Goal: Task Accomplishment & Management: Use online tool/utility

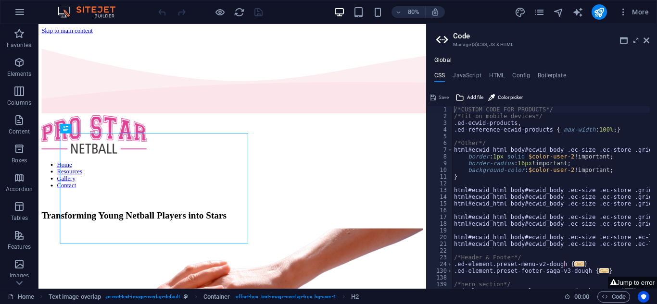
type textarea "/*CUSTOM CODE FOR PRODUCTS*/"
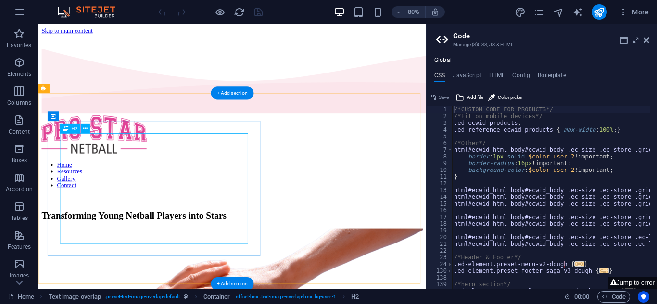
click at [186, 257] on div "Transforming Young Netball Players into Stars" at bounding box center [280, 263] width 477 height 13
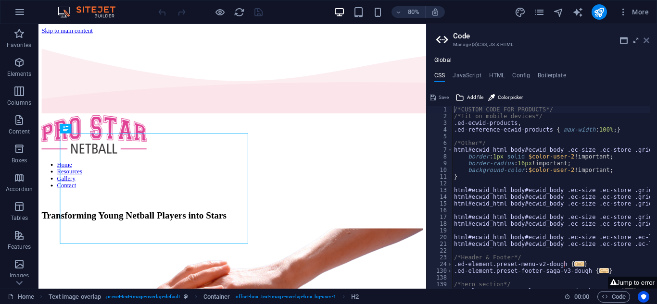
click at [648, 40] on icon at bounding box center [647, 41] width 6 height 8
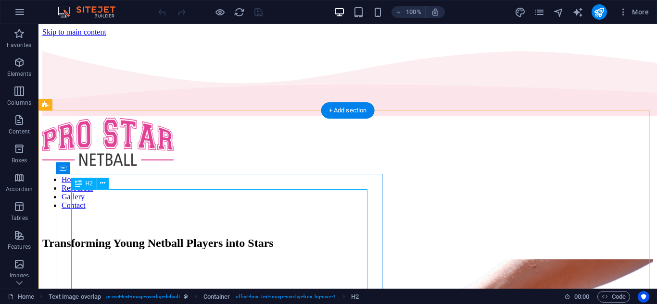
click at [180, 237] on div "Transforming Young Netball Players into Stars" at bounding box center [347, 243] width 611 height 13
click at [100, 185] on icon at bounding box center [102, 183] width 5 height 10
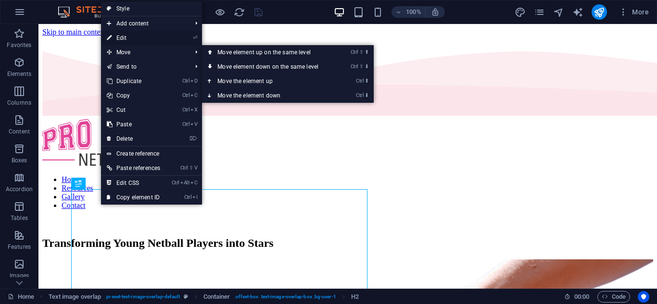
click at [126, 41] on link "⏎ Edit" at bounding box center [133, 38] width 65 height 14
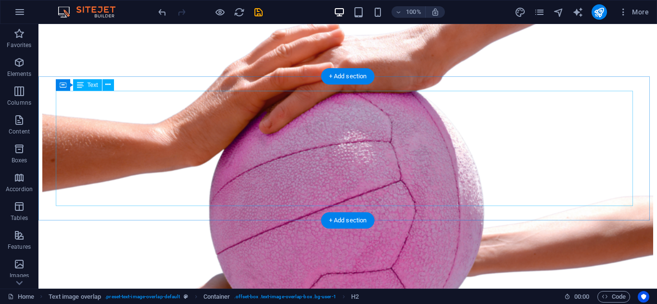
scroll to position [337, 0]
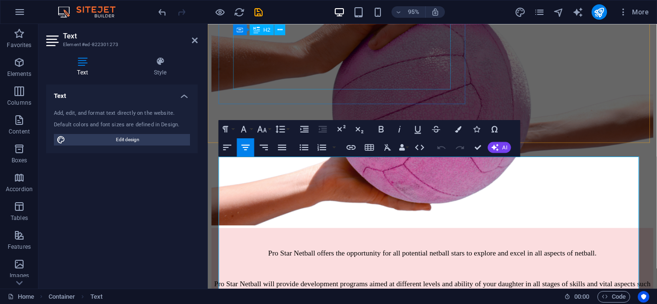
scroll to position [178, 0]
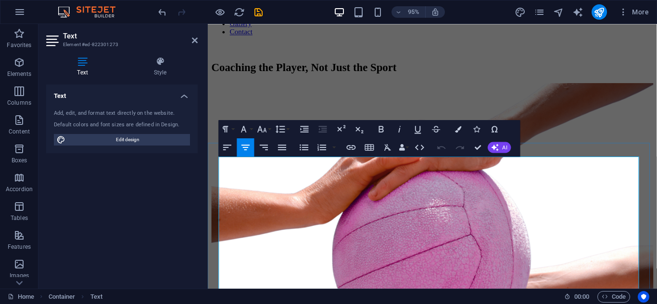
click at [246, 149] on icon "button" at bounding box center [245, 147] width 11 height 11
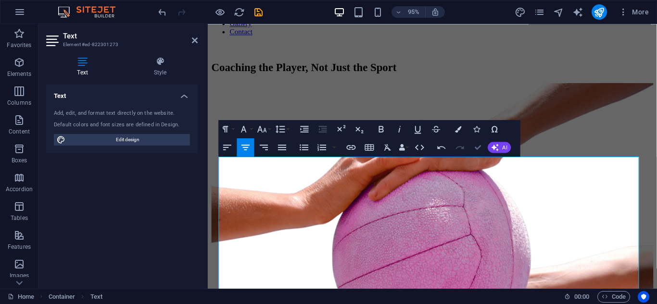
drag, startPoint x: 479, startPoint y: 151, endPoint x: 424, endPoint y: 138, distance: 56.8
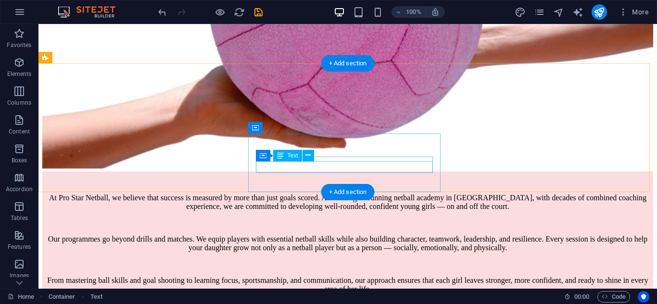
scroll to position [416, 0]
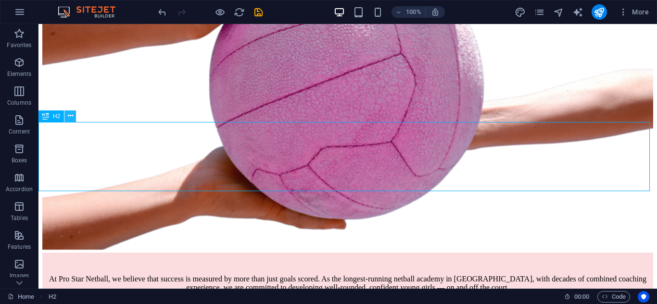
click at [71, 114] on icon at bounding box center [70, 116] width 5 height 10
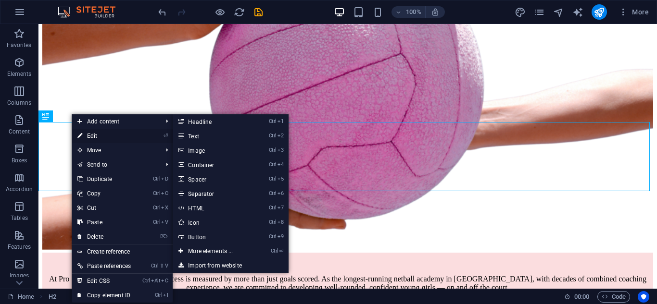
click at [107, 138] on link "⏎ Edit" at bounding box center [104, 136] width 65 height 14
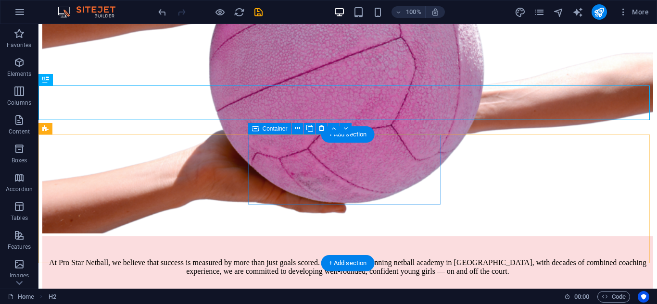
scroll to position [452, 0]
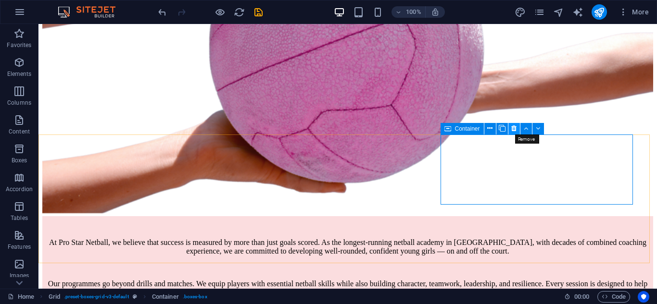
click at [513, 132] on icon at bounding box center [513, 129] width 5 height 10
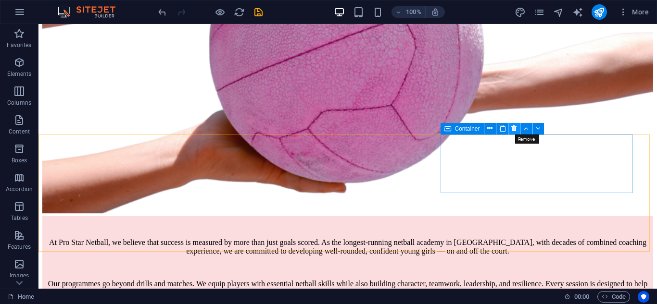
click at [516, 131] on icon at bounding box center [513, 129] width 5 height 10
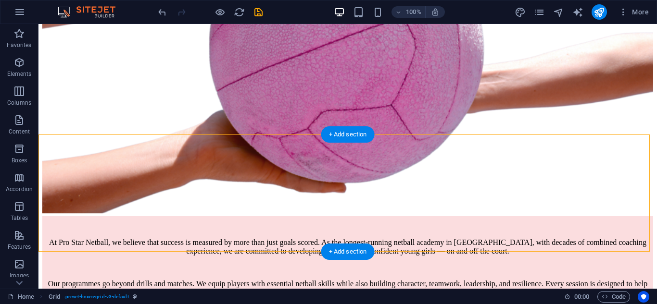
drag, startPoint x: 488, startPoint y: 142, endPoint x: 494, endPoint y: 173, distance: 30.9
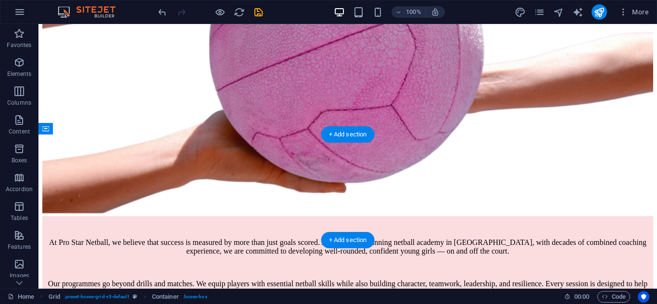
drag, startPoint x: 383, startPoint y: 209, endPoint x: 516, endPoint y: 203, distance: 132.9
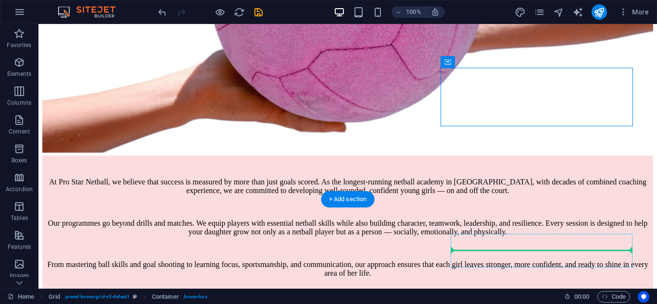
scroll to position [519, 0]
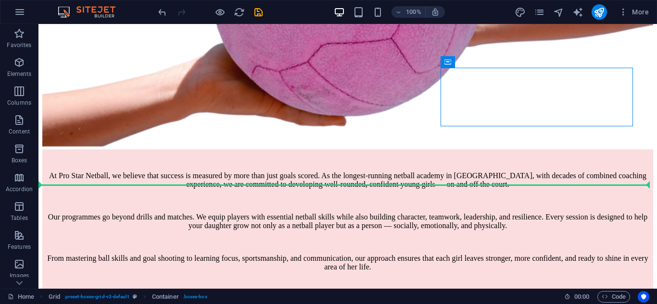
drag, startPoint x: 493, startPoint y: 150, endPoint x: 460, endPoint y: 189, distance: 50.6
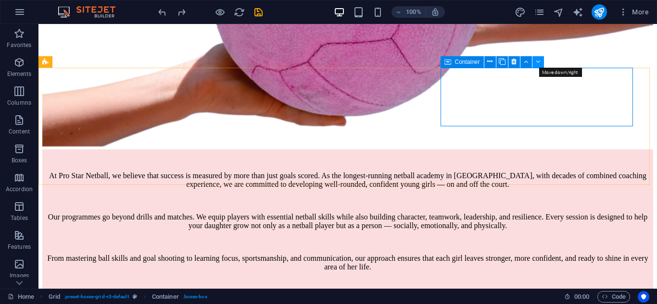
click at [539, 65] on icon at bounding box center [538, 62] width 4 height 10
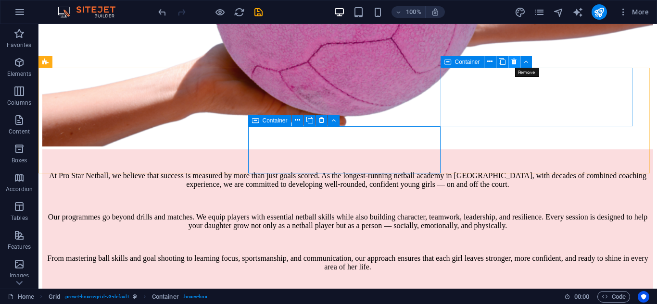
click at [516, 63] on icon at bounding box center [513, 62] width 5 height 10
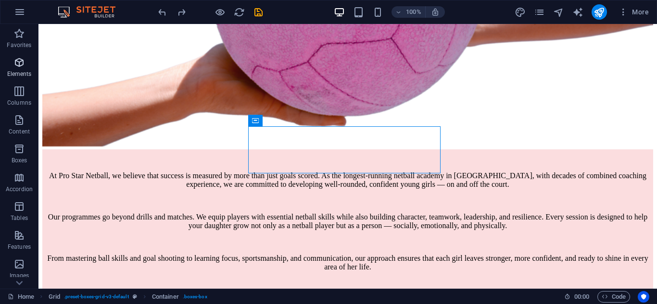
click at [16, 62] on icon "button" at bounding box center [19, 63] width 12 height 12
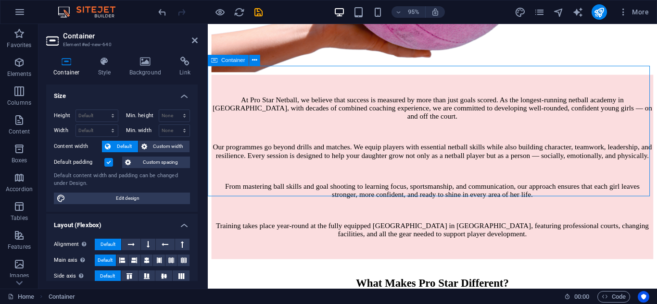
scroll to position [497, 0]
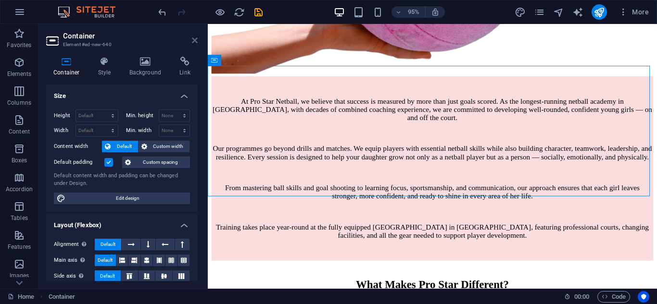
click at [195, 41] on icon at bounding box center [195, 41] width 6 height 8
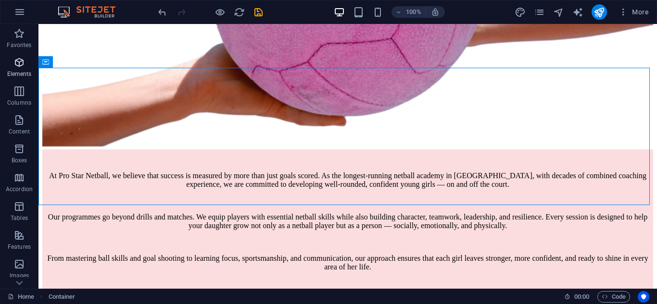
click at [20, 63] on icon "button" at bounding box center [19, 63] width 12 height 12
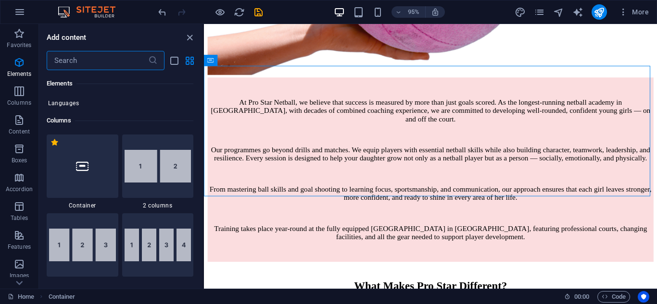
scroll to position [487, 0]
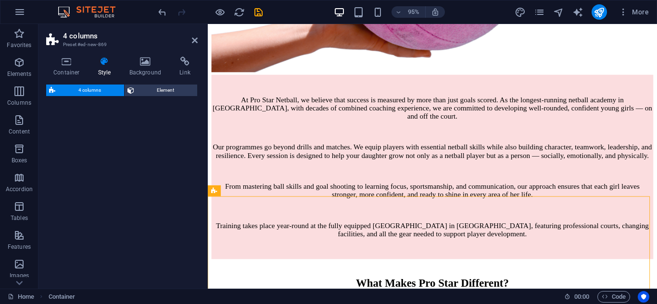
select select "rem"
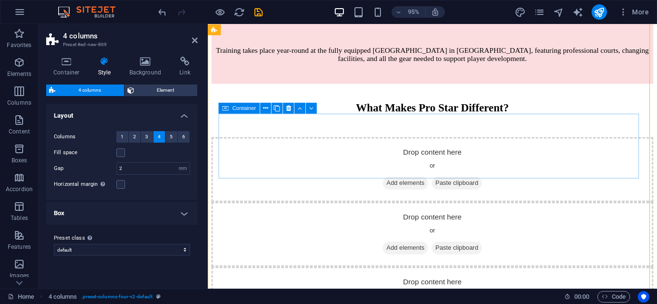
scroll to position [683, 0]
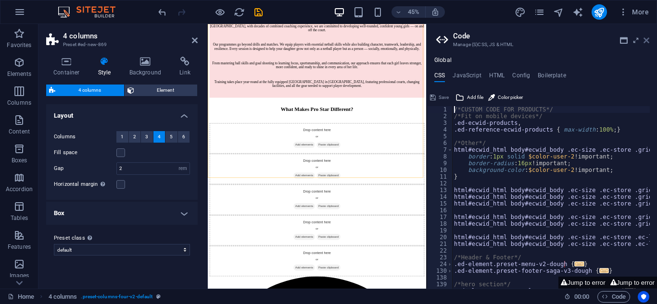
click at [648, 40] on icon at bounding box center [647, 41] width 6 height 8
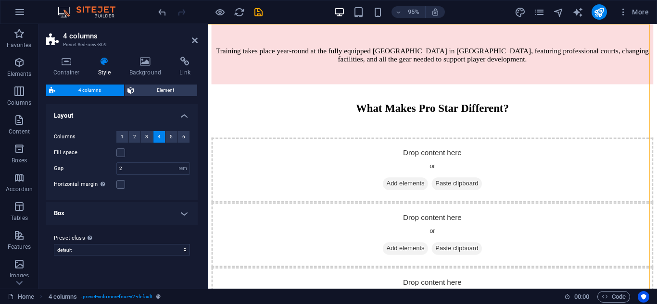
scroll to position [678, 0]
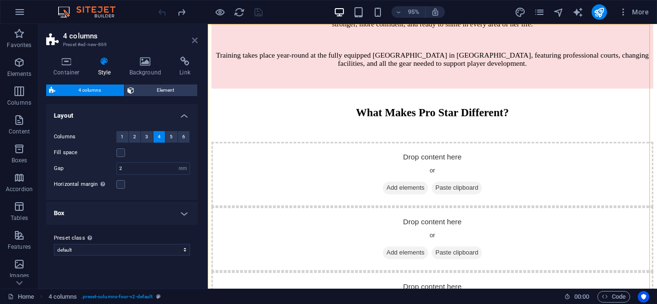
click at [196, 43] on icon at bounding box center [195, 41] width 6 height 8
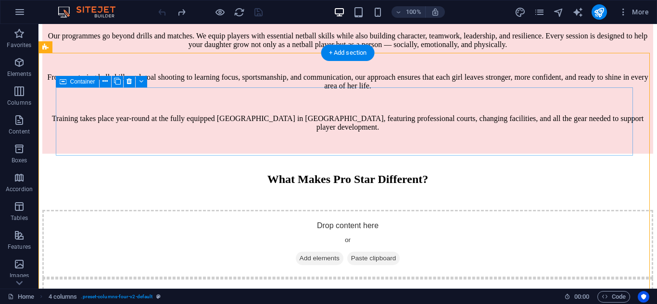
scroll to position [604, 0]
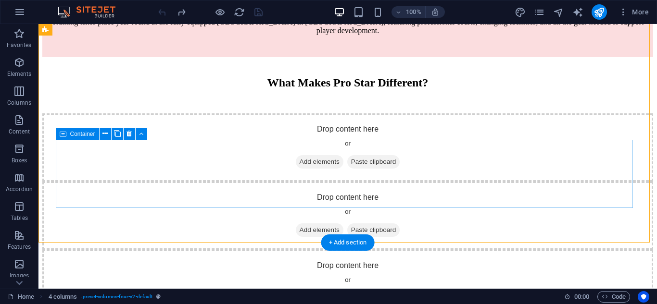
scroll to position [797, 0]
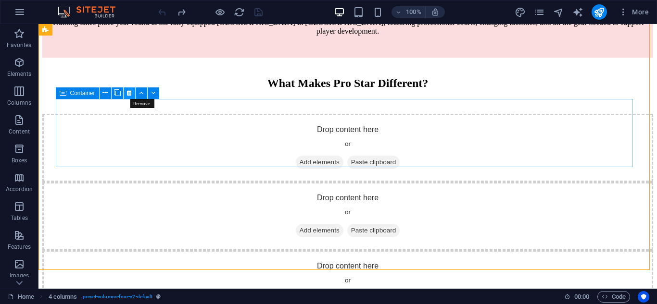
click at [129, 94] on icon at bounding box center [129, 93] width 5 height 10
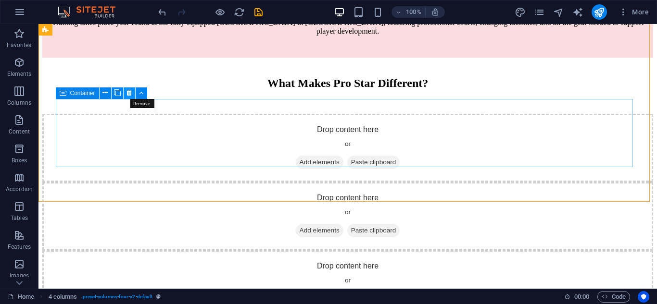
click at [129, 95] on icon at bounding box center [129, 93] width 5 height 10
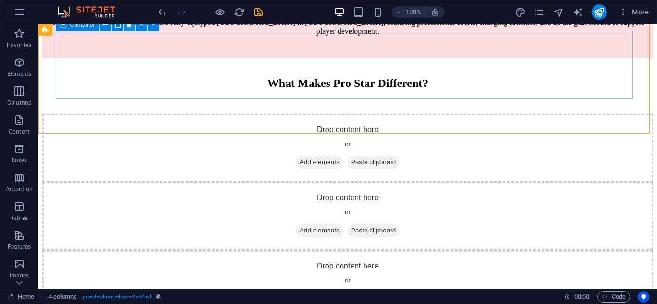
click at [129, 28] on icon at bounding box center [129, 25] width 5 height 10
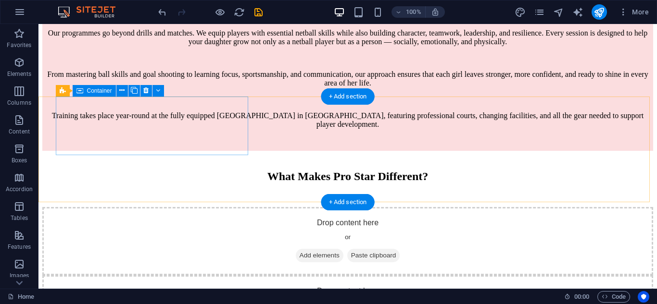
scroll to position [700, 0]
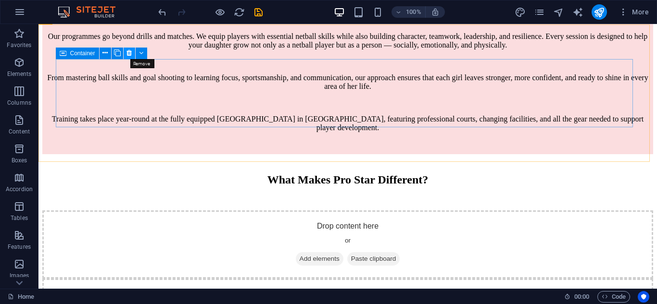
click at [128, 53] on icon at bounding box center [129, 53] width 5 height 10
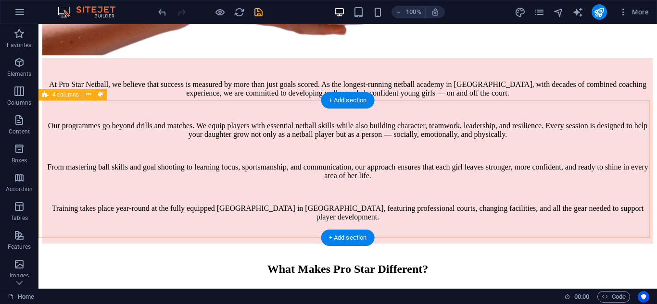
scroll to position [604, 0]
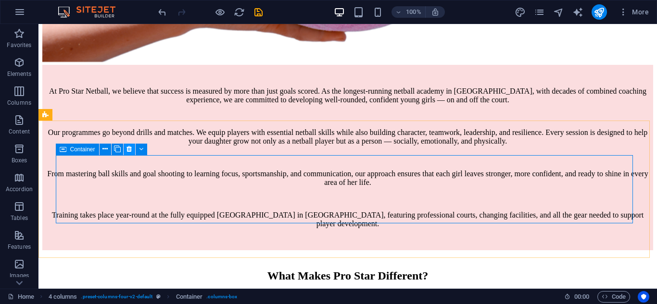
click at [131, 151] on icon at bounding box center [129, 149] width 5 height 10
click at [91, 115] on icon at bounding box center [88, 115] width 5 height 10
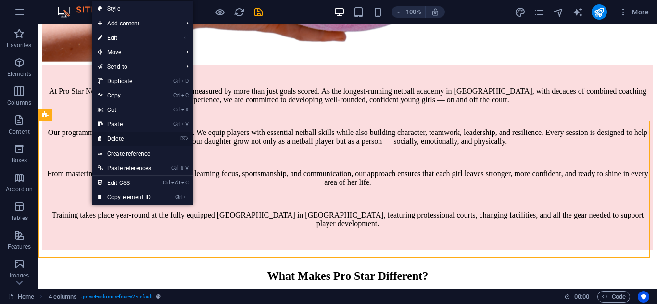
click at [115, 139] on link "⌦ Delete" at bounding box center [124, 139] width 65 height 14
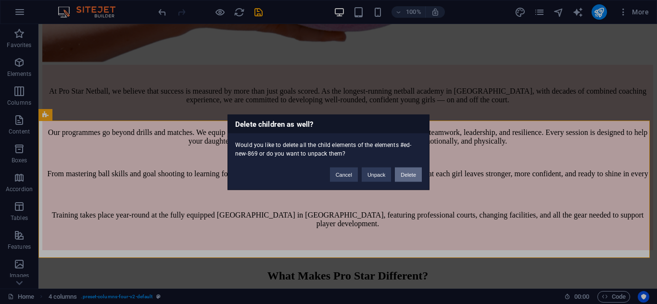
click at [407, 177] on button "Delete" at bounding box center [408, 174] width 27 height 14
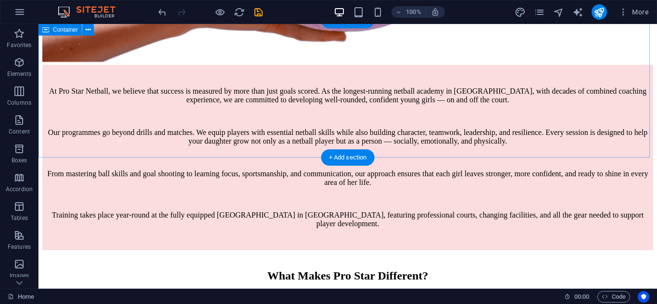
scroll to position [507, 0]
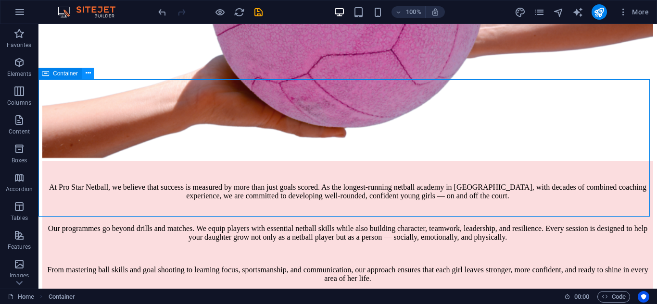
click at [88, 75] on icon at bounding box center [88, 73] width 5 height 10
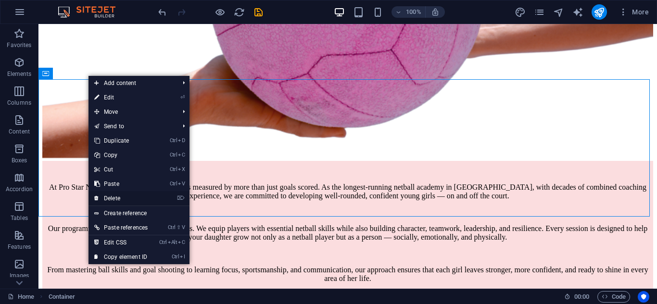
click at [117, 197] on link "⌦ Delete" at bounding box center [121, 198] width 65 height 14
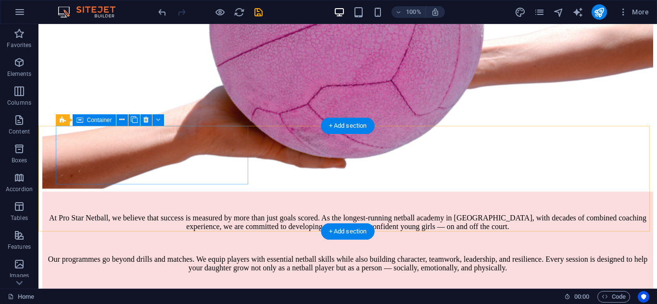
scroll to position [459, 0]
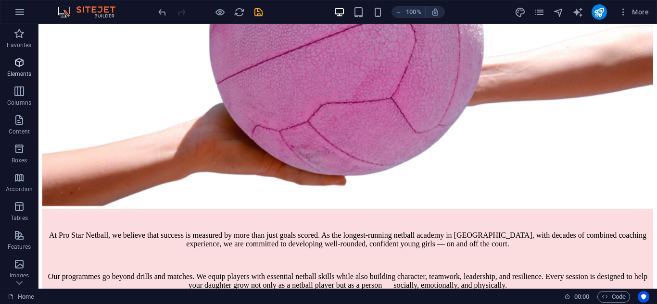
click at [23, 68] on span "Elements" at bounding box center [19, 68] width 38 height 23
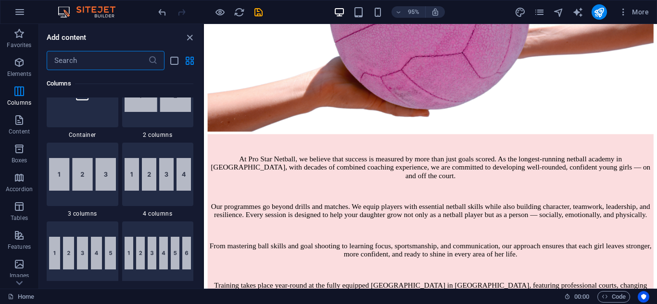
scroll to position [535, 0]
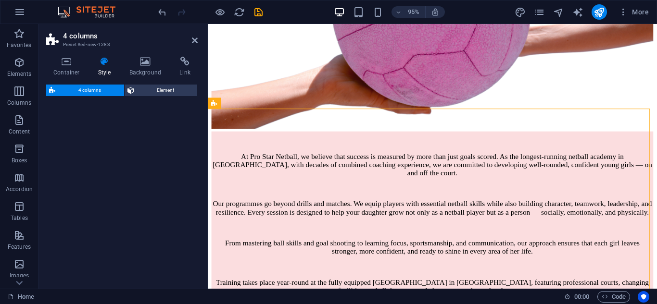
select select "rem"
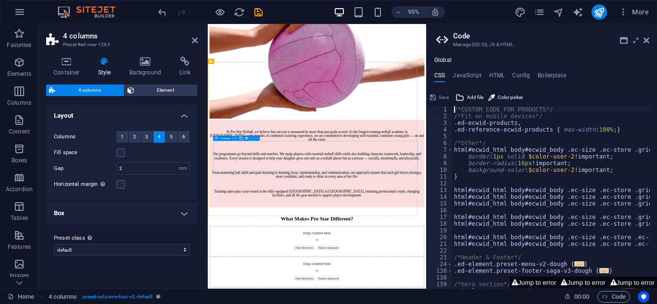
scroll to position [442, 0]
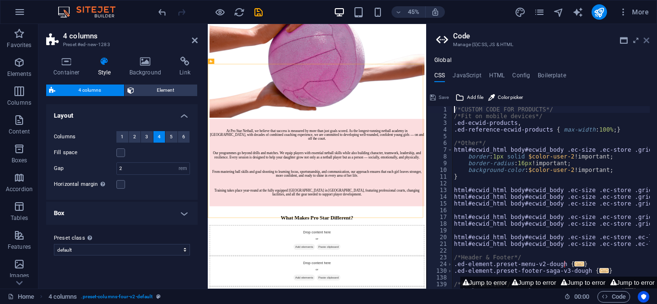
click at [647, 41] on icon at bounding box center [647, 41] width 6 height 8
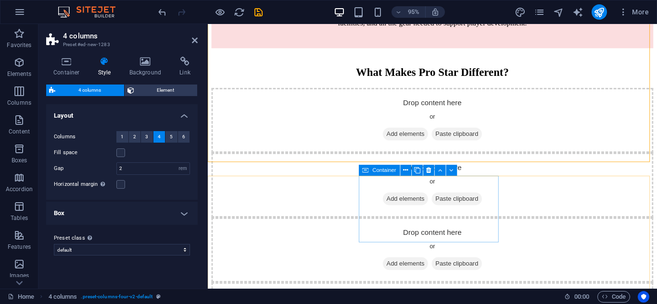
scroll to position [726, 0]
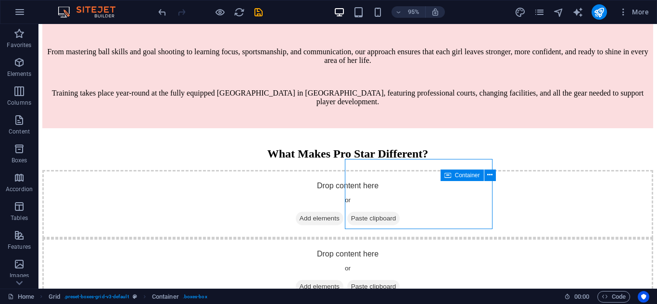
scroll to position [748, 0]
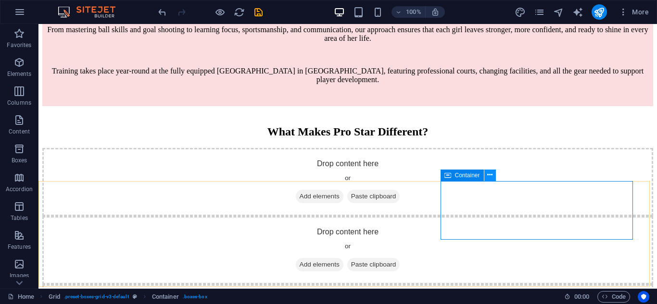
click at [489, 177] on icon at bounding box center [489, 175] width 5 height 10
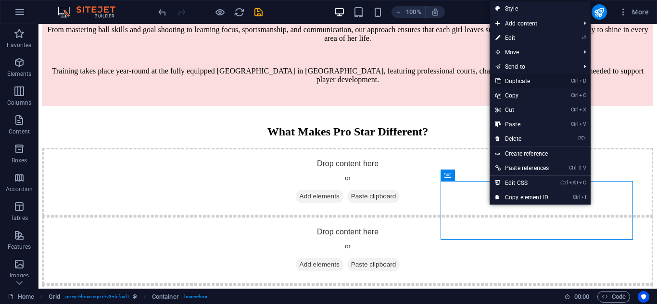
click at [523, 76] on link "Ctrl D Duplicate" at bounding box center [522, 81] width 65 height 14
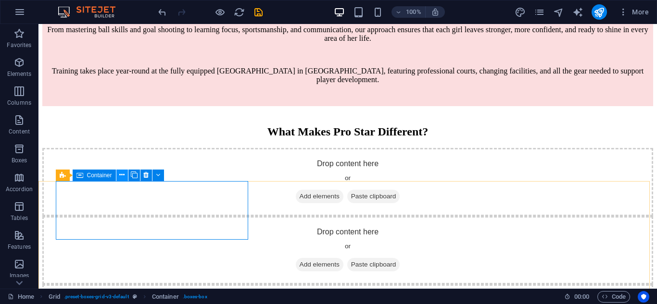
click at [122, 178] on icon at bounding box center [121, 175] width 5 height 10
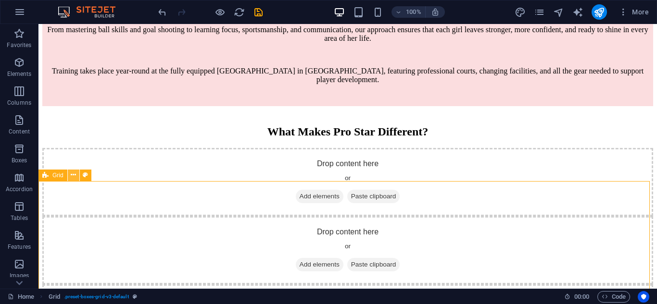
click at [75, 178] on icon at bounding box center [73, 175] width 5 height 10
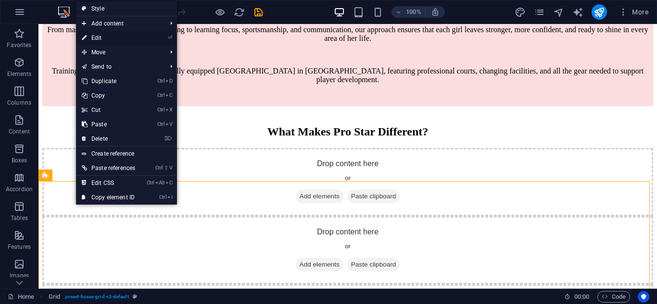
click at [105, 37] on link "⏎ Edit" at bounding box center [108, 38] width 65 height 14
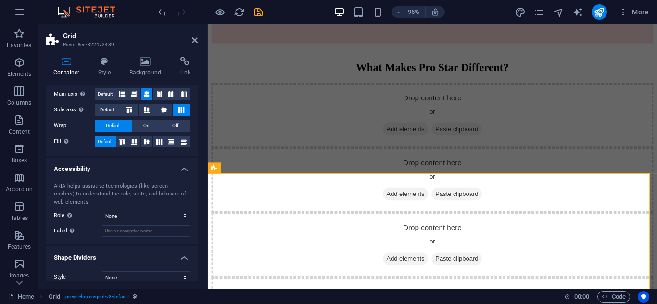
scroll to position [176, 0]
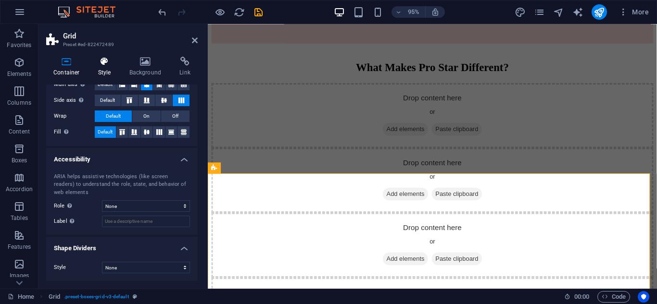
click at [101, 63] on icon at bounding box center [104, 62] width 27 height 10
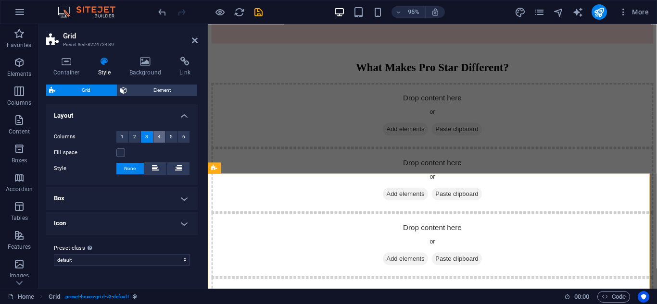
click at [160, 139] on span "4" at bounding box center [159, 137] width 3 height 12
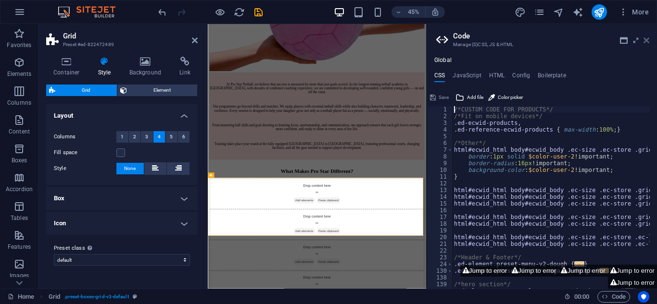
click at [647, 40] on icon at bounding box center [647, 41] width 6 height 8
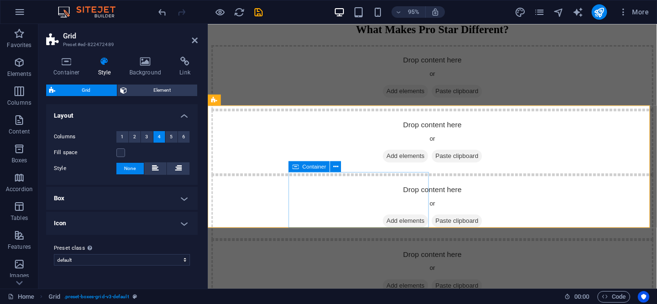
scroll to position [760, 0]
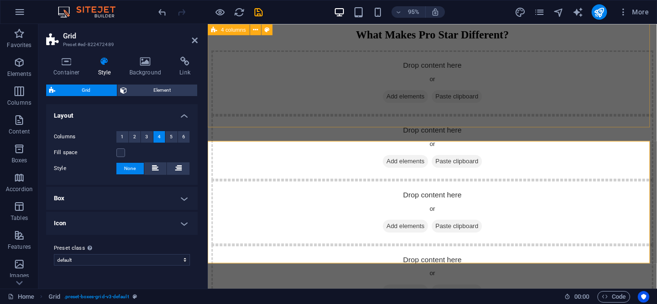
click at [274, 122] on div "Drop content here or Add elements Paste clipboard Drop content here or Add elem…" at bounding box center [444, 188] width 465 height 273
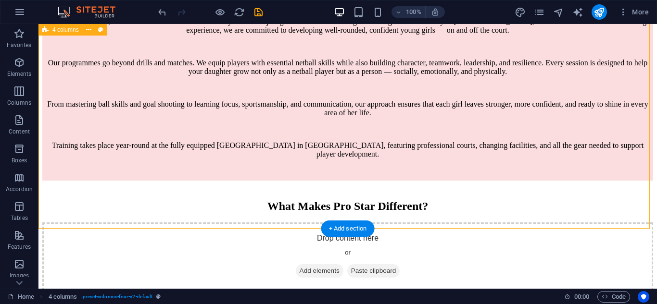
scroll to position [686, 0]
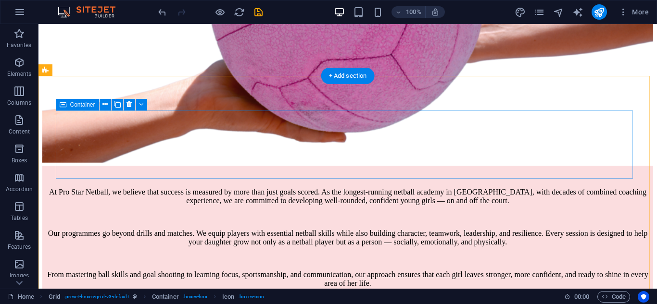
scroll to position [494, 0]
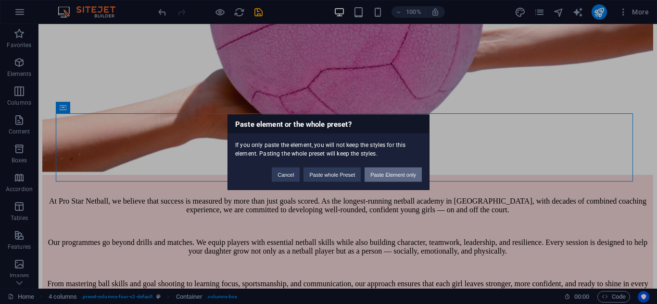
click at [395, 172] on button "Paste Element only" at bounding box center [393, 174] width 57 height 14
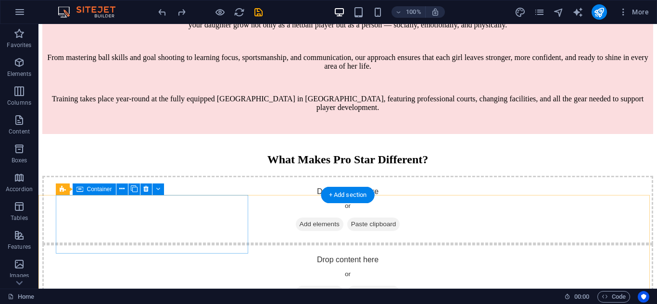
scroll to position [734, 0]
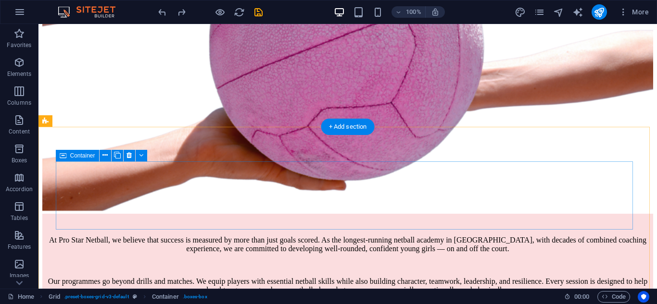
scroll to position [445, 0]
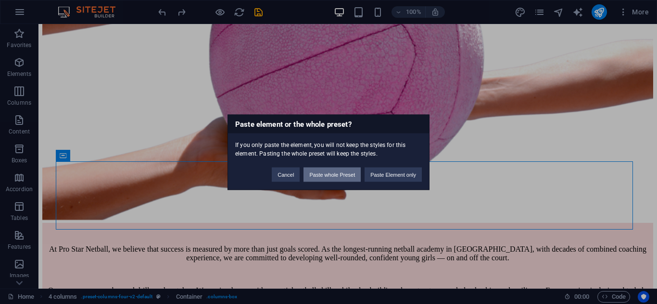
click at [330, 175] on button "Paste whole Preset" at bounding box center [332, 174] width 57 height 14
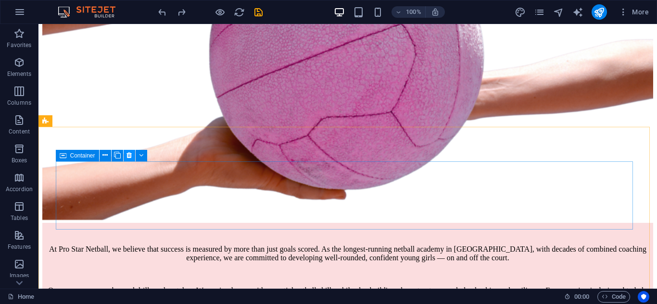
click at [130, 159] on icon at bounding box center [129, 156] width 5 height 10
click at [131, 155] on icon at bounding box center [129, 156] width 5 height 10
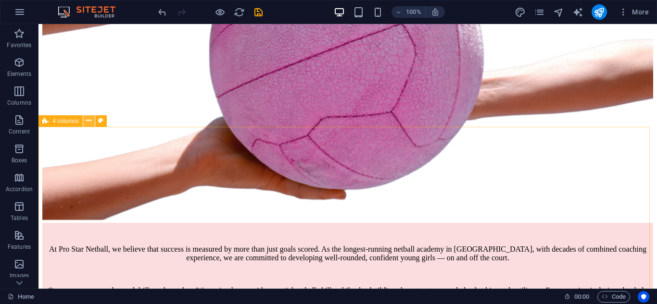
click at [89, 118] on icon at bounding box center [88, 121] width 5 height 10
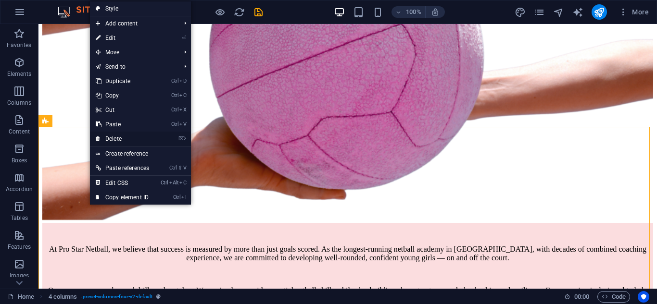
click at [119, 141] on link "⌦ Delete" at bounding box center [122, 139] width 65 height 14
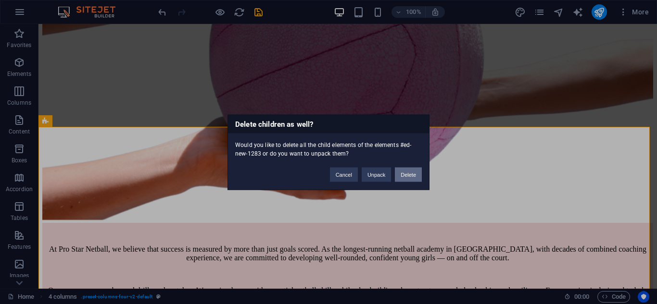
click at [408, 171] on button "Delete" at bounding box center [408, 174] width 27 height 14
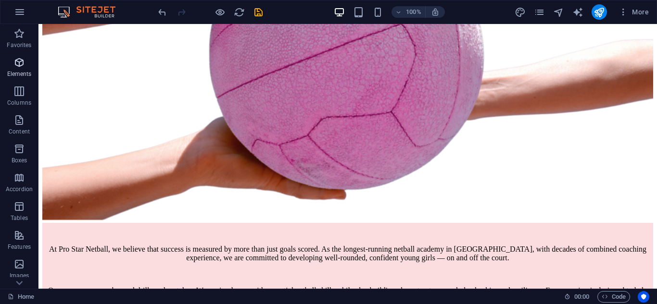
click at [14, 67] on icon "button" at bounding box center [19, 63] width 12 height 12
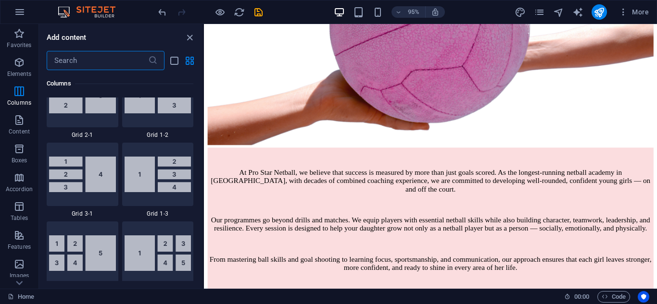
scroll to position [1257, 0]
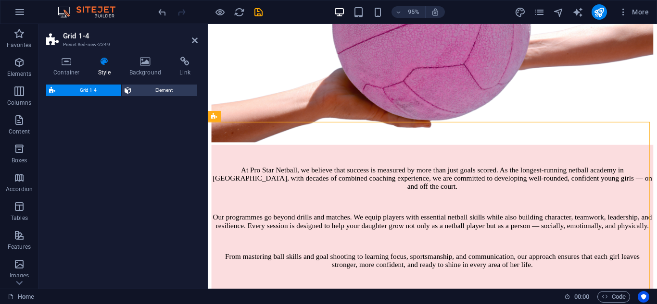
select select "rem"
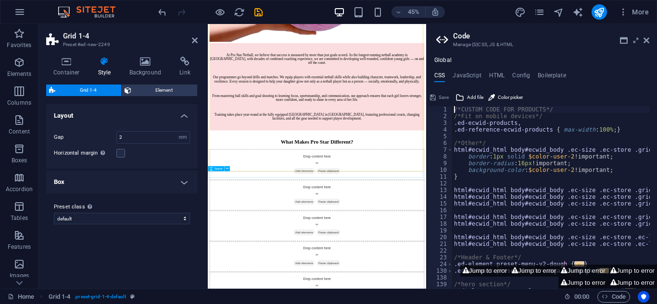
scroll to position [613, 0]
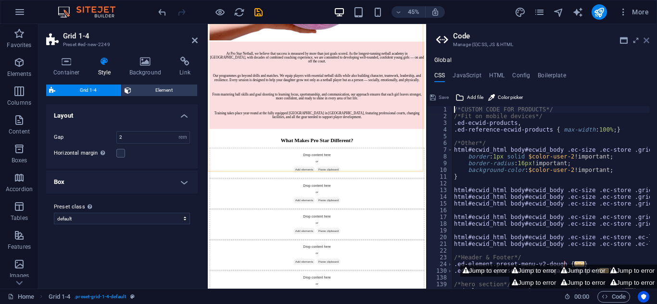
click at [647, 39] on icon at bounding box center [647, 41] width 6 height 8
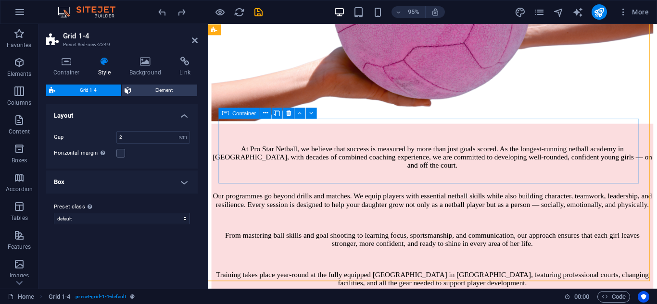
scroll to position [385, 0]
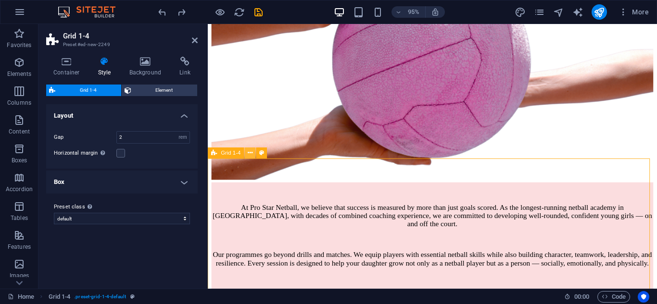
click at [249, 153] on icon at bounding box center [250, 153] width 5 height 10
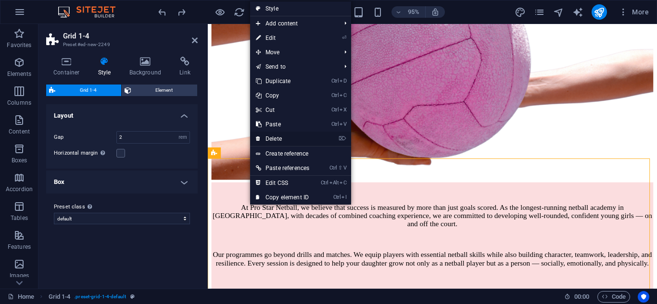
click at [282, 136] on link "⌦ Delete" at bounding box center [282, 139] width 65 height 14
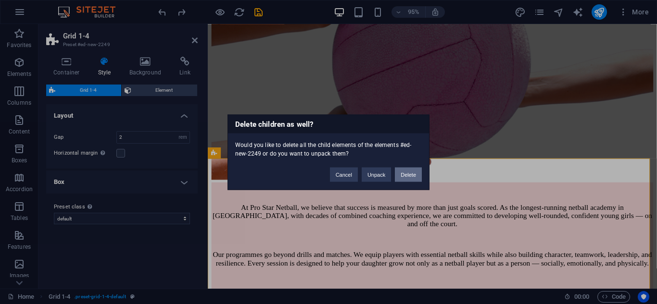
drag, startPoint x: 405, startPoint y: 175, endPoint x: 335, endPoint y: 150, distance: 73.9
click at [405, 175] on button "Delete" at bounding box center [408, 174] width 27 height 14
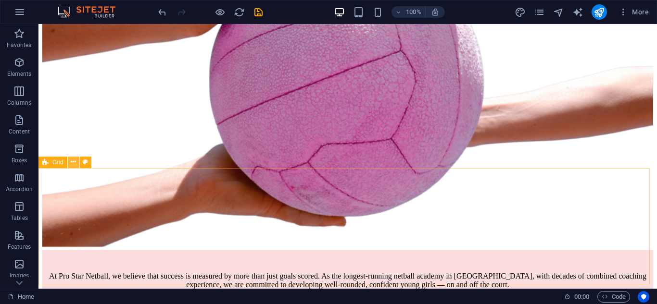
click at [74, 165] on icon at bounding box center [73, 162] width 5 height 10
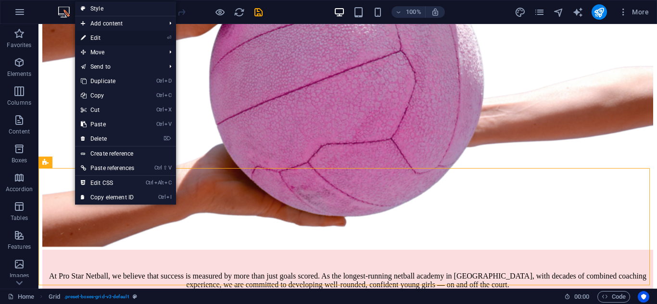
click at [106, 39] on link "⏎ Edit" at bounding box center [107, 38] width 65 height 14
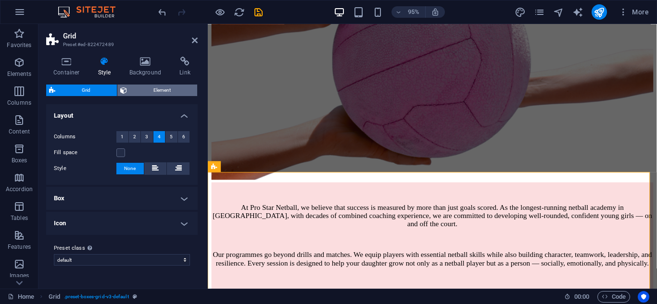
click at [171, 92] on span "Element" at bounding box center [162, 91] width 64 height 12
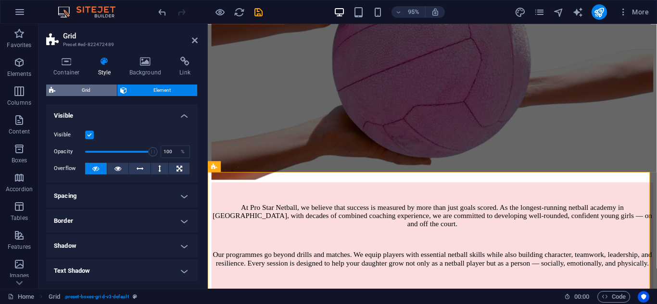
click at [90, 94] on span "Grid" at bounding box center [86, 91] width 56 height 12
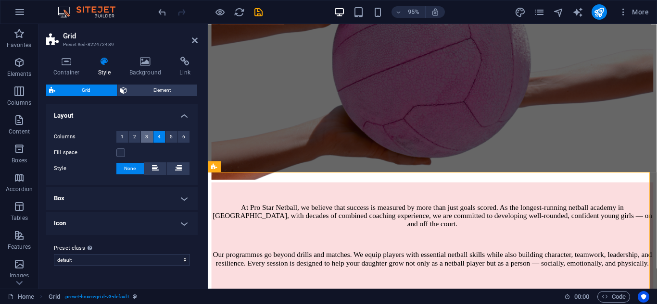
click at [147, 138] on span "3" at bounding box center [146, 137] width 3 height 12
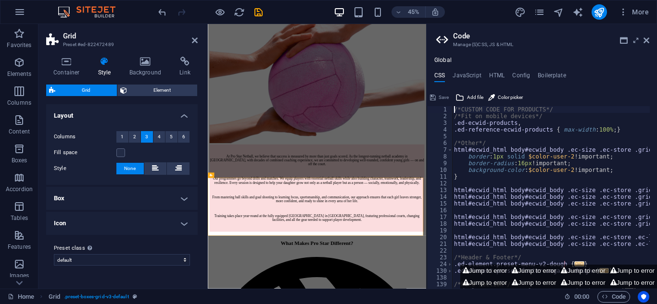
scroll to position [203, 0]
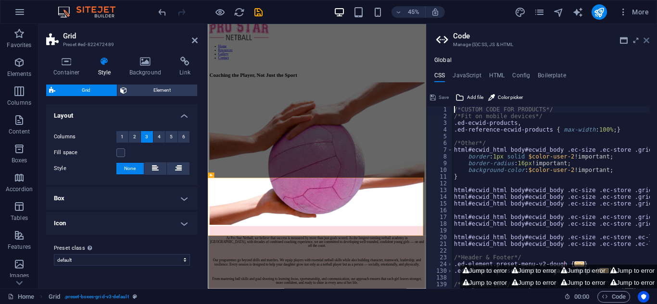
click at [647, 38] on icon at bounding box center [647, 41] width 6 height 8
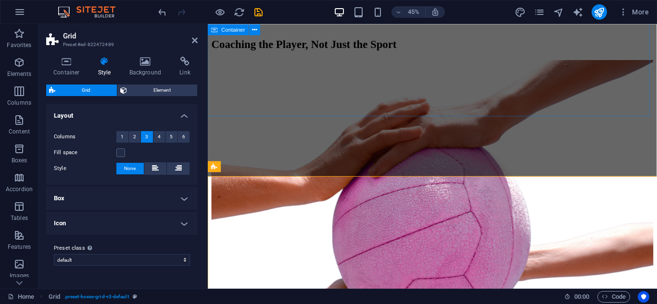
scroll to position [385, 0]
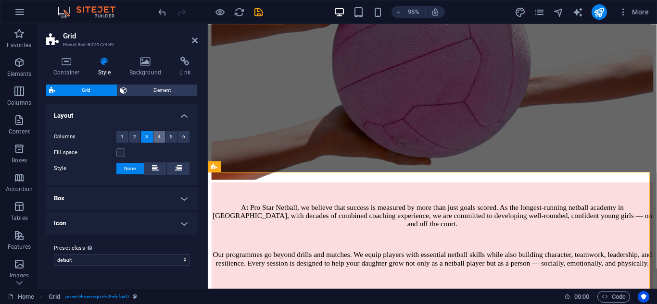
click at [159, 139] on span "4" at bounding box center [159, 137] width 3 height 12
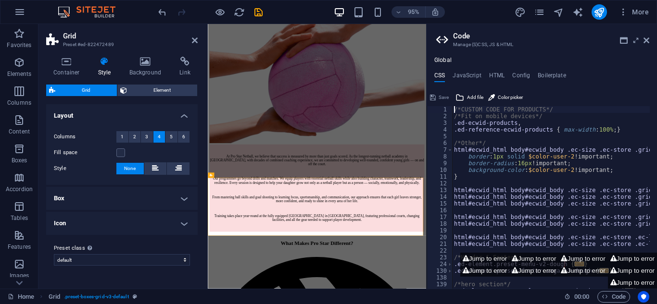
scroll to position [203, 0]
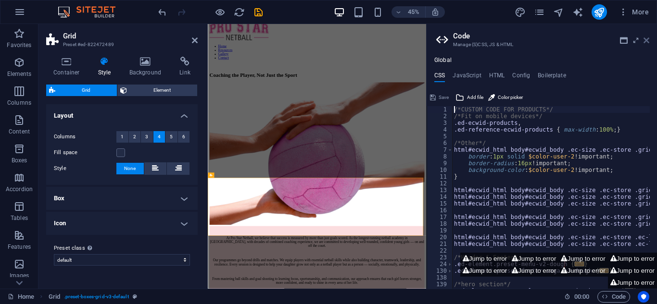
click at [647, 41] on icon at bounding box center [647, 41] width 6 height 8
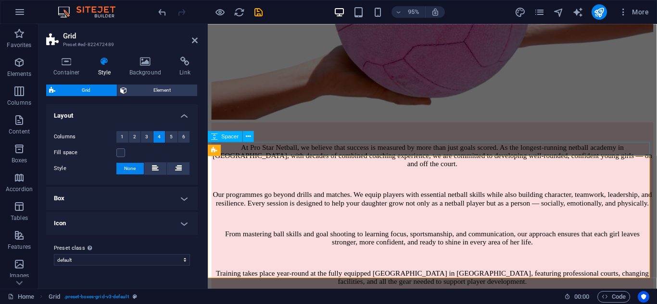
scroll to position [460, 0]
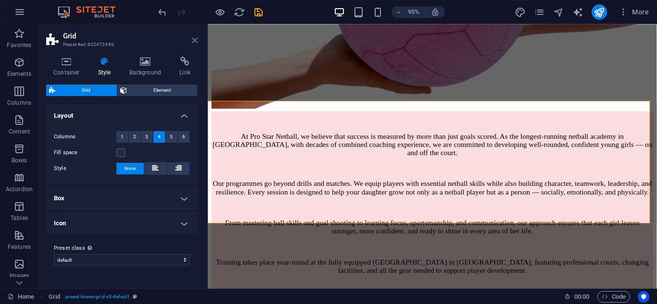
click at [194, 42] on icon at bounding box center [195, 41] width 6 height 8
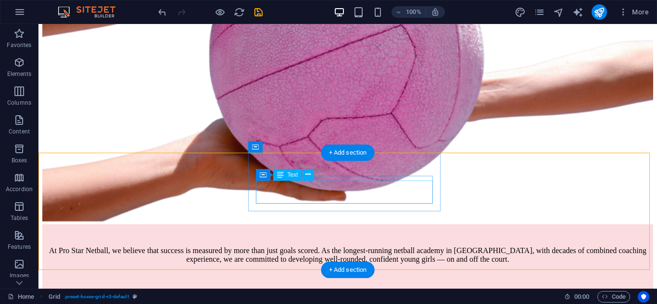
scroll to position [434, 0]
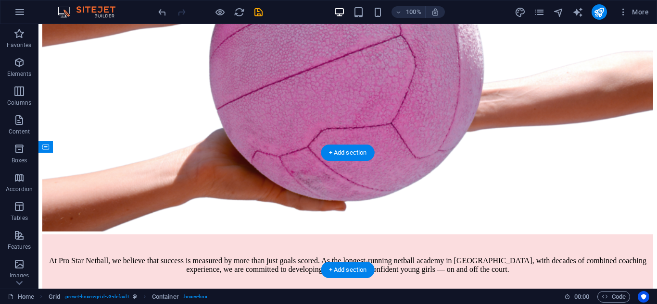
drag, startPoint x: 419, startPoint y: 220, endPoint x: 626, endPoint y: 184, distance: 209.5
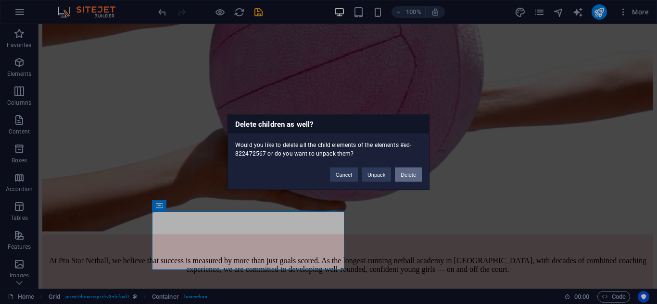
click at [419, 174] on button "Delete" at bounding box center [408, 174] width 27 height 14
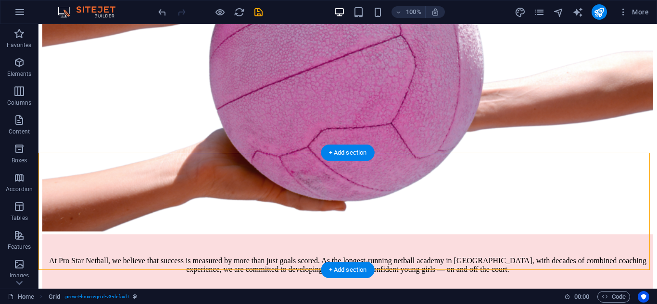
drag, startPoint x: 280, startPoint y: 227, endPoint x: 294, endPoint y: 229, distance: 13.8
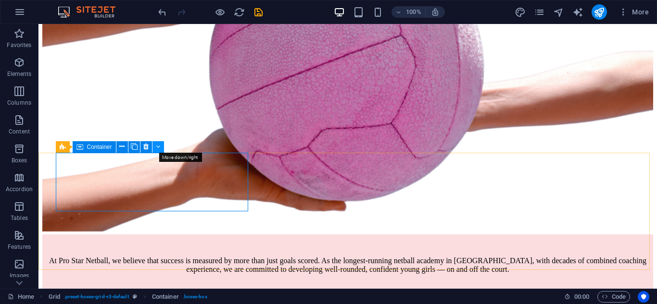
click at [159, 147] on icon at bounding box center [158, 147] width 4 height 10
click at [123, 148] on icon at bounding box center [121, 147] width 5 height 10
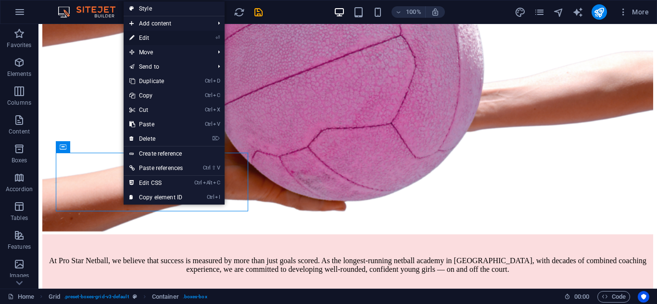
click at [159, 39] on link "⏎ Edit" at bounding box center [156, 38] width 65 height 14
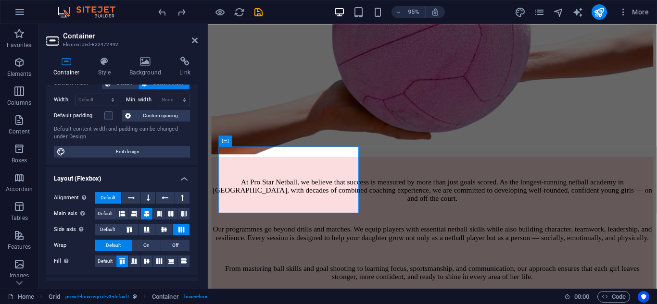
scroll to position [48, 0]
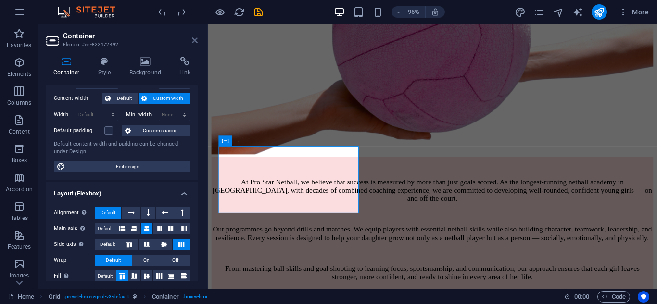
click at [193, 40] on icon at bounding box center [195, 41] width 6 height 8
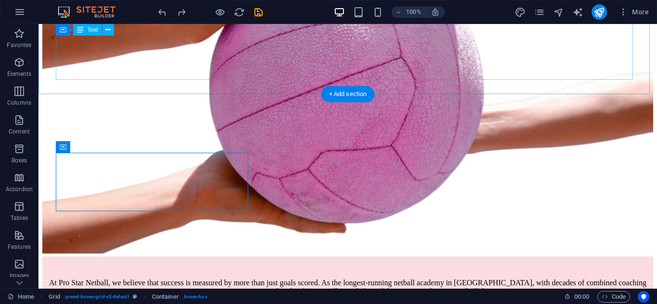
scroll to position [434, 0]
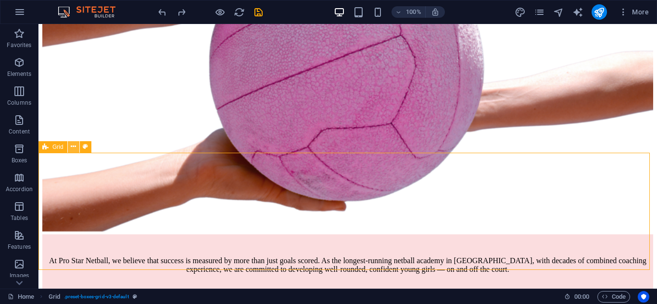
click at [73, 148] on icon at bounding box center [73, 147] width 5 height 10
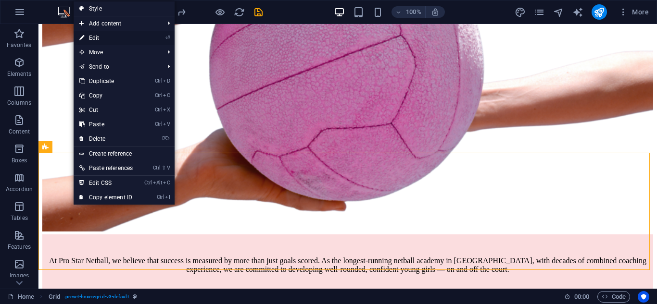
click at [97, 35] on link "⏎ Edit" at bounding box center [106, 38] width 65 height 14
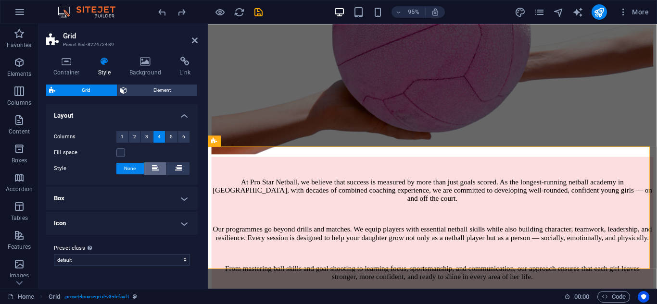
click at [157, 166] on icon at bounding box center [155, 169] width 7 height 12
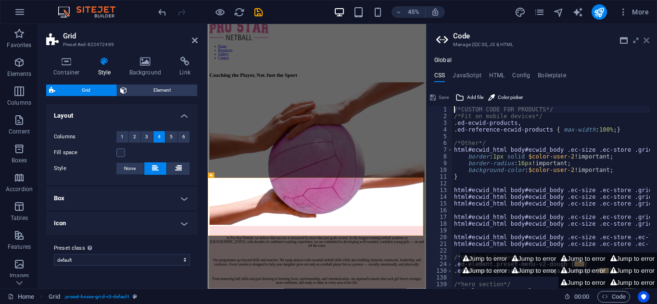
click at [646, 43] on icon at bounding box center [647, 41] width 6 height 8
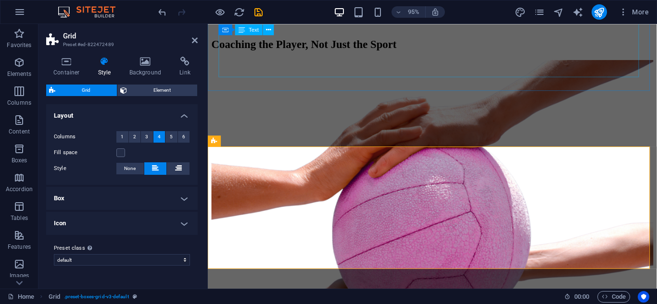
scroll to position [412, 0]
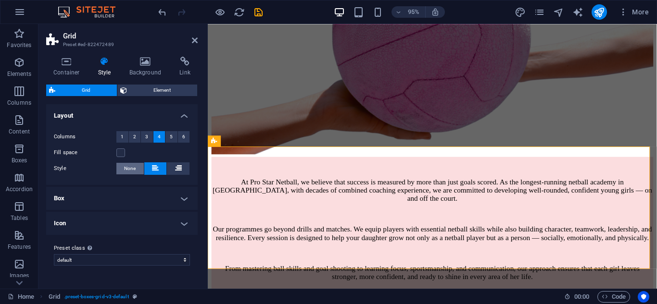
click at [137, 170] on button "None" at bounding box center [129, 169] width 27 height 12
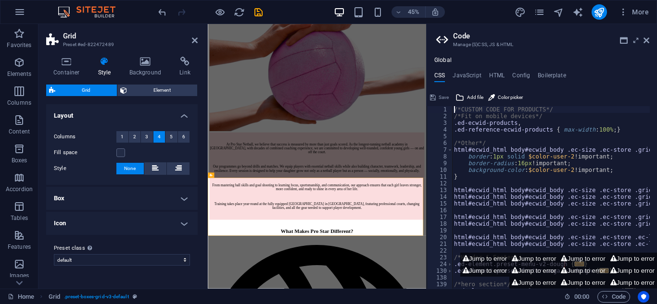
scroll to position [203, 0]
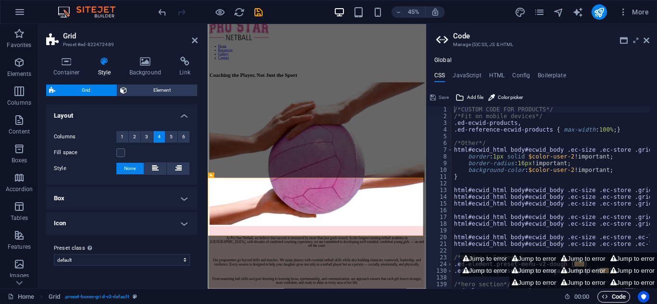
click at [607, 296] on icon "button" at bounding box center [605, 297] width 6 height 6
click at [575, 261] on button "Jump to error" at bounding box center [582, 259] width 49 height 12
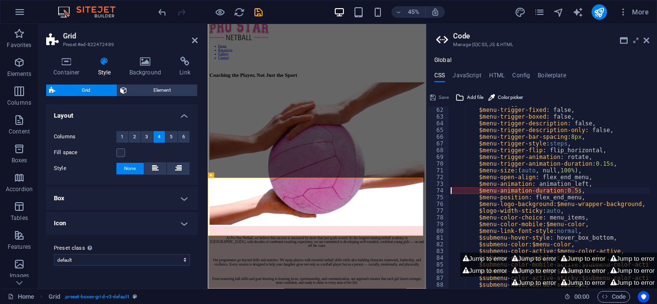
scroll to position [411, 0]
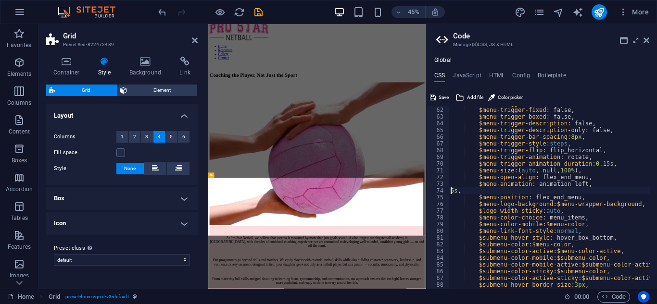
type textarea ","
type textarea "$menu-animation: animation_left,"
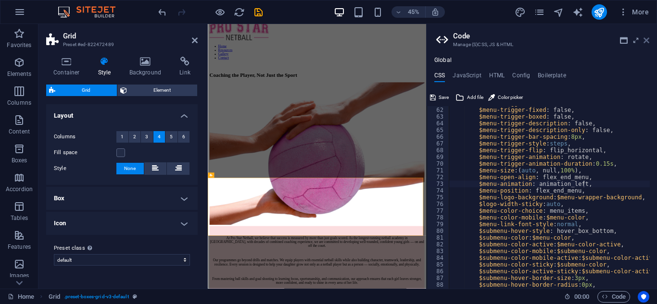
drag, startPoint x: 647, startPoint y: 42, endPoint x: 365, endPoint y: 113, distance: 290.6
click at [647, 42] on icon at bounding box center [647, 41] width 6 height 8
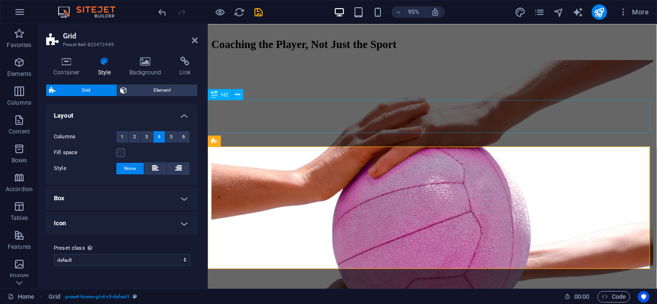
scroll to position [412, 0]
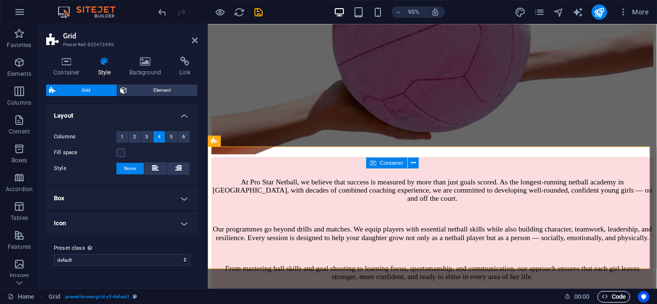
click at [613, 296] on span "Code" at bounding box center [614, 298] width 24 height 12
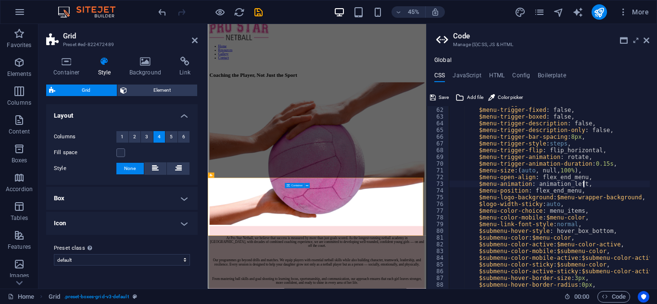
scroll to position [382, 0]
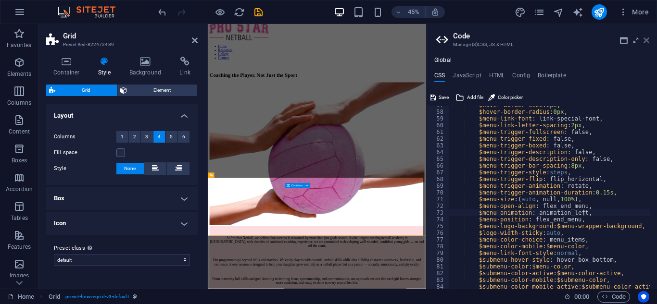
click at [648, 41] on icon at bounding box center [647, 41] width 6 height 8
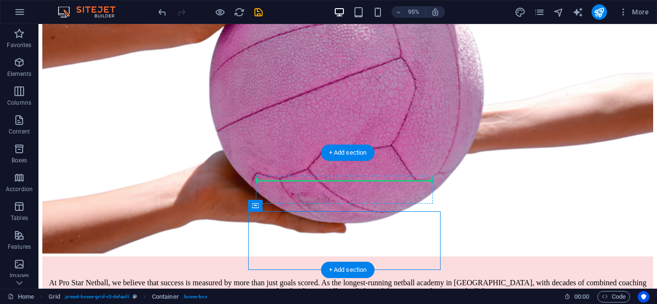
scroll to position [434, 0]
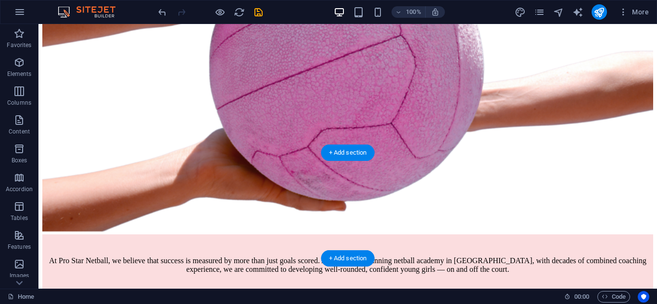
drag, startPoint x: 240, startPoint y: 243, endPoint x: 357, endPoint y: 170, distance: 138.3
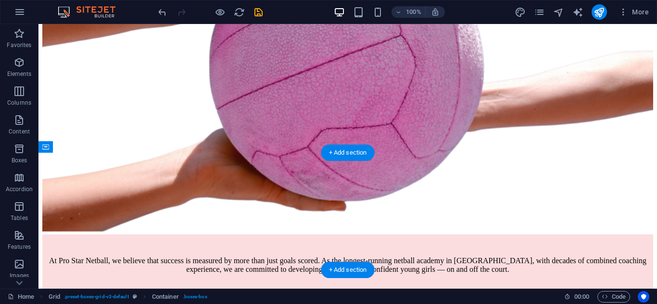
drag, startPoint x: 285, startPoint y: 228, endPoint x: 253, endPoint y: 181, distance: 56.8
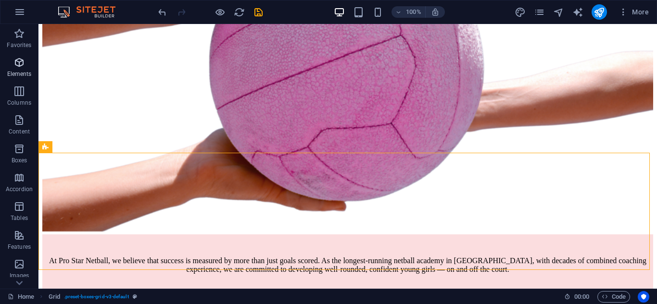
click at [19, 67] on icon "button" at bounding box center [19, 63] width 12 height 12
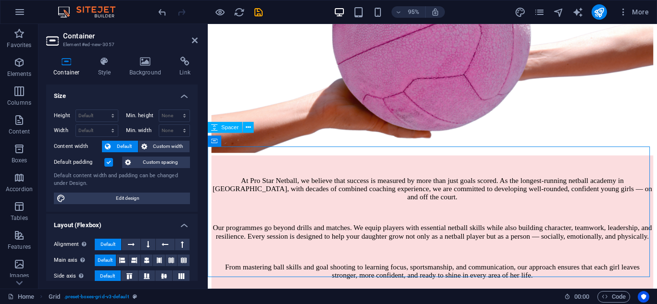
scroll to position [412, 0]
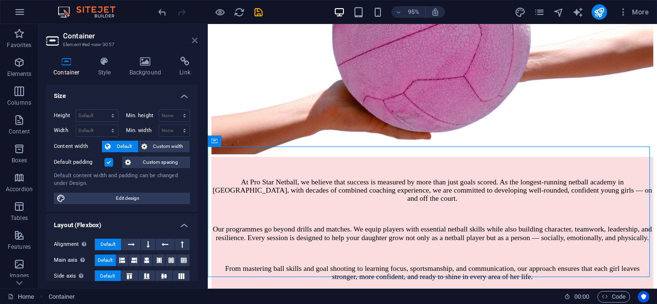
drag, startPoint x: 195, startPoint y: 41, endPoint x: 157, endPoint y: 17, distance: 44.7
click at [195, 41] on icon at bounding box center [195, 41] width 6 height 8
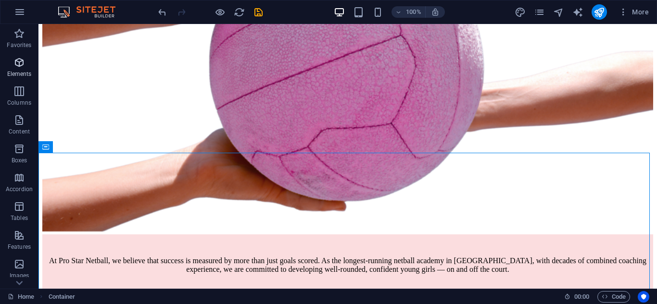
click at [16, 66] on icon "button" at bounding box center [19, 63] width 12 height 12
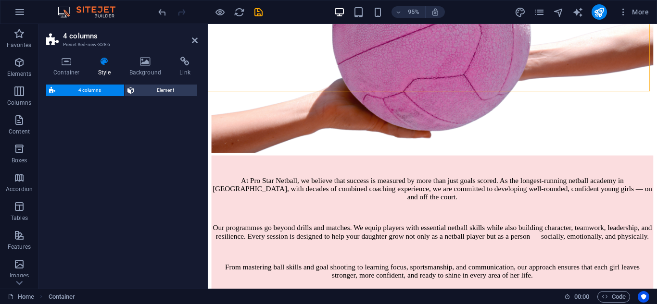
scroll to position [683, 0]
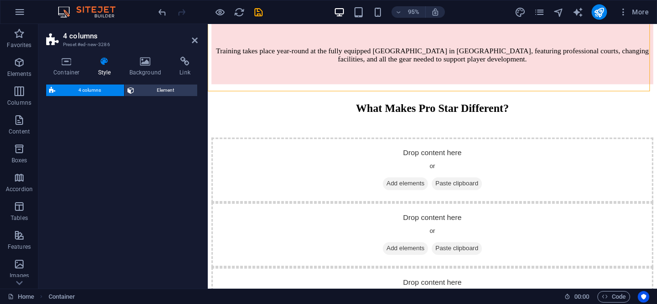
select select "rem"
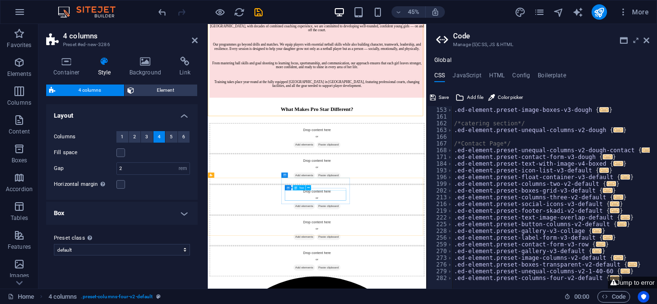
scroll to position [222, 0]
click at [625, 282] on button "Jump to error" at bounding box center [632, 283] width 49 height 12
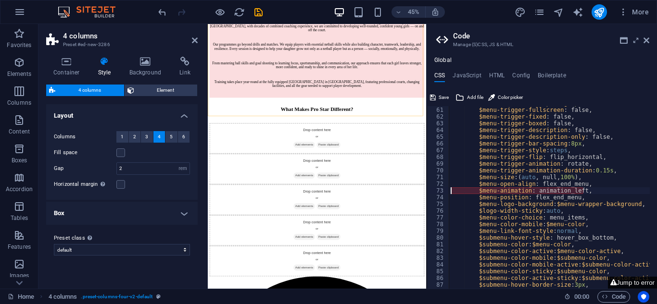
scroll to position [404, 0]
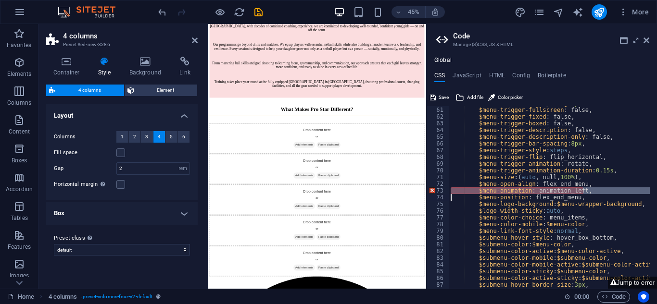
type textarea "$menu-position: flex_end_menu,"
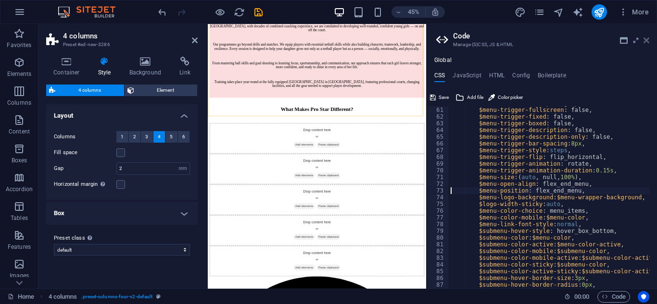
click at [647, 42] on icon at bounding box center [647, 41] width 6 height 8
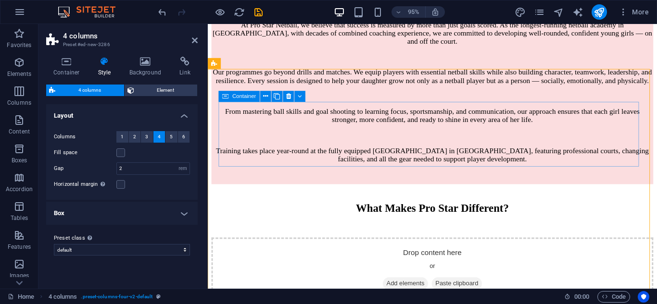
scroll to position [486, 0]
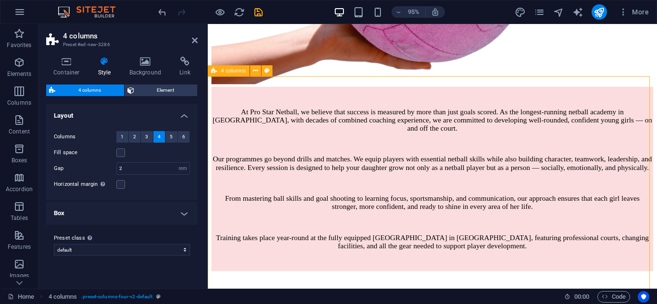
click at [143, 92] on span "Element" at bounding box center [166, 91] width 58 height 12
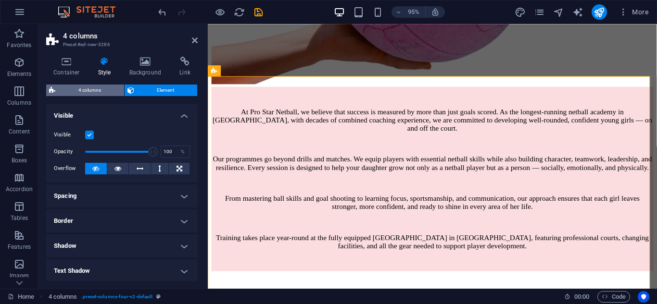
click at [100, 93] on span "4 columns" at bounding box center [89, 91] width 63 height 12
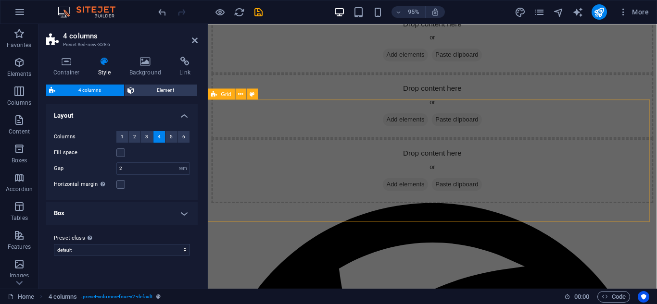
scroll to position [940, 0]
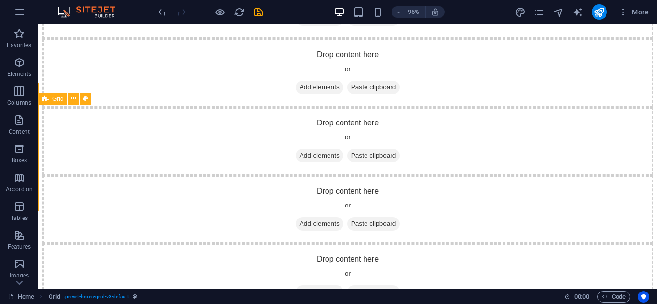
scroll to position [962, 0]
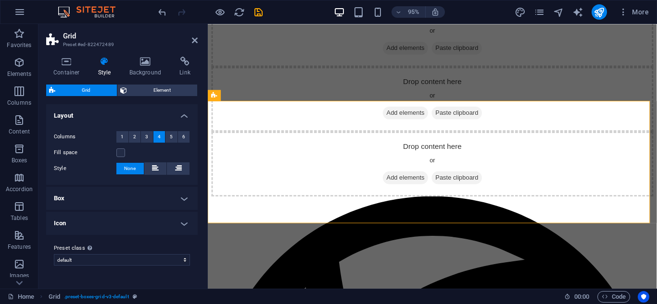
scroll to position [940, 0]
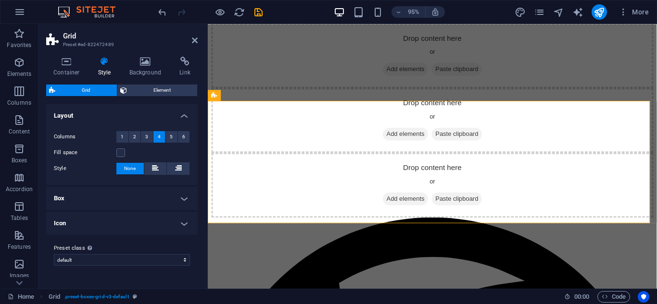
click at [182, 199] on h4 "Box" at bounding box center [122, 198] width 152 height 23
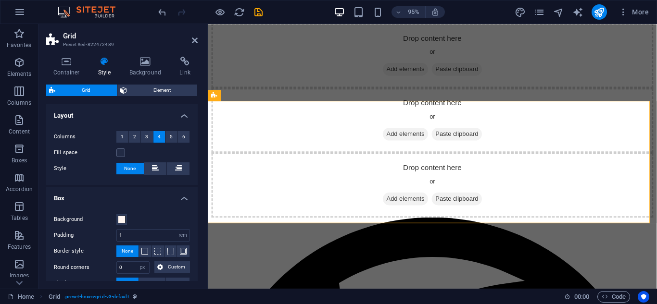
click at [182, 199] on h4 "Box" at bounding box center [122, 195] width 152 height 17
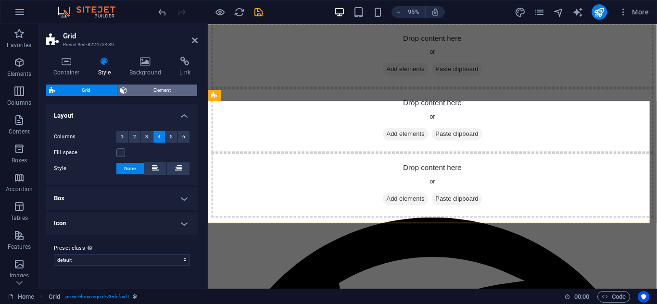
click at [145, 87] on span "Element" at bounding box center [162, 91] width 64 height 12
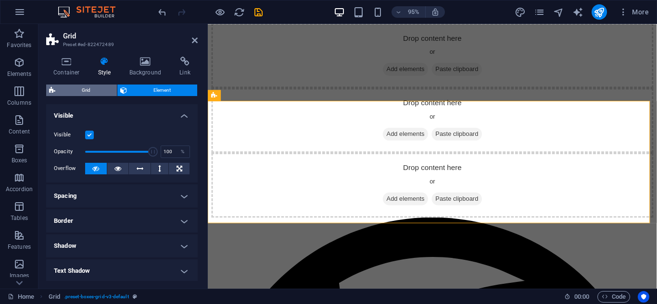
click at [94, 91] on span "Grid" at bounding box center [86, 91] width 56 height 12
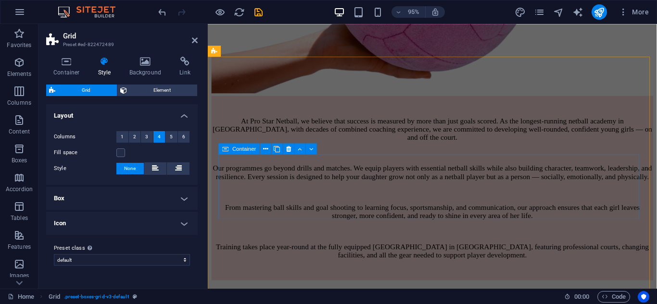
scroll to position [459, 0]
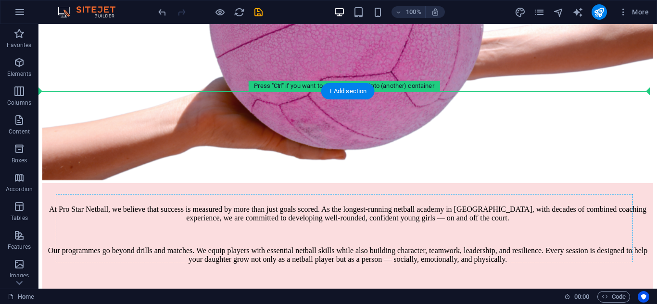
scroll to position [495, 0]
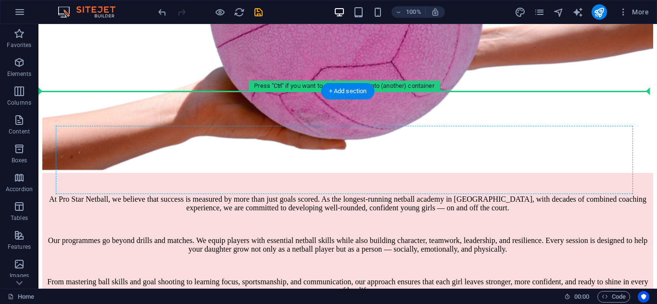
drag, startPoint x: 190, startPoint y: 212, endPoint x: 244, endPoint y: 149, distance: 83.3
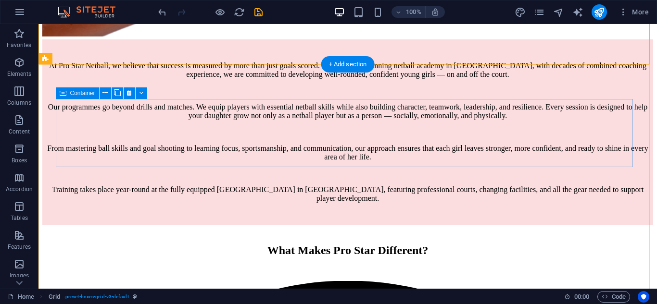
scroll to position [640, 0]
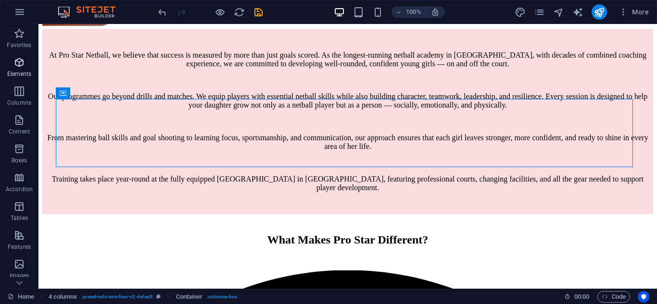
click at [22, 66] on icon "button" at bounding box center [19, 63] width 12 height 12
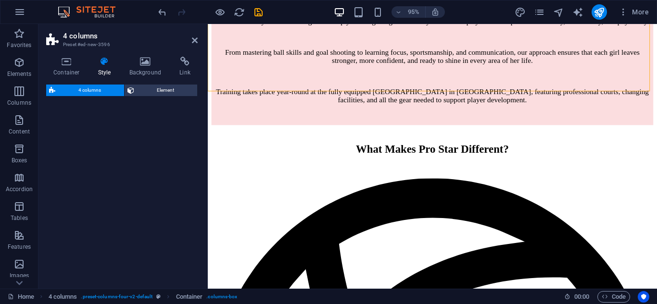
scroll to position [941, 0]
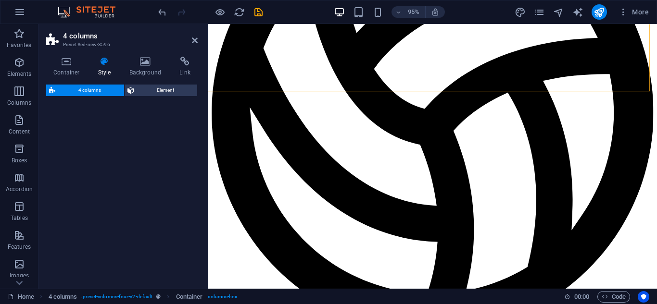
select select "rem"
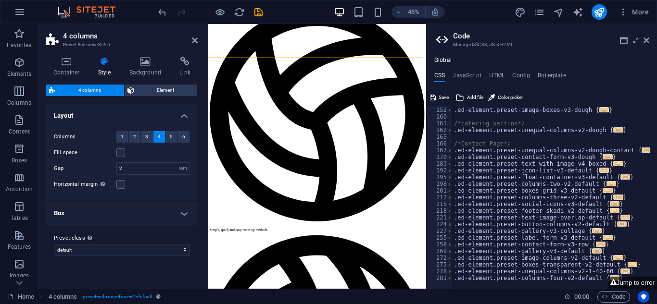
scroll to position [222, 0]
click at [647, 40] on icon at bounding box center [647, 41] width 6 height 8
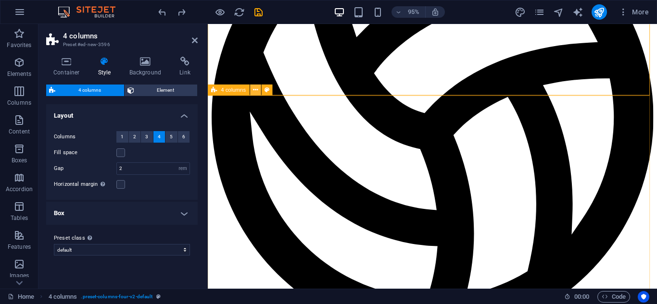
click at [257, 93] on icon at bounding box center [255, 90] width 5 height 10
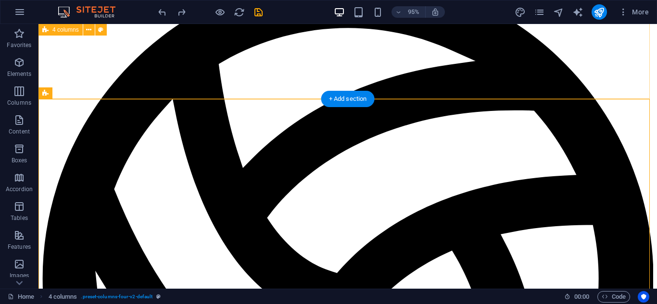
scroll to position [948, 0]
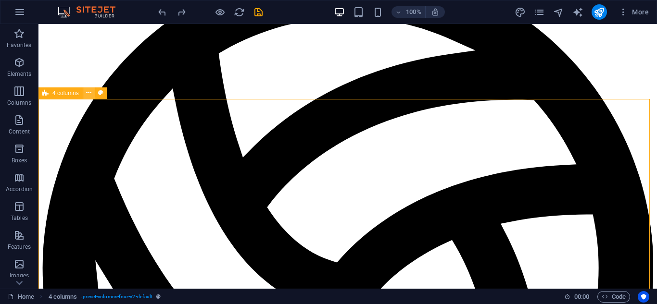
click at [87, 98] on icon at bounding box center [88, 93] width 5 height 10
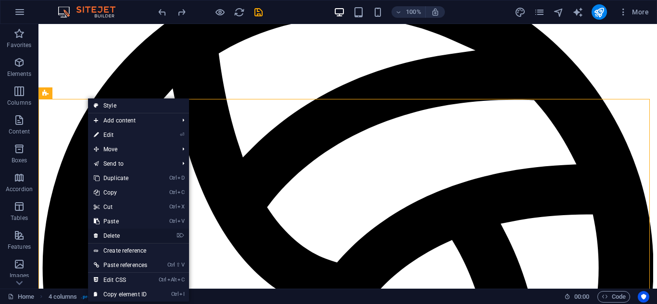
click at [122, 237] on link "⌦ Delete" at bounding box center [120, 236] width 65 height 14
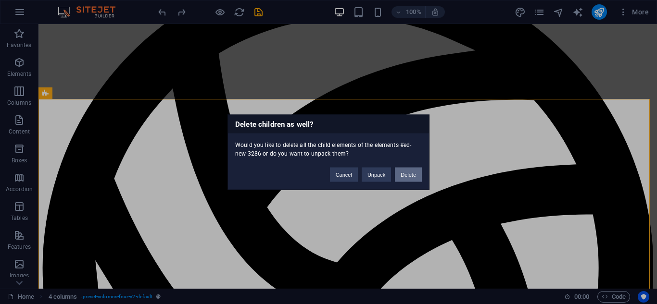
click at [406, 178] on button "Delete" at bounding box center [408, 174] width 27 height 14
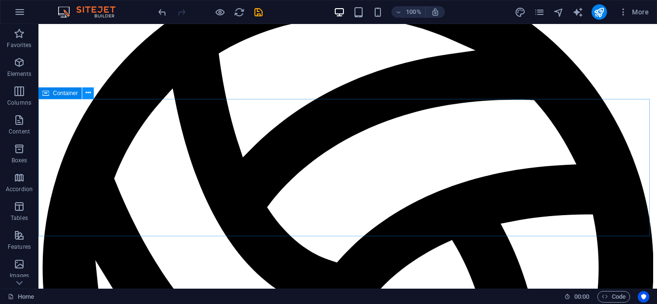
click at [87, 92] on icon at bounding box center [88, 93] width 5 height 10
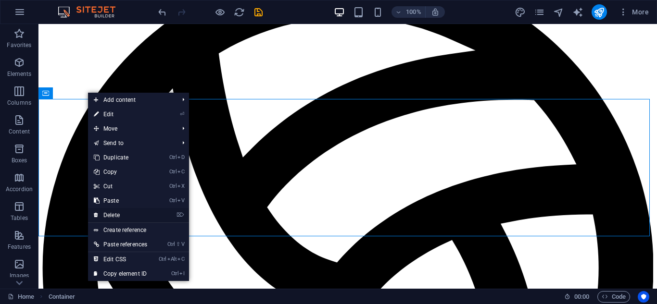
click at [123, 212] on link "⌦ Delete" at bounding box center [120, 215] width 65 height 14
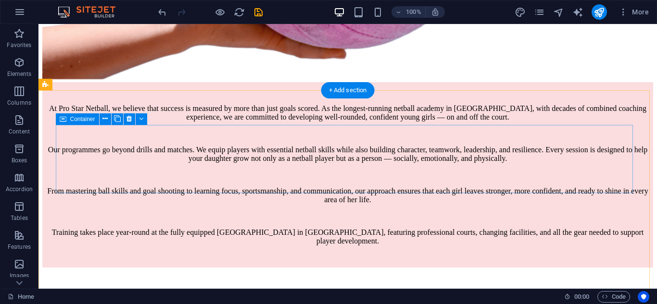
scroll to position [634, 0]
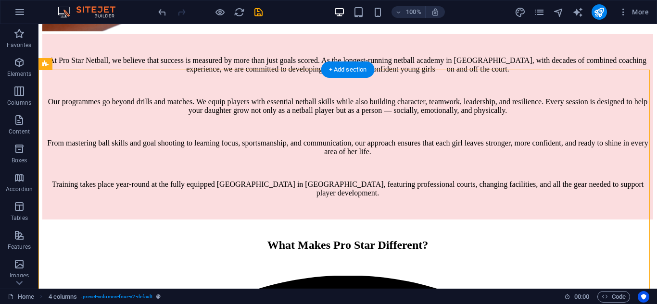
drag, startPoint x: 216, startPoint y: 197, endPoint x: 634, endPoint y: 119, distance: 424.7
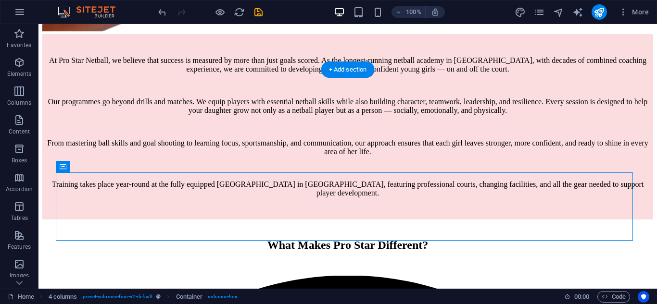
drag, startPoint x: 565, startPoint y: 197, endPoint x: 641, endPoint y: 136, distance: 97.2
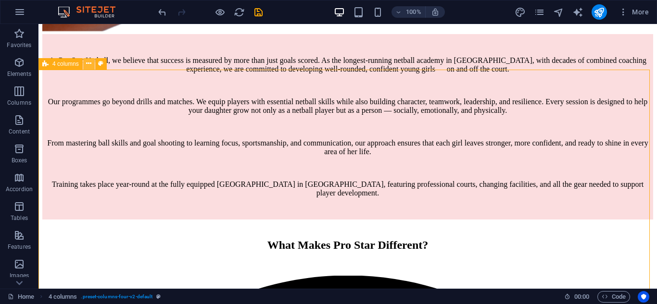
click at [89, 63] on icon at bounding box center [88, 64] width 5 height 10
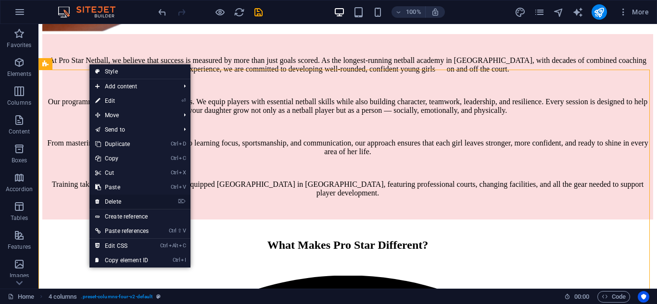
click at [115, 198] on link "⌦ Delete" at bounding box center [121, 202] width 65 height 14
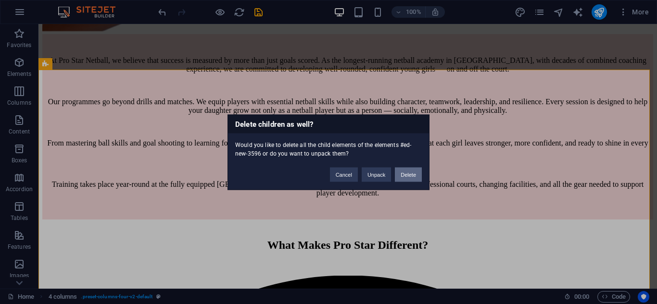
click at [411, 175] on button "Delete" at bounding box center [408, 174] width 27 height 14
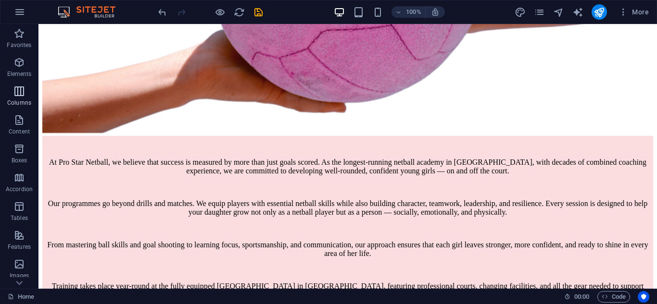
click at [23, 89] on icon "button" at bounding box center [19, 92] width 12 height 12
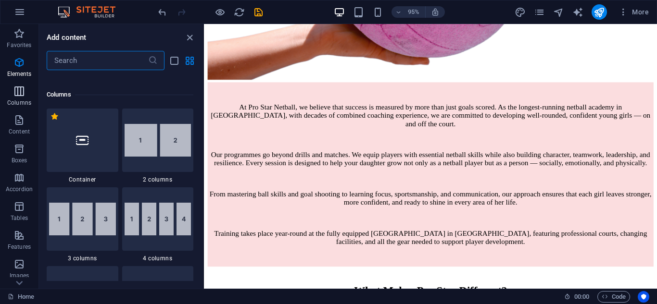
scroll to position [476, 0]
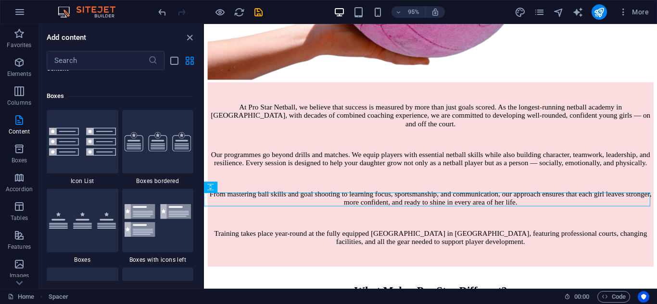
scroll to position [2545, 0]
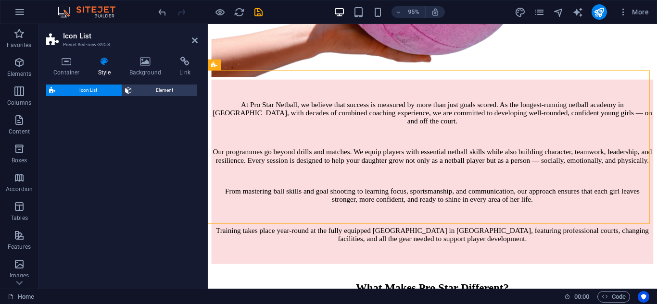
select select "rem"
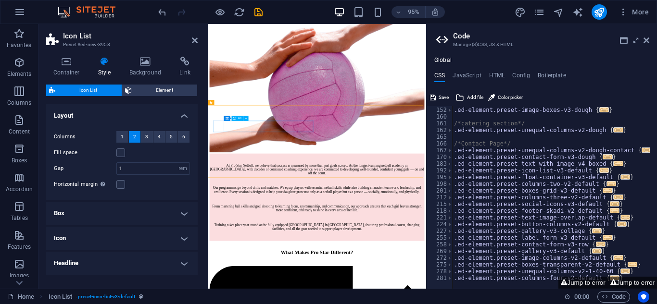
scroll to position [222, 0]
click at [645, 39] on icon at bounding box center [647, 41] width 6 height 8
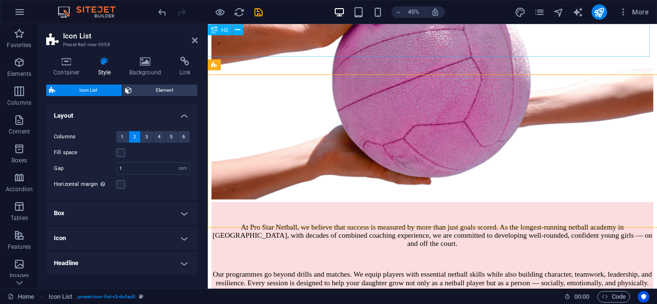
scroll to position [492, 0]
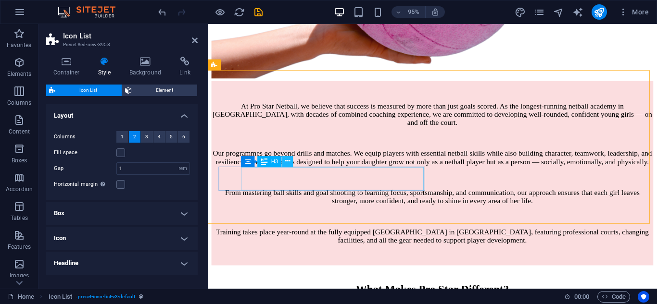
click at [291, 163] on button at bounding box center [287, 161] width 11 height 11
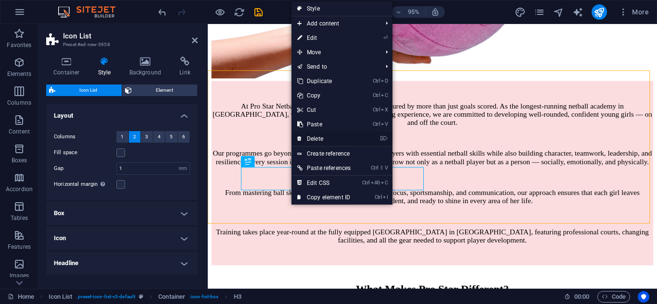
click at [318, 137] on link "⌦ Delete" at bounding box center [324, 139] width 65 height 14
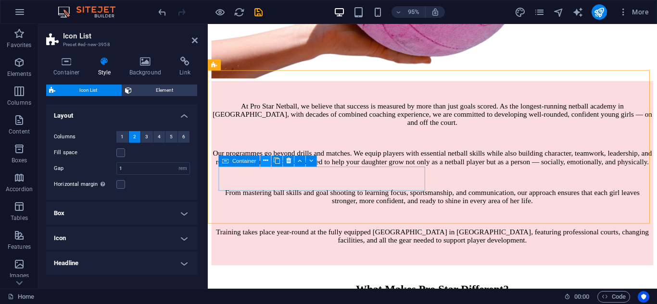
click at [264, 165] on icon at bounding box center [265, 161] width 5 height 10
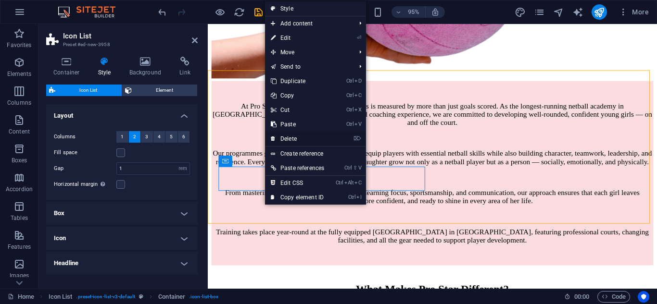
click at [291, 139] on link "⌦ Delete" at bounding box center [297, 139] width 65 height 14
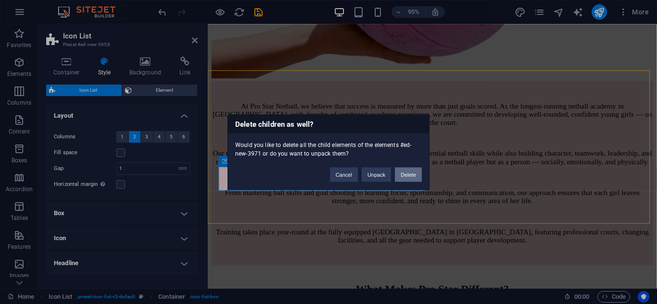
click at [409, 177] on button "Delete" at bounding box center [408, 174] width 27 height 14
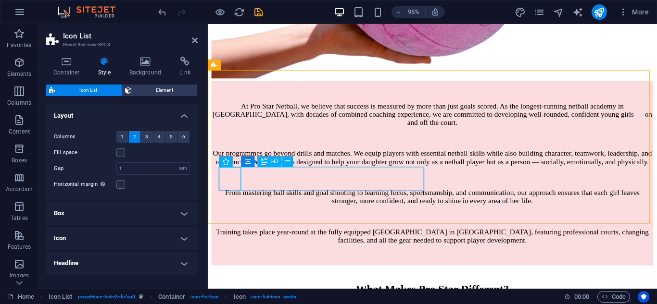
click at [290, 163] on icon at bounding box center [287, 162] width 5 height 10
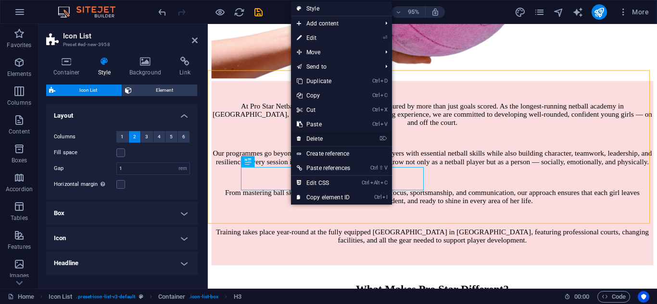
click at [324, 137] on link "⌦ Delete" at bounding box center [323, 139] width 65 height 14
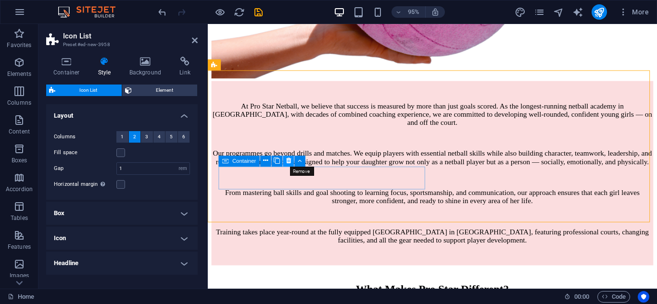
click at [287, 163] on icon at bounding box center [288, 161] width 5 height 10
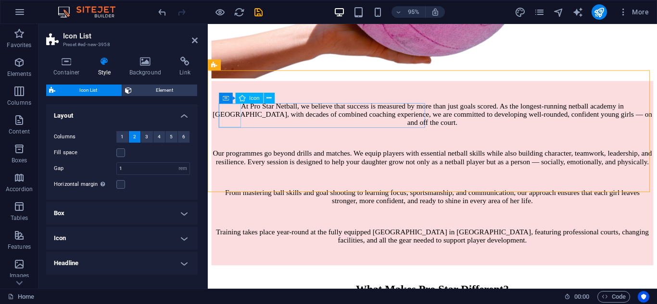
select select "xMidYMid"
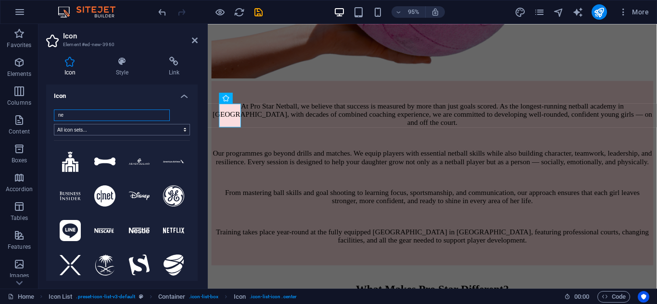
type input "n"
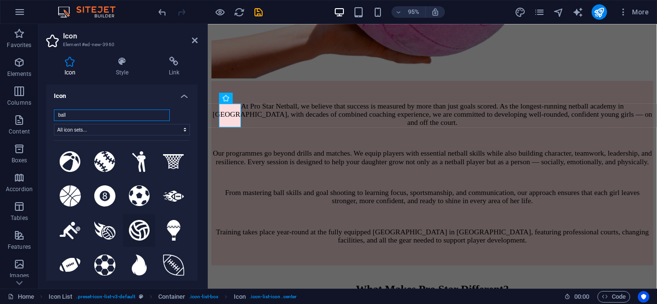
type input "ball"
click at [140, 230] on icon at bounding box center [139, 230] width 21 height 21
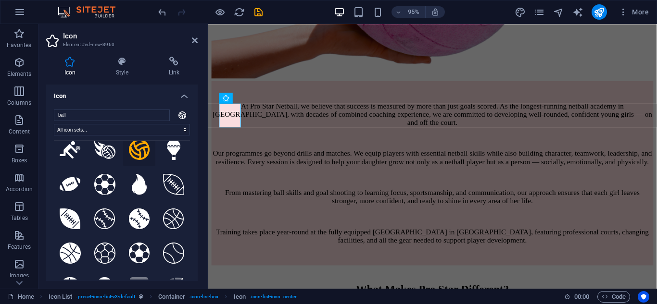
scroll to position [96, 0]
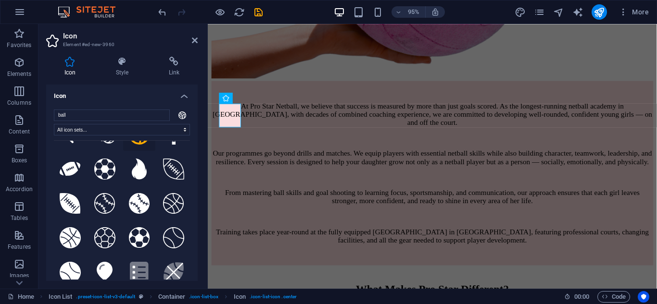
click at [183, 97] on h4 "Icon" at bounding box center [122, 93] width 152 height 17
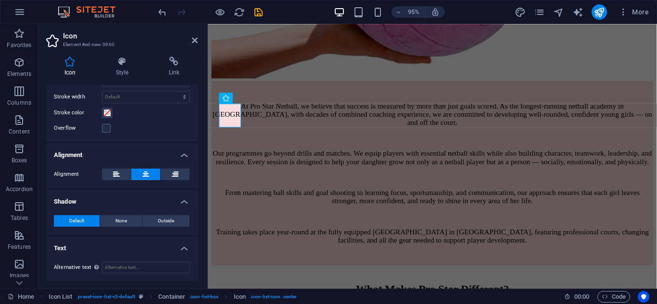
scroll to position [0, 0]
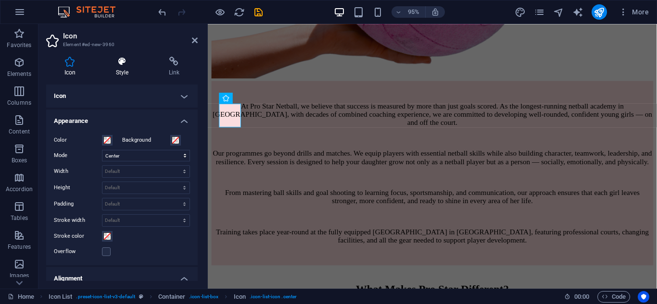
click at [120, 65] on icon at bounding box center [122, 62] width 49 height 10
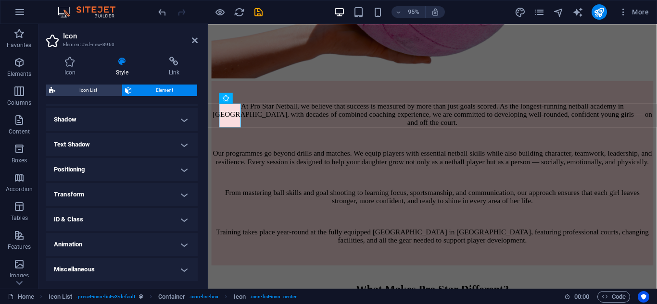
scroll to position [85, 0]
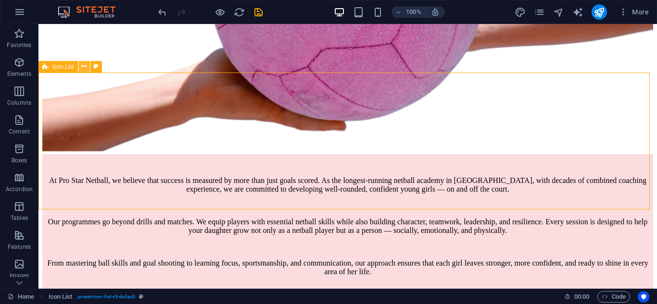
click at [84, 69] on icon at bounding box center [83, 67] width 5 height 10
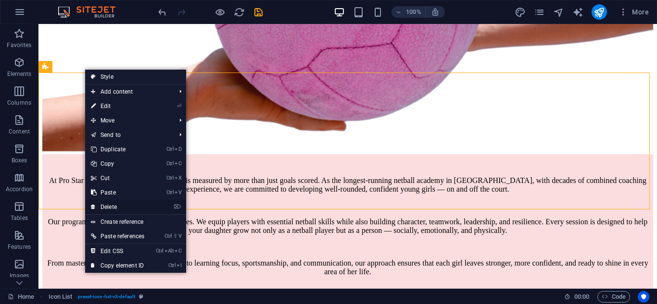
click at [130, 206] on link "⌦ Delete" at bounding box center [117, 207] width 65 height 14
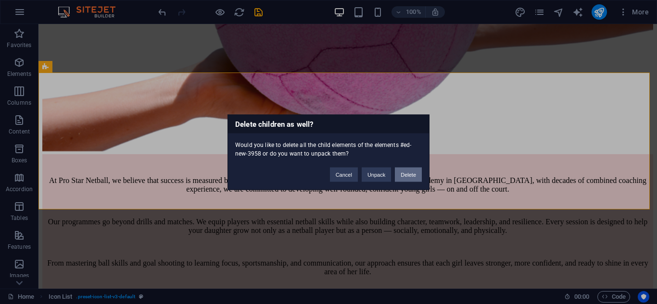
click at [414, 173] on button "Delete" at bounding box center [408, 174] width 27 height 14
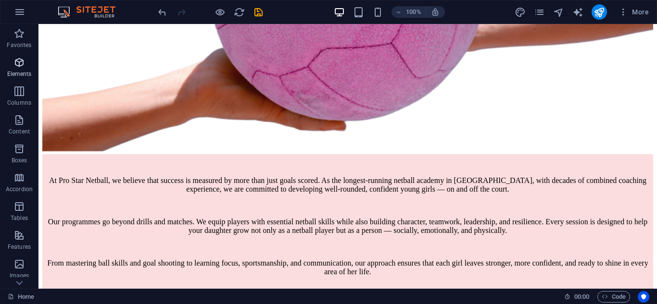
click at [17, 70] on span "Elements" at bounding box center [19, 68] width 38 height 23
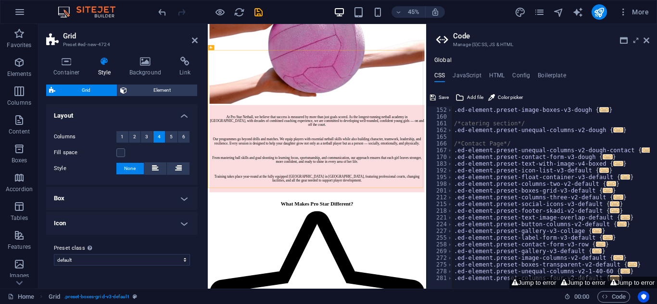
scroll to position [222, 0]
click at [645, 40] on icon at bounding box center [647, 41] width 6 height 8
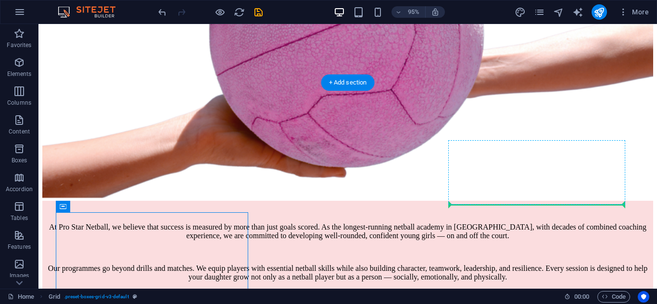
scroll to position [490, 0]
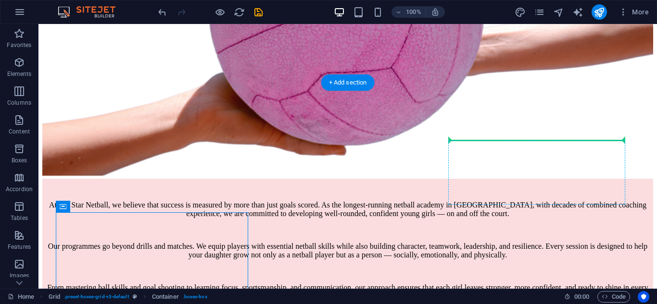
drag, startPoint x: 182, startPoint y: 250, endPoint x: 624, endPoint y: 148, distance: 453.1
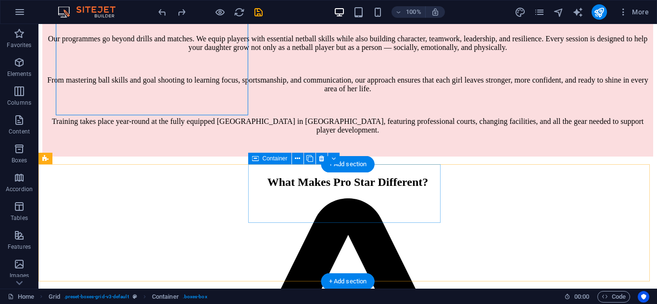
scroll to position [682, 0]
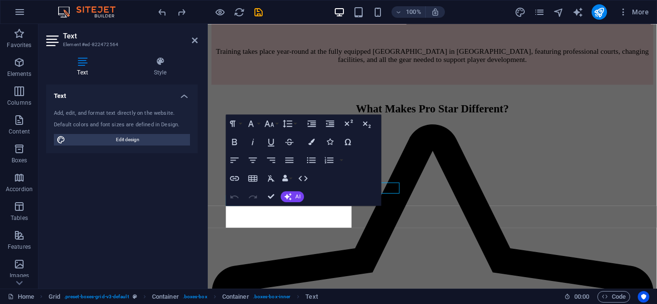
scroll to position [684, 0]
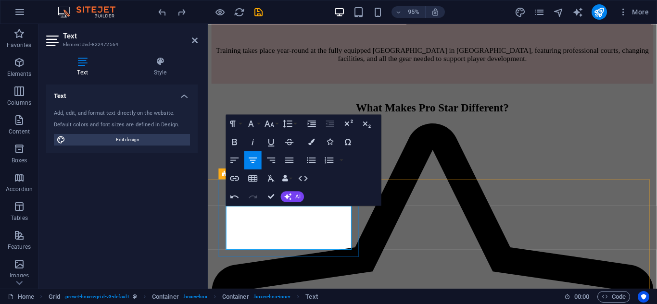
scroll to position [626, 0]
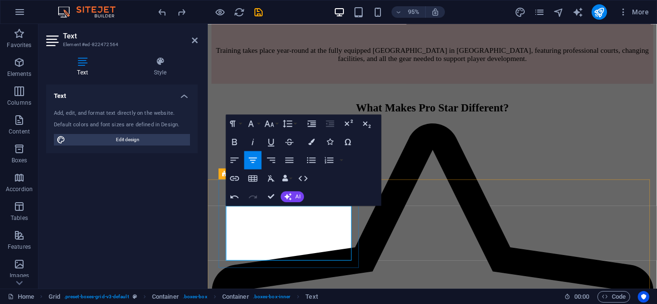
drag, startPoint x: 260, startPoint y: 221, endPoint x: 325, endPoint y: 220, distance: 65.4
click at [234, 142] on icon "button" at bounding box center [234, 142] width 5 height 6
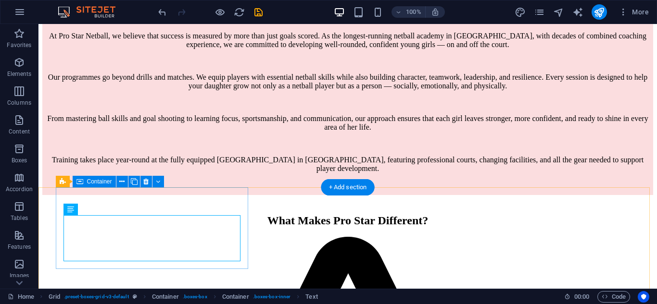
scroll to position [707, 0]
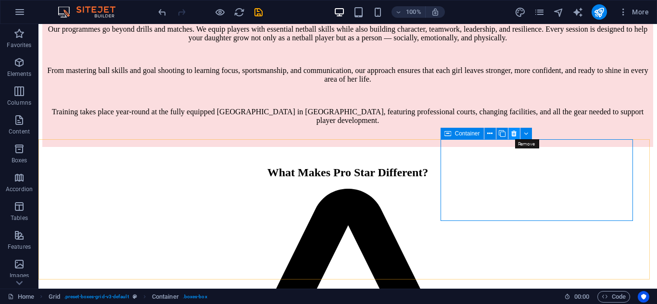
click at [513, 135] on icon at bounding box center [513, 134] width 5 height 10
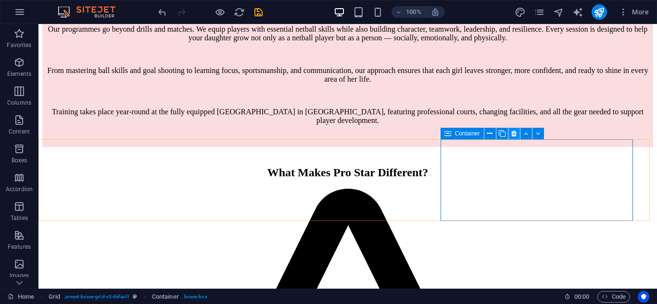
click at [517, 137] on icon at bounding box center [513, 134] width 5 height 10
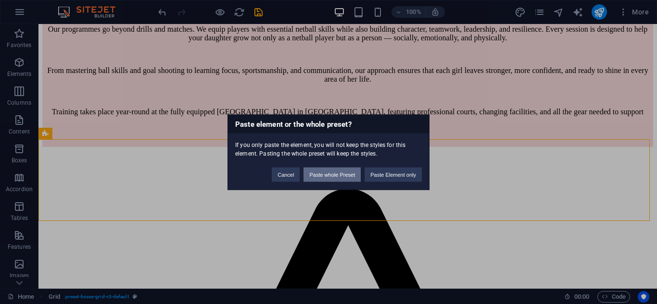
click at [339, 178] on button "Paste whole Preset" at bounding box center [332, 174] width 57 height 14
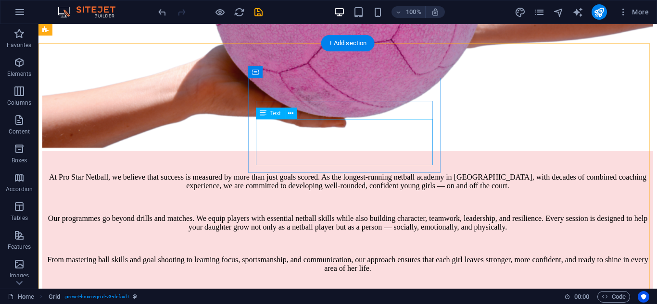
scroll to position [515, 0]
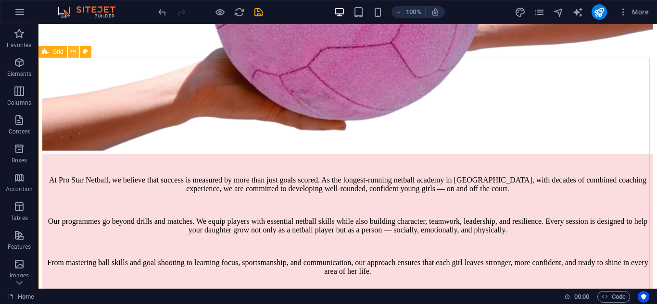
click at [73, 54] on icon at bounding box center [73, 52] width 5 height 10
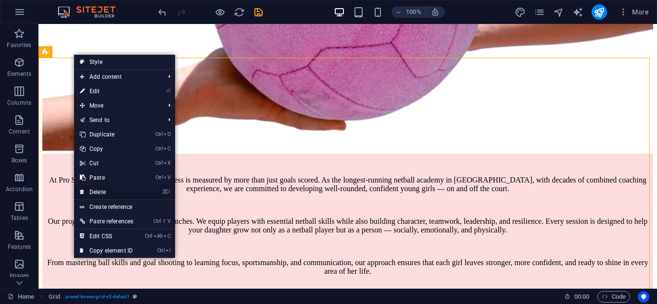
click at [105, 188] on link "⌦ Delete" at bounding box center [106, 192] width 65 height 14
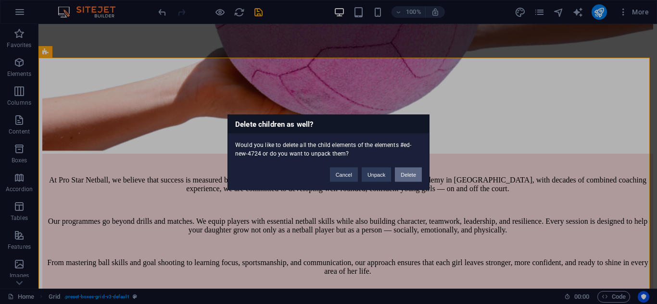
click at [405, 174] on button "Delete" at bounding box center [408, 174] width 27 height 14
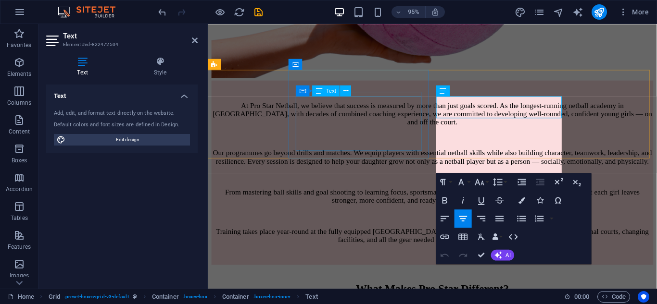
scroll to position [1262, 0]
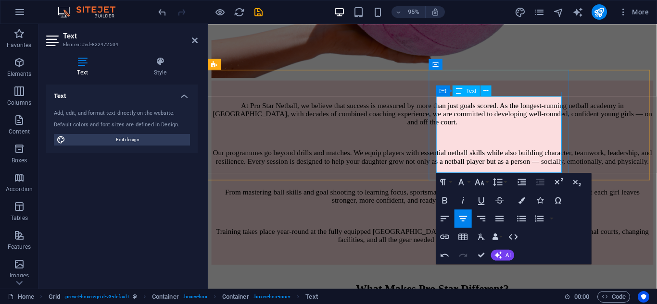
drag, startPoint x: 479, startPoint y: 105, endPoint x: 553, endPoint y: 105, distance: 74.1
click at [448, 200] on icon "button" at bounding box center [445, 200] width 11 height 11
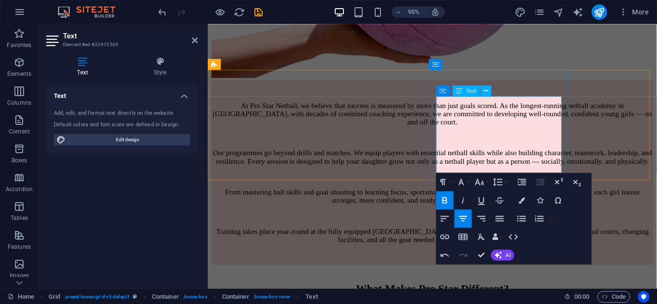
drag, startPoint x: 456, startPoint y: 117, endPoint x: 469, endPoint y: 117, distance: 12.5
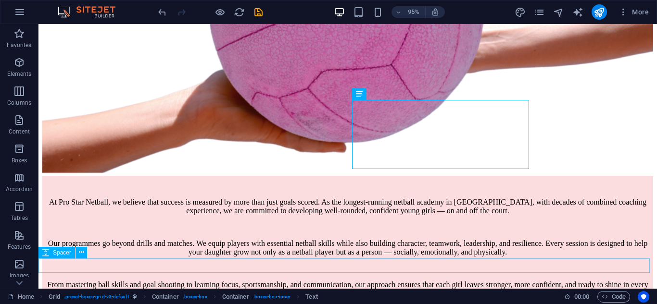
scroll to position [515, 0]
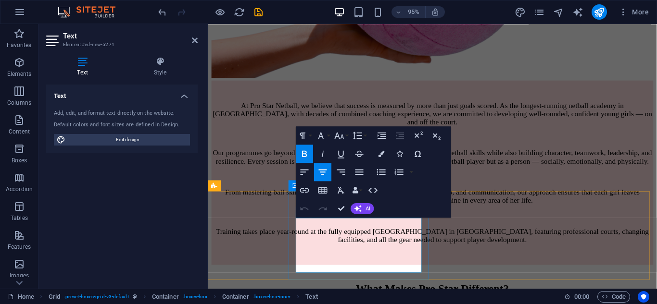
scroll to position [594, 0]
drag, startPoint x: 414, startPoint y: 233, endPoint x: 320, endPoint y: 233, distance: 93.8
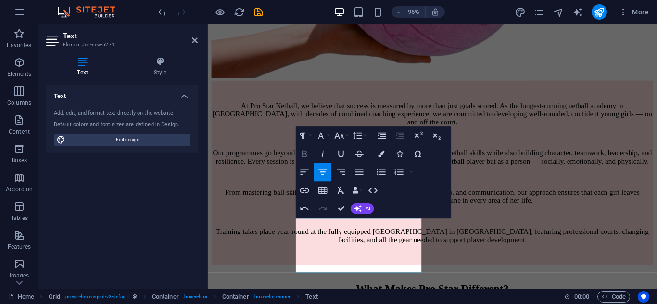
click at [305, 156] on icon "button" at bounding box center [304, 154] width 11 height 11
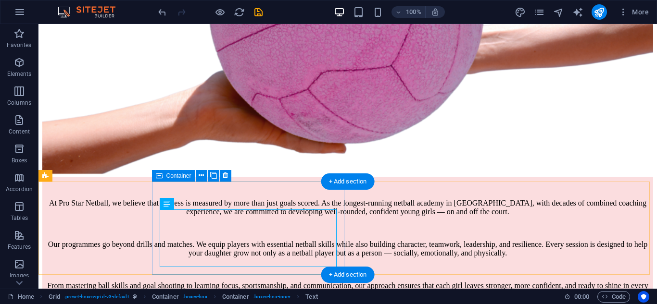
scroll to position [540, 0]
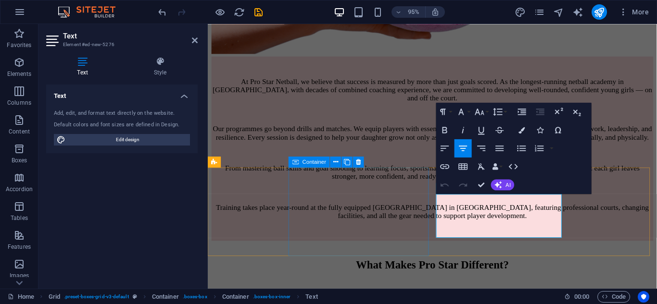
scroll to position [648, 0]
drag, startPoint x: 474, startPoint y: 209, endPoint x: 554, endPoint y: 209, distance: 79.4
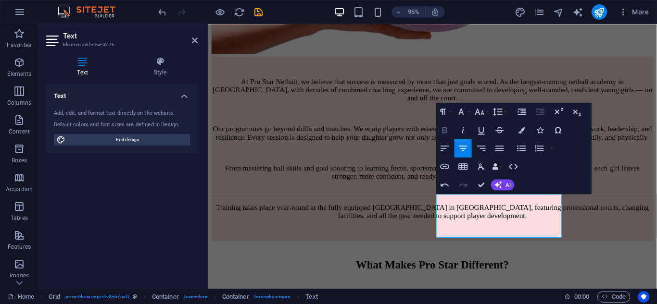
click at [444, 127] on icon "button" at bounding box center [445, 130] width 5 height 6
drag, startPoint x: 537, startPoint y: 222, endPoint x: 517, endPoint y: 219, distance: 20.4
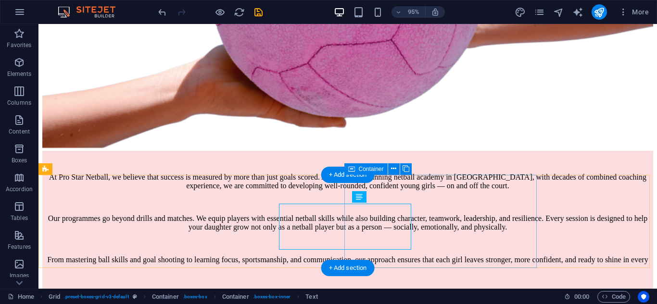
scroll to position [517, 0]
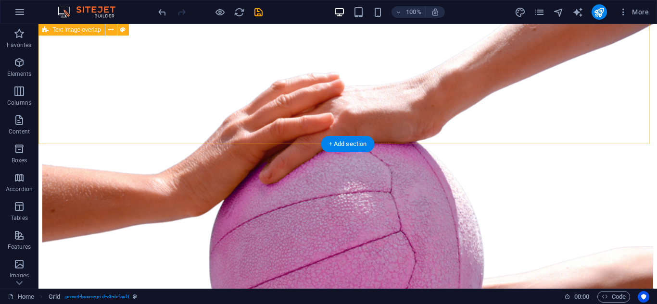
scroll to position [228, 0]
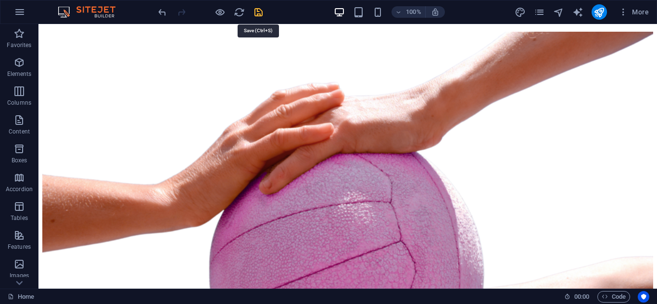
drag, startPoint x: 258, startPoint y: 11, endPoint x: 258, endPoint y: 44, distance: 32.7
click at [258, 11] on icon "save" at bounding box center [258, 12] width 11 height 11
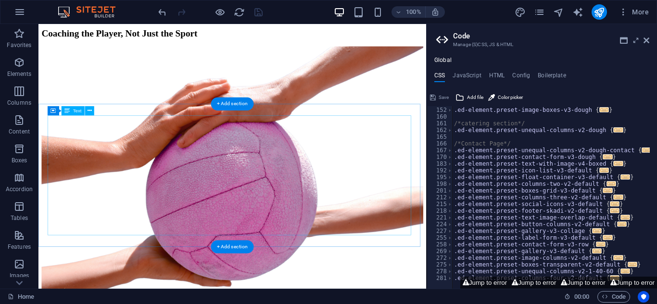
scroll to position [207, 0]
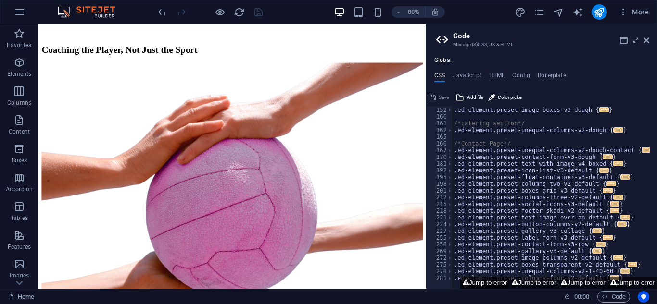
click at [482, 286] on button "Jump to error" at bounding box center [484, 283] width 49 height 12
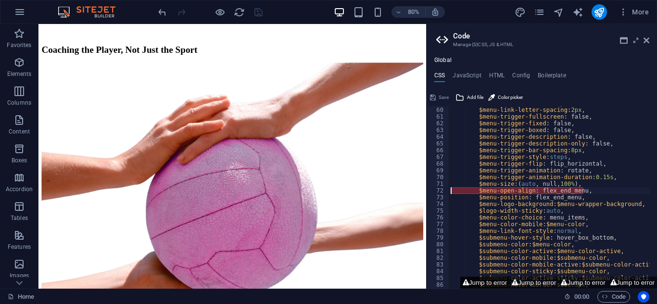
scroll to position [397, 0]
type textarea "$menu-position: flex_end_menu,"
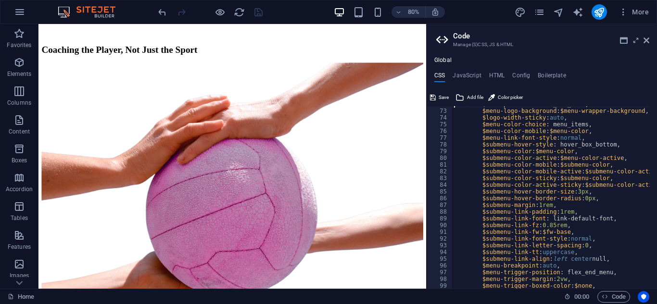
scroll to position [599, 0]
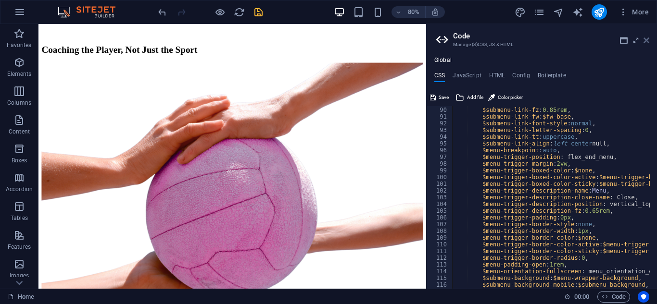
click at [646, 40] on icon at bounding box center [647, 41] width 6 height 8
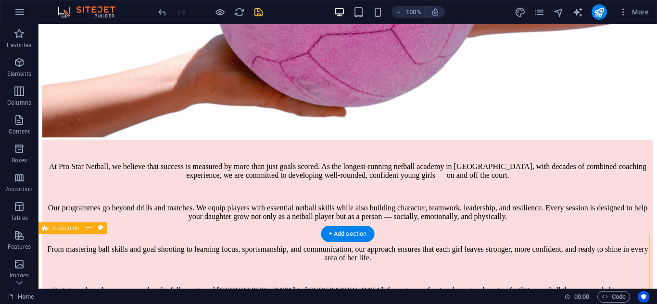
scroll to position [517, 0]
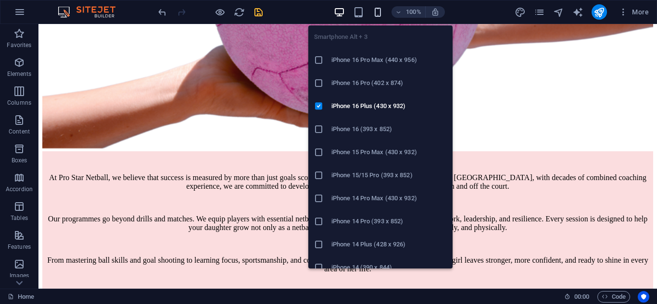
click at [380, 11] on icon "button" at bounding box center [377, 12] width 11 height 11
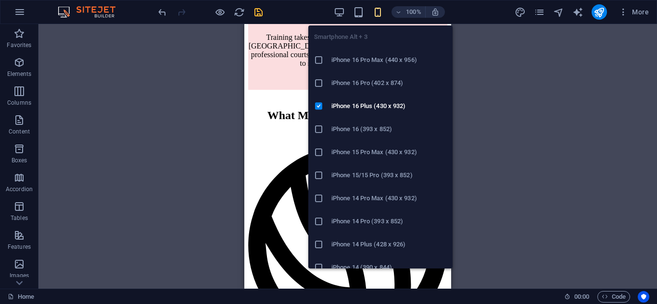
scroll to position [665, 0]
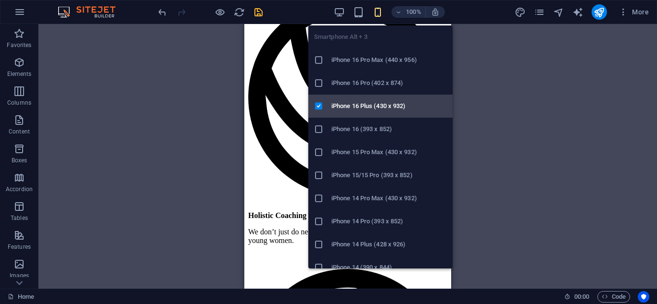
click at [395, 107] on h6 "iPhone 16 Plus (430 x 932)" at bounding box center [388, 107] width 115 height 12
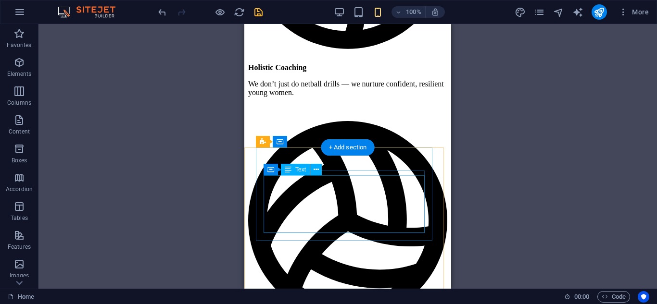
scroll to position [858, 0]
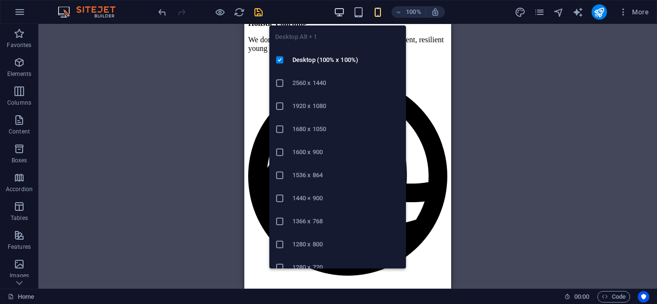
click at [339, 12] on icon "button" at bounding box center [339, 12] width 11 height 11
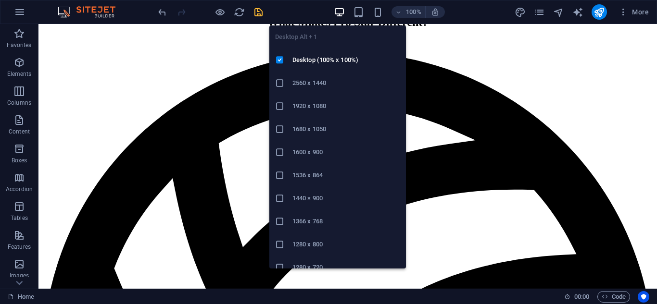
scroll to position [613, 0]
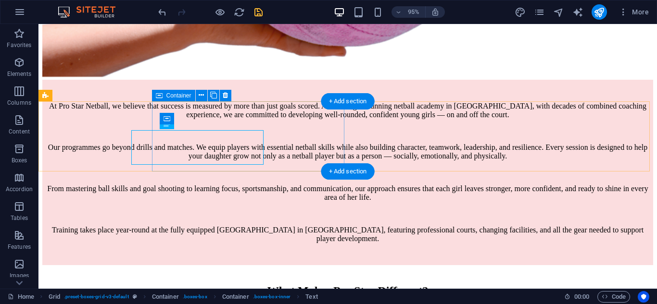
scroll to position [590, 0]
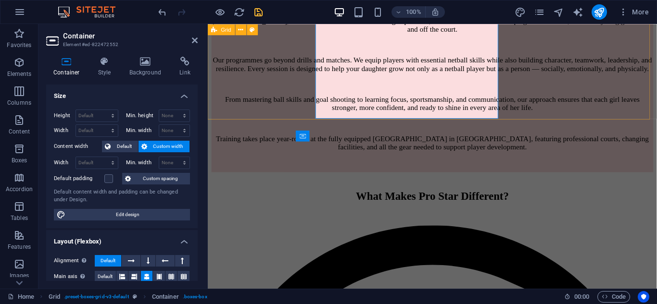
scroll to position [568, 0]
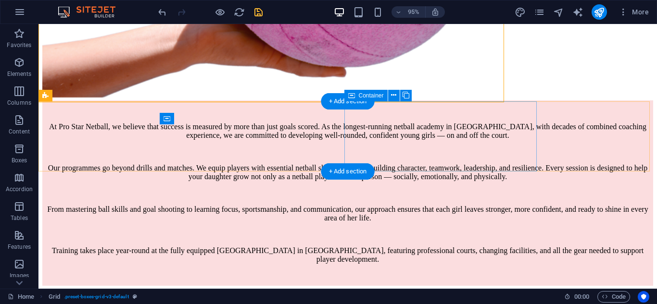
scroll to position [590, 0]
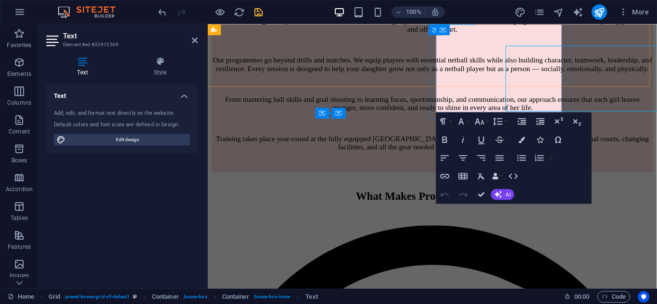
scroll to position [568, 0]
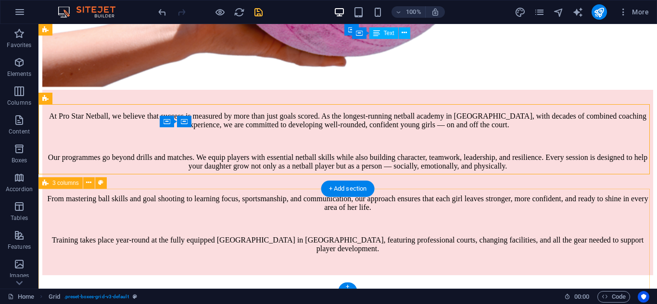
scroll to position [531, 0]
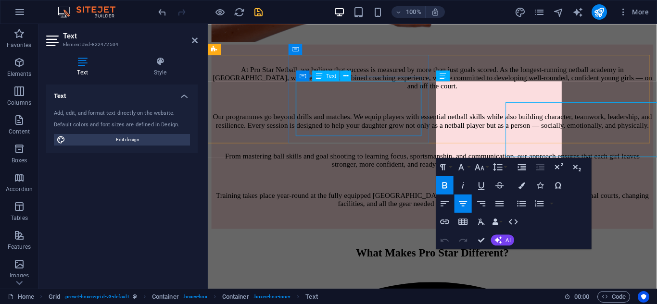
scroll to position [508, 0]
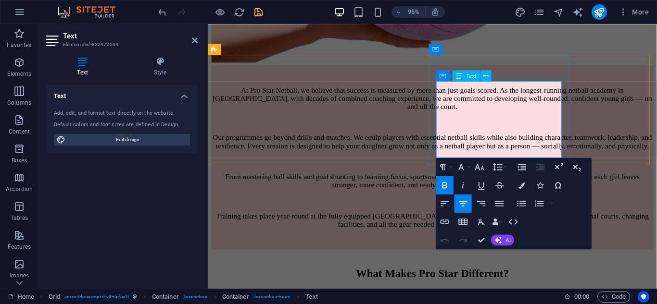
drag, startPoint x: 507, startPoint y: 102, endPoint x: 533, endPoint y: 102, distance: 26.9
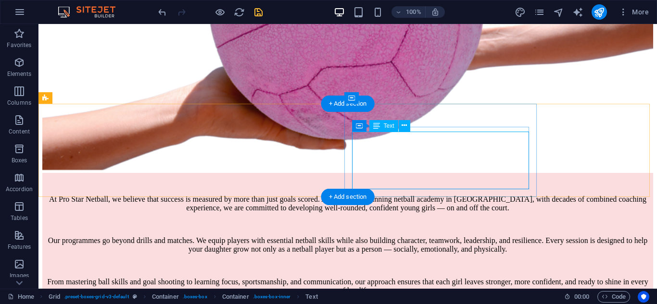
scroll to position [482, 0]
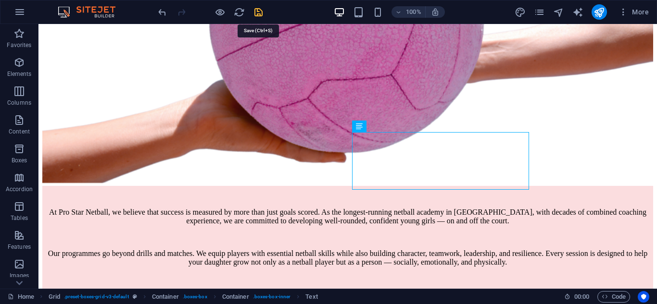
click at [261, 11] on icon "save" at bounding box center [258, 12] width 11 height 11
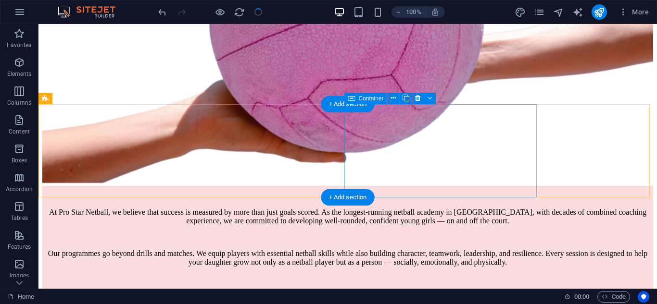
scroll to position [465, 0]
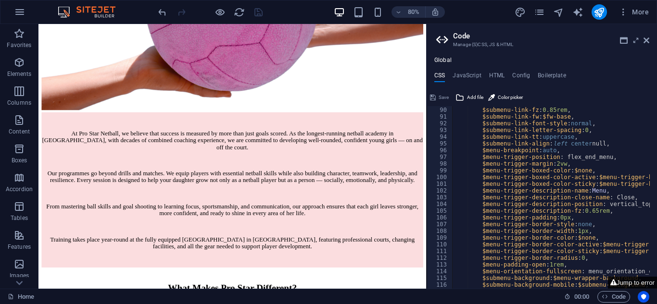
click at [623, 280] on button "Jump to error" at bounding box center [632, 283] width 49 height 12
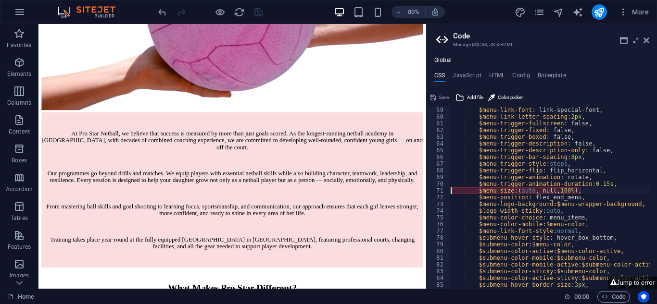
type textarea "$menu-position: flex_end_menu,"
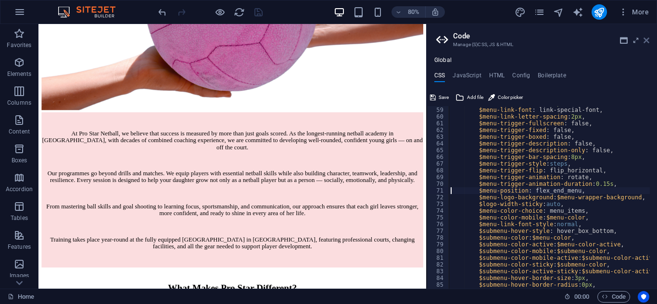
click at [649, 41] on icon at bounding box center [647, 41] width 6 height 8
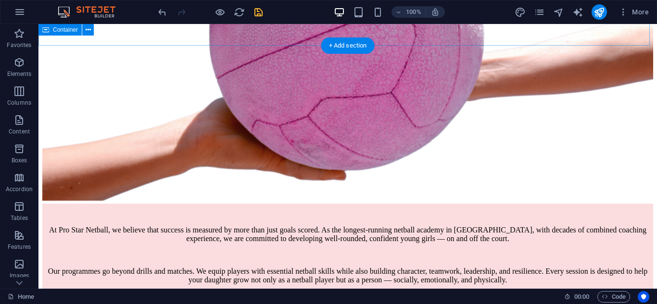
scroll to position [482, 0]
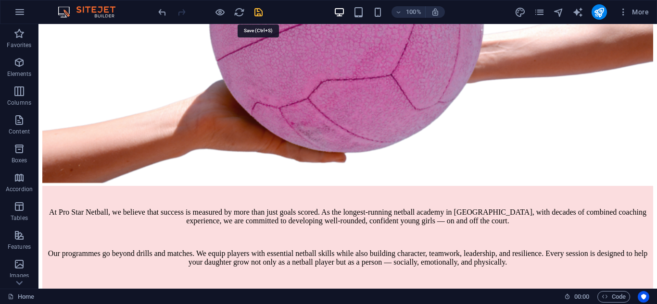
drag, startPoint x: 255, startPoint y: 11, endPoint x: 228, endPoint y: 10, distance: 26.5
click at [255, 11] on icon "save" at bounding box center [258, 12] width 11 height 11
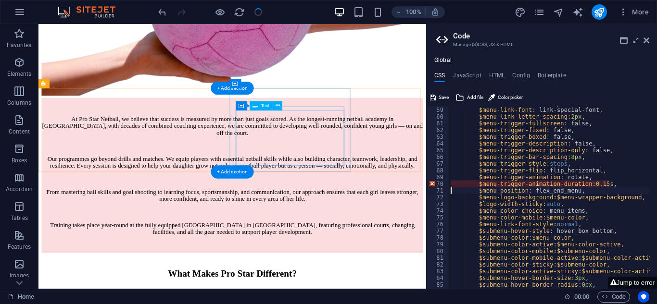
scroll to position [465, 0]
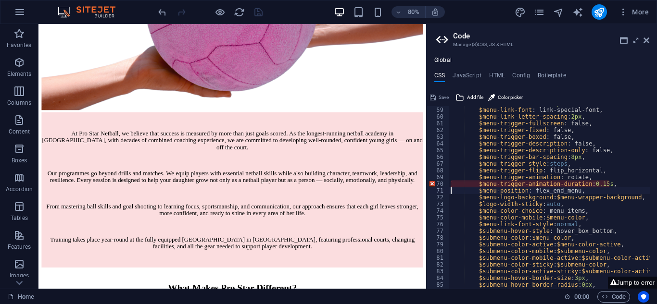
type textarea "$menu-position: flex_end_menu,"
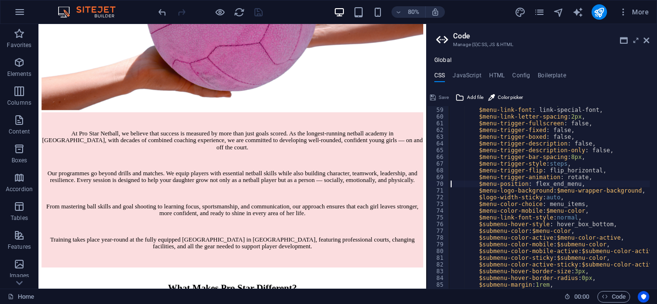
scroll to position [391, 0]
click at [646, 40] on icon at bounding box center [647, 41] width 6 height 8
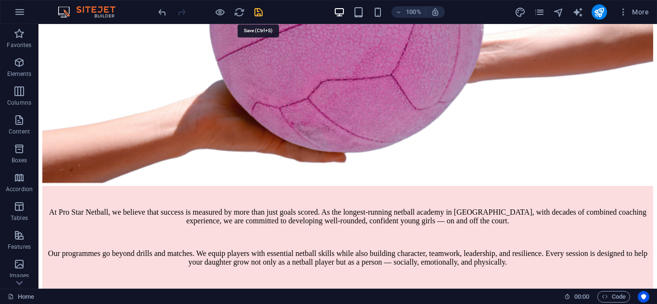
click at [260, 10] on icon "save" at bounding box center [258, 12] width 11 height 11
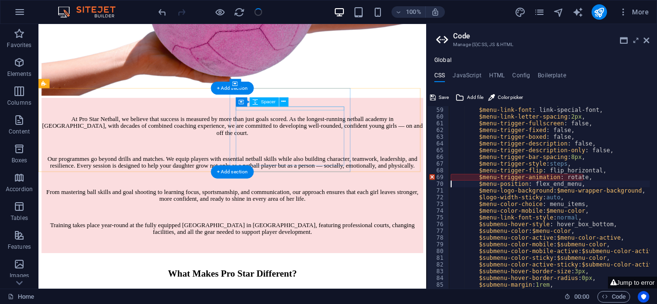
scroll to position [465, 0]
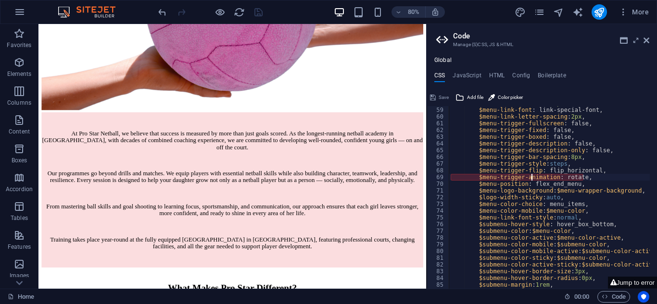
type textarea "$menu-position: flex_end_menu,"
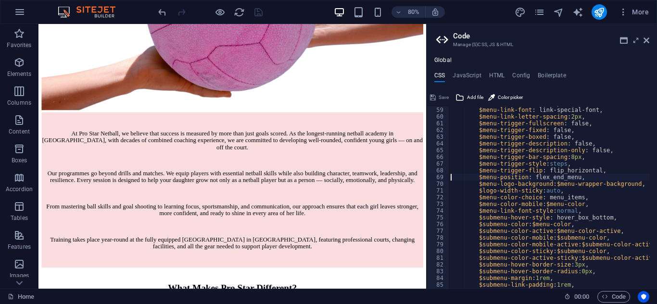
scroll to position [391, 0]
click at [647, 40] on icon at bounding box center [647, 41] width 6 height 8
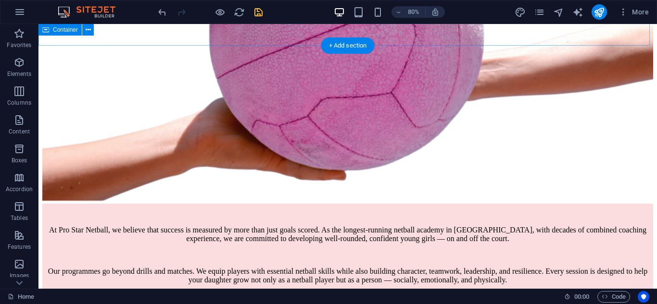
scroll to position [482, 0]
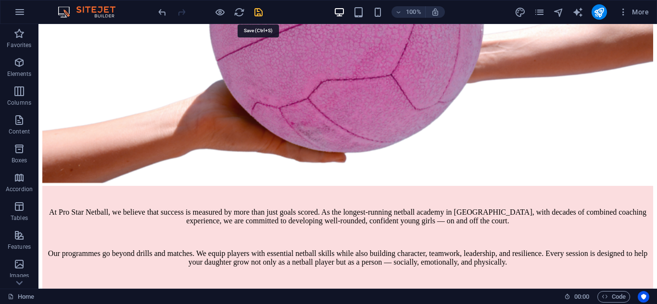
click at [255, 12] on icon "save" at bounding box center [258, 12] width 11 height 11
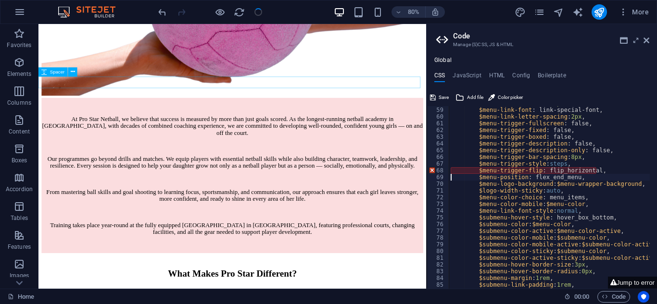
scroll to position [465, 0]
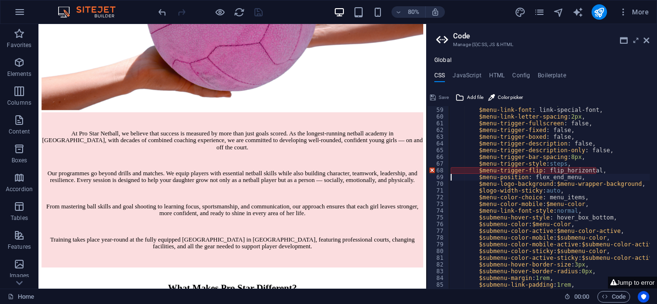
type textarea "$menu-position: flex_end_menu,"
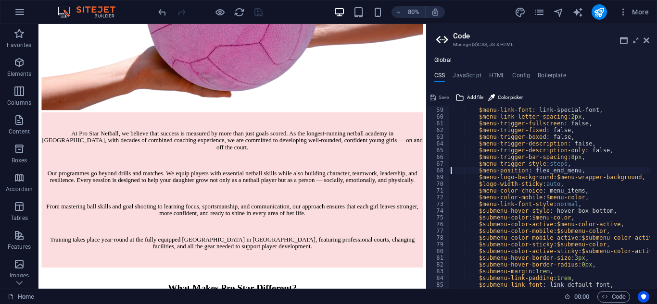
scroll to position [391, 0]
drag, startPoint x: 647, startPoint y: 37, endPoint x: 587, endPoint y: 30, distance: 60.1
click at [647, 37] on icon at bounding box center [647, 41] width 6 height 8
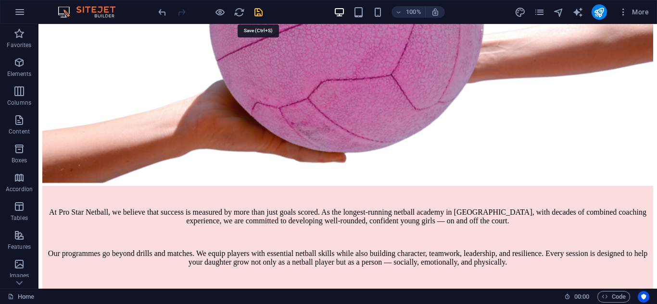
drag, startPoint x: 259, startPoint y: 14, endPoint x: 252, endPoint y: 39, distance: 26.0
click at [259, 14] on icon "save" at bounding box center [258, 12] width 11 height 11
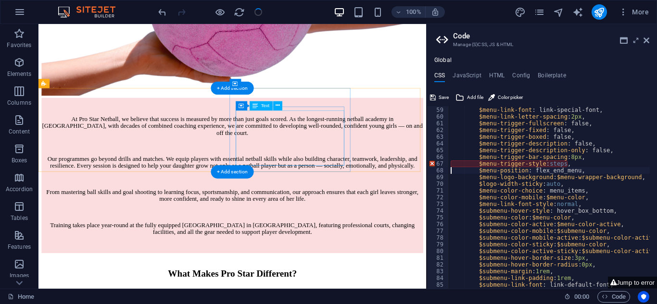
scroll to position [465, 0]
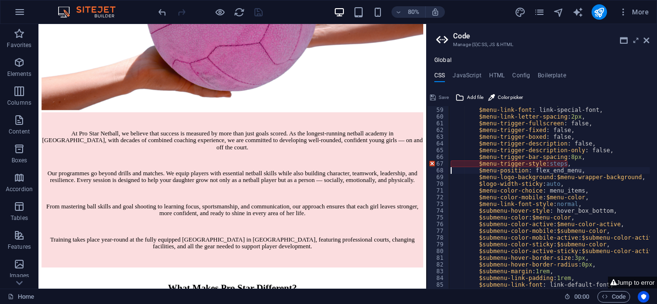
type textarea "$menu-position: flex_end_menu,"
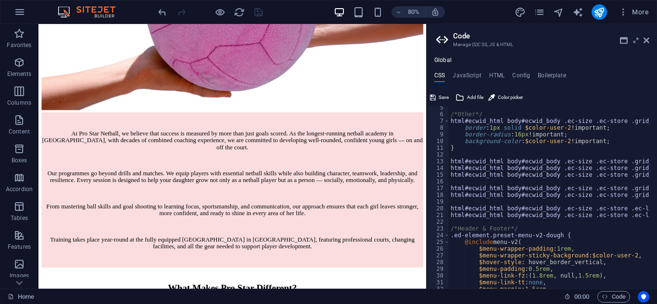
scroll to position [29, 0]
click at [646, 42] on icon at bounding box center [647, 41] width 6 height 8
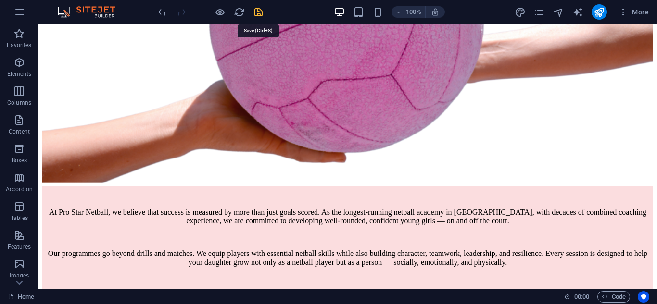
click at [259, 13] on icon "save" at bounding box center [258, 12] width 11 height 11
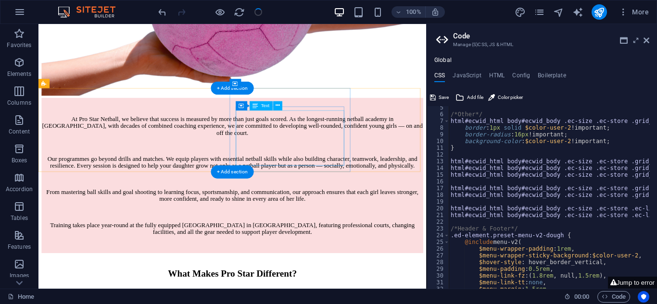
scroll to position [465, 0]
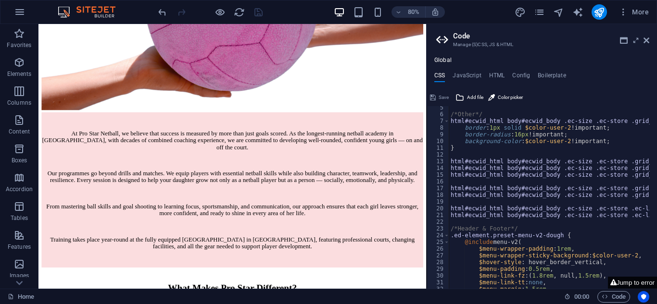
click at [621, 283] on button "Jump to error" at bounding box center [632, 283] width 49 height 12
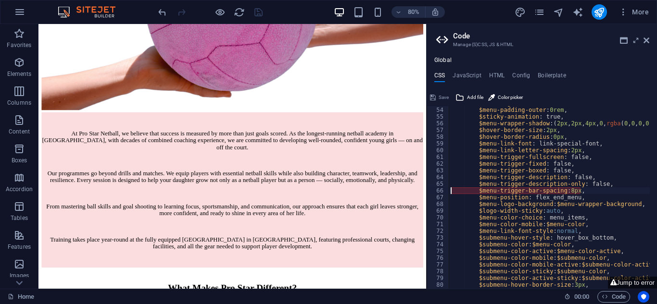
type textarea "$menu-position: flex_end_menu,"
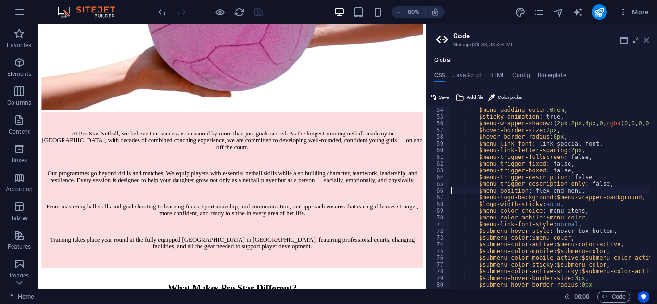
click at [647, 43] on icon at bounding box center [647, 41] width 6 height 8
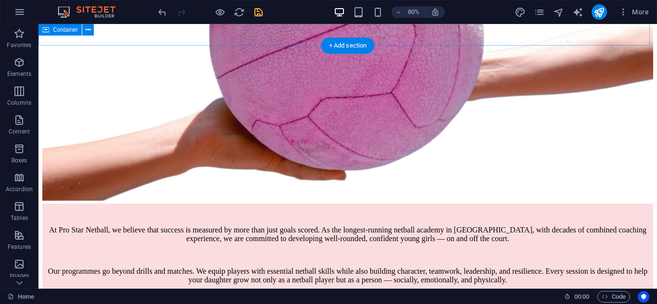
scroll to position [482, 0]
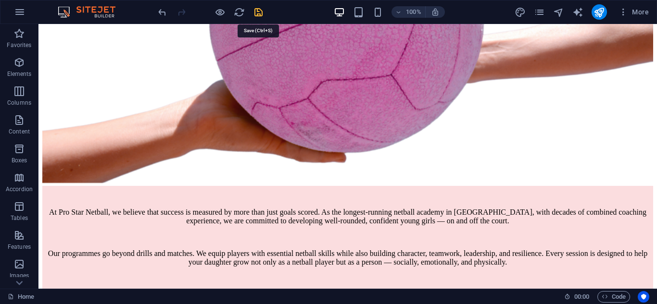
drag, startPoint x: 254, startPoint y: 14, endPoint x: 248, endPoint y: 28, distance: 15.5
click at [254, 14] on icon "save" at bounding box center [258, 12] width 11 height 11
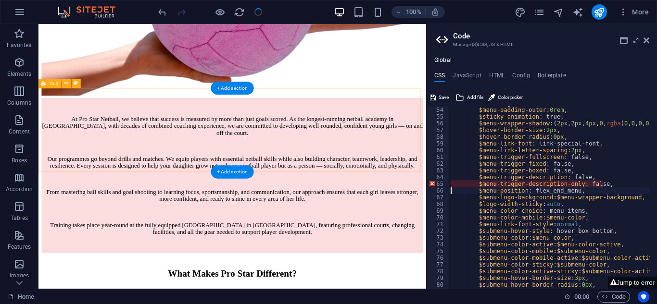
scroll to position [465, 0]
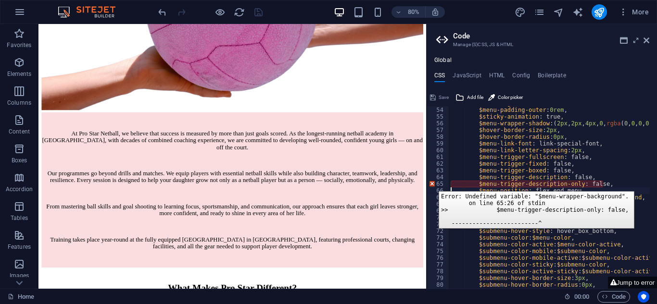
click at [431, 184] on div "65" at bounding box center [438, 184] width 23 height 7
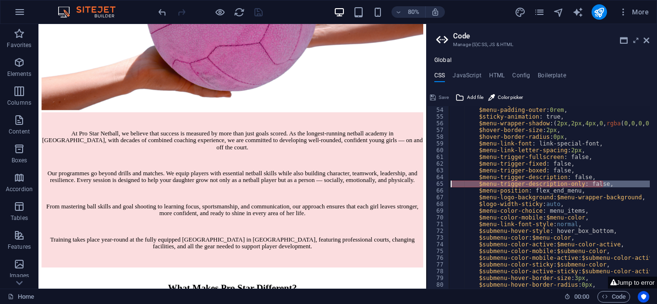
click at [495, 183] on div "$menu-logo-width : default , $menu-padding-outer : 0rem , $sticky-animation : t…" at bounding box center [549, 197] width 201 height 183
type textarea "$menu-position: flex_end_menu,"
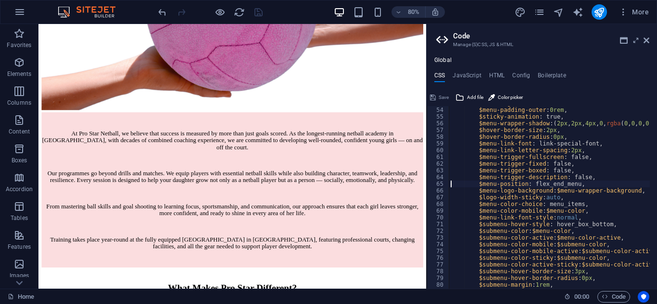
scroll to position [357, 0]
click at [646, 38] on icon at bounding box center [647, 41] width 6 height 8
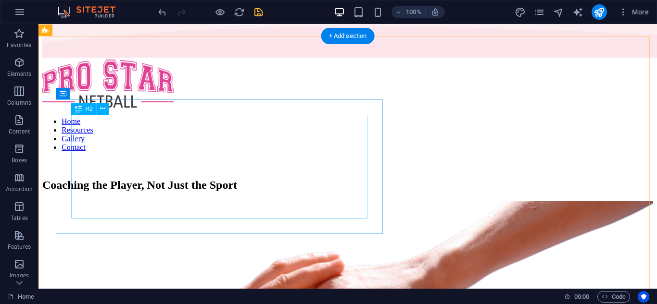
scroll to position [96, 0]
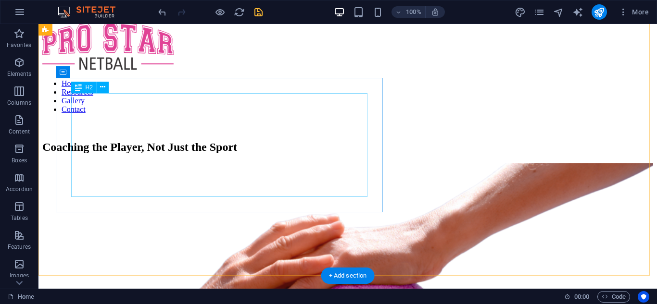
click at [107, 141] on div "Coaching the Player, Not Just the Sport" at bounding box center [347, 147] width 611 height 13
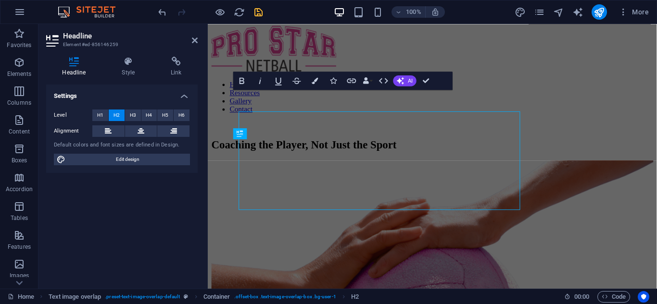
scroll to position [74, 0]
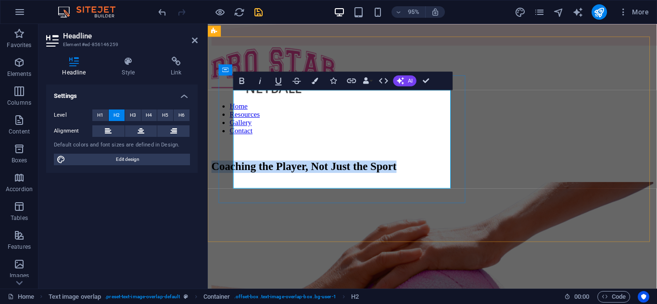
click at [250, 168] on h2 "Coaching the Player, Not Just the Sport" at bounding box center [444, 174] width 465 height 13
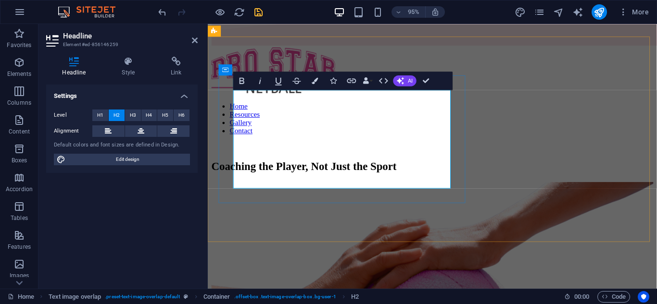
click at [236, 168] on h2 "Coaching the Player, Not Just the Sport" at bounding box center [444, 174] width 465 height 13
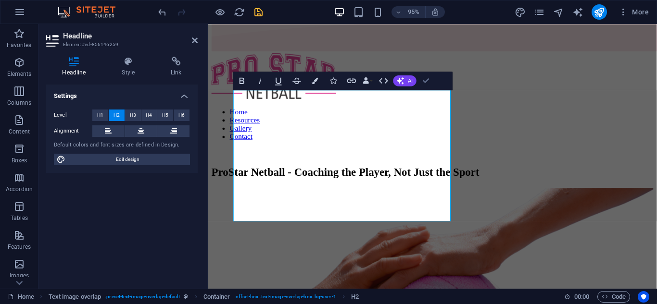
scroll to position [79, 0]
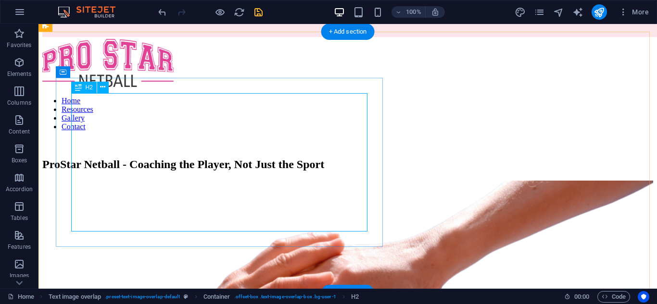
click at [146, 158] on div "ProStar Netball - Coaching the Player, Not Just the Sport" at bounding box center [347, 164] width 611 height 13
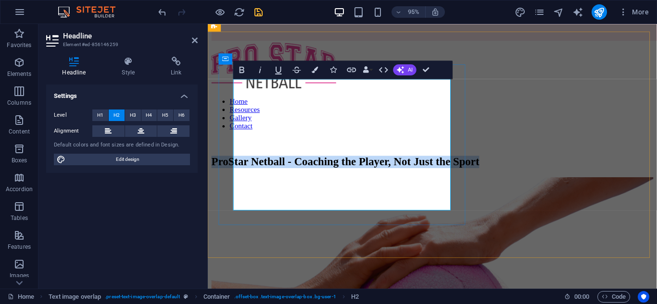
click at [287, 163] on h2 "ProStar Netball - Coaching the Player, Not Just the Sport" at bounding box center [444, 169] width 465 height 13
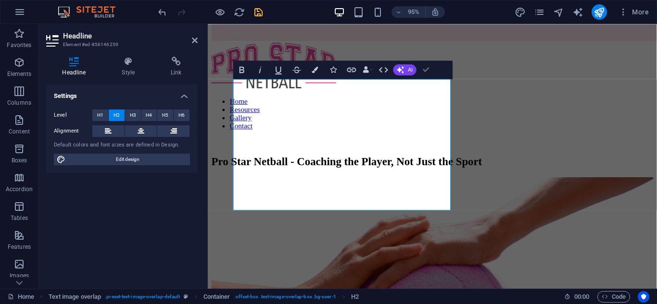
drag, startPoint x: 424, startPoint y: 71, endPoint x: 355, endPoint y: 126, distance: 87.6
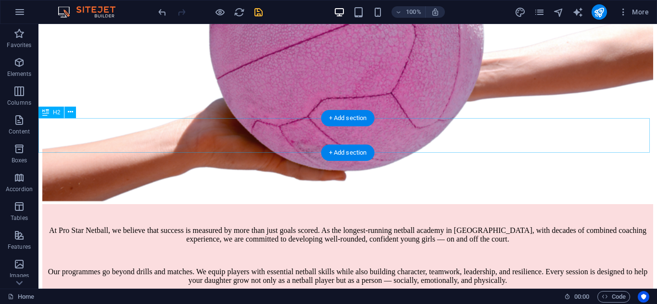
scroll to position [379, 0]
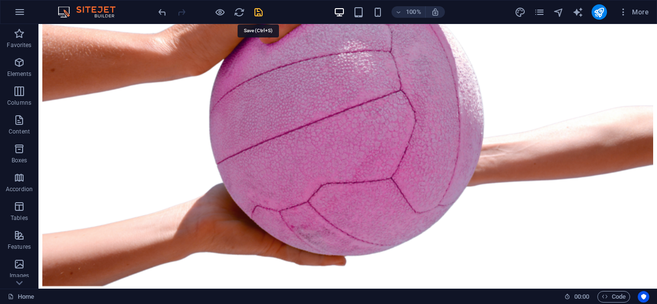
click at [255, 13] on icon "save" at bounding box center [258, 12] width 11 height 11
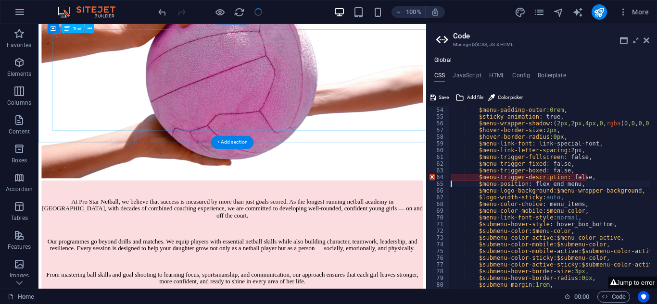
scroll to position [356, 0]
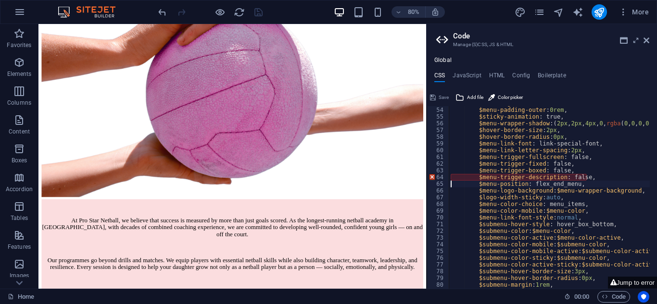
type textarea "$menu-position: flex_end_menu,"
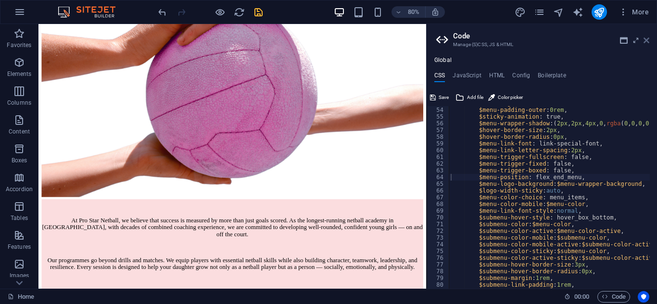
click at [645, 38] on icon at bounding box center [647, 41] width 6 height 8
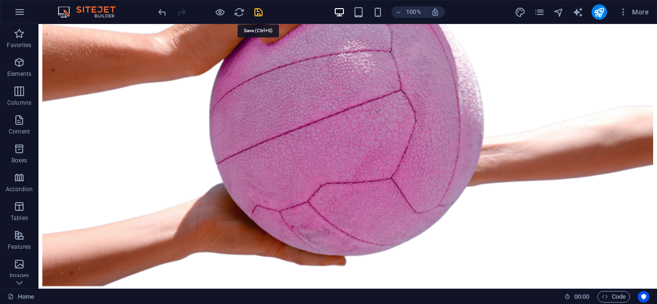
click at [257, 12] on icon "save" at bounding box center [258, 12] width 11 height 11
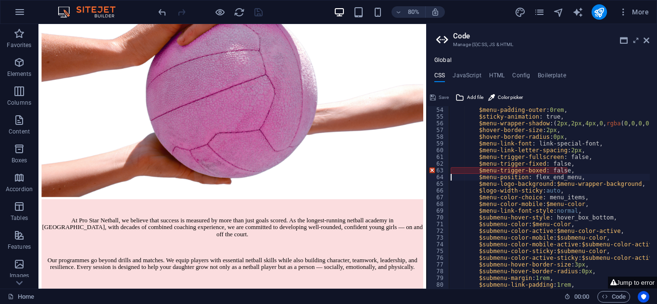
type textarea "$menu-position: flex_end_menu,"
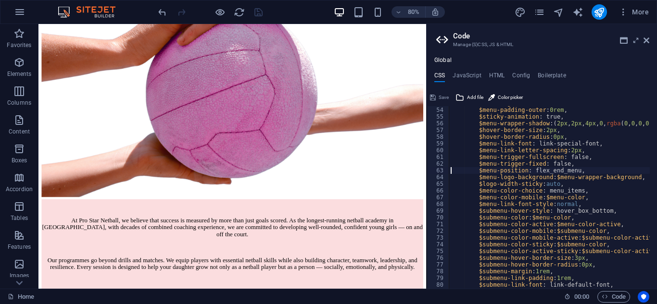
scroll to position [357, 0]
drag, startPoint x: 647, startPoint y: 42, endPoint x: 526, endPoint y: 67, distance: 123.4
click at [647, 42] on icon at bounding box center [647, 41] width 6 height 8
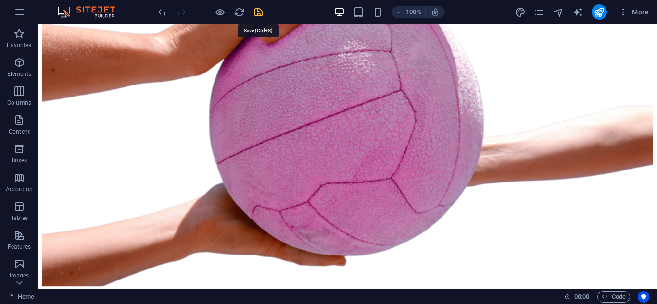
click at [261, 12] on icon "save" at bounding box center [258, 12] width 11 height 11
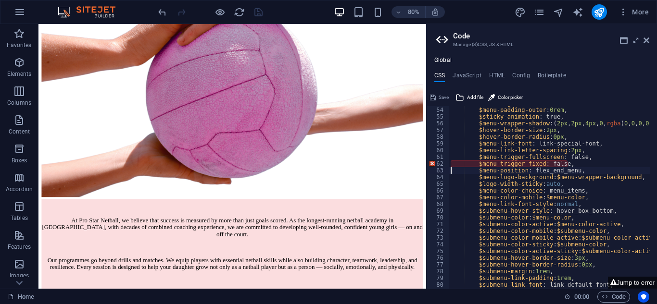
type textarea "$menu-position: flex_end_menu,"
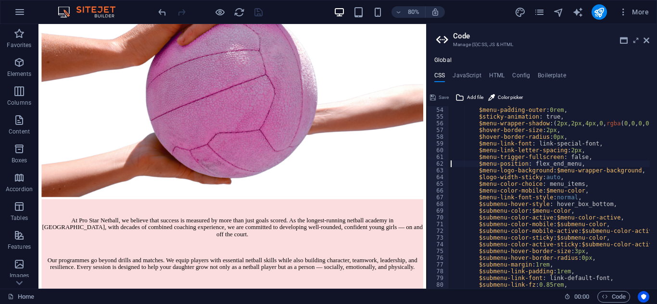
scroll to position [357, 0]
click at [647, 38] on icon at bounding box center [647, 41] width 6 height 8
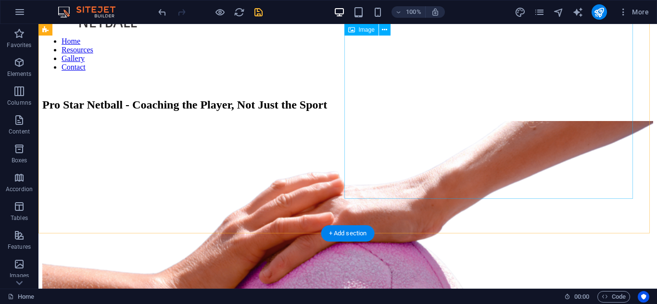
scroll to position [0, 0]
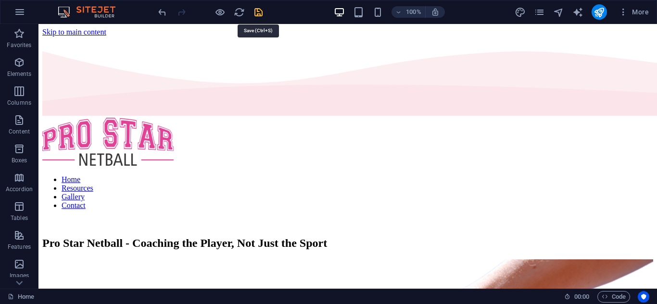
click at [258, 13] on icon "save" at bounding box center [258, 12] width 11 height 11
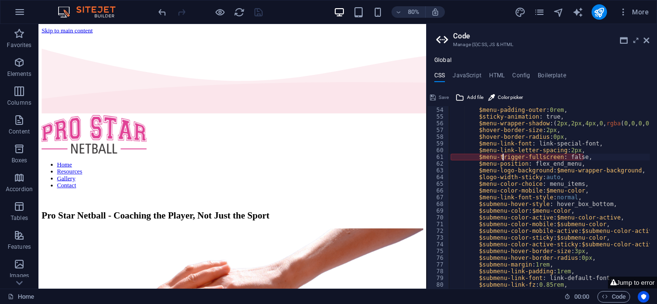
type textarea "$menu-position: flex_end_menu,"
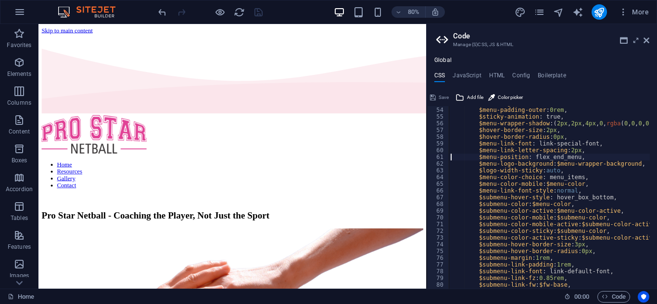
scroll to position [357, 0]
click at [647, 42] on icon at bounding box center [647, 41] width 6 height 8
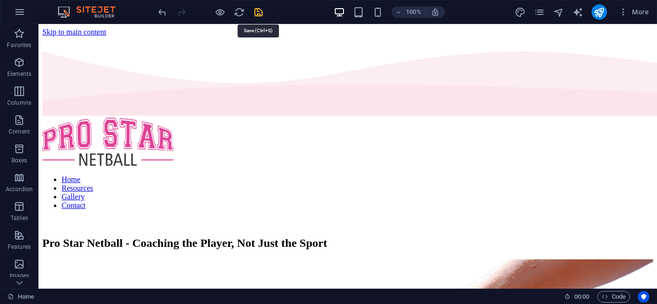
click at [260, 14] on icon "save" at bounding box center [258, 12] width 11 height 11
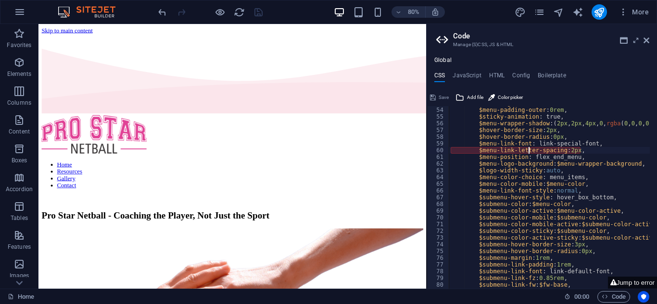
type textarea "$menu-position: flex_end_menu,"
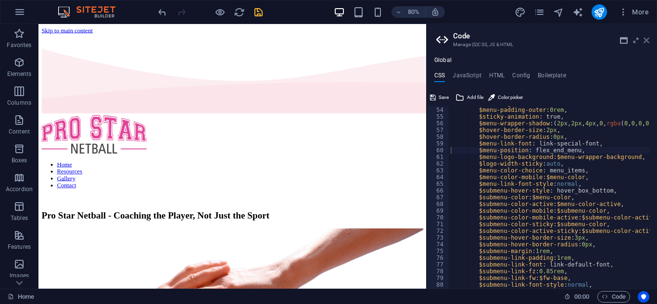
click at [648, 40] on icon at bounding box center [647, 41] width 6 height 8
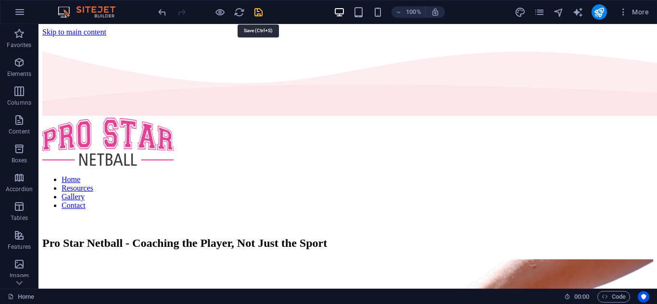
click at [259, 11] on icon "save" at bounding box center [258, 12] width 11 height 11
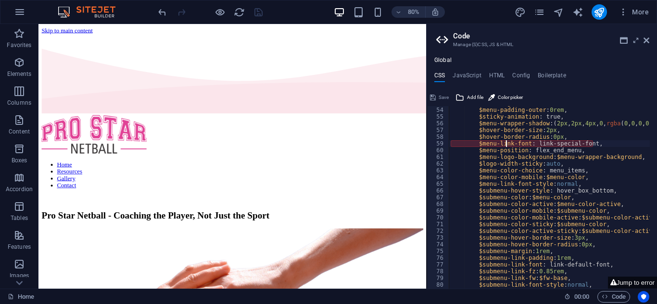
type textarea "$menu-position: flex_end_menu,"
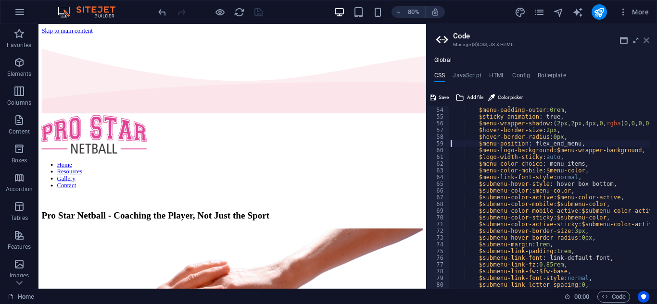
click at [647, 41] on icon at bounding box center [647, 41] width 6 height 8
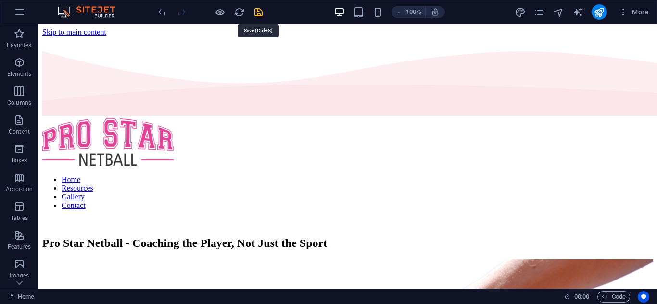
click at [257, 14] on icon "save" at bounding box center [258, 12] width 11 height 11
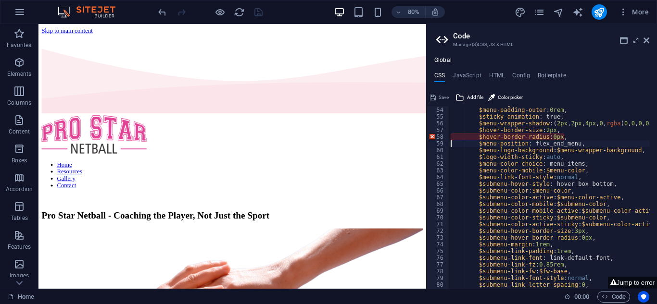
type textarea "$menu-position: flex_end_menu,"
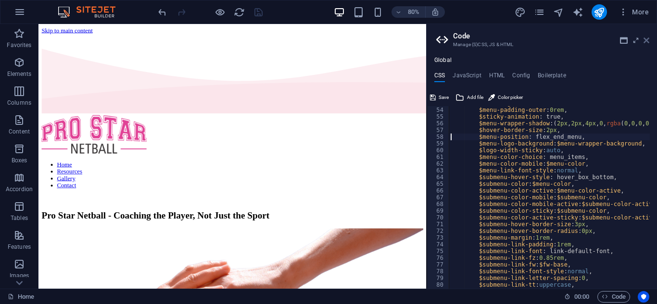
click at [647, 39] on icon at bounding box center [647, 41] width 6 height 8
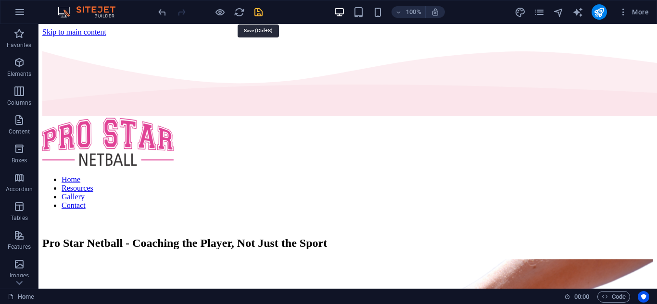
click at [262, 10] on icon "save" at bounding box center [258, 12] width 11 height 11
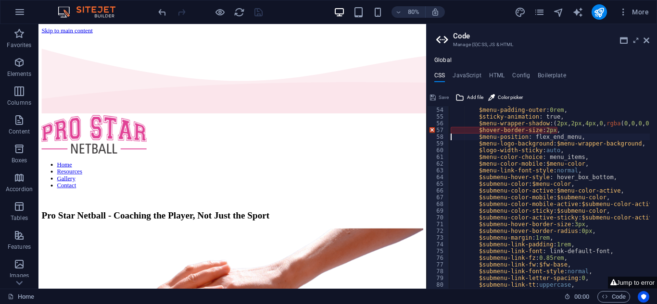
type textarea "$menu-position: flex_end_menu,"
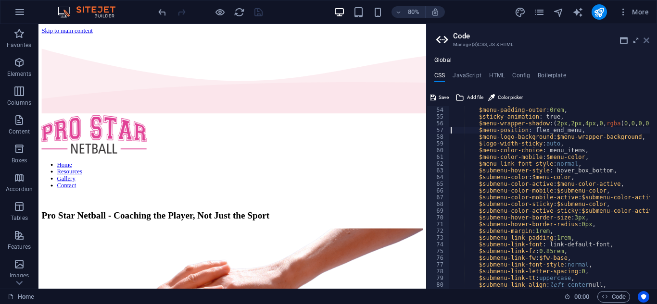
click at [647, 39] on icon at bounding box center [647, 41] width 6 height 8
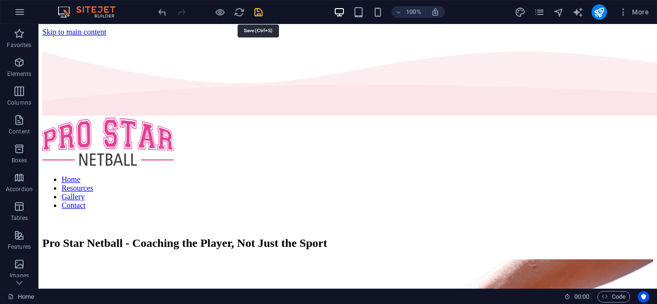
click at [259, 15] on icon "save" at bounding box center [258, 12] width 11 height 11
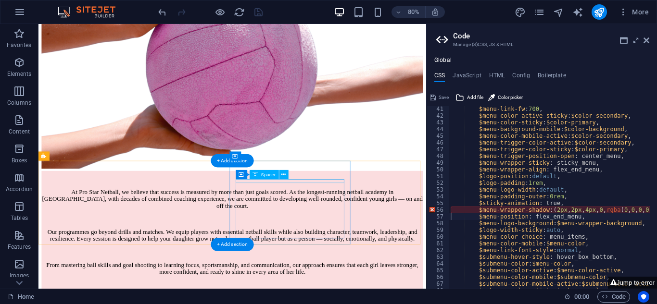
scroll to position [391, 0]
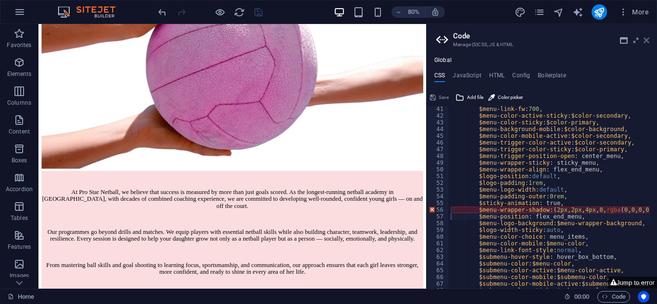
click at [646, 39] on icon at bounding box center [647, 41] width 6 height 8
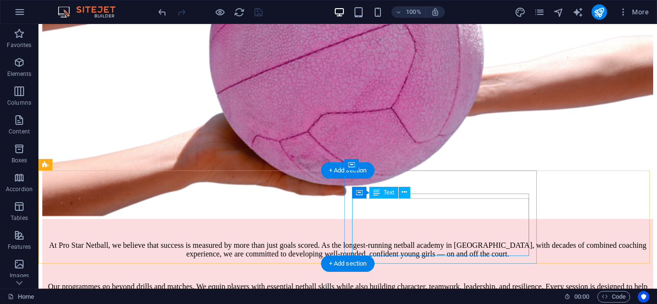
scroll to position [451, 0]
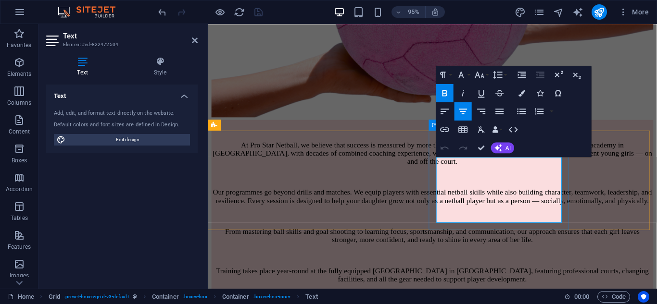
drag, startPoint x: 463, startPoint y: 204, endPoint x: 450, endPoint y: 202, distance: 13.1
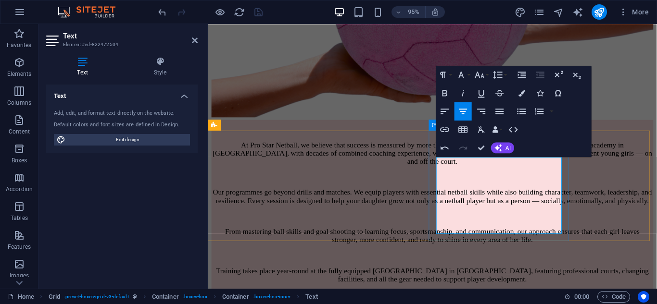
drag, startPoint x: 482, startPoint y: 149, endPoint x: 452, endPoint y: 186, distance: 47.2
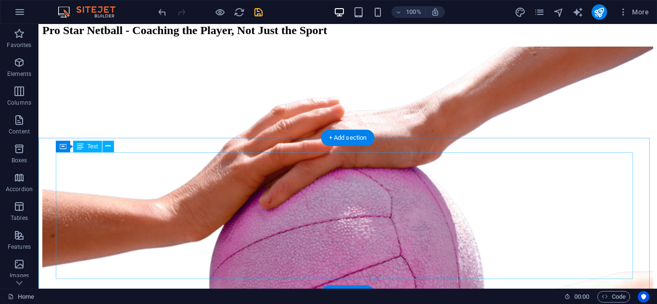
scroll to position [258, 0]
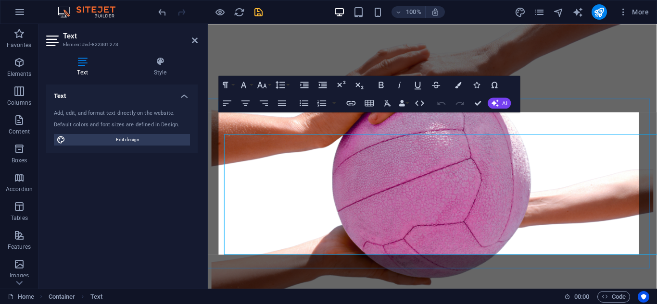
scroll to position [247, 0]
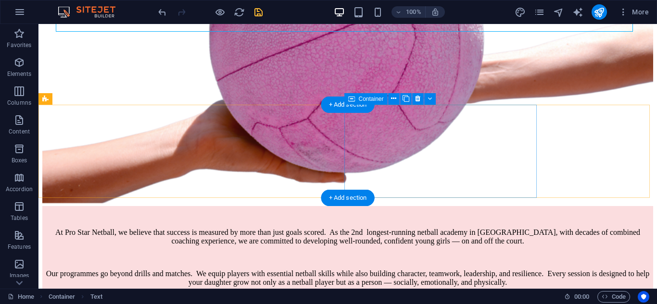
scroll to position [510, 0]
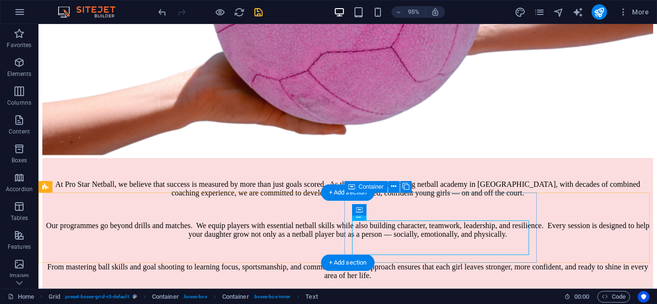
scroll to position [487, 0]
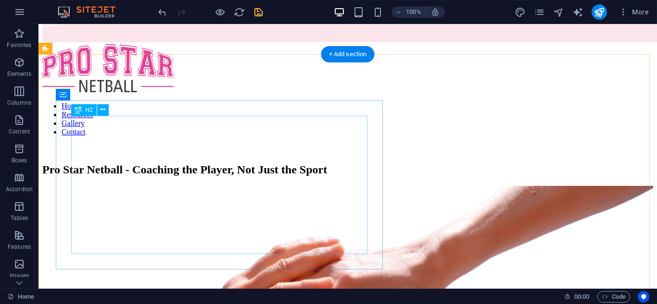
scroll to position [0, 0]
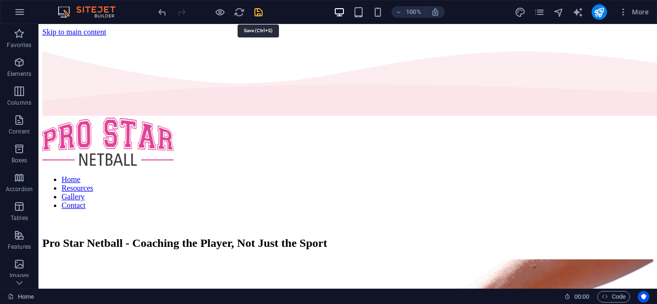
click at [257, 9] on icon "save" at bounding box center [258, 12] width 11 height 11
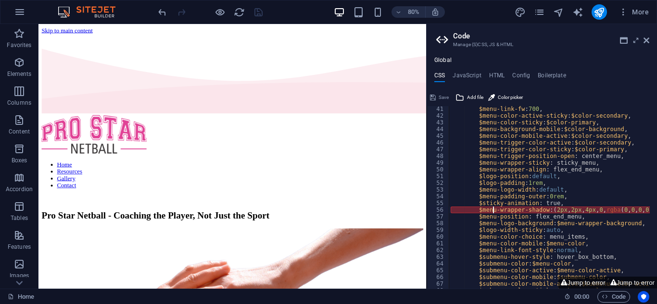
drag, startPoint x: 492, startPoint y: 209, endPoint x: 487, endPoint y: 209, distance: 5.3
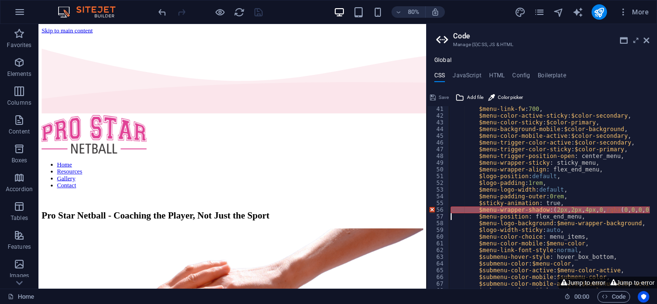
type textarea "$menu-position: flex_end_menu,"
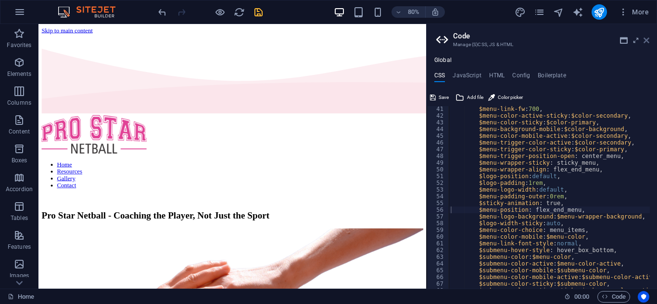
drag, startPoint x: 645, startPoint y: 40, endPoint x: 516, endPoint y: 24, distance: 129.5
click at [645, 40] on icon at bounding box center [647, 41] width 6 height 8
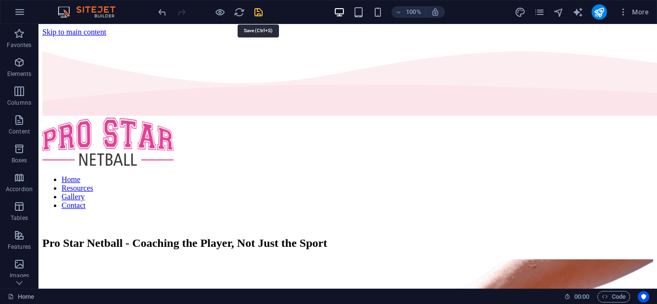
click at [258, 12] on icon "save" at bounding box center [258, 12] width 11 height 11
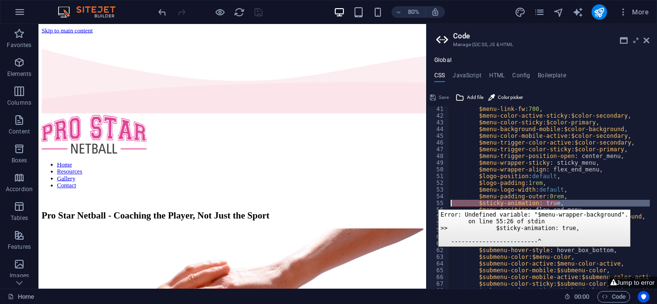
click at [431, 203] on div "55" at bounding box center [438, 203] width 23 height 7
type textarea "$sticky-animation: true, $menu-position: flex_end_menu,"
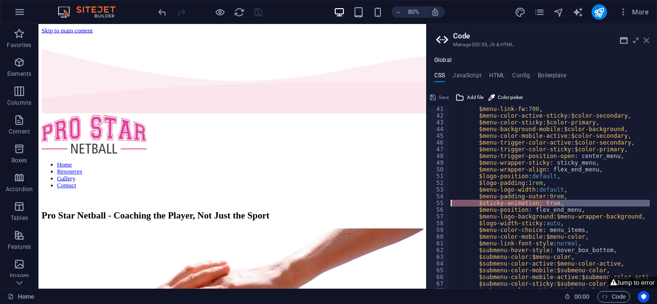
click at [646, 41] on icon at bounding box center [647, 41] width 6 height 8
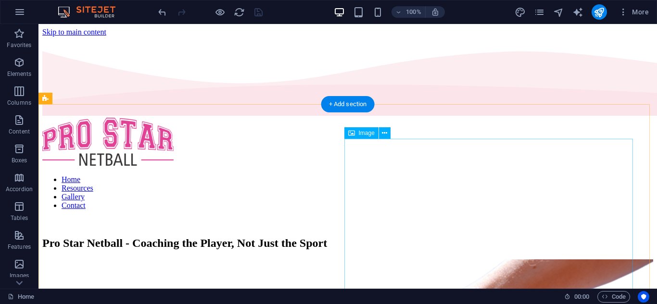
scroll to position [0, 0]
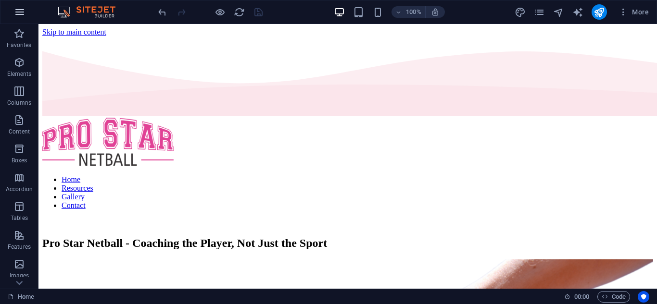
click at [20, 9] on icon "button" at bounding box center [20, 12] width 12 height 12
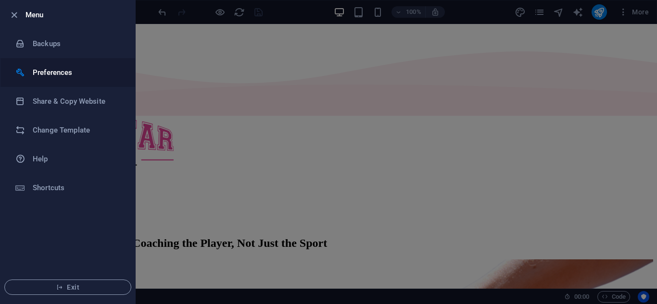
click at [58, 75] on h6 "Preferences" at bounding box center [77, 73] width 89 height 12
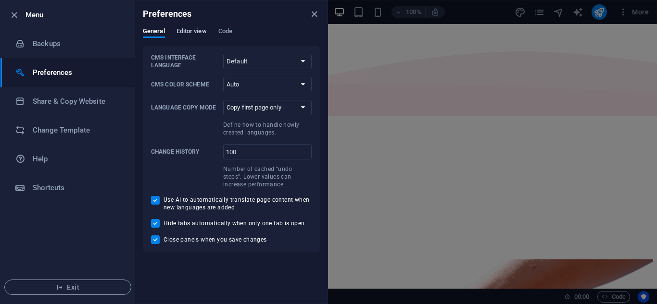
click at [190, 36] on span "Editor view" at bounding box center [192, 31] width 30 height 13
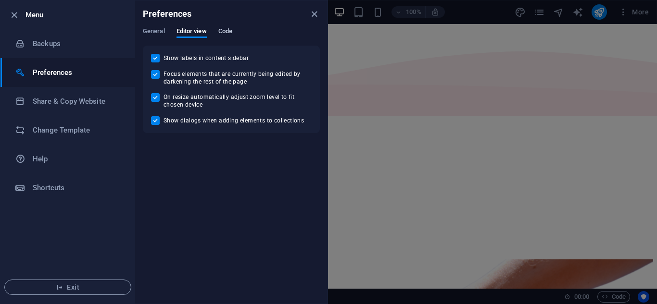
click at [226, 33] on span "Code" at bounding box center [225, 31] width 14 height 13
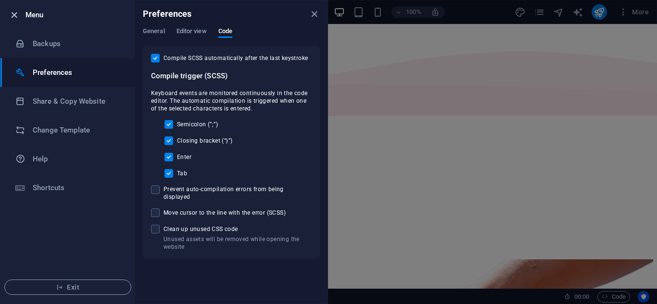
click at [17, 15] on icon "button" at bounding box center [14, 15] width 11 height 11
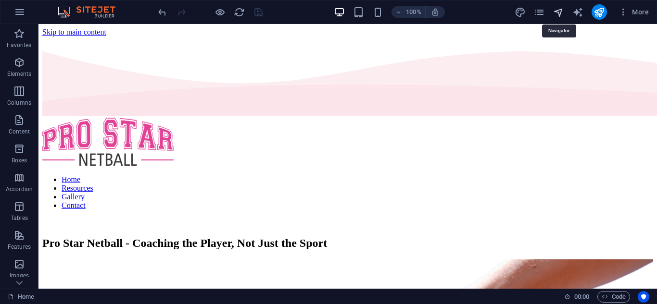
click at [558, 14] on icon "navigator" at bounding box center [558, 12] width 11 height 11
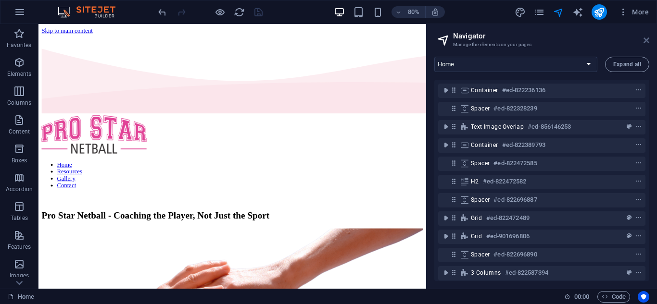
click at [646, 39] on icon at bounding box center [647, 41] width 6 height 8
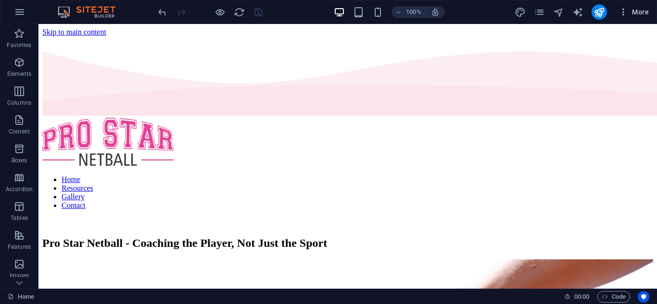
click at [631, 12] on span "More" at bounding box center [634, 12] width 30 height 10
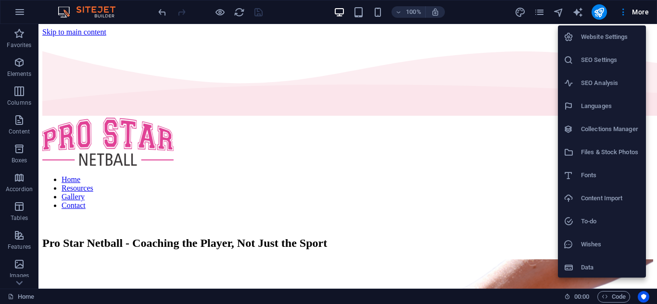
click at [622, 38] on h6 "Website Settings" at bounding box center [610, 37] width 59 height 12
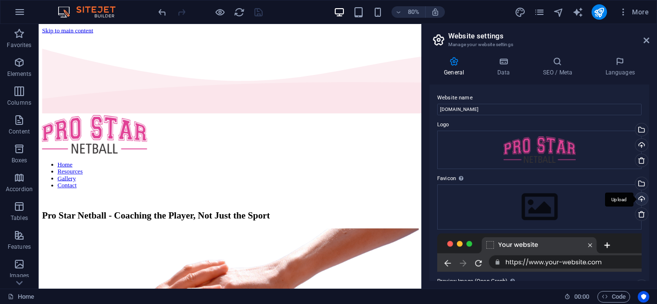
click at [640, 200] on div "Upload" at bounding box center [641, 200] width 14 height 14
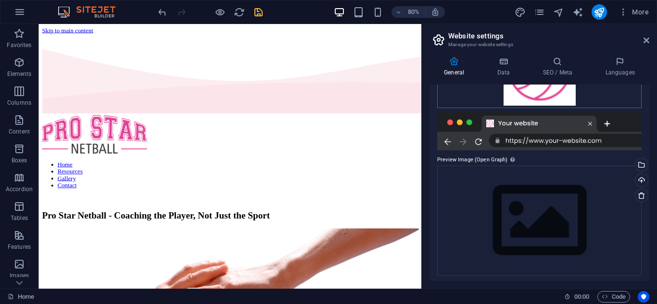
scroll to position [156, 0]
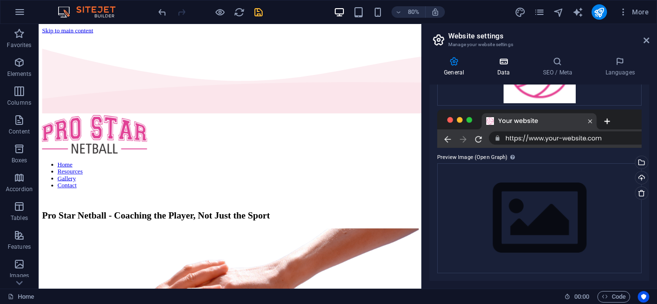
click at [506, 66] on h4 "Data" at bounding box center [505, 67] width 46 height 20
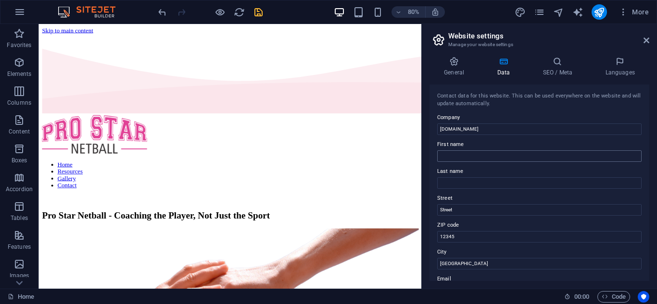
scroll to position [48, 0]
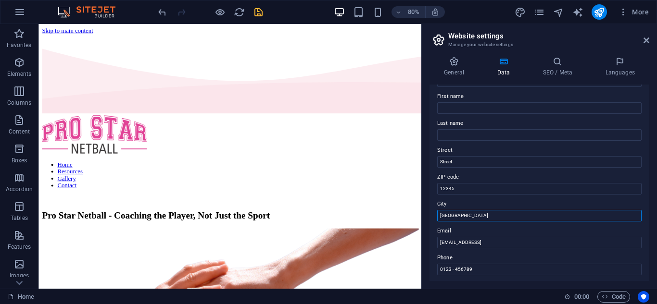
click at [465, 218] on input "Berlin" at bounding box center [539, 216] width 204 height 12
type input "S"
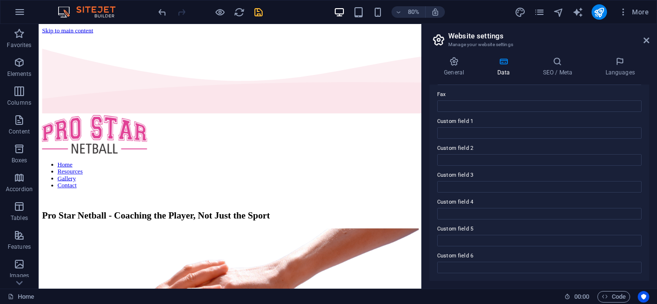
scroll to position [0, 0]
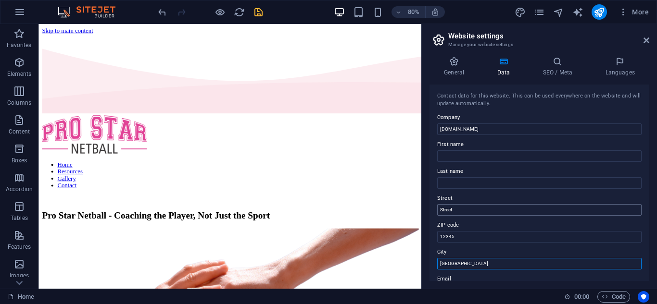
type input "[GEOGRAPHIC_DATA]"
click at [468, 210] on input "Street" at bounding box center [539, 210] width 204 height 12
click at [460, 235] on input "12345" at bounding box center [539, 237] width 204 height 12
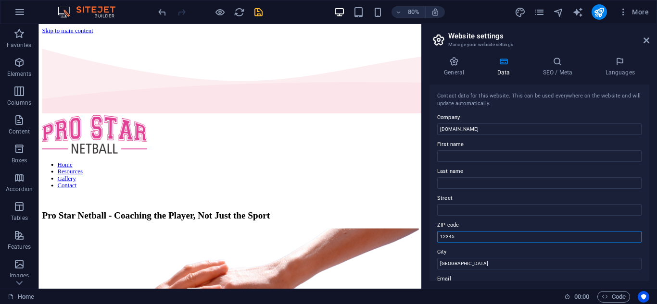
click at [460, 235] on input "12345" at bounding box center [539, 237] width 204 height 12
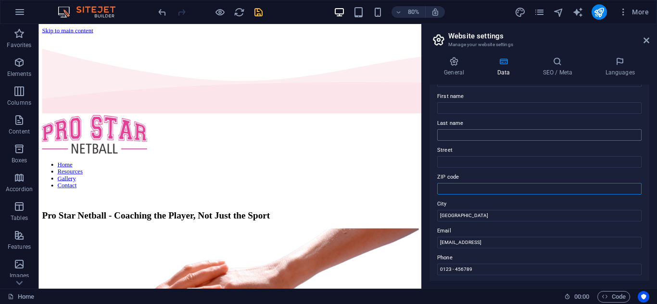
scroll to position [96, 0]
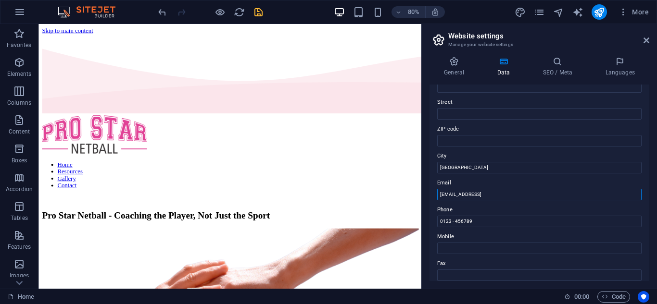
click at [477, 192] on input "[EMAIL_ADDRESS]" at bounding box center [539, 195] width 204 height 12
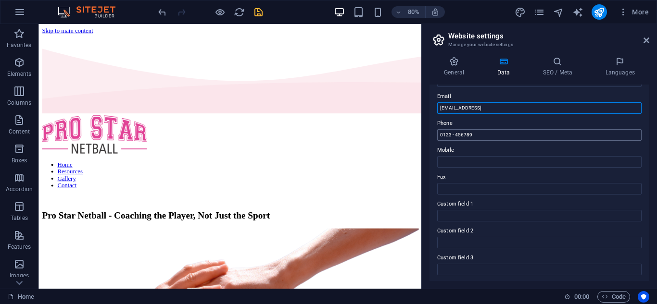
scroll to position [0, 0]
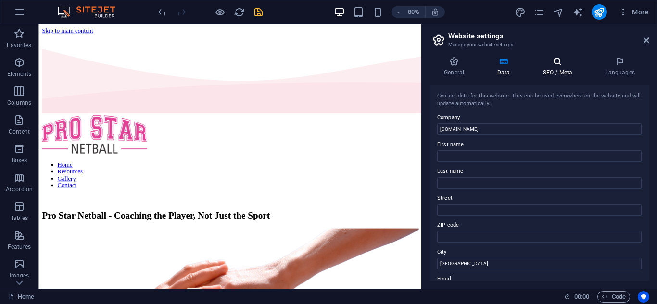
click at [559, 63] on icon at bounding box center [557, 62] width 59 height 10
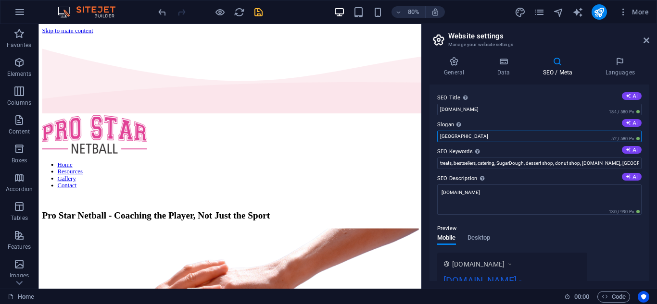
click at [493, 138] on input "Berlin" at bounding box center [539, 137] width 204 height 12
type input "S"
type input "[GEOGRAPHIC_DATA]"
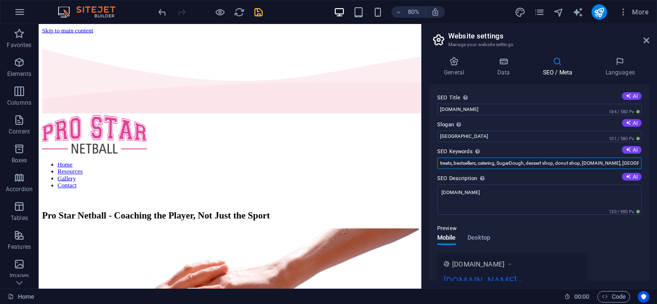
click at [485, 164] on input "treats, bestsellers, catering, SugarDough, dessert shop, donut shop, prostar-ne…" at bounding box center [539, 164] width 204 height 12
type input "Netball, Netball Training, Netball School, [GEOGRAPHIC_DATA], Netball in [GEOGR…"
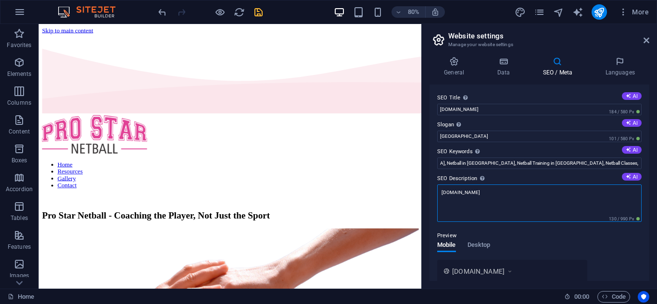
click at [491, 190] on textarea "[DOMAIN_NAME]" at bounding box center [539, 204] width 204 height 38
type textarea "N"
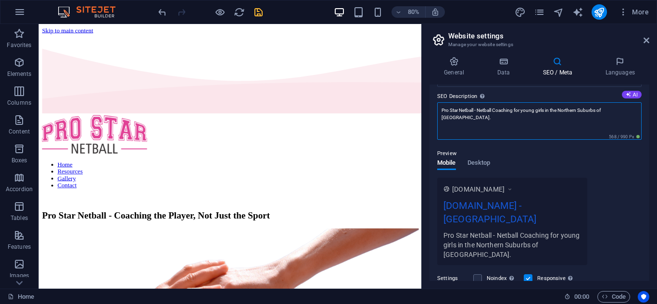
scroll to position [96, 0]
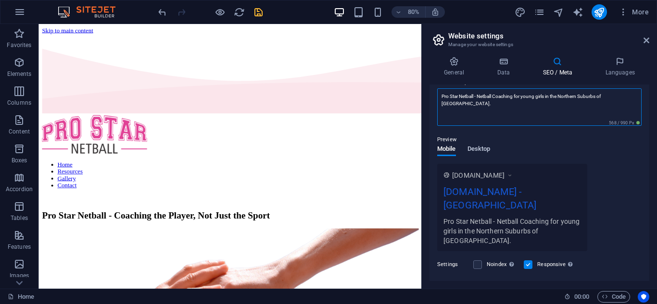
type textarea "Pro Star Netball - Netball Coaching for young girls in the Northern Suburbs of …"
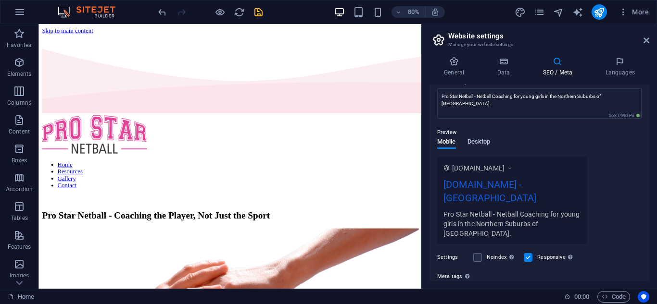
click at [482, 145] on span "Desktop" at bounding box center [479, 142] width 23 height 13
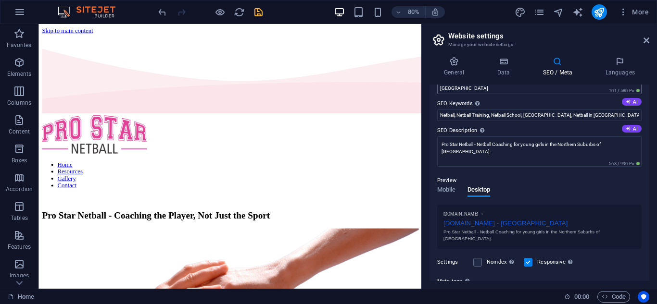
scroll to position [0, 0]
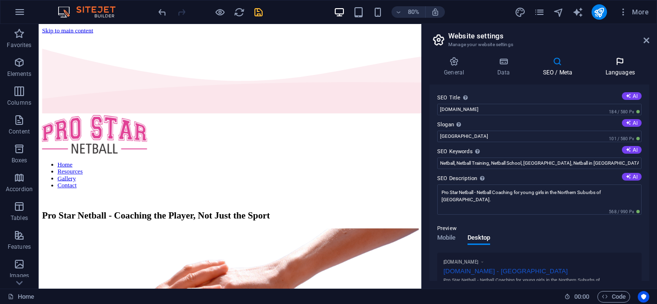
click at [618, 67] on h4 "Languages" at bounding box center [620, 67] width 59 height 20
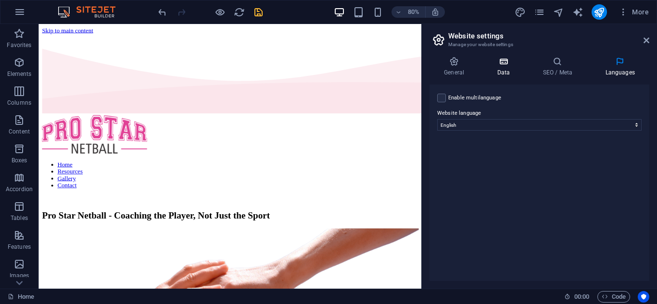
click at [500, 64] on icon at bounding box center [503, 62] width 42 height 10
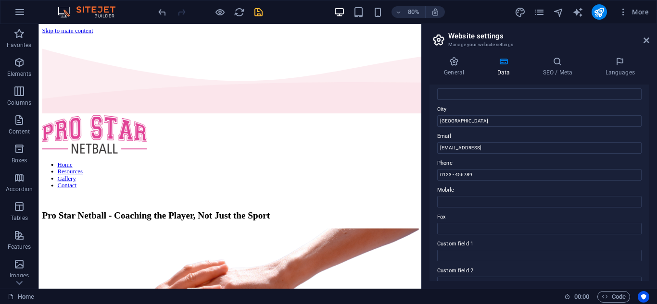
scroll to position [144, 0]
click at [460, 63] on icon at bounding box center [454, 62] width 49 height 10
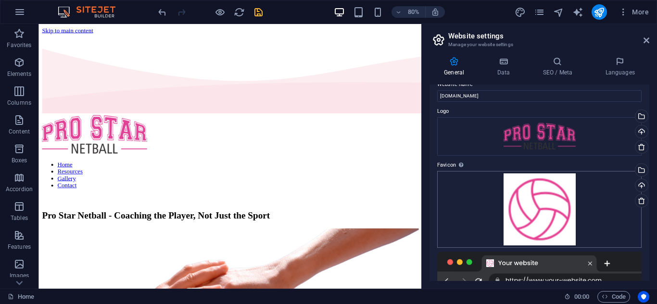
scroll to position [0, 0]
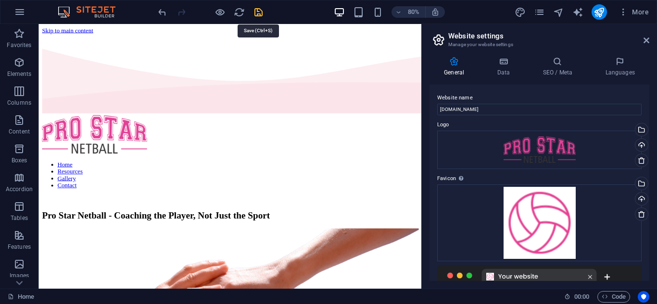
click at [257, 13] on icon "save" at bounding box center [258, 12] width 11 height 11
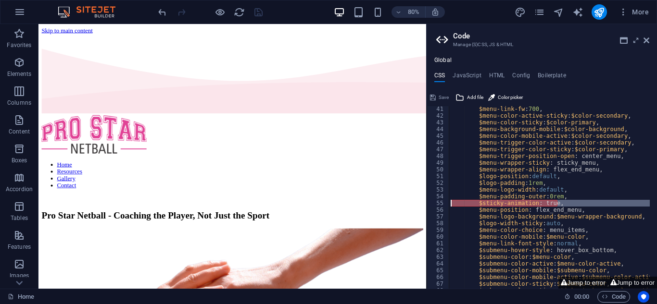
click at [455, 203] on div "$menu-link-fw : 700 , $menu-color-active-sticky : $color-secondary , $menu-colo…" at bounding box center [549, 197] width 201 height 183
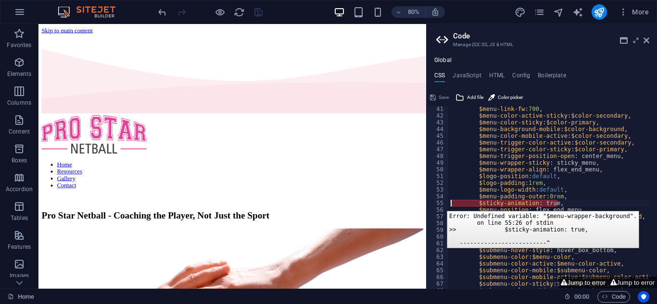
click at [440, 204] on div "55" at bounding box center [438, 203] width 23 height 7
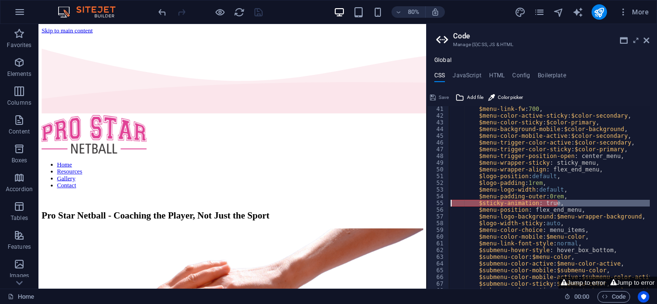
click at [458, 203] on div "$menu-link-fw : 700 , $menu-color-active-sticky : $color-secondary , $menu-colo…" at bounding box center [549, 197] width 201 height 183
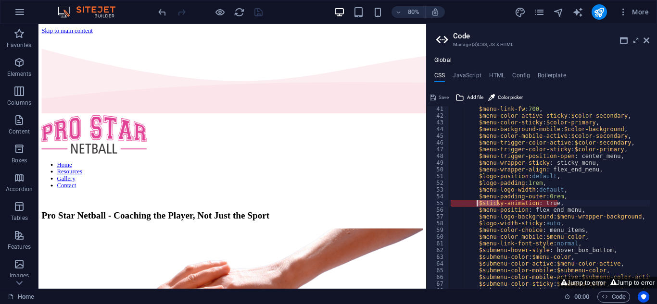
type textarea "$menu-position: flex_end_menu,"
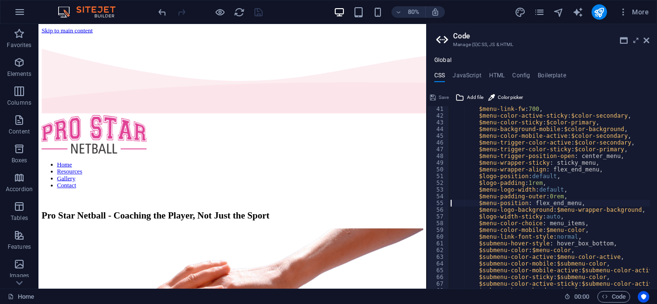
scroll to position [270, 0]
click at [646, 42] on icon at bounding box center [647, 41] width 6 height 8
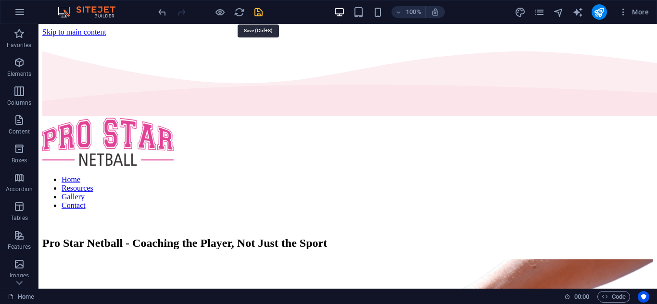
click at [259, 10] on icon "save" at bounding box center [258, 12] width 11 height 11
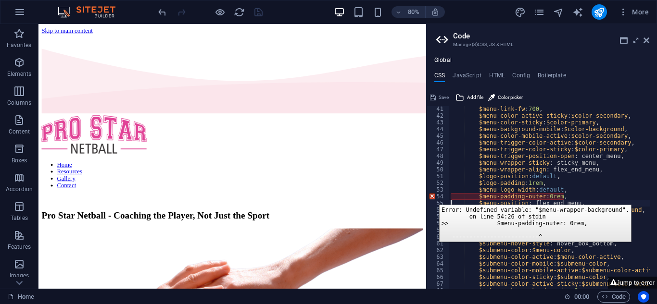
click at [432, 198] on div "54" at bounding box center [438, 196] width 23 height 7
type textarea "$menu-padding-outer: 0rem, $menu-position: flex_end_menu,"
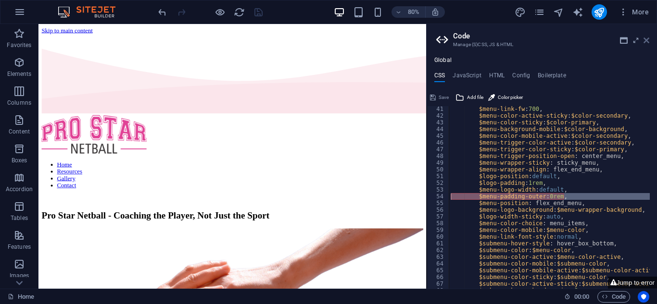
drag, startPoint x: 647, startPoint y: 41, endPoint x: 594, endPoint y: 21, distance: 56.5
click at [647, 41] on icon at bounding box center [647, 41] width 6 height 8
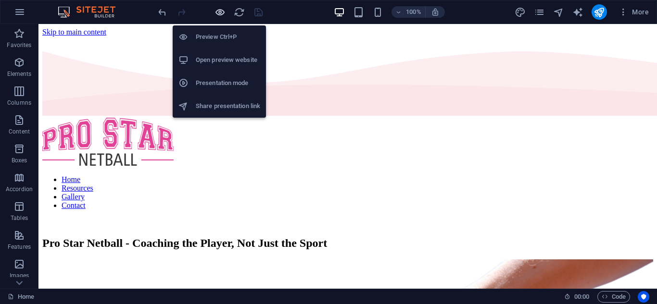
click at [220, 13] on icon "button" at bounding box center [220, 12] width 11 height 11
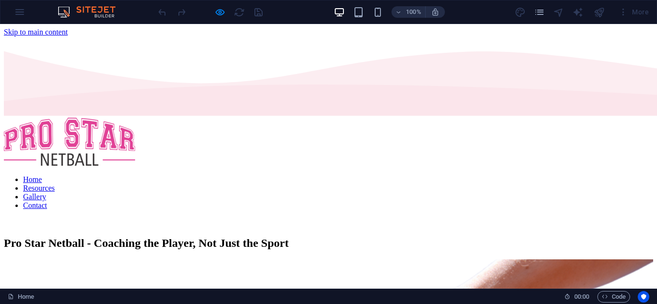
scroll to position [0, 0]
click at [55, 184] on link "Resources" at bounding box center [39, 188] width 32 height 8
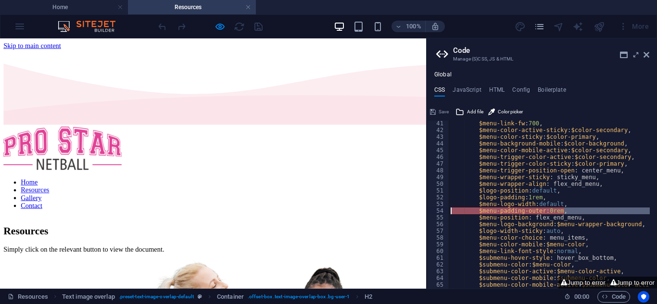
scroll to position [270, 0]
click at [647, 56] on icon at bounding box center [647, 55] width 6 height 8
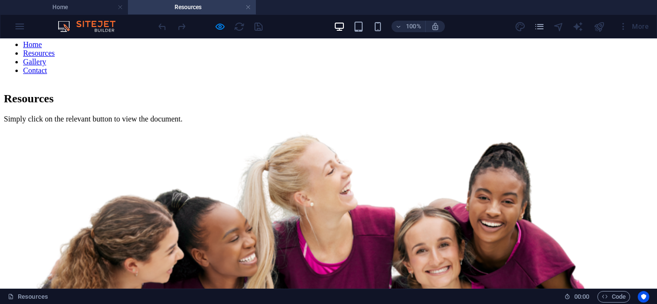
scroll to position [0, 0]
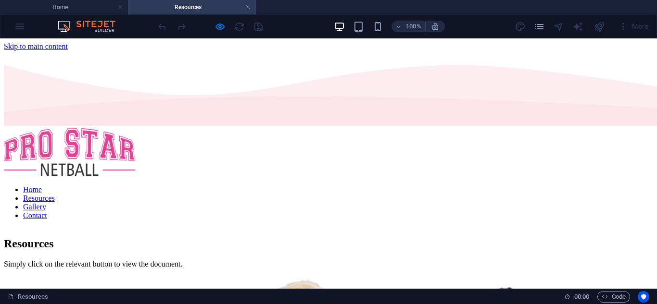
click at [522, 186] on nav "Home Resources Gallery Contact" at bounding box center [328, 203] width 649 height 35
drag, startPoint x: 95, startPoint y: 5, endPoint x: 344, endPoint y: 35, distance: 250.5
click at [95, 5] on h4 "Home" at bounding box center [64, 7] width 128 height 11
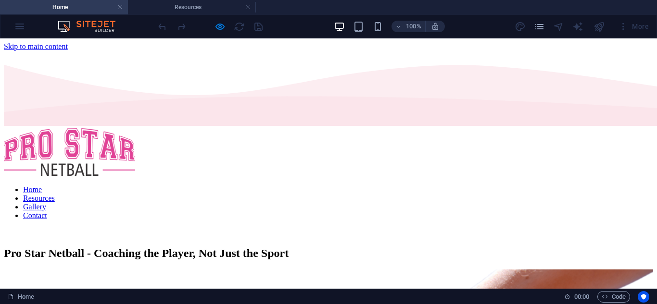
click at [46, 203] on link "Gallery" at bounding box center [34, 207] width 23 height 8
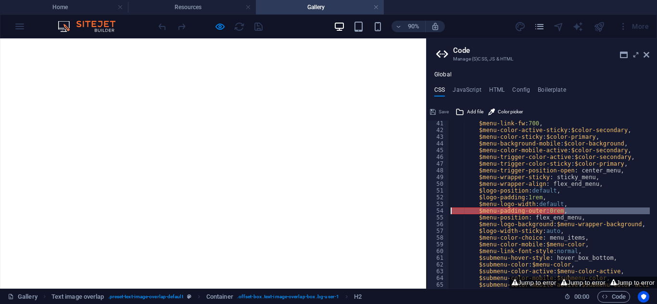
click at [456, 210] on div "$menu-link-fw : 700 , $menu-color-active-sticky : $color-secondary , $menu-colo…" at bounding box center [549, 205] width 201 height 168
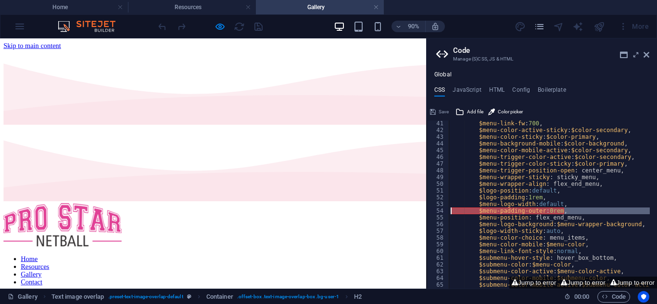
type textarea "$menu-position: flex_end_menu,"
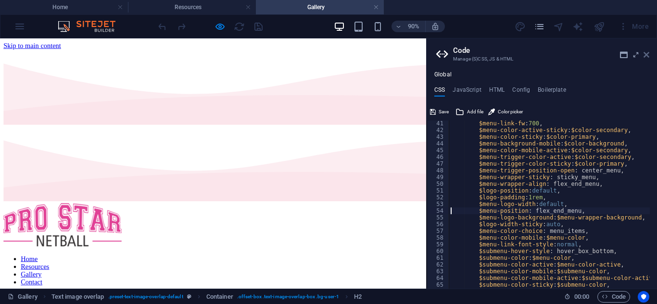
click at [647, 54] on icon at bounding box center [647, 55] width 6 height 8
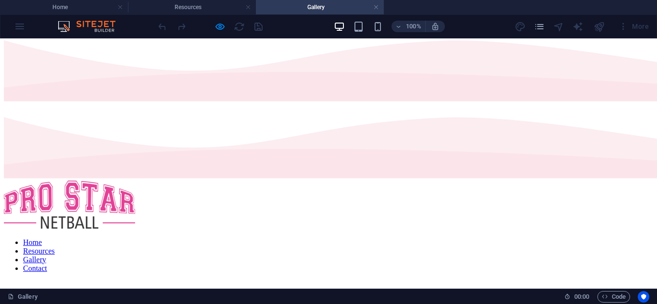
scroll to position [0, 0]
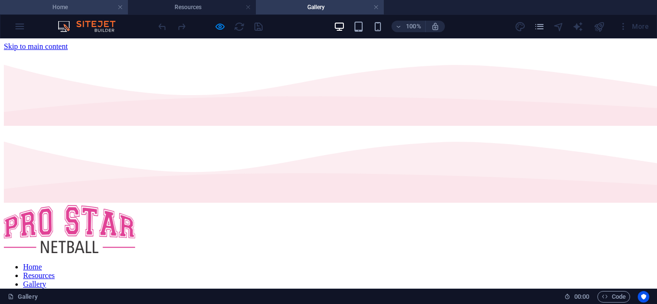
click at [92, 7] on h4 "Home" at bounding box center [64, 7] width 128 height 11
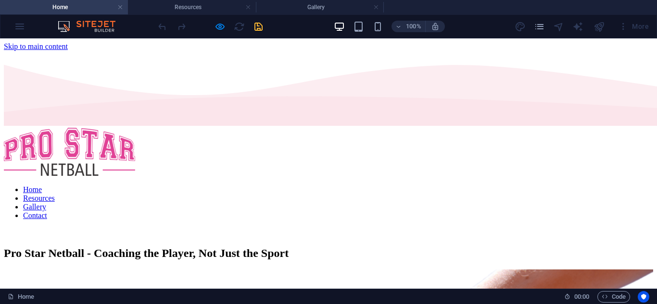
click at [47, 212] on link "Contact" at bounding box center [35, 216] width 24 height 8
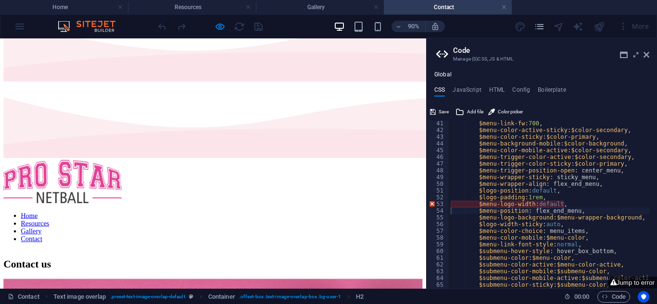
scroll to position [96, 0]
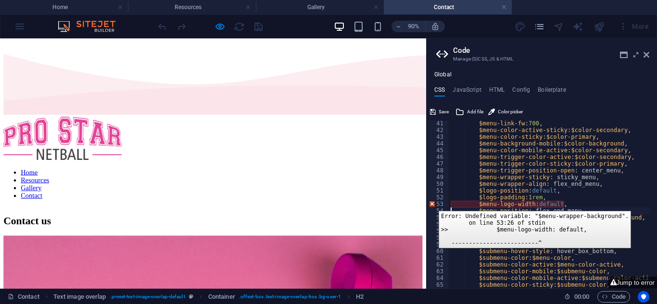
click at [431, 204] on div "53" at bounding box center [438, 204] width 23 height 7
click at [432, 204] on div "53" at bounding box center [438, 204] width 23 height 7
type textarea "$menu-logo-width: default, $menu-position: flex_end_menu,"
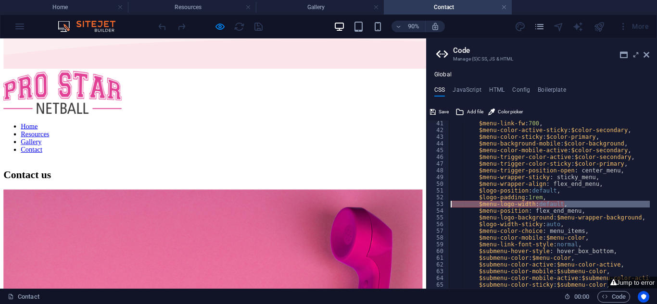
scroll to position [0, 0]
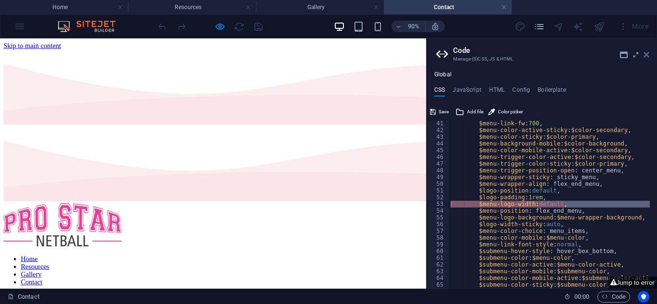
drag, startPoint x: 646, startPoint y: 55, endPoint x: 638, endPoint y: 21, distance: 34.5
click at [646, 55] on icon at bounding box center [647, 55] width 6 height 8
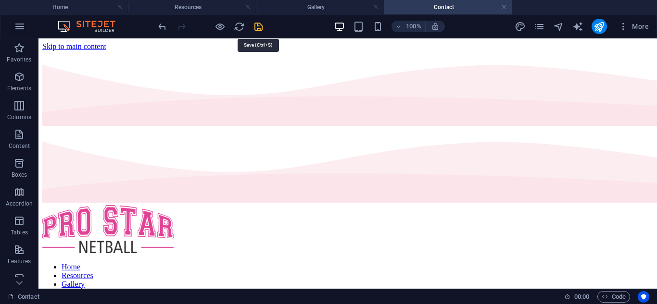
click at [260, 28] on icon "save" at bounding box center [258, 26] width 11 height 11
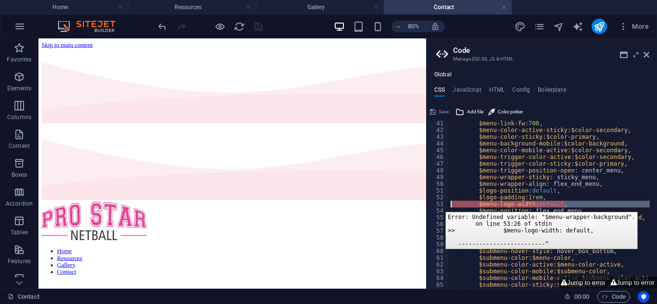
click at [438, 205] on div "53" at bounding box center [438, 204] width 23 height 7
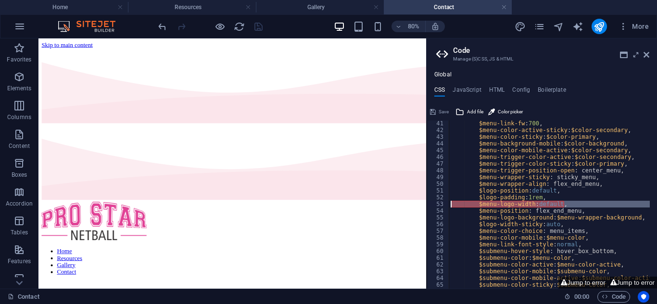
click at [455, 203] on div "$menu-link-fw : 700 , $menu-color-active-sticky : $color-secondary , $menu-colo…" at bounding box center [549, 205] width 201 height 168
type textarea "$menu-position: flex_end_menu,"
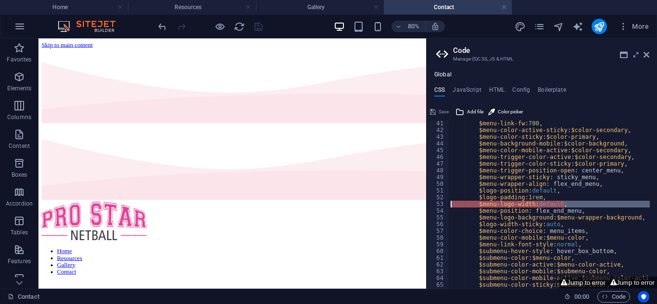
scroll to position [270, 0]
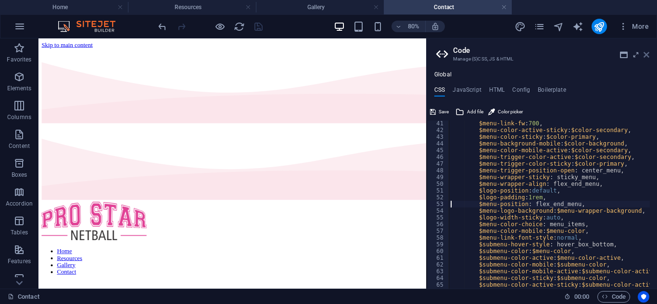
click at [646, 54] on icon at bounding box center [647, 55] width 6 height 8
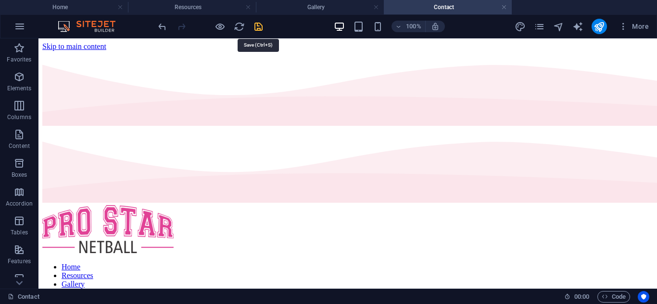
click at [258, 25] on icon "save" at bounding box center [258, 26] width 11 height 11
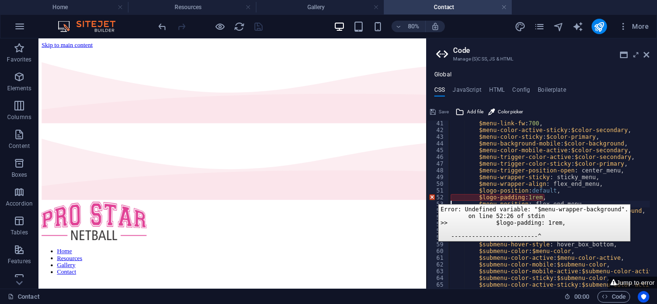
click at [431, 197] on div "52" at bounding box center [438, 197] width 23 height 7
type textarea "$logo-padding: 1rem, $menu-position: flex_end_menu,"
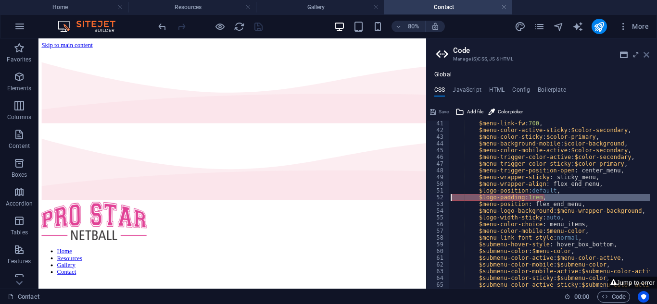
click at [647, 53] on icon at bounding box center [647, 55] width 6 height 8
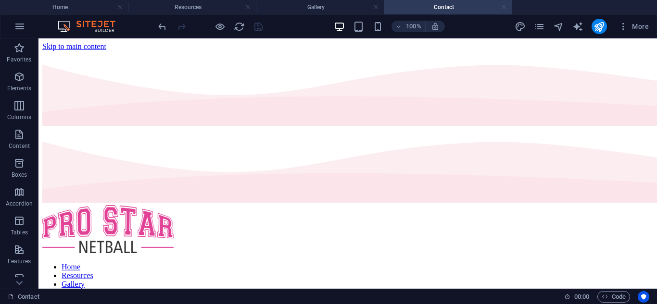
click at [506, 8] on link at bounding box center [504, 7] width 6 height 9
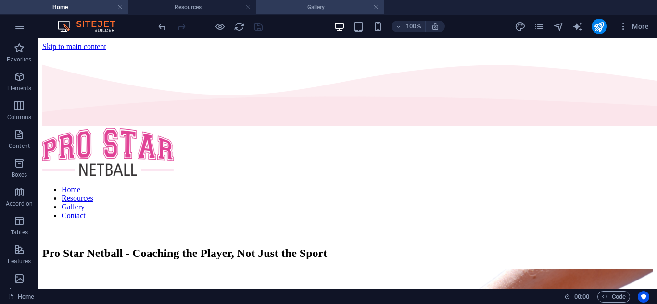
click at [328, 9] on h4 "Gallery" at bounding box center [320, 7] width 128 height 11
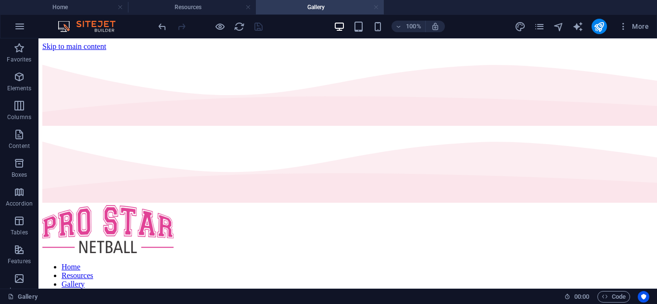
click at [376, 6] on link at bounding box center [376, 7] width 6 height 9
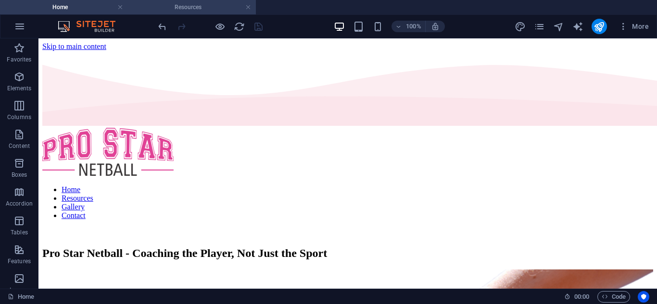
click at [233, 9] on h4 "Resources" at bounding box center [192, 7] width 128 height 11
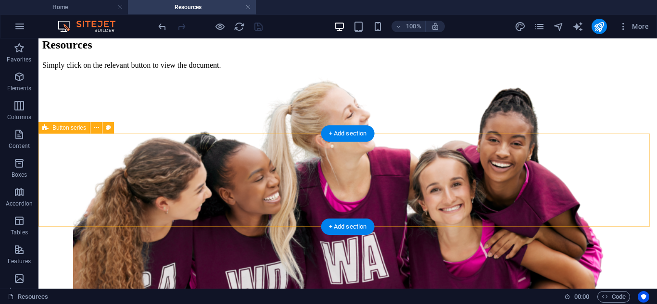
scroll to position [241, 0]
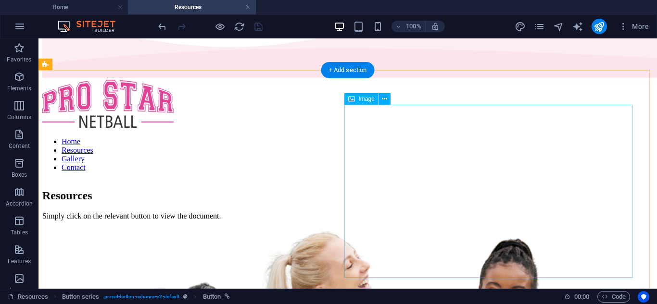
scroll to position [0, 0]
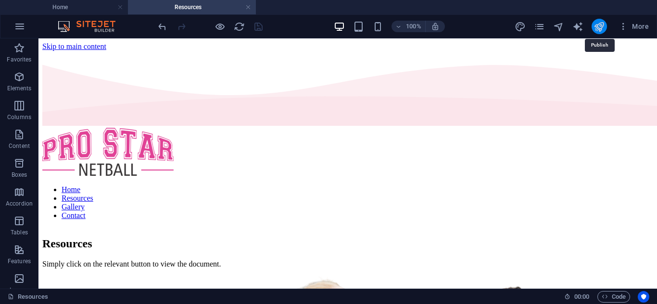
click at [599, 25] on icon "publish" at bounding box center [599, 26] width 11 height 11
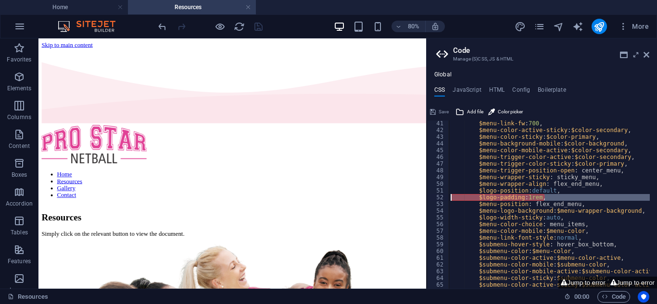
click at [482, 199] on div "$menu-link-fw : 700 , $menu-color-active-sticky : $color-secondary , $menu-colo…" at bounding box center [549, 205] width 201 height 168
type textarea "$logo-padding: 1rem, $menu-position: flex_end_menu,"
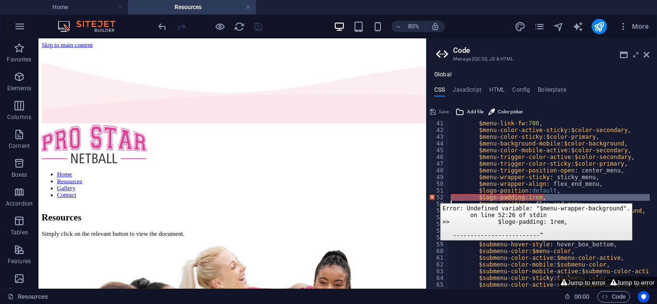
click at [433, 196] on div "52" at bounding box center [438, 197] width 23 height 7
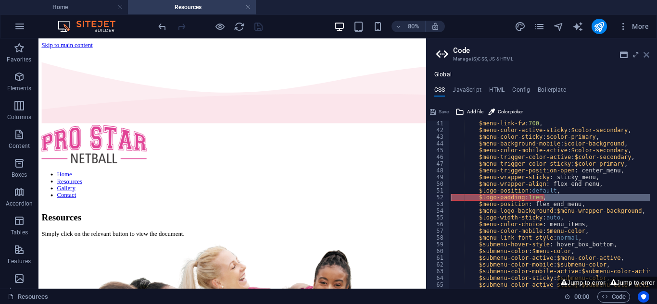
click at [646, 53] on icon at bounding box center [647, 55] width 6 height 8
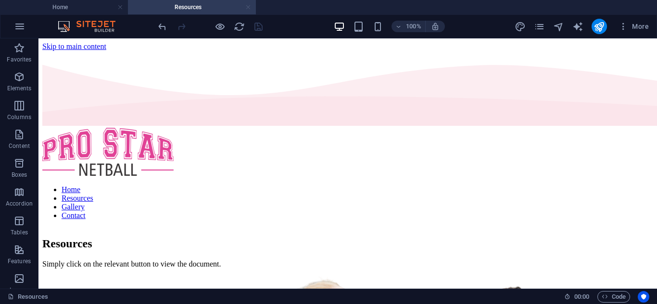
click at [249, 7] on link at bounding box center [248, 7] width 6 height 9
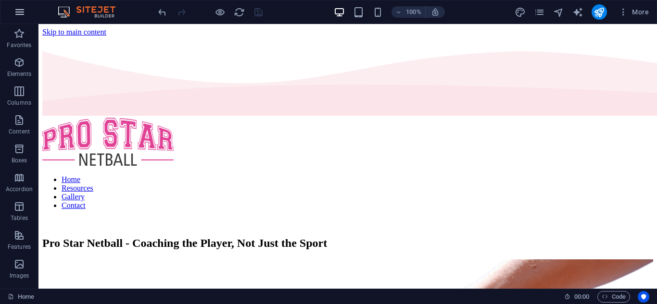
click at [22, 16] on icon "button" at bounding box center [20, 12] width 12 height 12
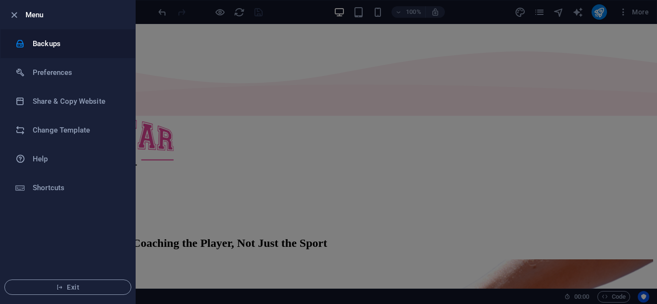
click at [46, 42] on h6 "Backups" at bounding box center [77, 44] width 89 height 12
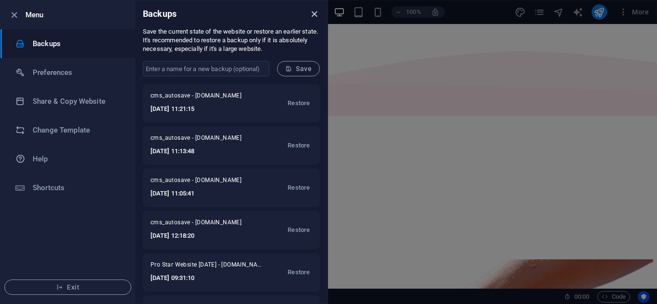
click at [314, 15] on icon "close" at bounding box center [314, 14] width 11 height 11
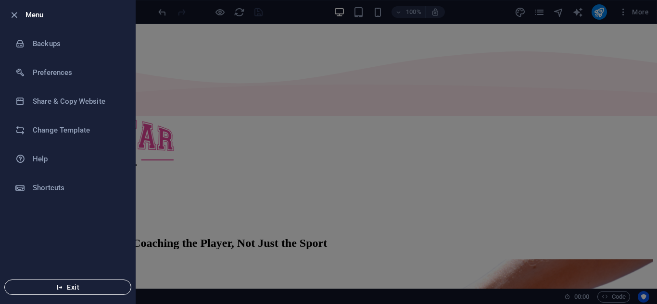
click at [79, 288] on span "Exit" at bounding box center [68, 288] width 111 height 8
click at [12, 14] on icon "button" at bounding box center [14, 15] width 11 height 11
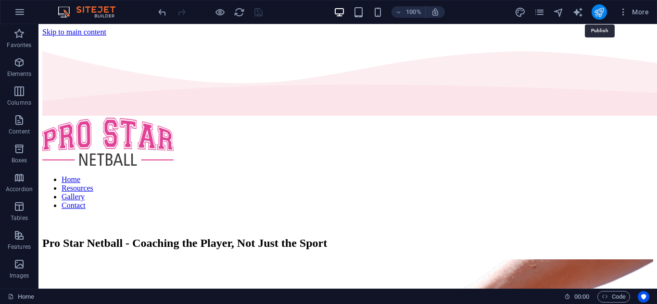
click at [603, 12] on icon "publish" at bounding box center [599, 12] width 11 height 11
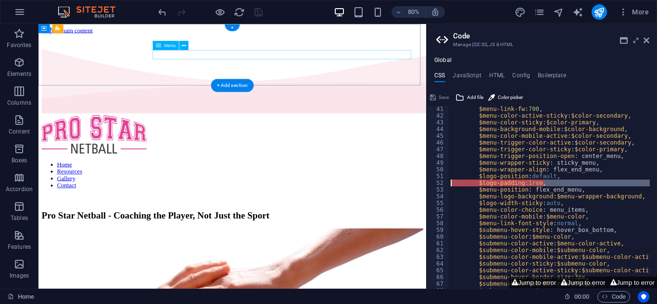
scroll to position [270, 0]
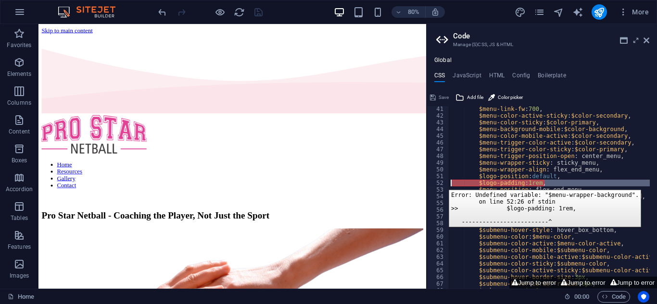
click at [441, 183] on div "52" at bounding box center [438, 183] width 23 height 7
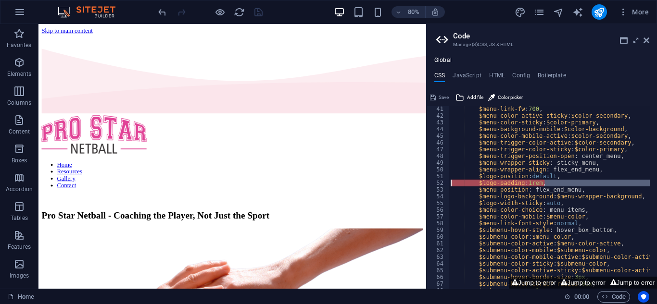
click at [454, 183] on div "$menu-link-fw : 700 , $menu-color-active-sticky : $color-secondary , $menu-colo…" at bounding box center [549, 197] width 201 height 183
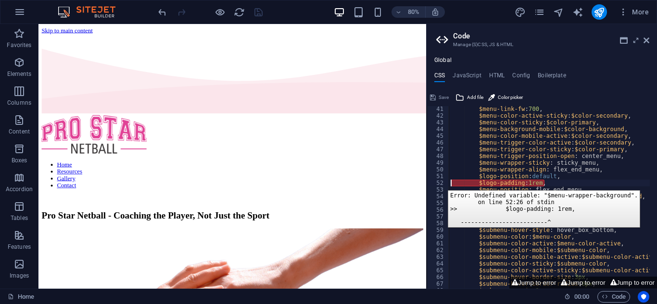
click at [440, 183] on div "52" at bounding box center [438, 183] width 23 height 7
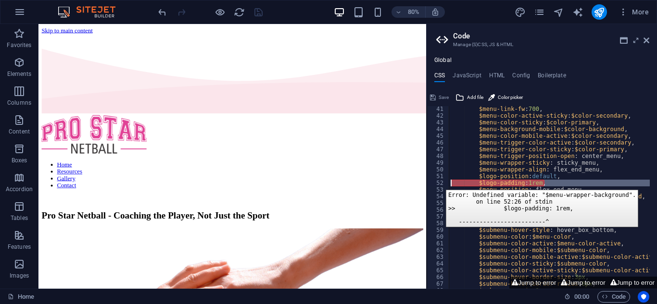
click at [437, 182] on div "52" at bounding box center [438, 183] width 23 height 7
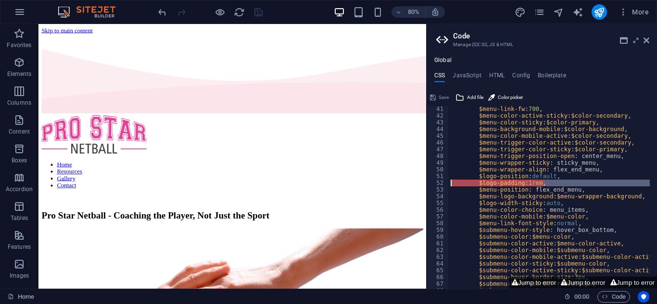
click at [437, 182] on div "52" at bounding box center [438, 183] width 23 height 7
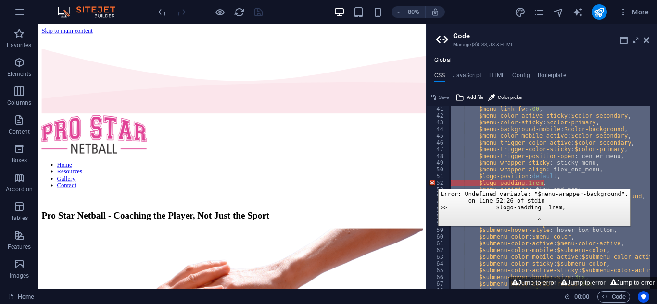
click at [431, 182] on div "52" at bounding box center [438, 183] width 23 height 7
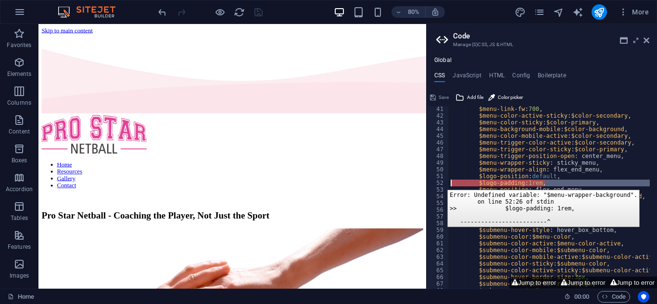
click at [440, 183] on div "52" at bounding box center [438, 183] width 23 height 7
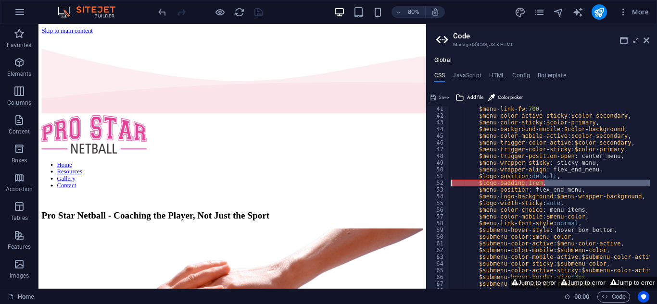
click at [456, 183] on div "$menu-link-fw : 700 , $menu-color-active-sticky : $color-secondary , $menu-colo…" at bounding box center [549, 197] width 201 height 183
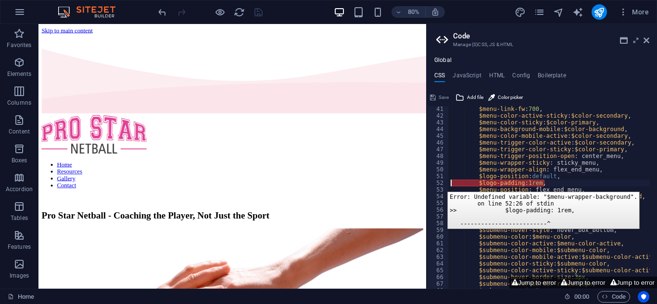
click at [439, 185] on div "52" at bounding box center [438, 183] width 23 height 7
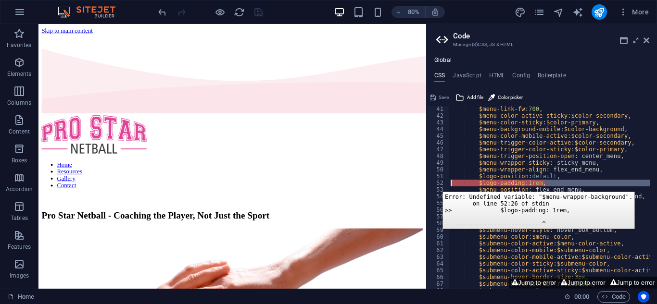
click at [435, 185] on div "52" at bounding box center [438, 183] width 23 height 7
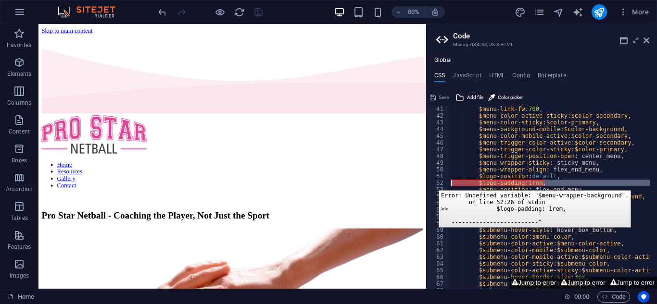
click at [431, 183] on div "52" at bounding box center [438, 183] width 23 height 7
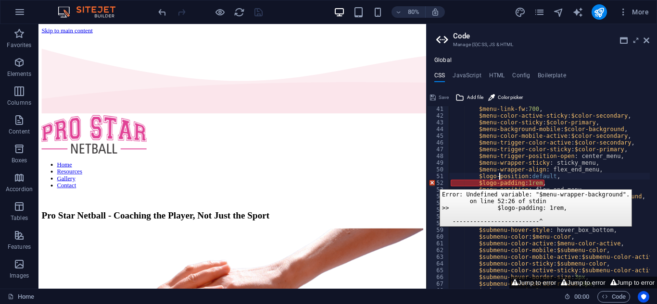
click at [432, 182] on div "52" at bounding box center [438, 183] width 23 height 7
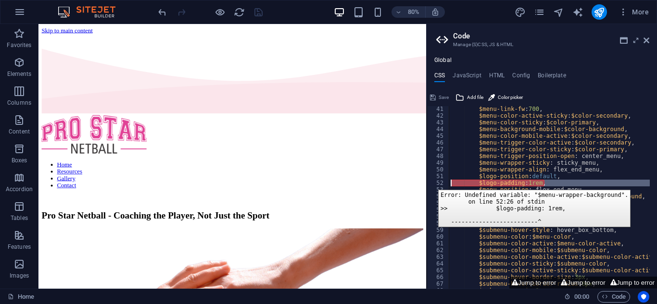
click at [431, 183] on div "52" at bounding box center [438, 183] width 23 height 7
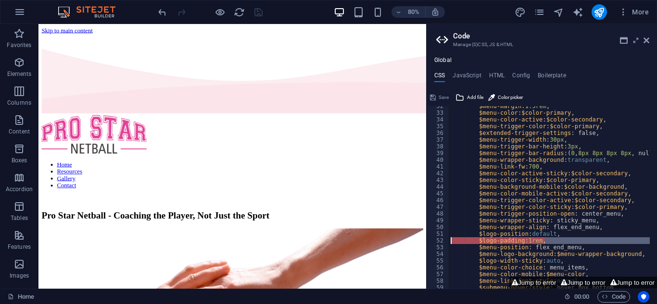
scroll to position [213, 0]
click at [481, 238] on div "$menu-margin : 1.5rem , $menu-color : $color-primary , $menu-color-active : $co…" at bounding box center [549, 197] width 201 height 183
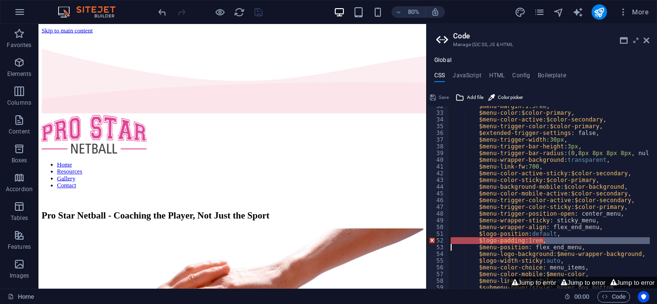
type textarea "$menu-position: flex_end_menu,"
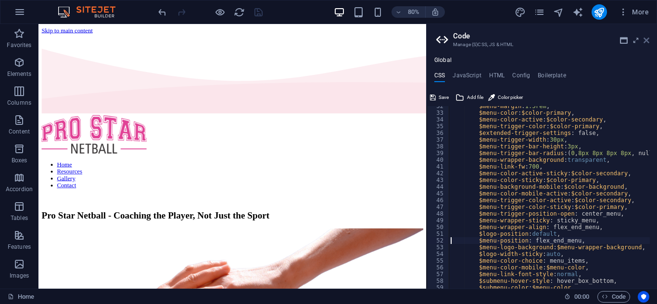
click at [645, 39] on icon at bounding box center [647, 41] width 6 height 8
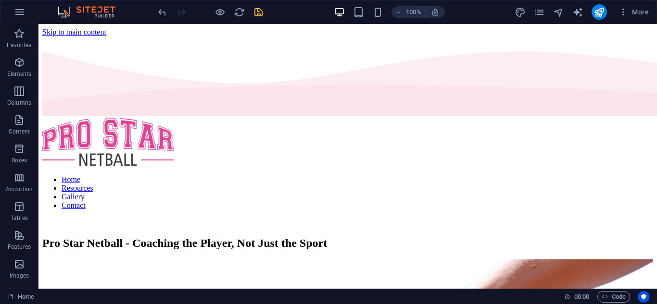
click at [256, 12] on icon "save" at bounding box center [258, 12] width 11 height 11
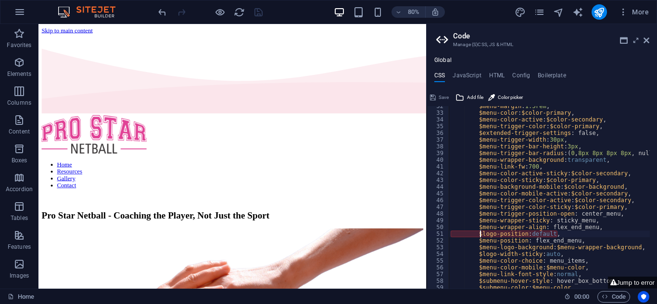
type textarea "$menu-position: flex_end_menu,"
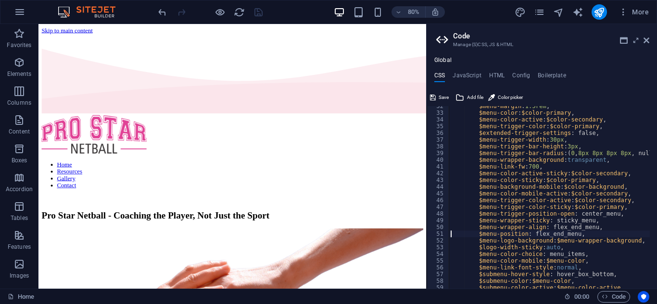
click at [650, 44] on aside "Code Manage (S)CSS, JS & HTML Global CSS JavaScript HTML Config Boilerplate $me…" at bounding box center [541, 156] width 231 height 265
click at [647, 42] on icon at bounding box center [647, 41] width 6 height 8
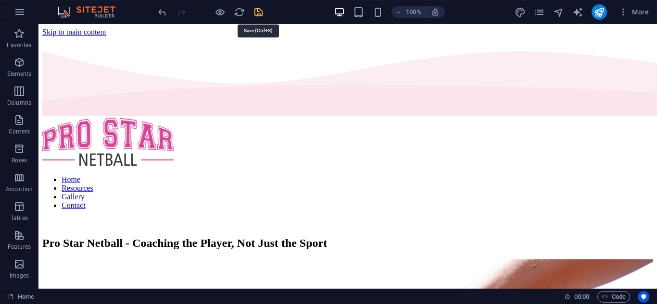
click at [257, 15] on icon "save" at bounding box center [258, 12] width 11 height 11
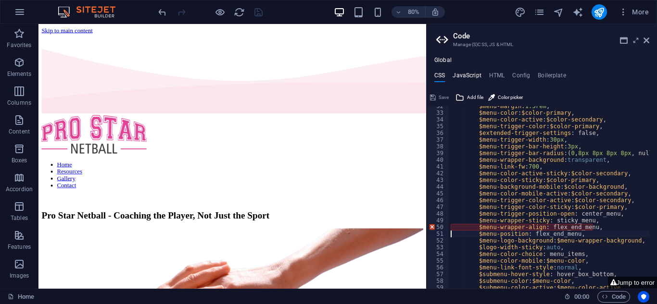
click at [470, 73] on h4 "JavaScript" at bounding box center [467, 77] width 28 height 11
type textarea "/* JS for preset "Menu V2" */"
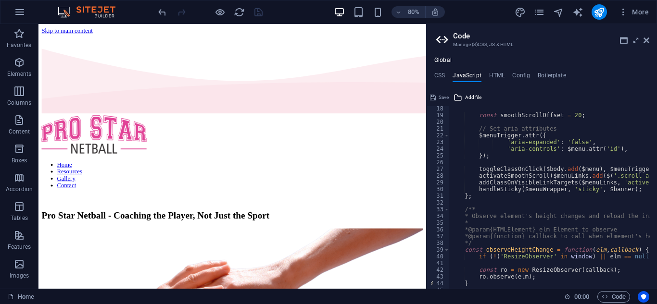
scroll to position [0, 0]
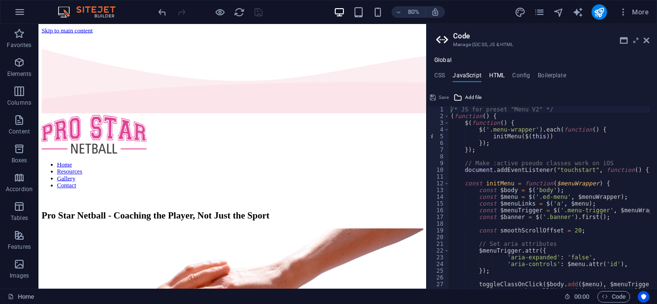
click at [500, 77] on h4 "HTML" at bounding box center [497, 77] width 16 height 11
type textarea "<a href="#main-content" class="button wv-link-content">Skip to main content</a>"
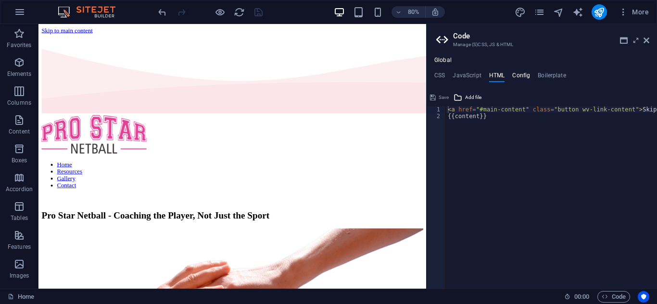
click at [519, 76] on h4 "Config" at bounding box center [521, 77] width 18 height 11
type textarea "$color-background: #fff6f2;"
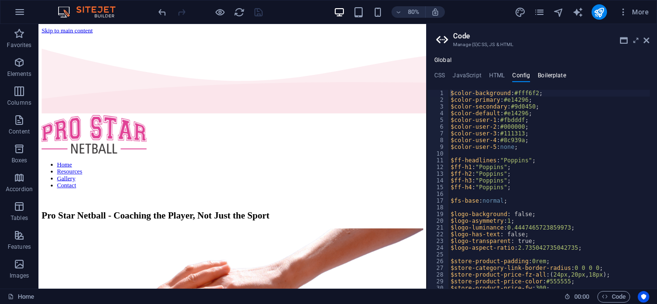
click at [547, 76] on h4 "Boilerplate" at bounding box center [552, 77] width 28 height 11
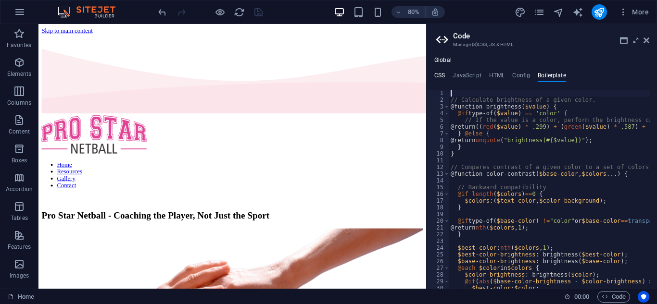
click at [441, 72] on h4 "CSS" at bounding box center [439, 77] width 11 height 11
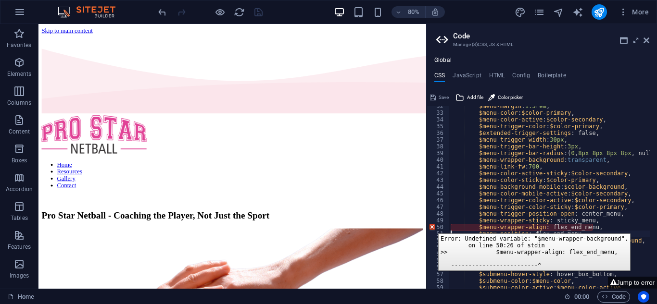
click at [431, 227] on div "50" at bounding box center [438, 227] width 23 height 7
type textarea "$menu-wrapper-align: flex_end_menu, $menu-position: flex_end_menu,"
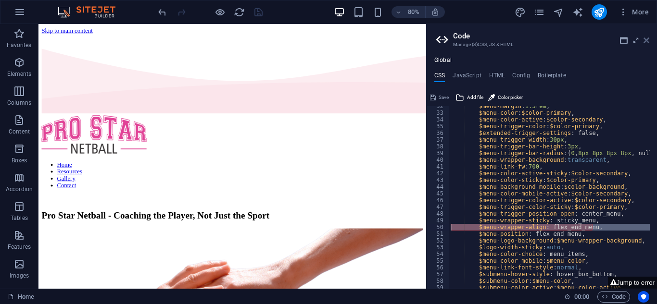
click at [646, 42] on icon at bounding box center [647, 41] width 6 height 8
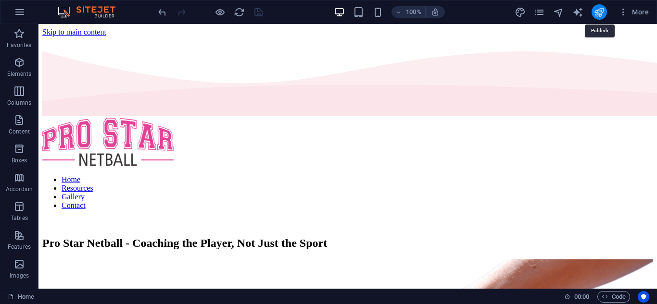
click at [599, 13] on icon "publish" at bounding box center [599, 12] width 11 height 11
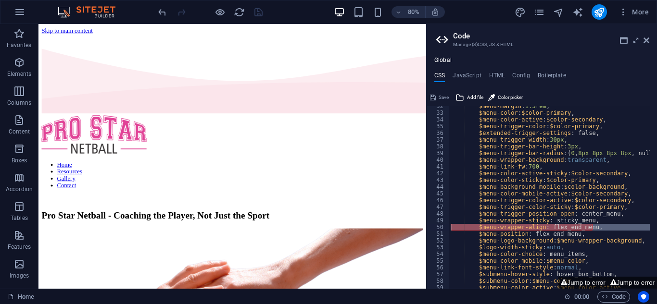
click at [483, 225] on div "$menu-margin : 1.5rem , $menu-color : $color-primary , $menu-color-active : $co…" at bounding box center [549, 197] width 201 height 183
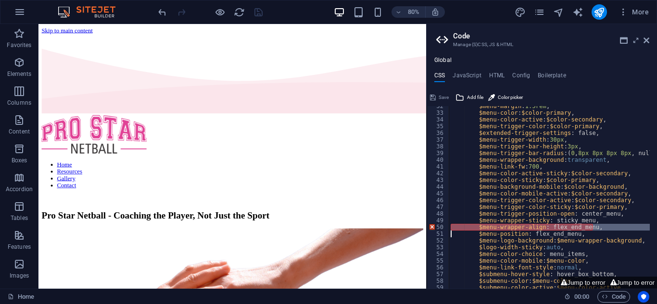
type textarea "$menu-position: flex_end_menu,"
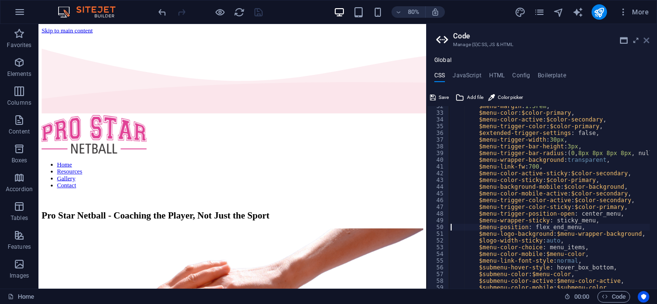
click at [648, 41] on icon at bounding box center [647, 41] width 6 height 8
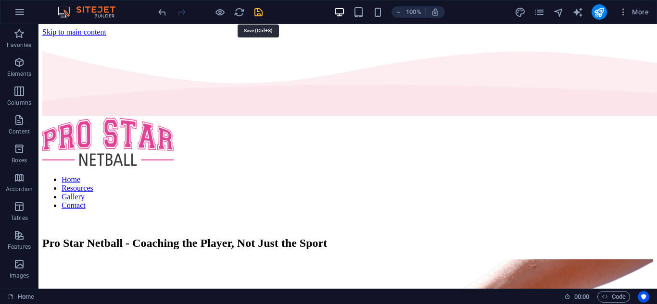
click at [257, 12] on icon "save" at bounding box center [258, 12] width 11 height 11
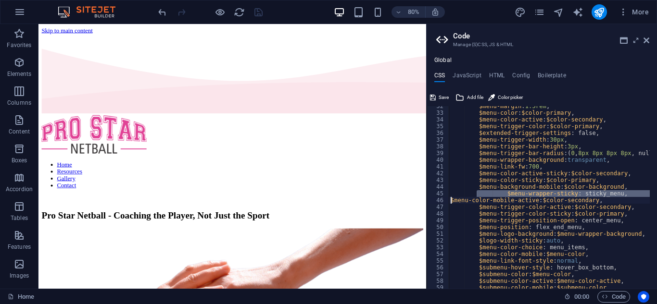
type textarea "$menu-color-mobile-active: $color-secondary,"
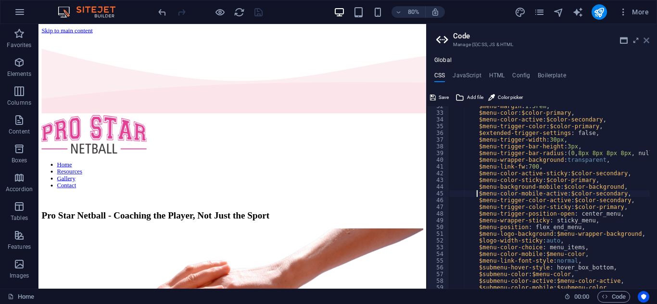
click at [646, 40] on icon at bounding box center [647, 41] width 6 height 8
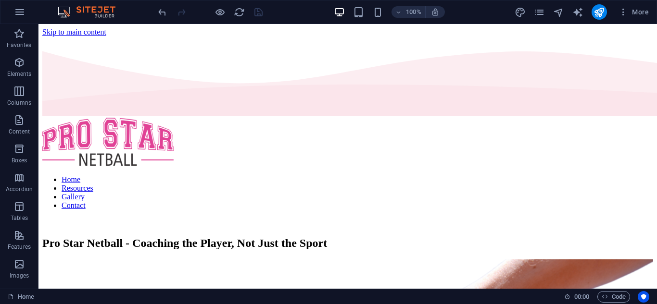
click at [257, 13] on div at bounding box center [210, 11] width 108 height 15
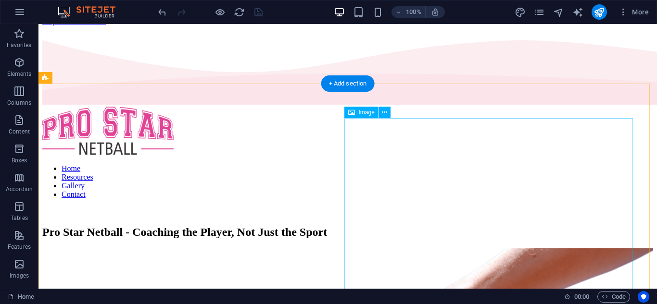
scroll to position [0, 0]
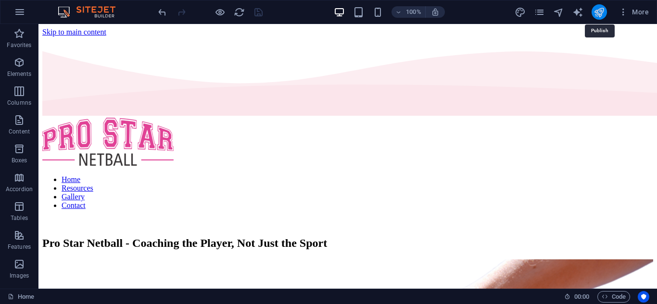
click at [599, 12] on icon "publish" at bounding box center [599, 12] width 11 height 11
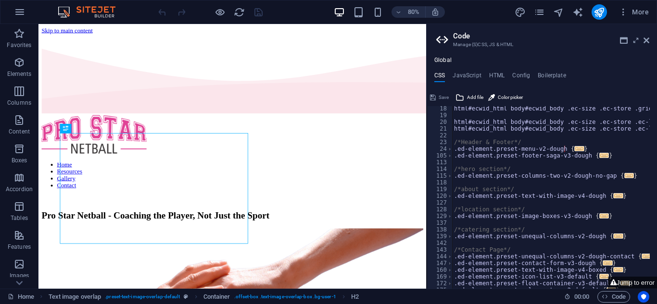
scroll to position [222, 0]
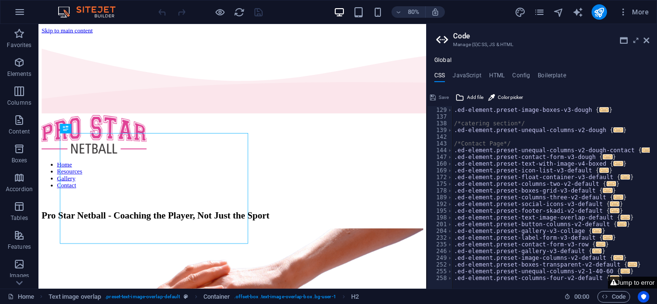
click at [636, 281] on button "Jump to error" at bounding box center [632, 283] width 49 height 12
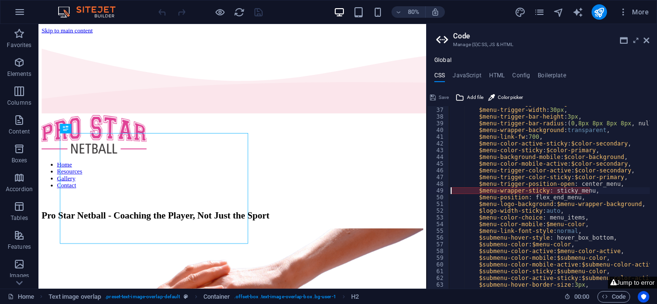
scroll to position [242, 0]
type textarea "$menu-position: flex_end_menu,"
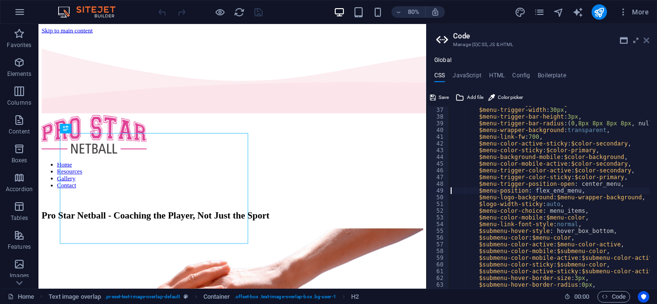
click at [646, 40] on icon at bounding box center [647, 41] width 6 height 8
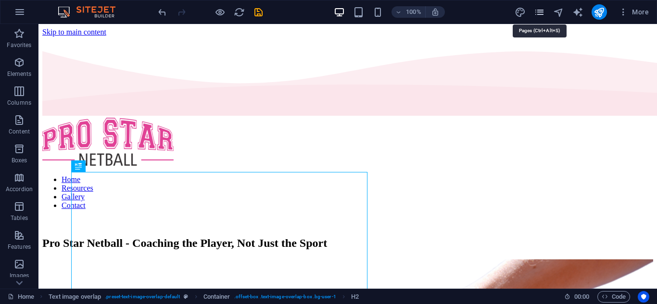
click at [541, 12] on icon "pages" at bounding box center [539, 12] width 11 height 11
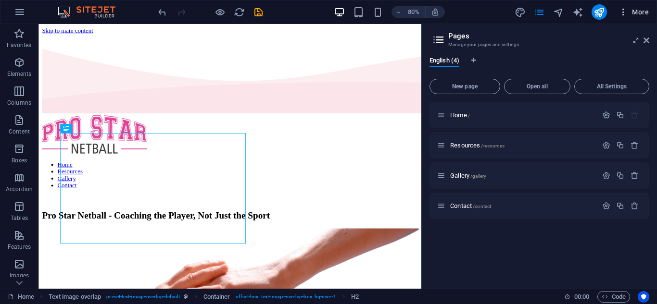
click at [645, 11] on span "More" at bounding box center [634, 12] width 30 height 10
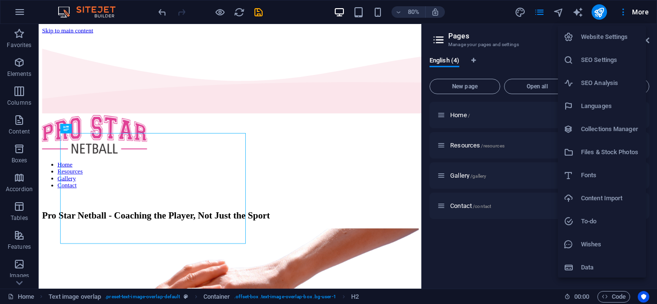
click at [593, 36] on h6 "Website Settings" at bounding box center [610, 37] width 59 height 12
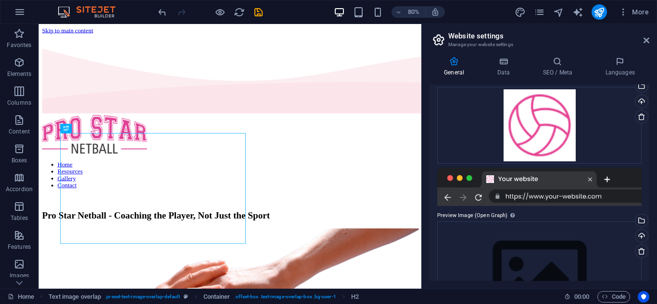
scroll to position [156, 0]
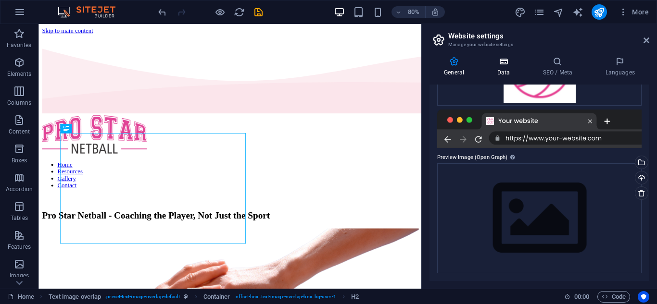
click at [505, 66] on icon at bounding box center [503, 62] width 42 height 10
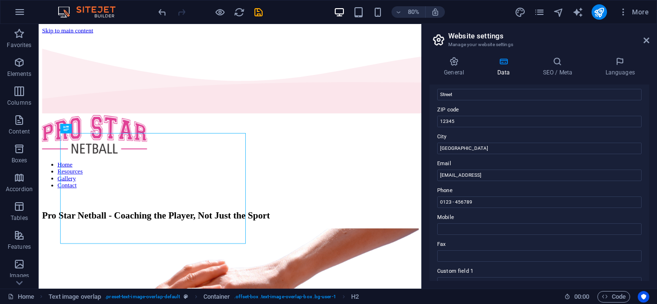
scroll to position [96, 0]
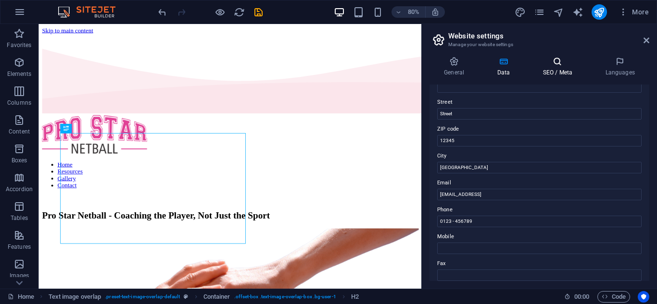
click at [562, 71] on h4 "SEO / Meta" at bounding box center [559, 67] width 63 height 20
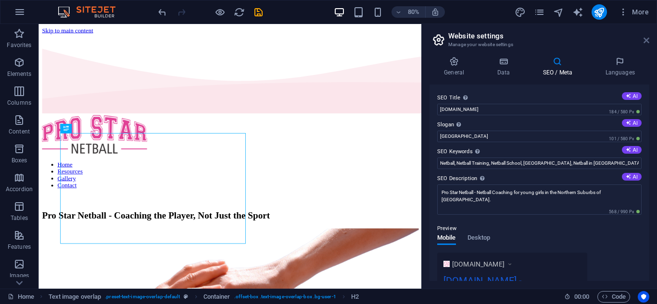
click at [647, 43] on icon at bounding box center [647, 41] width 6 height 8
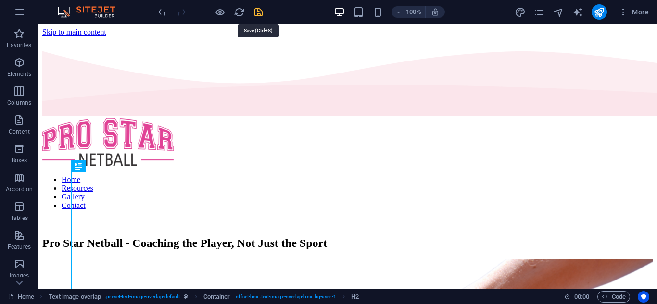
click at [259, 11] on icon "save" at bounding box center [258, 12] width 11 height 11
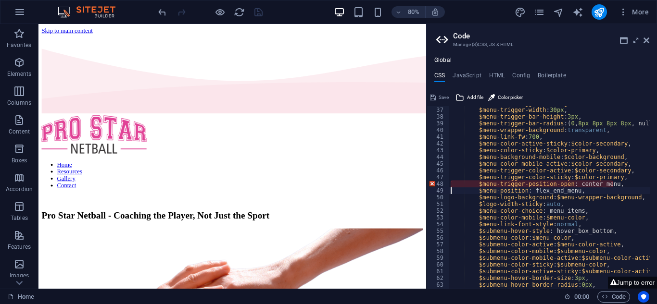
type textarea "$menu-position: flex_end_menu,"
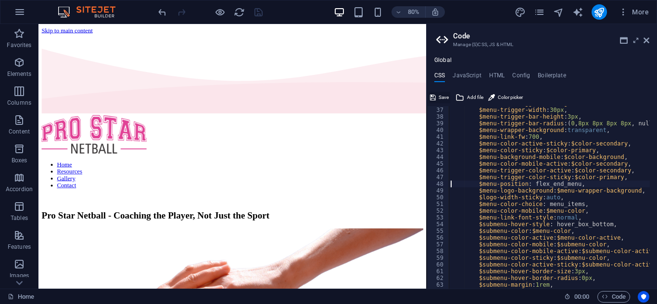
click at [438, 98] on button "Save" at bounding box center [440, 98] width 22 height 12
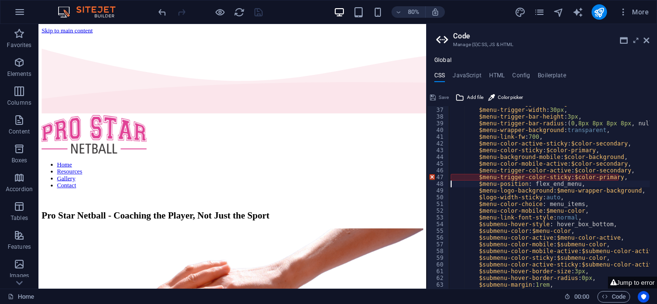
click at [480, 177] on div "$extended-trigger-settings : false, $menu-trigger-width : 30px , $menu-trigger-…" at bounding box center [549, 197] width 201 height 183
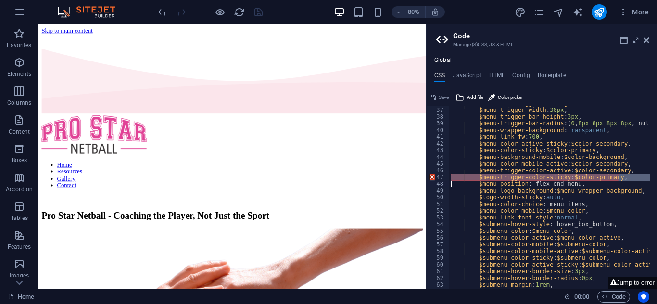
type textarea "$menu-position: flex_end_menu,"
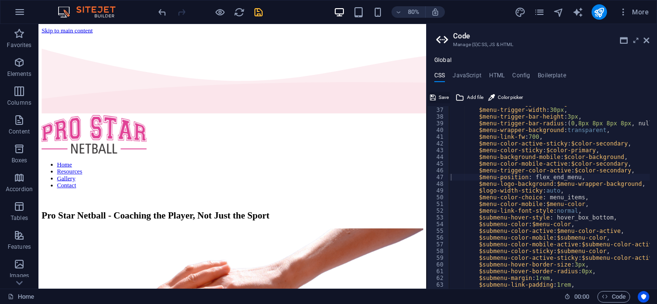
click at [442, 99] on span "Save" at bounding box center [444, 98] width 10 height 12
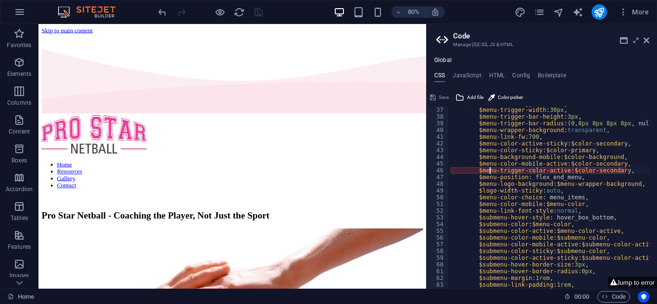
type textarea "$menu-position: flex_end_menu,"
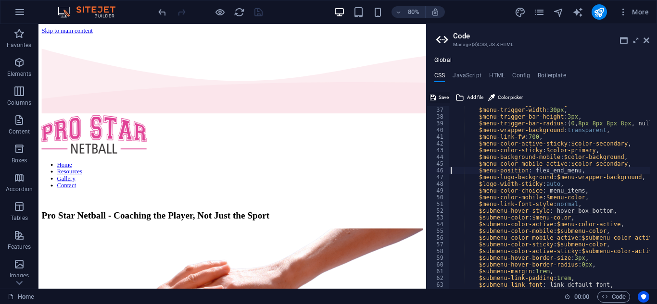
click at [440, 95] on span "Save" at bounding box center [444, 98] width 10 height 12
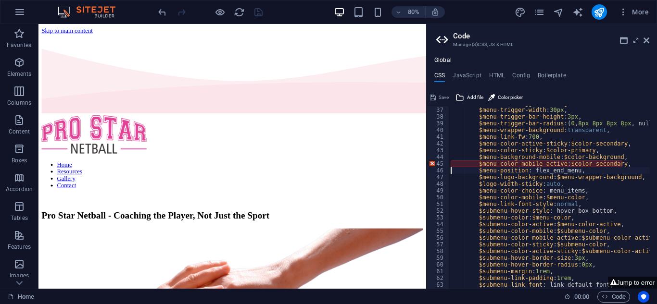
type textarea "$menu-position: flex_end_menu,"
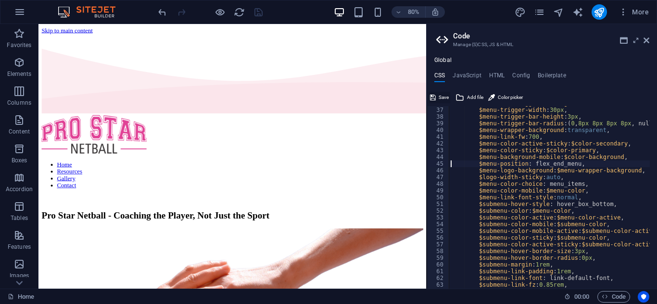
click at [441, 96] on span "Save" at bounding box center [444, 98] width 10 height 12
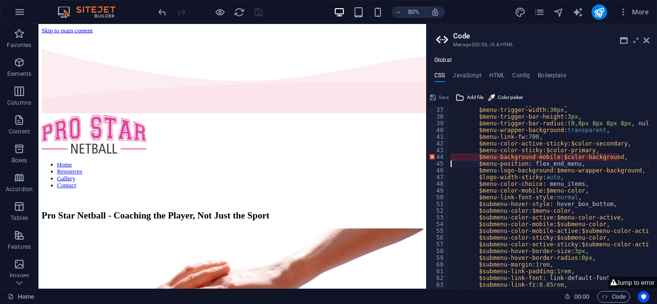
type textarea "$menu-position: flex_end_menu,"
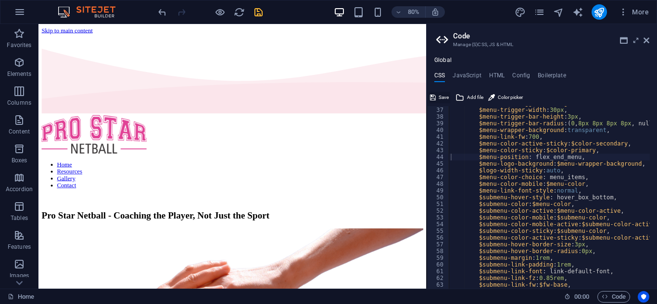
click at [442, 100] on span "Save" at bounding box center [444, 98] width 10 height 12
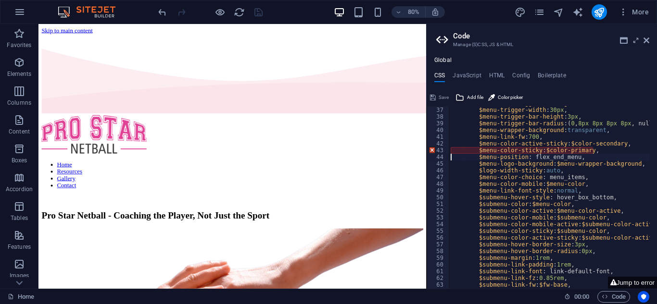
type textarea "$menu-position: flex_end_menu,"
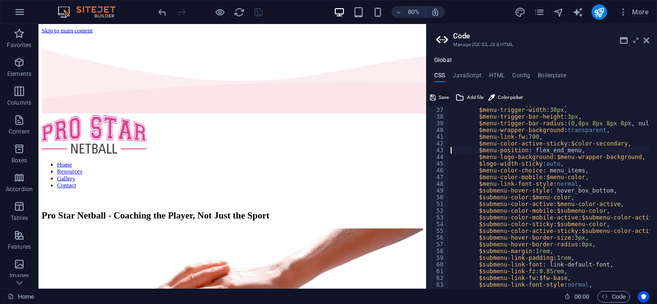
click at [443, 98] on span "Save" at bounding box center [444, 98] width 10 height 12
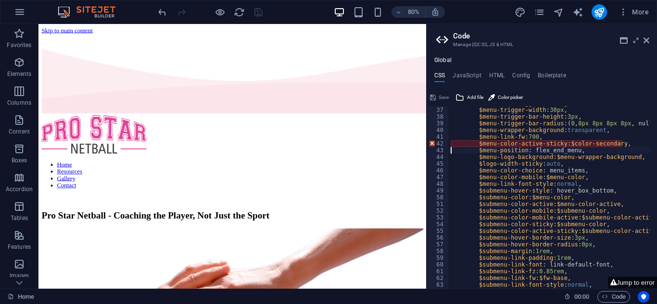
type textarea "$menu-position: flex_end_menu,"
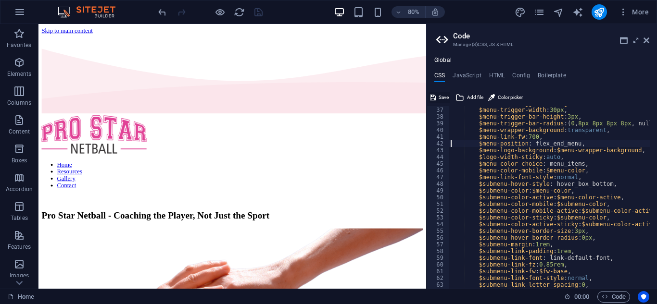
click at [441, 97] on span "Save" at bounding box center [444, 98] width 10 height 12
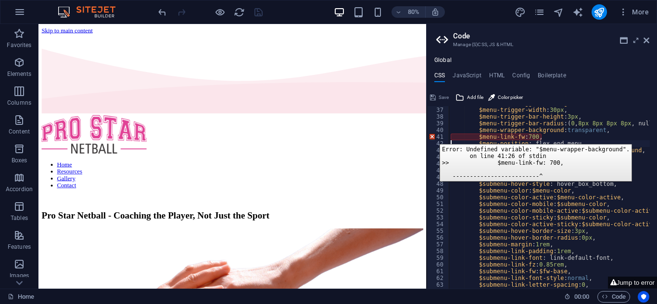
click at [432, 137] on div "41" at bounding box center [438, 137] width 23 height 7
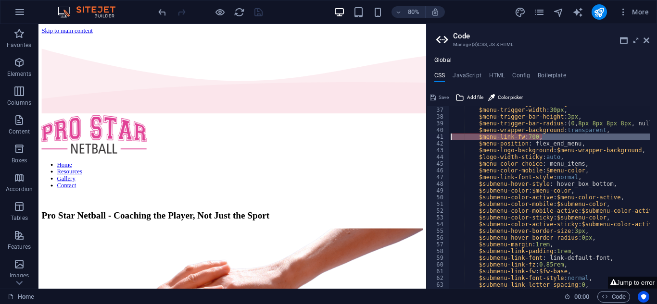
click at [486, 138] on div "$extended-trigger-settings : false, $menu-trigger-width : 30px , $menu-trigger-…" at bounding box center [549, 197] width 201 height 183
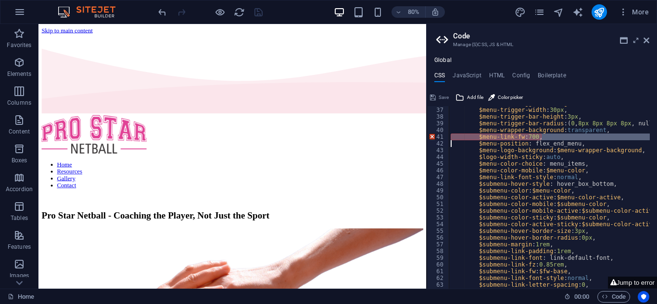
type textarea "$menu-position: flex_end_menu,"
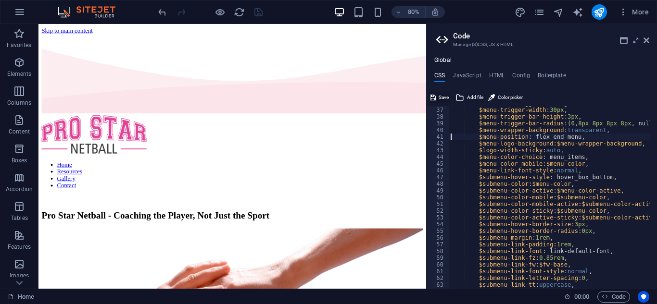
click at [443, 98] on span "Save" at bounding box center [444, 98] width 10 height 12
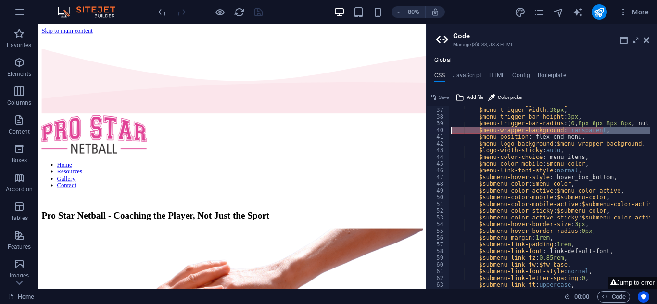
type textarea "$menu-position: flex_end_menu,"
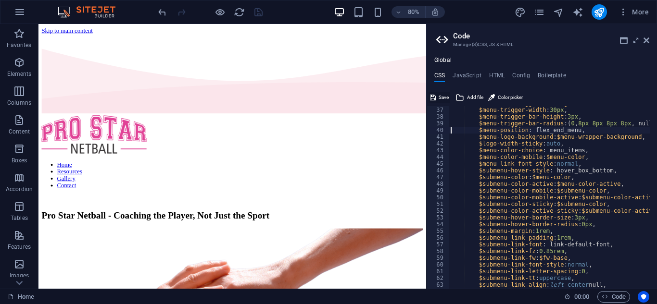
click at [442, 98] on span "Save" at bounding box center [444, 98] width 10 height 12
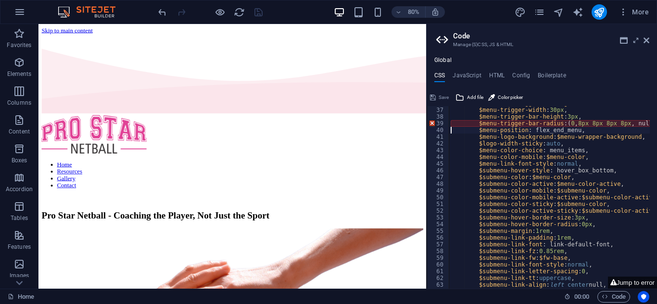
type textarea "$menu-position: flex_end_menu,"
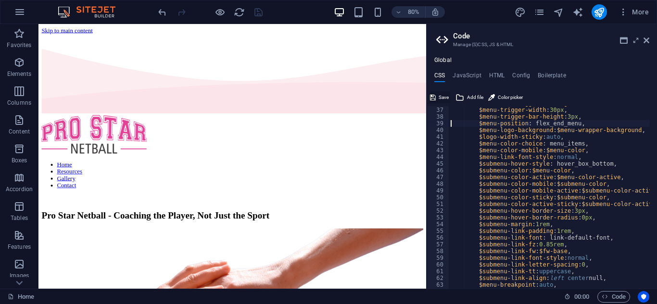
click at [445, 98] on span "Save" at bounding box center [444, 98] width 10 height 12
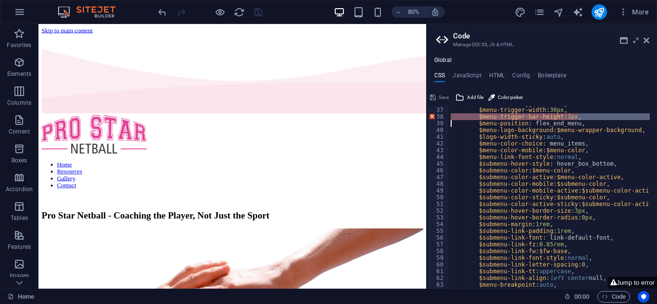
type textarea "$menu-position: flex_end_menu,"
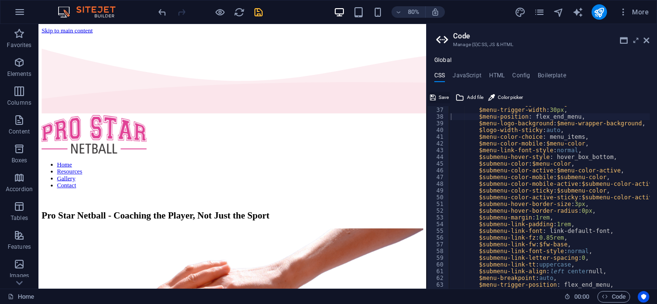
click at [444, 98] on span "Save" at bounding box center [444, 98] width 10 height 12
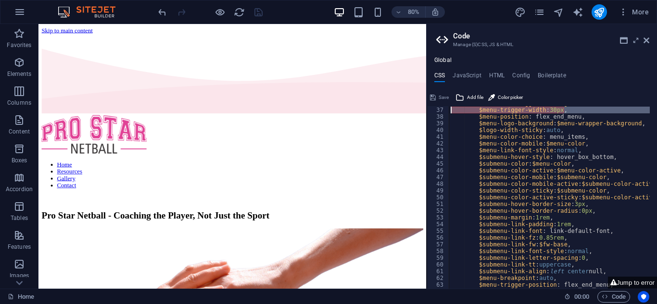
type textarea "$menu-position: flex_end_menu,"
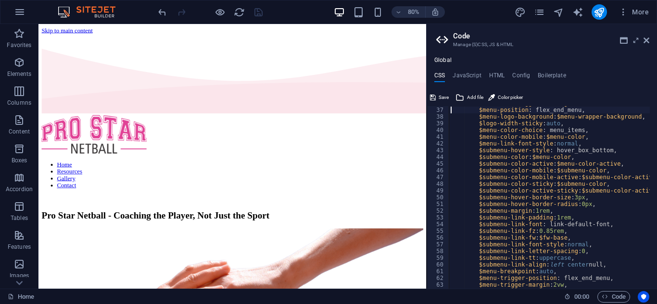
click at [436, 96] on button "Save" at bounding box center [440, 98] width 22 height 12
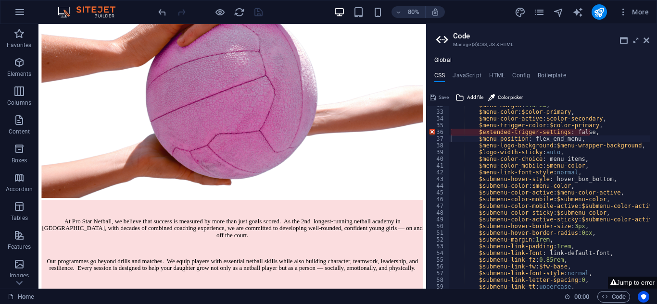
scroll to position [185, 0]
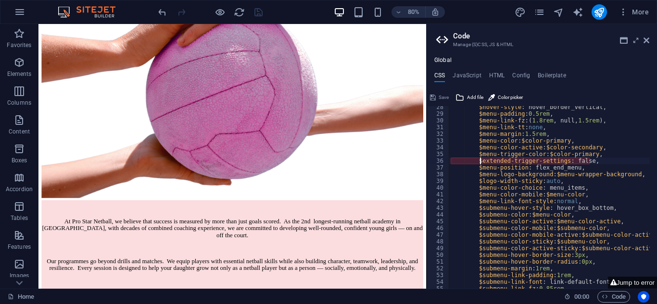
type textarea "$menu-position: flex_end_menu,"
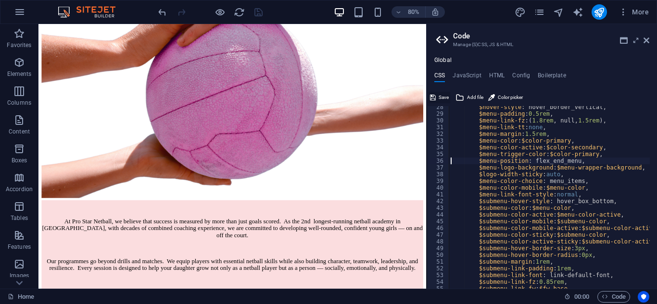
click at [444, 97] on span "Save" at bounding box center [444, 98] width 10 height 12
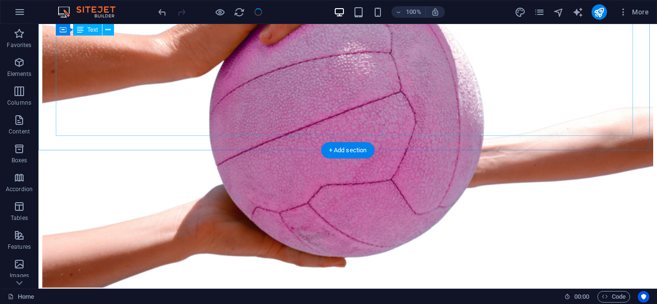
scroll to position [355, 0]
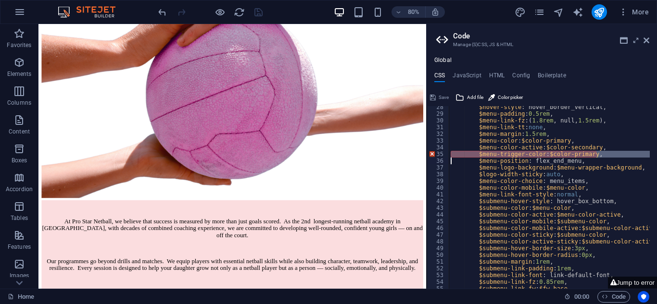
type textarea "$menu-position: flex_end_menu,"
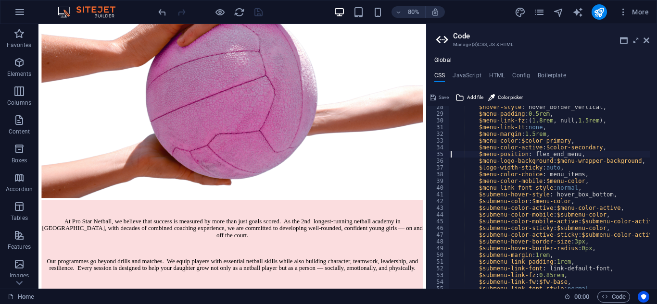
scroll to position [185, 0]
click at [440, 97] on span "Save" at bounding box center [444, 98] width 10 height 12
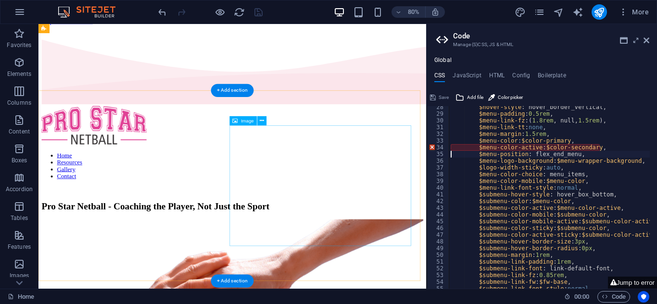
scroll to position [0, 0]
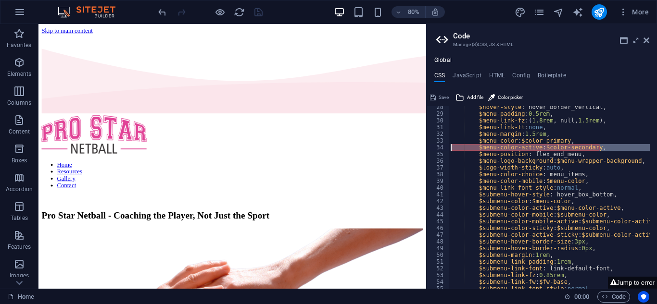
type textarea "$menu-position: flex_end_menu,"
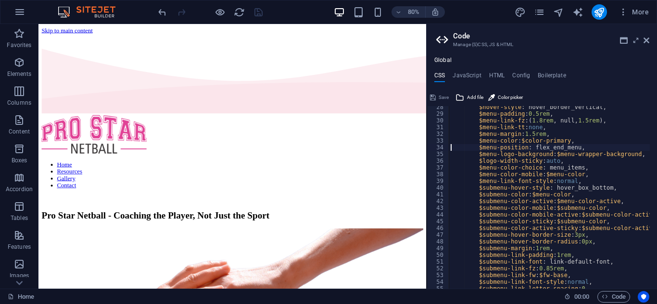
scroll to position [185, 0]
click at [437, 99] on button "Save" at bounding box center [440, 98] width 22 height 12
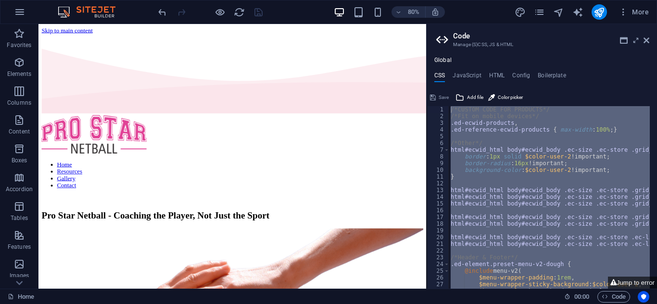
drag, startPoint x: 444, startPoint y: 85, endPoint x: 436, endPoint y: 78, distance: 9.9
click at [440, 82] on div "CSS JavaScript HTML Config Boilerplate /*CUSTOM CODE FOR PRODUCTS*/ /*Fit on mo…" at bounding box center [542, 180] width 230 height 217
click at [435, 77] on h4 "CSS" at bounding box center [439, 77] width 11 height 11
click at [575, 92] on div "Save Add file Color picker" at bounding box center [542, 96] width 230 height 14
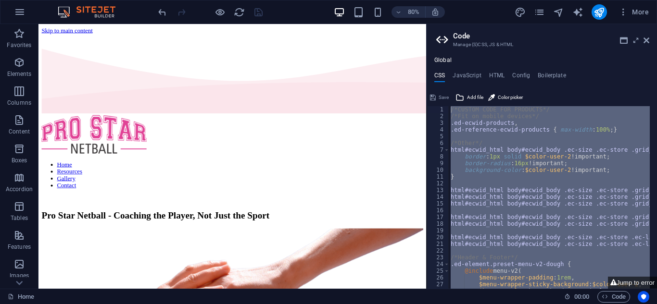
click at [505, 157] on div "/*CUSTOM CODE FOR PRODUCTS*/ /*Fit on mobile devices*/ .ed-ecwid-products , .ed…" at bounding box center [549, 197] width 201 height 183
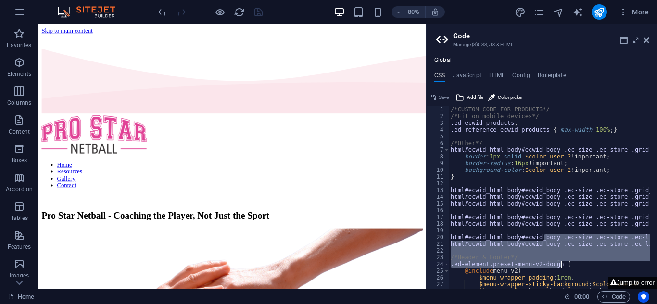
click at [639, 279] on button "Jump to error" at bounding box center [632, 283] width 49 height 12
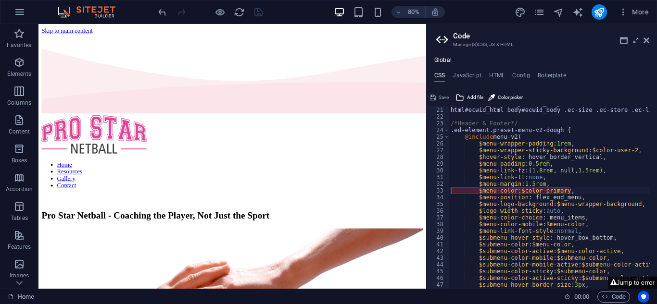
click at [639, 279] on button "Jump to error" at bounding box center [632, 283] width 49 height 12
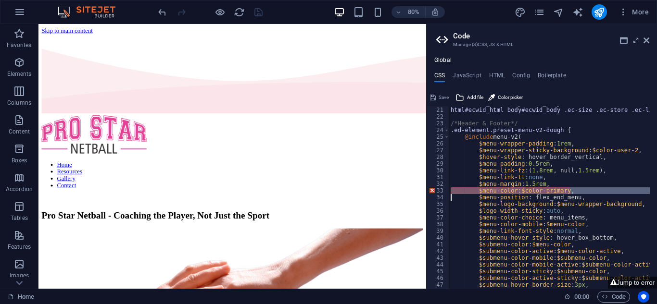
type textarea "$menu-position: flex_end_menu,"
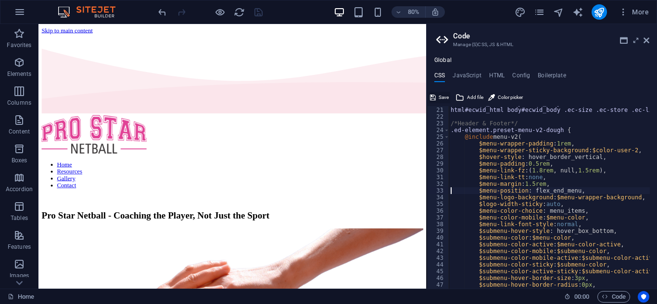
click at [441, 97] on span "Save" at bounding box center [444, 98] width 10 height 12
click at [490, 183] on div "html#ecwid_html body#ecwid_body .ec-size .ec-store .ec-link--muted , html#ecwid…" at bounding box center [549, 197] width 201 height 183
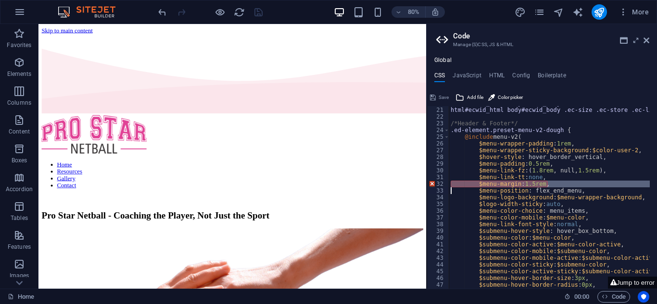
type textarea "$menu-position: flex_end_menu,"
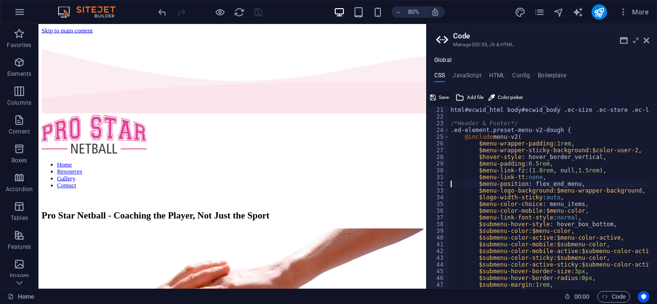
click at [445, 96] on span "Save" at bounding box center [444, 98] width 10 height 12
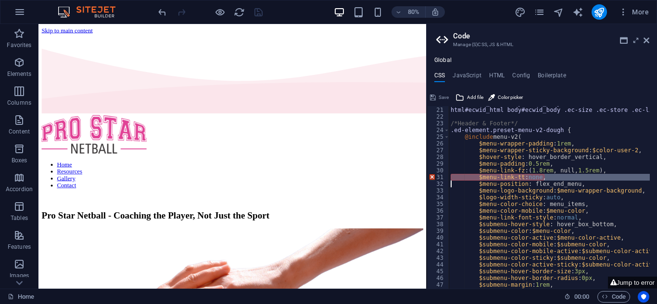
type textarea "$menu-position: flex_end_menu,"
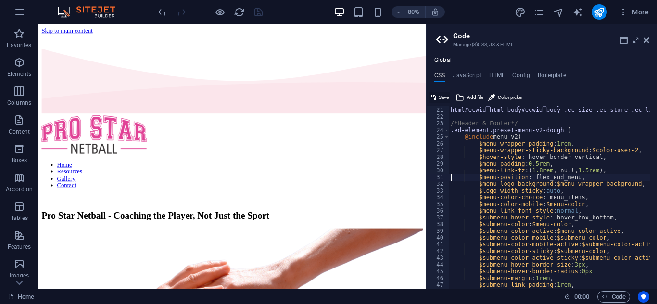
click at [440, 94] on span "Save" at bounding box center [444, 98] width 10 height 12
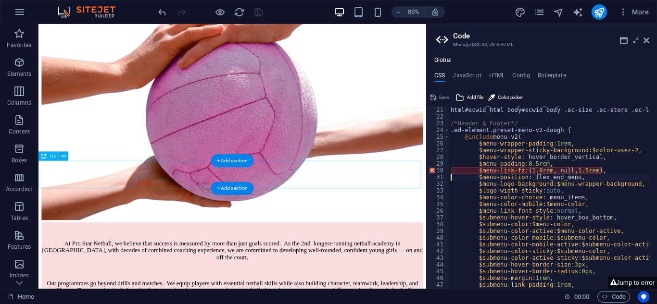
scroll to position [306, 0]
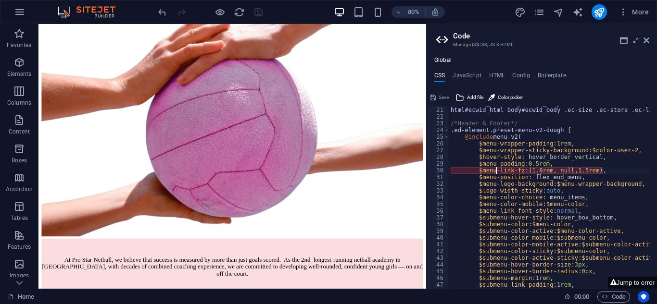
type textarea "$menu-position: flex_end_menu,"
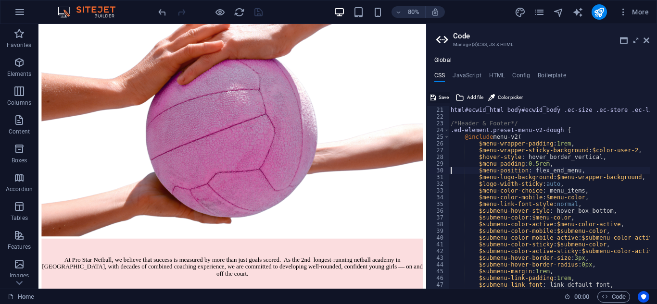
click at [444, 97] on span "Save" at bounding box center [444, 98] width 10 height 12
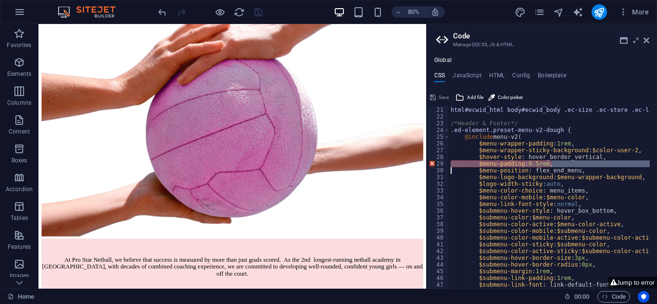
type textarea "$menu-position: flex_end_menu,"
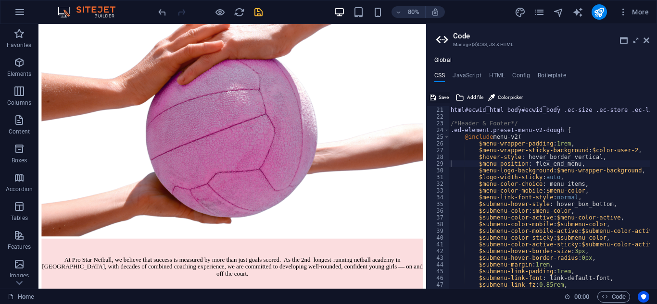
click at [442, 97] on span "Save" at bounding box center [444, 98] width 10 height 12
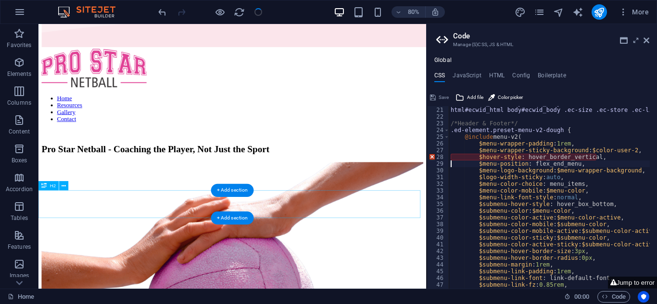
scroll to position [0, 0]
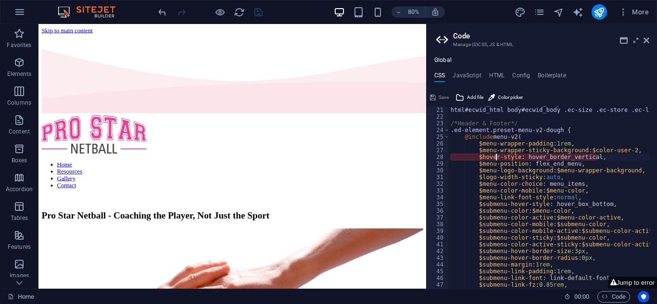
type textarea "$menu-position: flex_end_menu,"
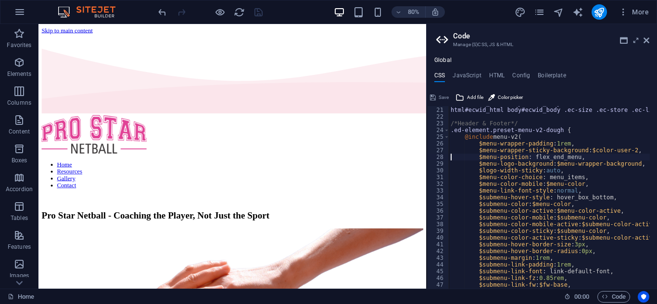
scroll to position [135, 0]
click at [442, 97] on span "Save" at bounding box center [444, 98] width 10 height 12
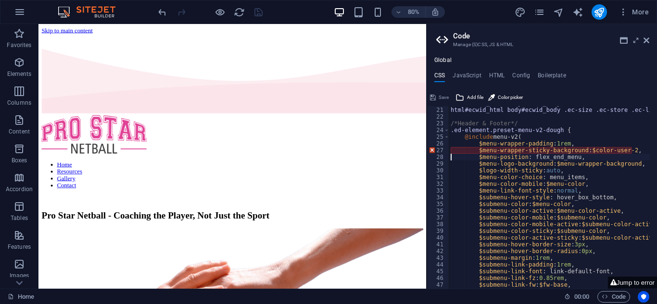
type textarea "$menu-position: flex_end_menu,"
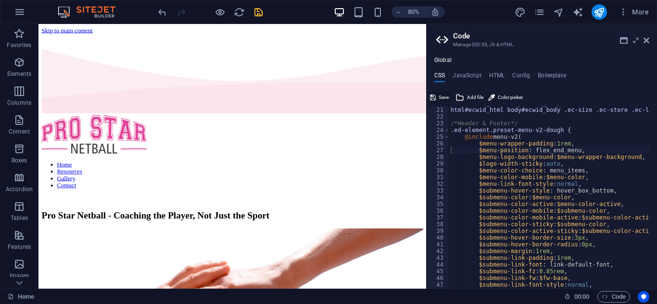
click at [442, 99] on span "Save" at bounding box center [444, 98] width 10 height 12
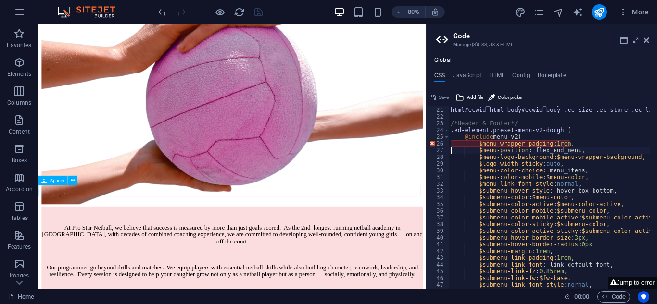
scroll to position [210, 0]
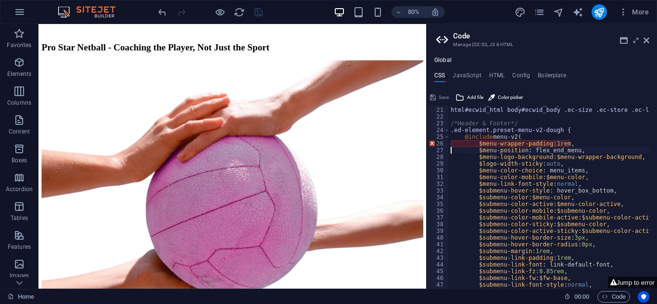
type textarea "$menu-position: flex_end_menu,"
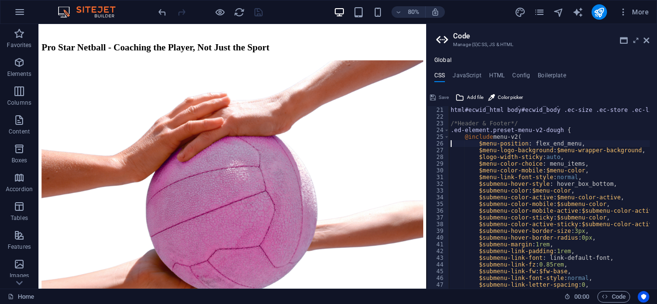
scroll to position [135, 0]
click at [445, 96] on span "Save" at bounding box center [444, 98] width 10 height 12
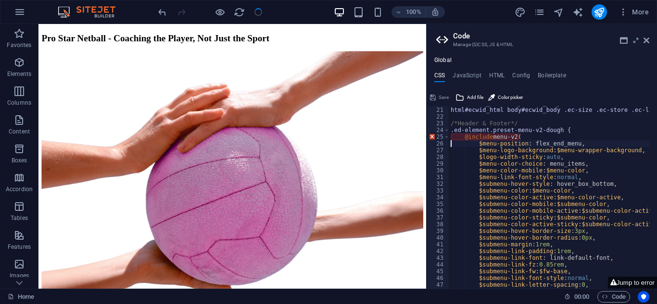
scroll to position [210, 0]
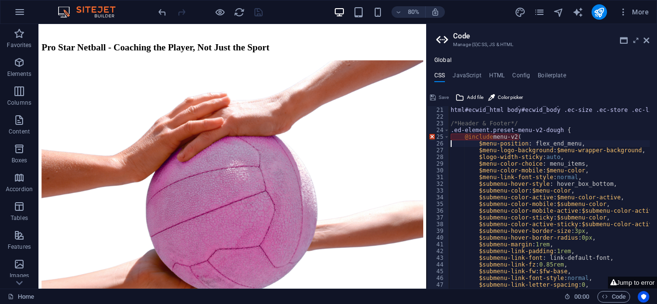
type textarea "$menu-position: flex_end_menu,"
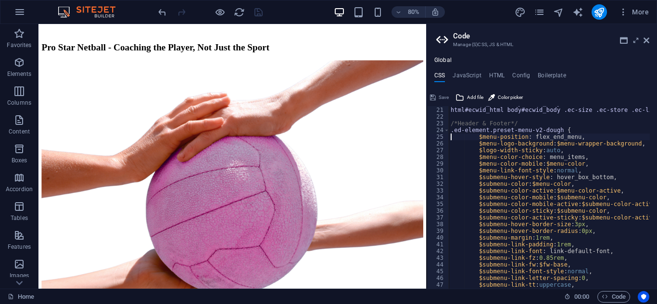
scroll to position [135, 0]
click at [443, 99] on span "Save" at bounding box center [444, 98] width 10 height 12
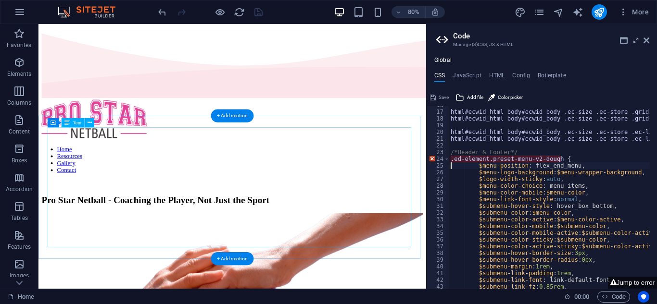
scroll to position [18, 0]
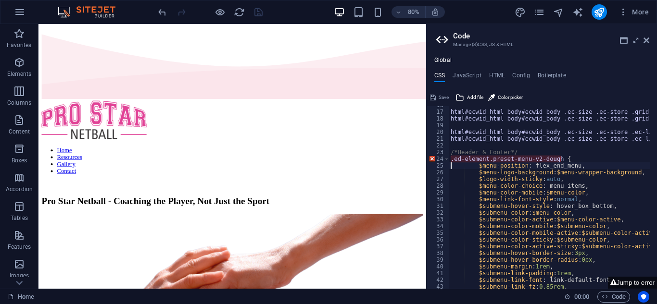
type textarea "$menu-position: flex_end_menu,"
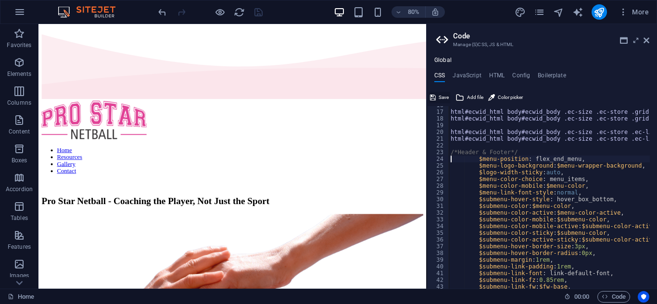
click at [443, 98] on span "Save" at bounding box center [444, 98] width 10 height 12
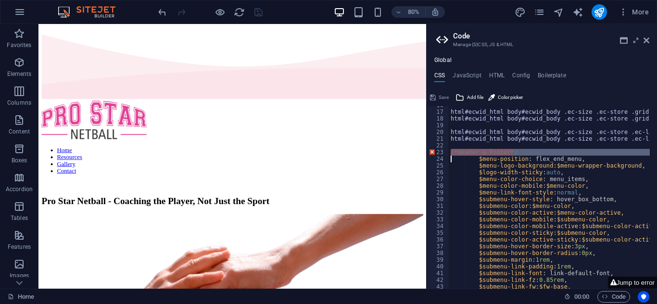
type textarea "$menu-position: flex_end_menu,"
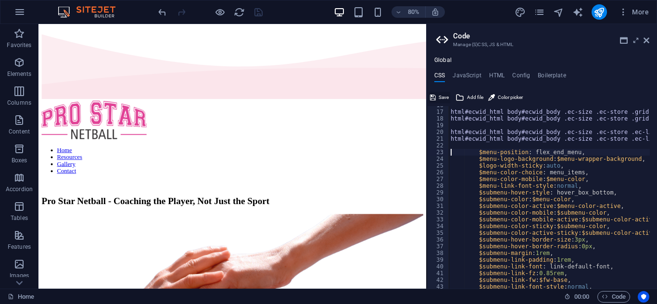
click at [440, 96] on span "Save" at bounding box center [444, 98] width 10 height 12
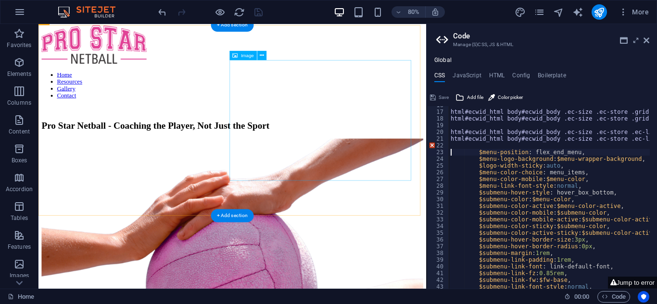
scroll to position [114, 0]
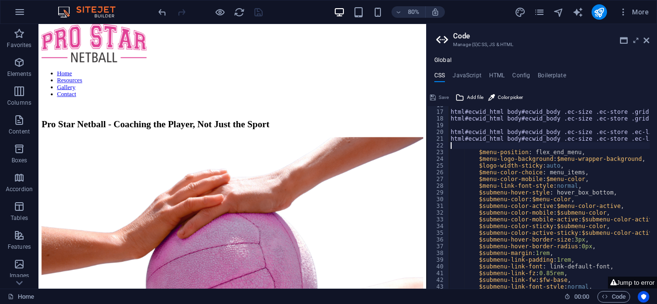
type textarea "$menu-position: flex_end_menu,"
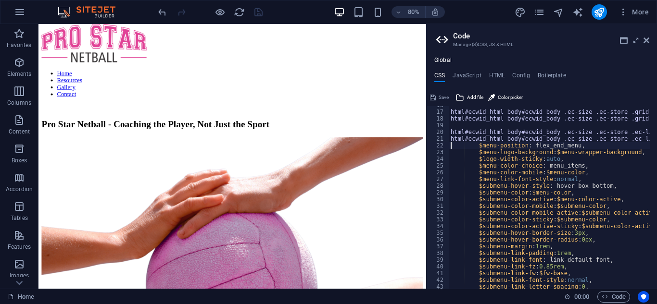
scroll to position [106, 0]
click at [440, 98] on span "Save" at bounding box center [444, 98] width 10 height 12
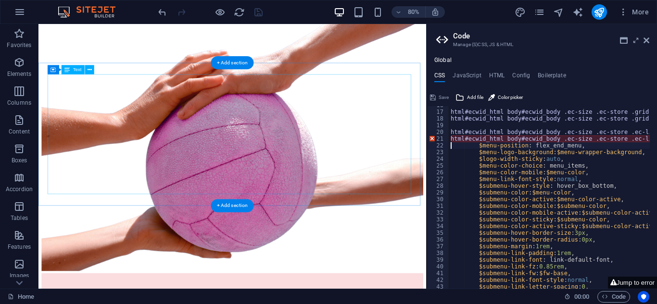
scroll to position [210, 0]
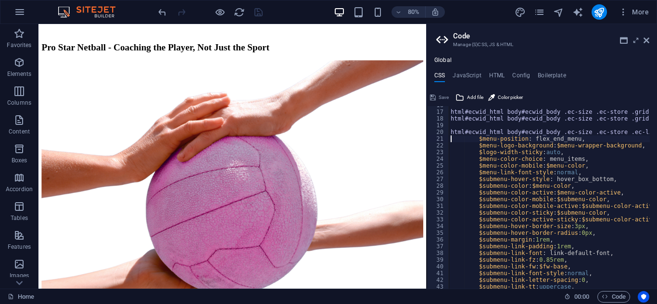
type textarea "$menu-position: flex_end_menu,"
click at [445, 98] on span "Save" at bounding box center [444, 98] width 10 height 12
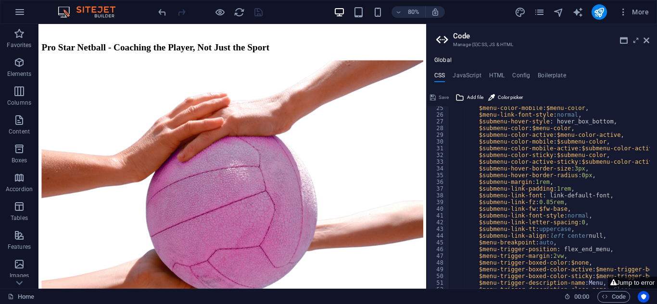
scroll to position [164, 0]
click at [636, 281] on button "Jump to error" at bounding box center [632, 283] width 49 height 12
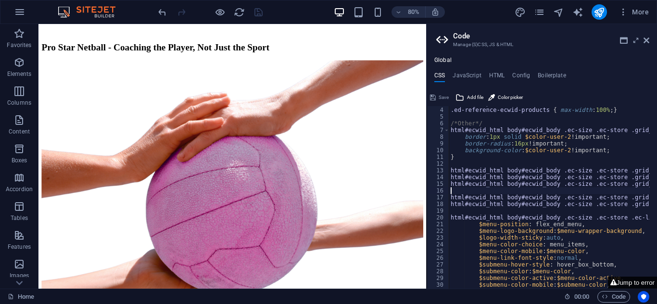
scroll to position [20, 0]
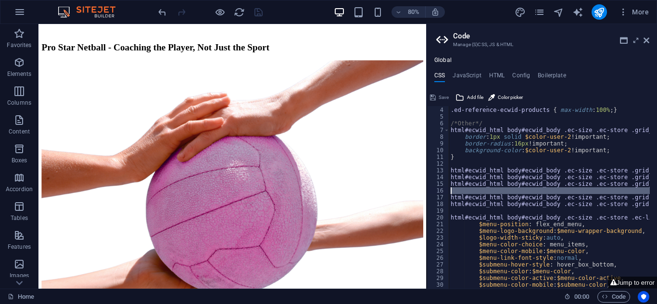
type textarea "html#ecwid_html body#ecwid_body .ec-size .ec-store .grid-product__image-wrap { …"
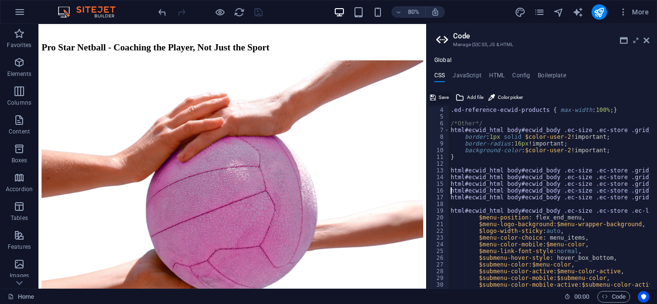
click at [446, 98] on span "Save" at bounding box center [444, 98] width 10 height 12
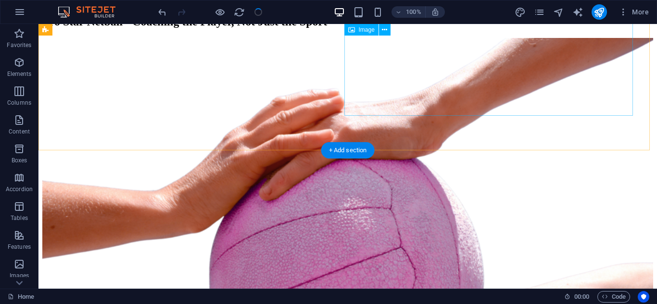
scroll to position [210, 0]
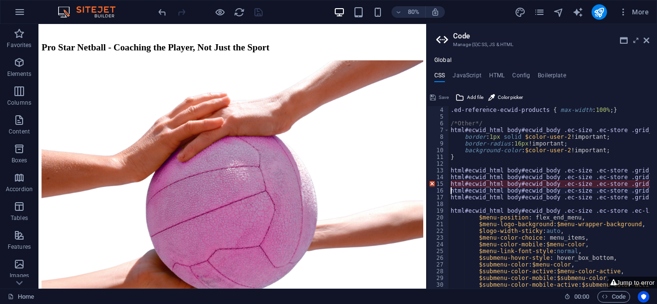
type textarea "html#ecwid_html body#ecwid_body .ec-size .ec-store .grid-product__image-wrap { …"
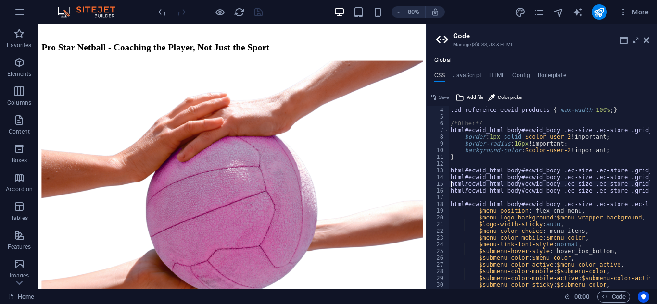
scroll to position [20, 0]
click at [441, 99] on span "Save" at bounding box center [444, 98] width 10 height 12
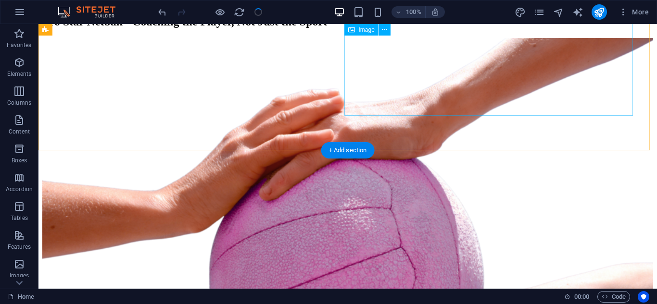
scroll to position [210, 0]
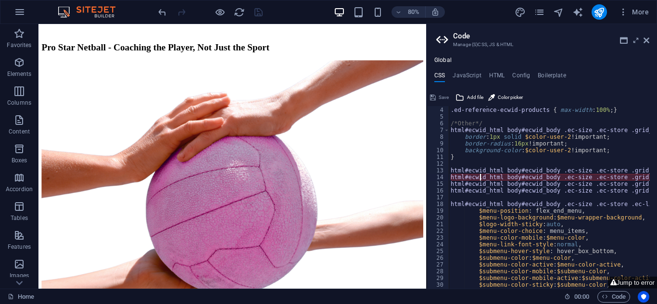
click at [479, 178] on div ".ed-ecwid-products , .ed-reference-ecwid-products { max-width : 100% ; } /*Othe…" at bounding box center [639, 194] width 380 height 189
type textarea "html#ecwid_html body#ecwid_body .ec-size .ec-store .grid-product__image-wrap { …"
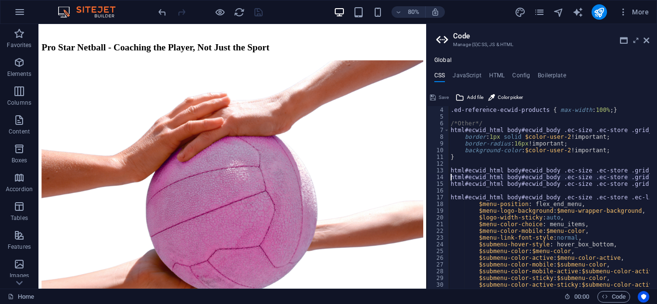
scroll to position [20, 0]
click at [440, 94] on span "Save" at bounding box center [444, 98] width 10 height 12
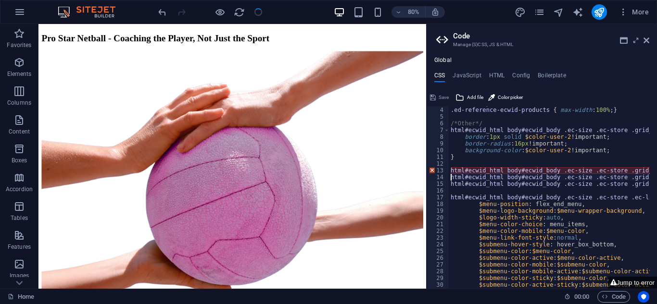
scroll to position [210, 0]
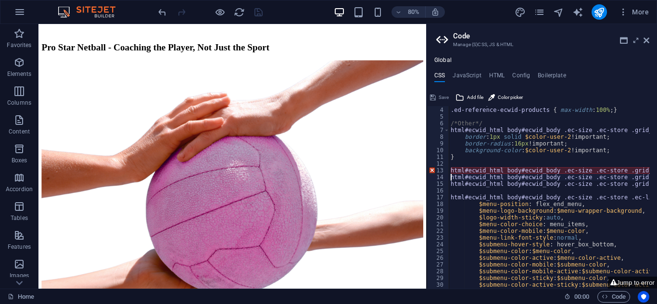
click at [473, 169] on div ".ed-ecwid-products , .ed-reference-ecwid-products { max-width : 100% ; } /*Othe…" at bounding box center [639, 194] width 380 height 189
type textarea "html#ecwid_html body#ecwid_body .ec-size .ec-store .grid-product__image-wrap { …"
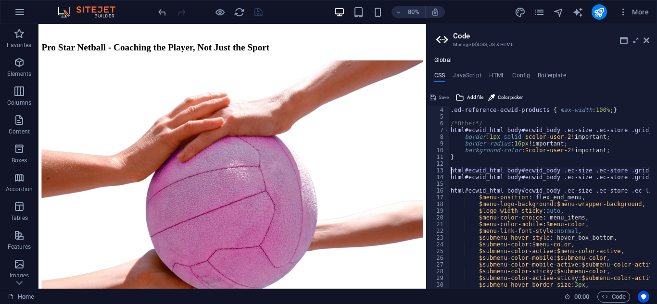
scroll to position [20, 0]
click at [442, 97] on span "Save" at bounding box center [444, 98] width 10 height 12
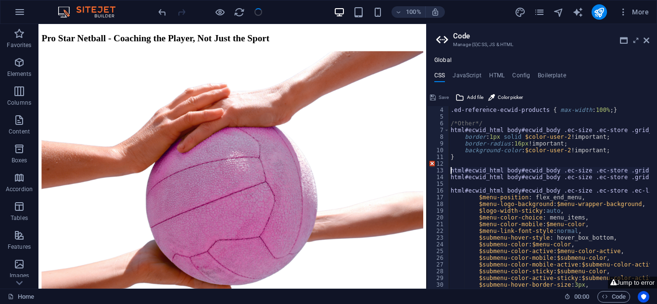
scroll to position [210, 0]
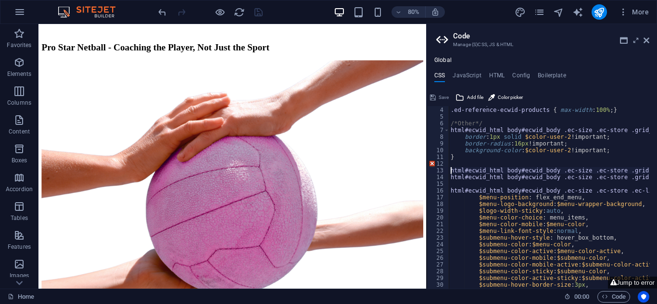
click at [477, 169] on div ".ed-ecwid-products , .ed-reference-ecwid-products { max-width : 100% ; } /*Othe…" at bounding box center [639, 194] width 380 height 189
click at [470, 163] on div ".ed-ecwid-products , .ed-reference-ecwid-products { max-width : 100% ; } /*Othe…" at bounding box center [639, 194] width 380 height 189
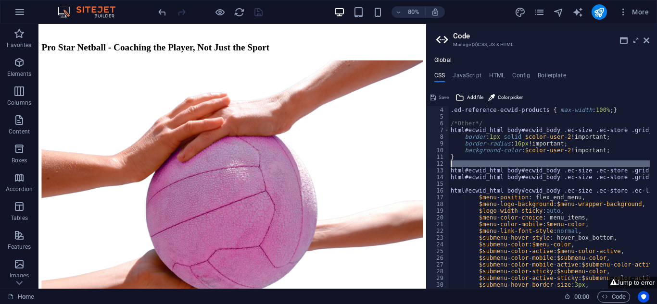
type textarea "html#ecwid_html body#ecwid_body .ec-size .ec-store .grid-product__image-wrap { …"
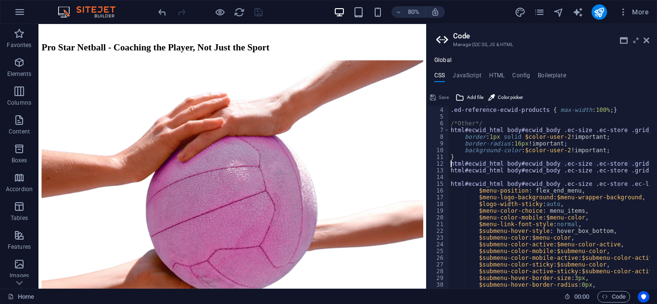
scroll to position [20, 0]
click at [439, 99] on span "Save" at bounding box center [444, 98] width 10 height 12
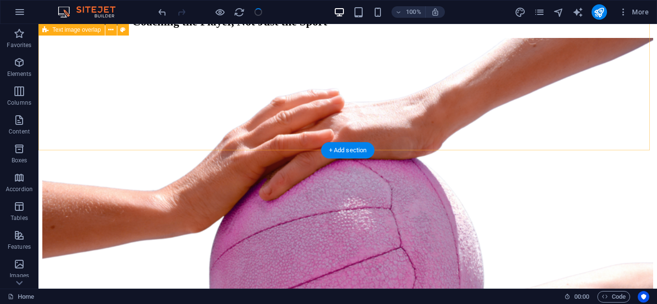
scroll to position [210, 0]
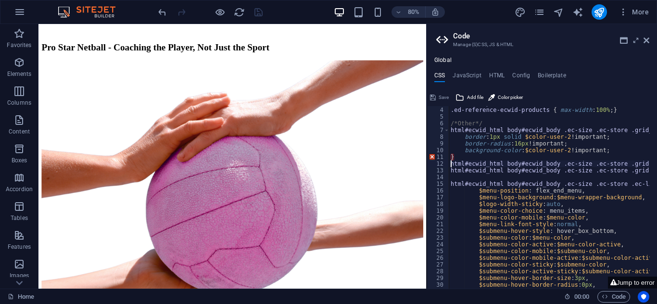
click at [456, 154] on div ".ed-ecwid-products , .ed-reference-ecwid-products { max-width : 100% ; } /*Othe…" at bounding box center [639, 194] width 380 height 189
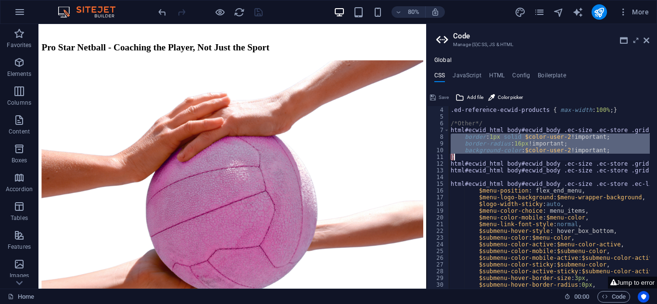
click at [457, 156] on div ".ed-ecwid-products , .ed-reference-ecwid-products { max-width : 100% ; } /*Othe…" at bounding box center [549, 197] width 201 height 183
click at [457, 156] on div ".ed-ecwid-products , .ed-reference-ecwid-products { max-width : 100% ; } /*Othe…" at bounding box center [639, 194] width 380 height 189
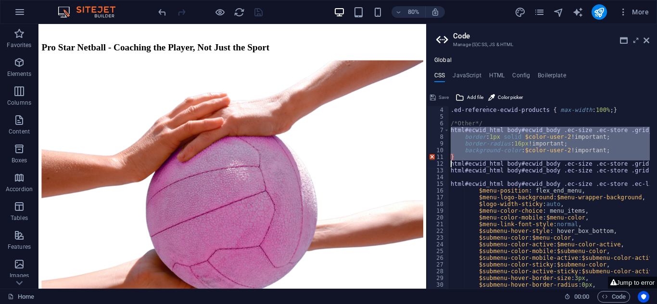
click at [457, 156] on div ".ed-ecwid-products , .ed-reference-ecwid-products { max-width : 100% ; } /*Othe…" at bounding box center [639, 194] width 380 height 189
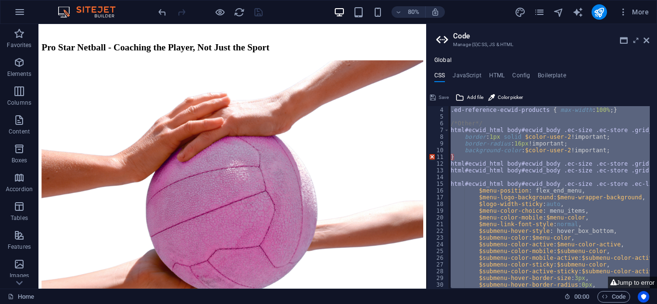
click at [457, 157] on div ".ed-ecwid-products , .ed-reference-ecwid-products { max-width : 100% ; } /*Othe…" at bounding box center [639, 194] width 380 height 189
type textarea "}"
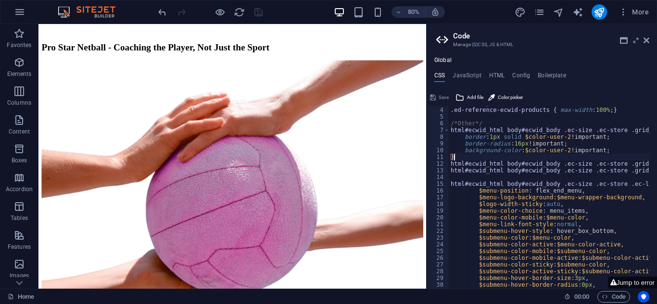
scroll to position [20, 0]
type textarea "background-color: $color-user-2 !important;"
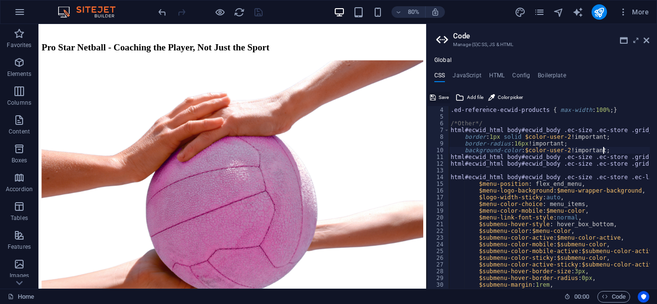
click at [443, 98] on span "Save" at bounding box center [444, 98] width 10 height 12
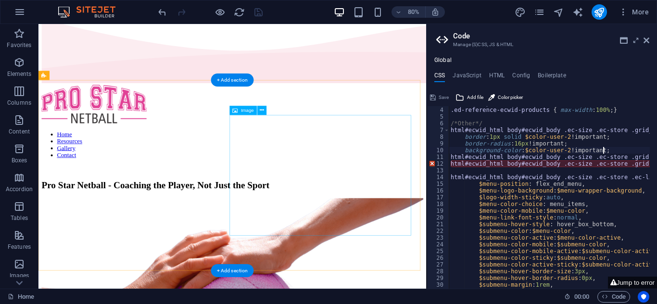
scroll to position [0, 0]
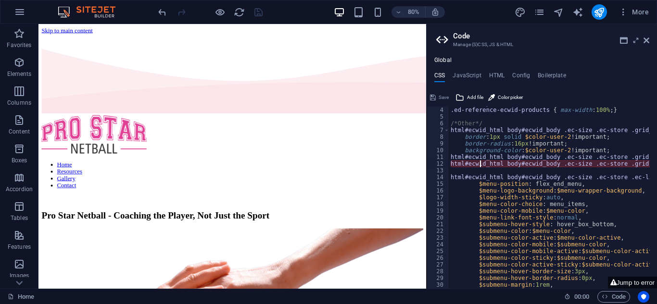
click at [479, 165] on div ".ed-ecwid-products , .ed-reference-ecwid-products { max-width : 100% ; } /*Othe…" at bounding box center [639, 194] width 380 height 189
type textarea "html#ecwid_html body#ecwid_body .ec-size .ec-store .grid-product__picture { pad…"
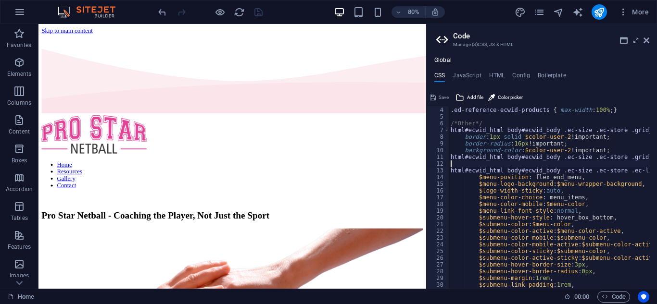
scroll to position [20, 0]
click at [441, 96] on span "Save" at bounding box center [444, 98] width 10 height 12
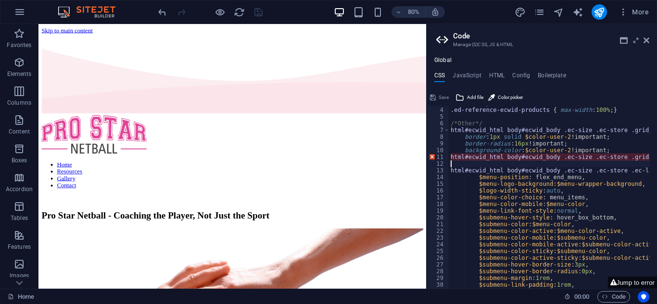
click at [473, 156] on div ".ed-ecwid-products , .ed-reference-ecwid-products { max-width : 100% ; } /*Othe…" at bounding box center [639, 194] width 380 height 189
click at [473, 156] on div ".ed-ecwid-products , .ed-reference-ecwid-products { max-width : 100% ; } /*Othe…" at bounding box center [549, 197] width 201 height 183
click at [473, 156] on div ".ed-ecwid-products , .ed-reference-ecwid-products { max-width : 100% ; } /*Othe…" at bounding box center [639, 194] width 380 height 189
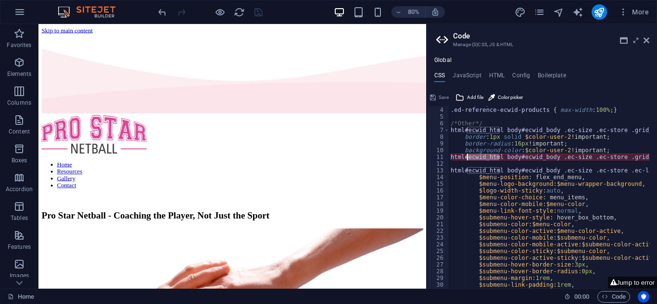
type textarea "html#ecwid_html body#ecwid_body .ec-size .ec-store .grid-product__image-wrap { …"
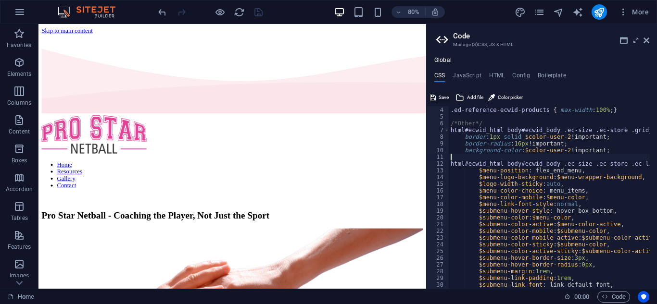
click at [444, 97] on span "Save" at bounding box center [444, 98] width 10 height 12
click at [483, 153] on div ".ed-ecwid-products , .ed-reference-ecwid-products { max-width : 100% ; } /*Othe…" at bounding box center [632, 194] width 367 height 189
type textarea "background-color: $color-user-2 !important;"
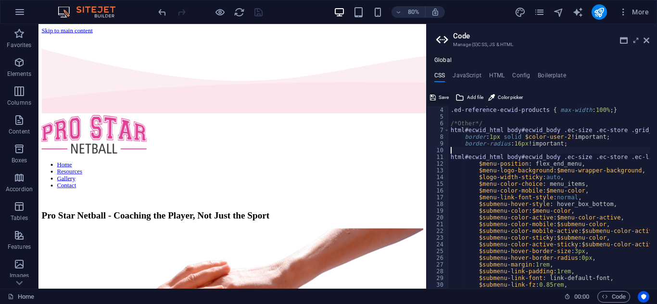
click at [444, 96] on span "Save" at bounding box center [444, 98] width 10 height 12
click at [490, 145] on div ".ed-ecwid-products , .ed-reference-ecwid-products { max-width : 100% ; } /*Othe…" at bounding box center [632, 194] width 367 height 189
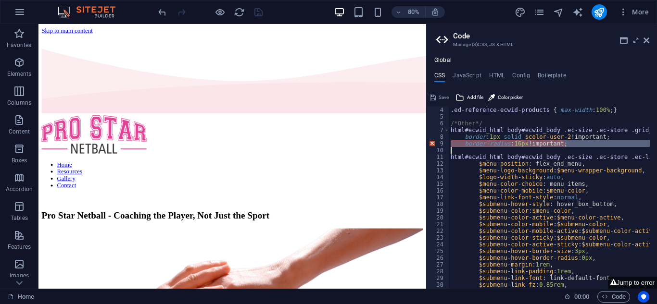
click at [490, 145] on div ".ed-ecwid-products , .ed-reference-ecwid-products { max-width : 100% ; } /*Othe…" at bounding box center [632, 194] width 367 height 189
type textarea "border-radius: 16px !important;"
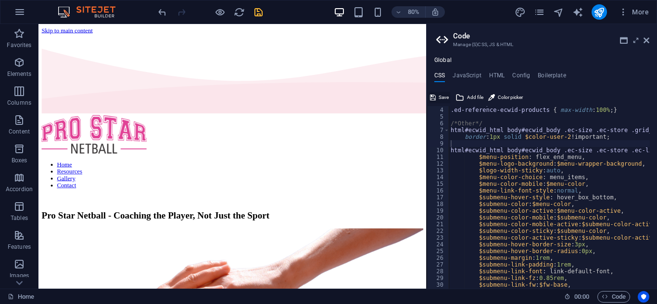
click at [443, 99] on span "Save" at bounding box center [444, 98] width 10 height 12
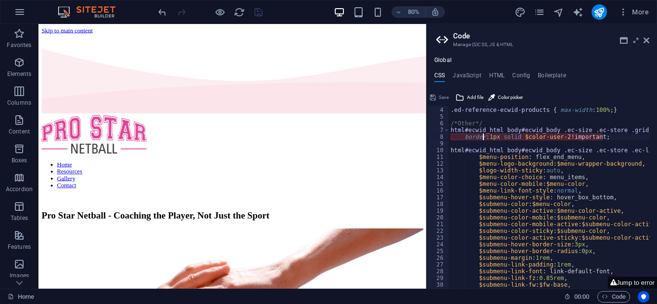
click at [485, 138] on div ".ed-ecwid-products , .ed-reference-ecwid-products { max-width : 100% ; } /*Othe…" at bounding box center [632, 194] width 367 height 189
type textarea "border: 1px solid $color-user-2 !important;"
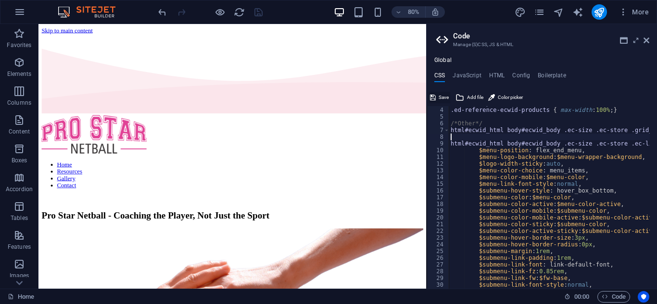
click at [442, 100] on span "Save" at bounding box center [444, 98] width 10 height 12
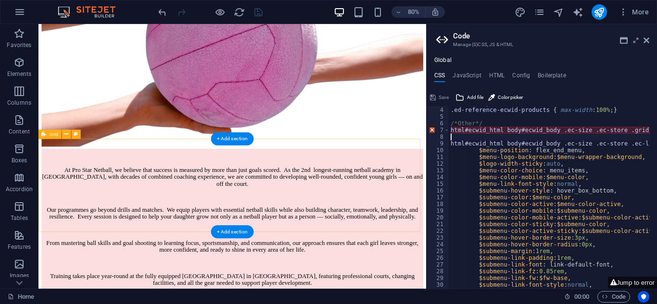
scroll to position [481, 0]
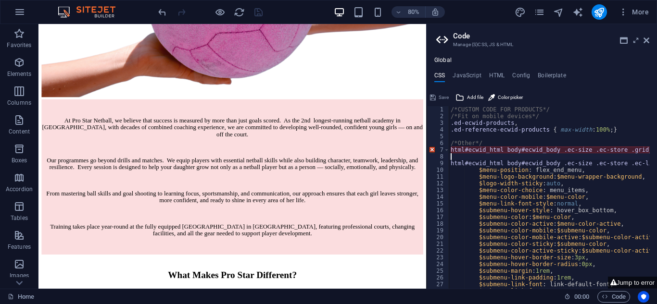
click at [478, 149] on div "/*CUSTOM CODE FOR PRODUCTS*/ /*Fit on mobile devices*/ .ed-ecwid-products , .ed…" at bounding box center [632, 200] width 367 height 189
type textarea "html#ecwid_html body#ecwid_body .ec-size .ec-store .grid__products--appearance-…"
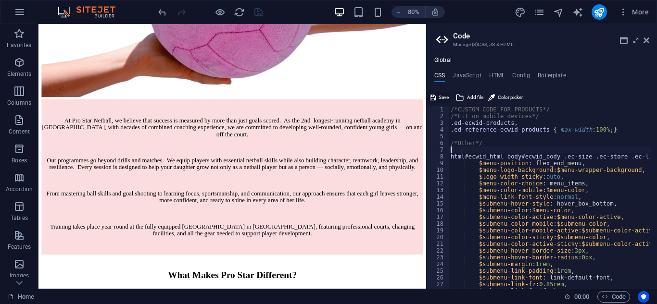
click at [444, 99] on span "Save" at bounding box center [444, 98] width 10 height 12
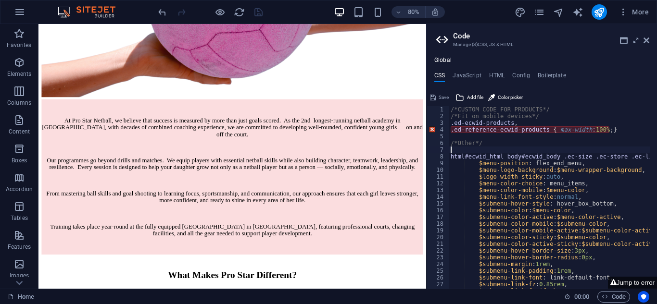
click at [470, 131] on div "/*CUSTOM CODE FOR PRODUCTS*/ /*Fit on mobile devices*/ .ed-ecwid-products , .ed…" at bounding box center [566, 200] width 234 height 189
type textarea ".ed-reference-ecwid-products { max-width: 100%; }"
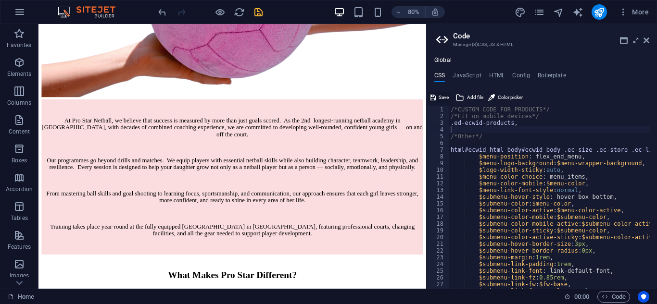
click at [441, 99] on span "Save" at bounding box center [444, 98] width 10 height 12
click at [469, 130] on div "/*CUSTOM CODE FOR PRODUCTS*/ /*Fit on mobile devices*/ .ed-ecwid-products , /*O…" at bounding box center [566, 200] width 234 height 189
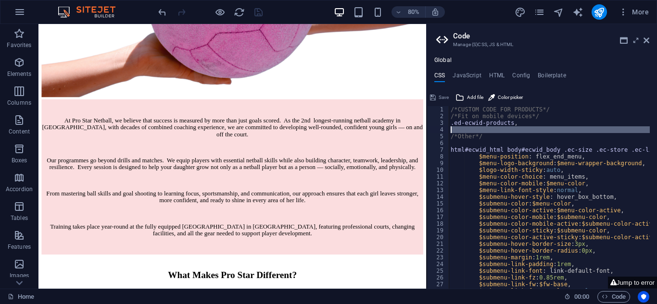
type textarea "/*Other*/"
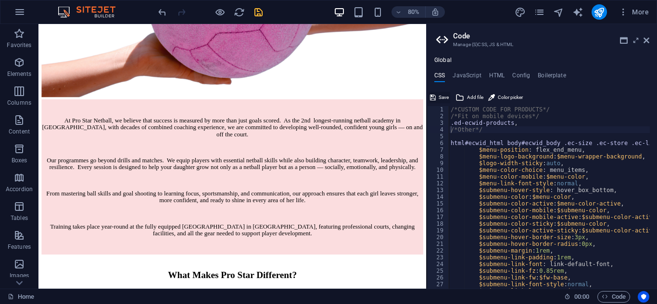
click at [432, 95] on icon at bounding box center [433, 98] width 6 height 12
click at [627, 283] on button "Jump to error" at bounding box center [632, 283] width 49 height 12
click at [636, 282] on button "Jump to error" at bounding box center [632, 283] width 49 height 12
click at [468, 110] on div "/*CUSTOM CODE FOR PRODUCTS*/ /*Fit on mobile devices*/ .ed-ecwid-products , /*O…" at bounding box center [566, 200] width 234 height 189
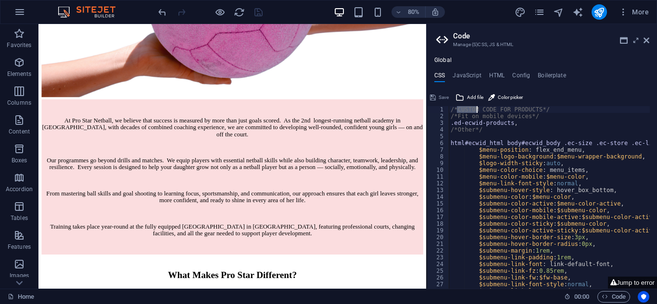
click at [468, 110] on div "/*CUSTOM CODE FOR PRODUCTS*/ /*Fit on mobile devices*/ .ed-ecwid-products , /*O…" at bounding box center [566, 200] width 234 height 189
type textarea "/*Fit on mobile devices*/"
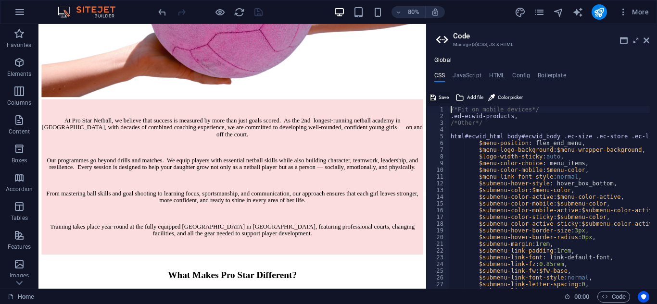
click at [444, 96] on span "Save" at bounding box center [444, 98] width 10 height 12
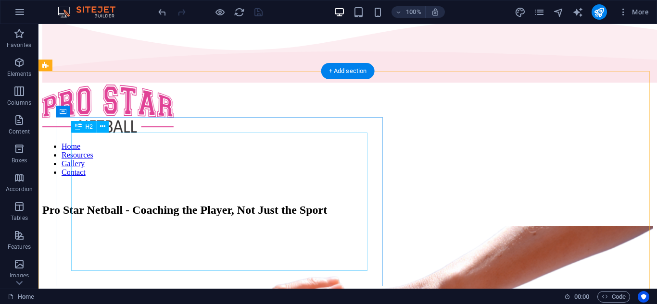
scroll to position [48, 0]
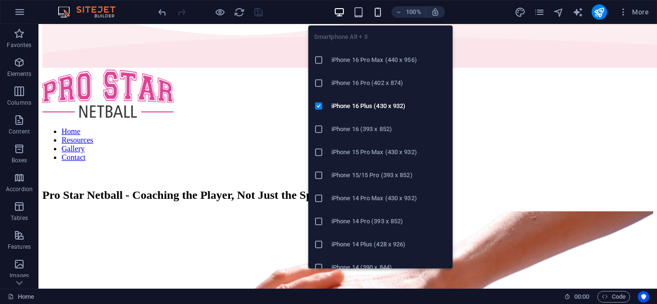
click at [378, 11] on icon "button" at bounding box center [377, 12] width 11 height 11
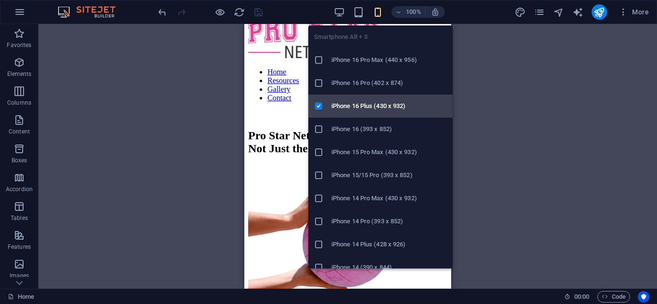
click at [386, 103] on h6 "iPhone 16 Plus (430 x 932)" at bounding box center [388, 107] width 115 height 12
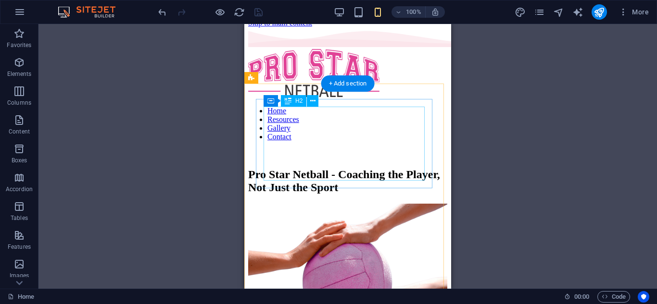
scroll to position [0, 0]
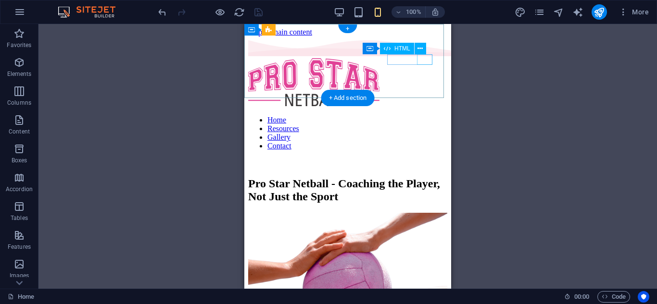
click at [421, 108] on div at bounding box center [347, 108] width 199 height 0
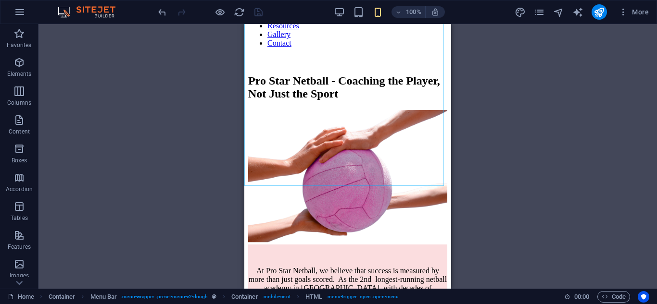
scroll to position [144, 0]
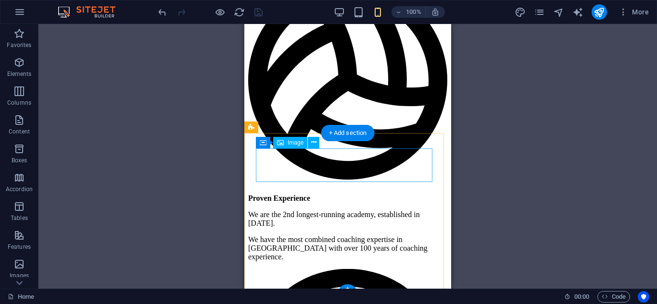
scroll to position [968, 0]
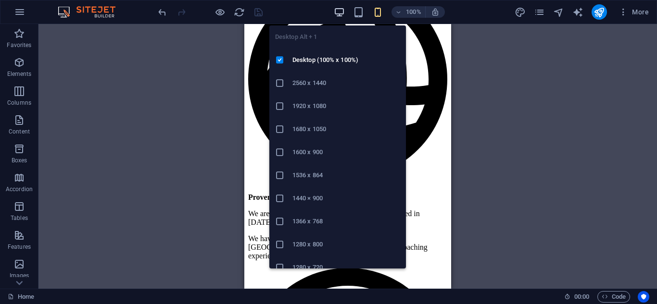
click at [342, 12] on icon "button" at bounding box center [339, 12] width 11 height 11
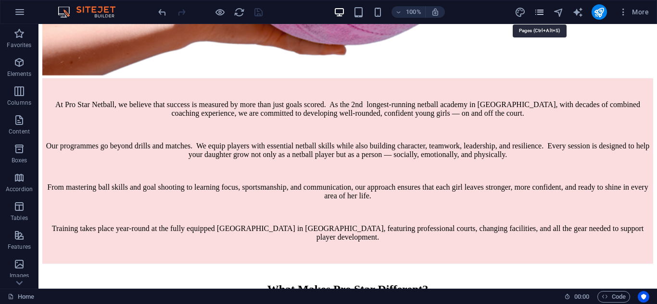
click at [543, 13] on icon "pages" at bounding box center [539, 12] width 11 height 11
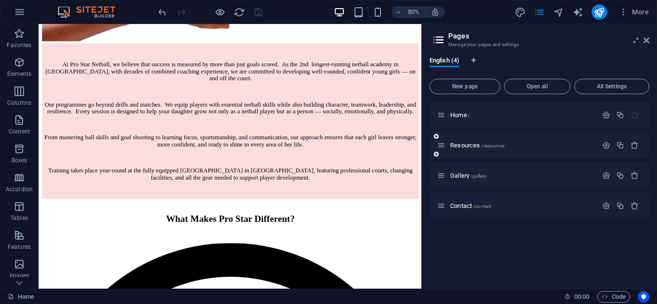
click at [470, 140] on div "Resources /resources" at bounding box center [540, 145] width 220 height 26
click at [462, 145] on span "Resources /resources" at bounding box center [477, 145] width 54 height 7
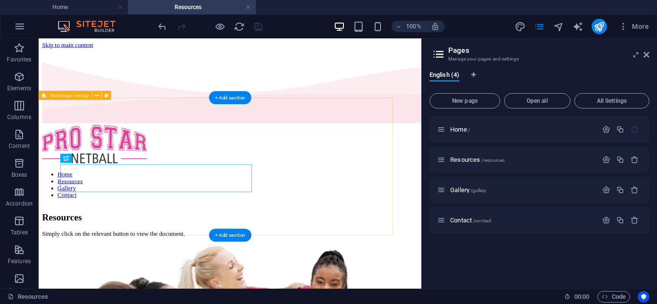
scroll to position [0, 0]
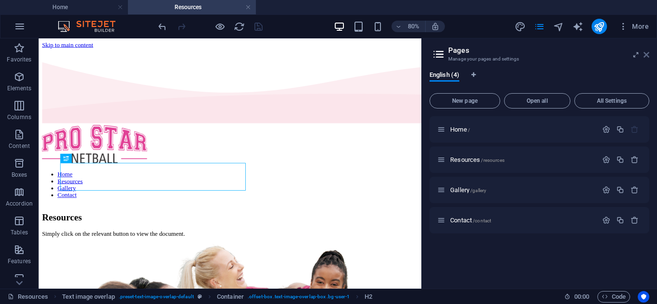
click at [649, 54] on icon at bounding box center [647, 55] width 6 height 8
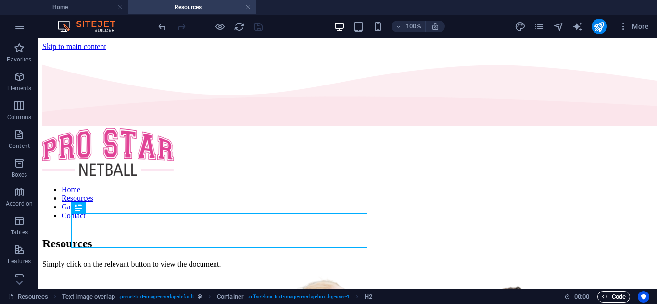
click at [612, 299] on span "Code" at bounding box center [614, 298] width 24 height 12
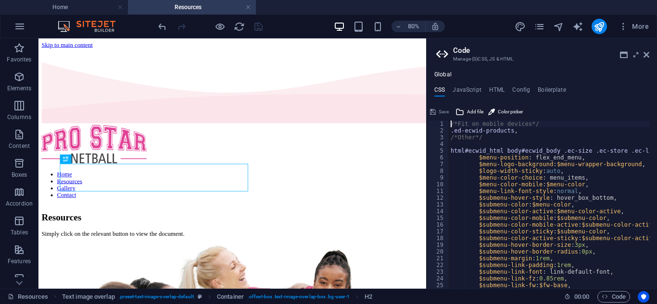
click at [444, 112] on div "Save" at bounding box center [440, 112] width 22 height 12
click at [646, 53] on icon at bounding box center [647, 55] width 6 height 8
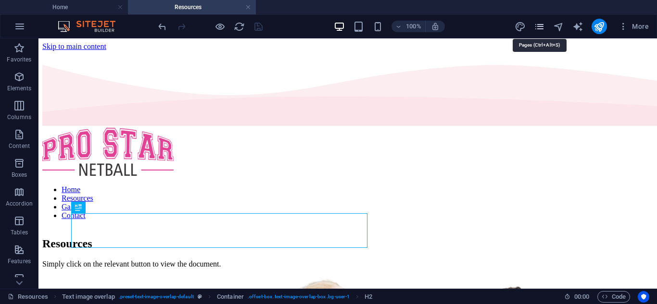
click at [539, 26] on icon "pages" at bounding box center [539, 26] width 11 height 11
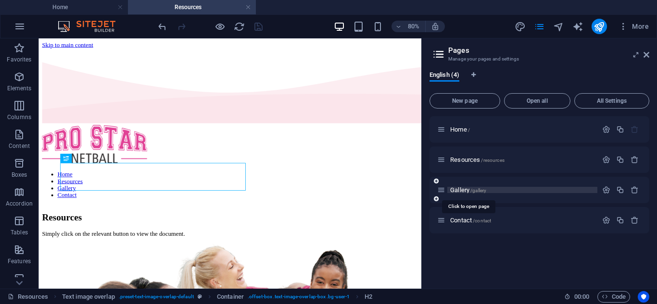
click at [486, 190] on span "/gallery" at bounding box center [478, 190] width 16 height 5
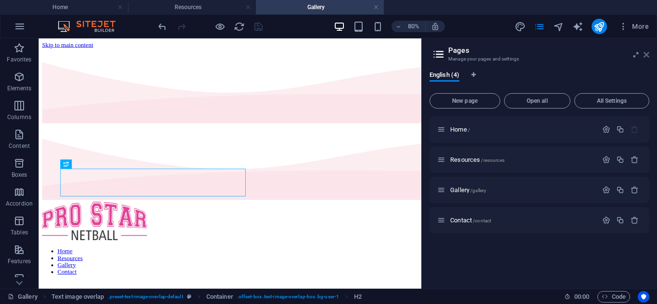
click at [647, 56] on icon at bounding box center [647, 55] width 6 height 8
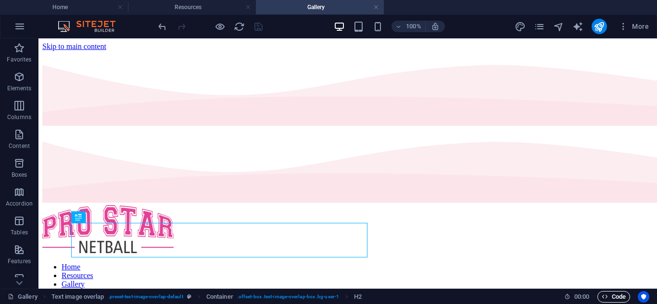
click at [611, 296] on span "Code" at bounding box center [614, 298] width 24 height 12
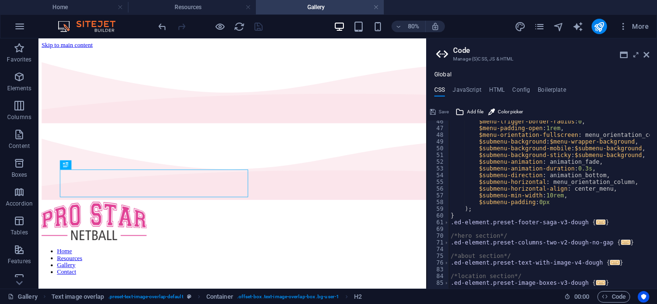
scroll to position [248, 0]
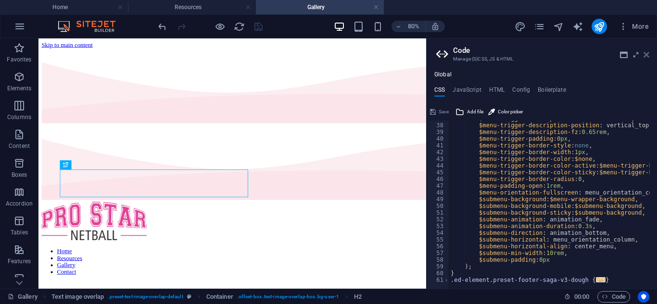
click at [647, 53] on icon at bounding box center [647, 55] width 6 height 8
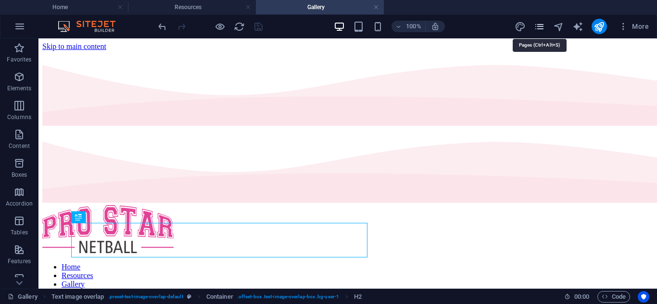
click at [541, 29] on icon "pages" at bounding box center [539, 26] width 11 height 11
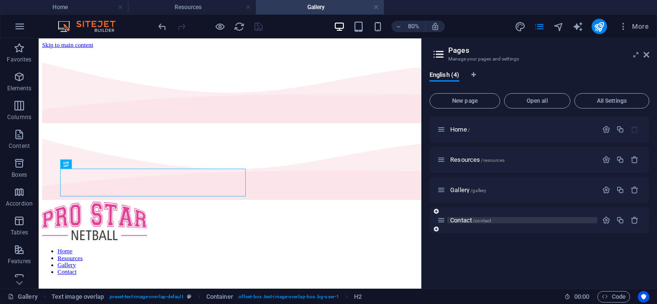
click at [465, 220] on span "Contact /contact" at bounding box center [470, 220] width 41 height 7
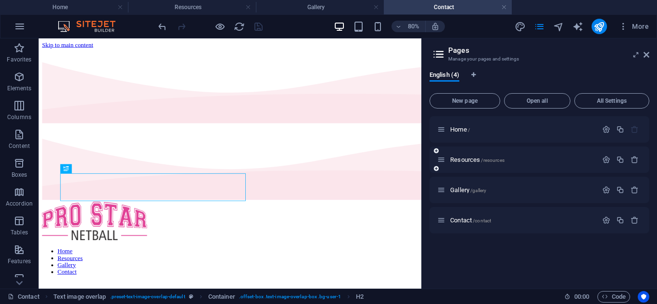
scroll to position [0, 0]
click at [650, 54] on aside "Pages Manage your pages and settings English (4) New page Open all All Settings…" at bounding box center [539, 163] width 236 height 251
click at [646, 51] on icon at bounding box center [647, 55] width 6 height 8
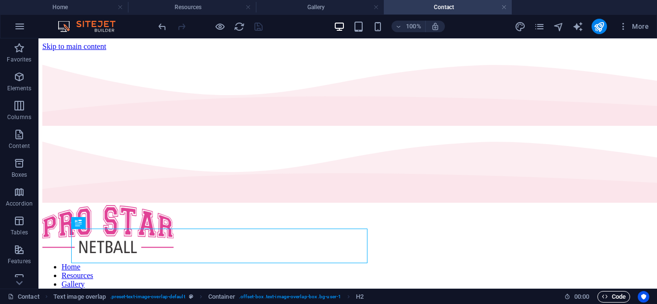
click at [607, 299] on icon "button" at bounding box center [605, 297] width 6 height 6
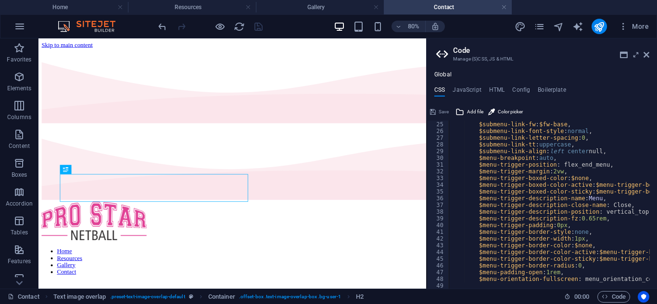
scroll to position [161, 0]
click at [648, 55] on icon at bounding box center [647, 55] width 6 height 8
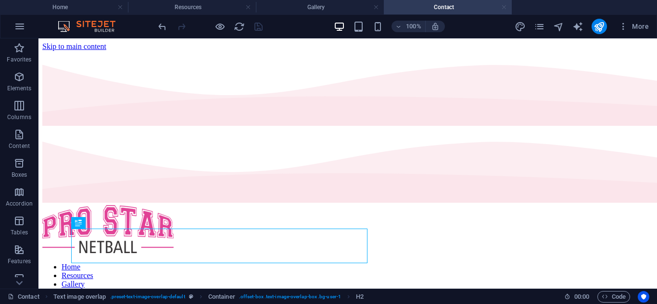
click at [505, 7] on link at bounding box center [504, 7] width 6 height 9
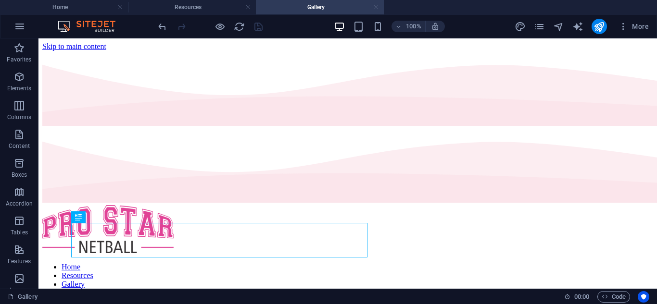
click at [377, 7] on link at bounding box center [376, 7] width 6 height 9
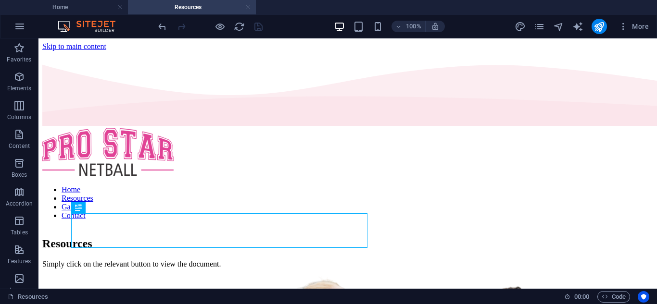
click at [248, 8] on link at bounding box center [248, 7] width 6 height 9
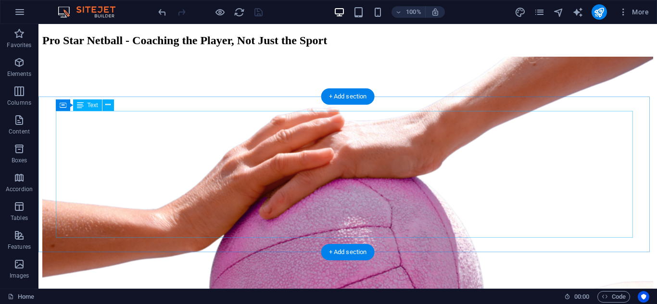
scroll to position [0, 0]
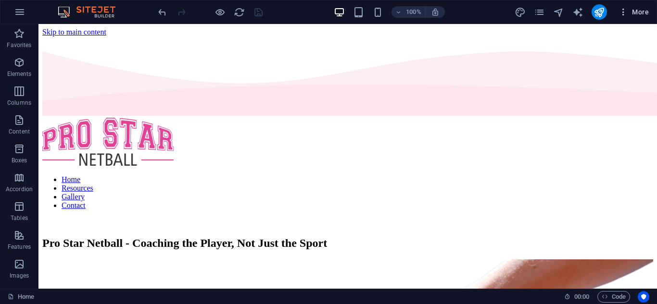
click at [639, 11] on span "More" at bounding box center [634, 12] width 30 height 10
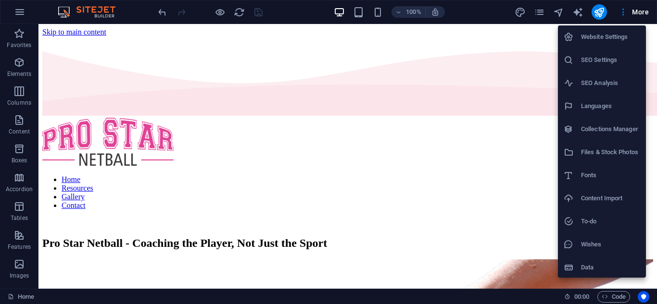
click at [604, 61] on h6 "SEO Settings" at bounding box center [610, 60] width 59 height 12
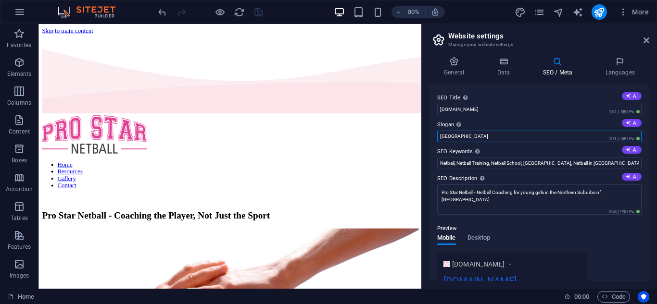
click at [465, 135] on input "[GEOGRAPHIC_DATA]" at bounding box center [539, 137] width 204 height 12
click at [260, 13] on icon "save" at bounding box center [258, 12] width 11 height 11
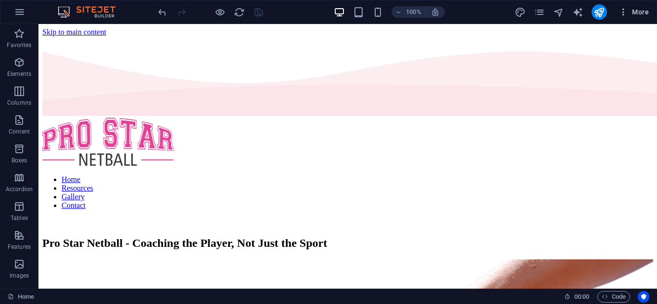
click at [647, 14] on span "More" at bounding box center [634, 12] width 30 height 10
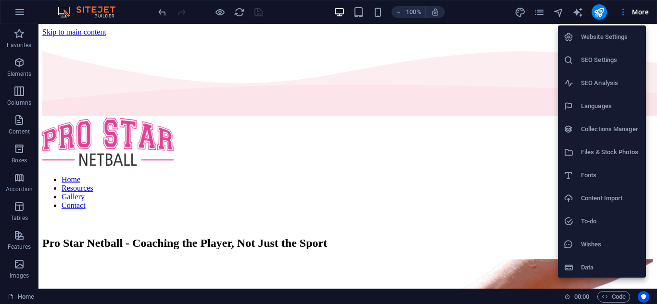
click at [609, 63] on h6 "SEO Settings" at bounding box center [610, 60] width 59 height 12
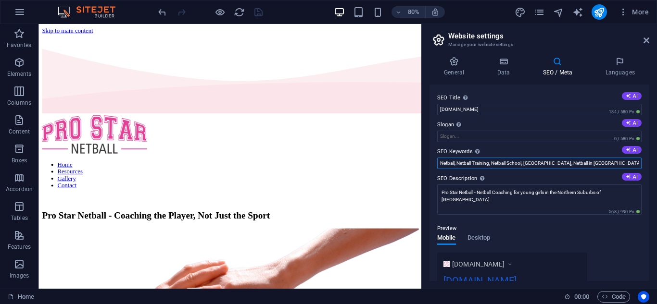
click at [559, 161] on input "Netball, Netball Training, Netball School, [GEOGRAPHIC_DATA], Netball in [GEOGR…" at bounding box center [539, 164] width 204 height 12
click at [598, 161] on input "Netball, Netball Training, Netball School, [GEOGRAPHIC_DATA], Netball in [GEOGR…" at bounding box center [539, 164] width 204 height 12
type input "Netball, Netball Training, Netball School, [GEOGRAPHIC_DATA], Netball in [GEOGR…"
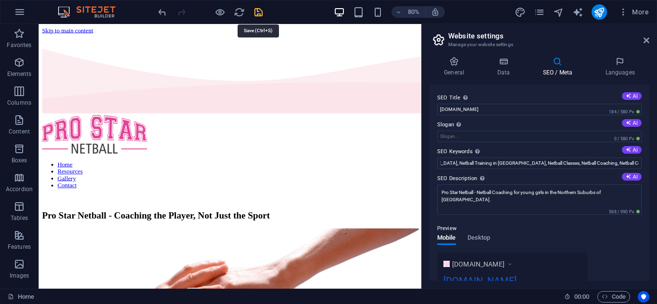
click at [260, 12] on icon "save" at bounding box center [258, 12] width 11 height 11
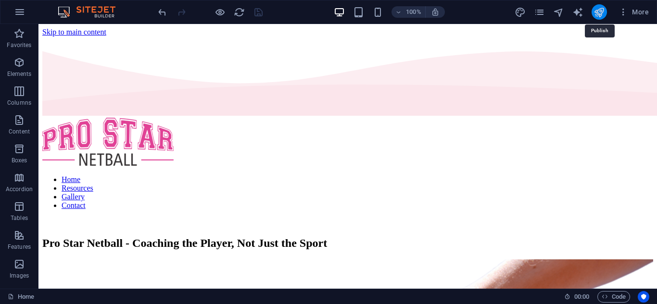
click at [596, 13] on icon "publish" at bounding box center [599, 12] width 11 height 11
